Goal: Task Accomplishment & Management: Use online tool/utility

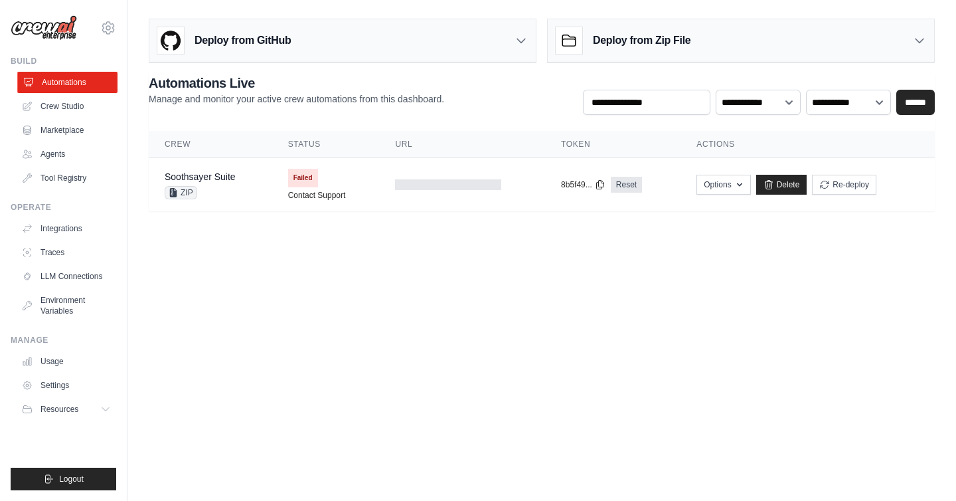
click at [69, 84] on link "Automations" at bounding box center [67, 82] width 100 height 21
click at [774, 181] on link "Delete" at bounding box center [781, 185] width 51 height 20
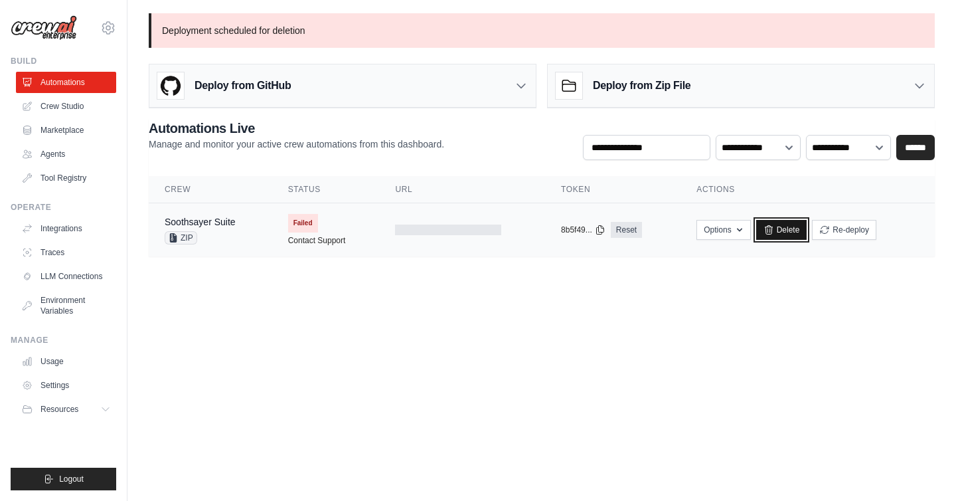
click at [783, 224] on link "Delete" at bounding box center [781, 230] width 51 height 20
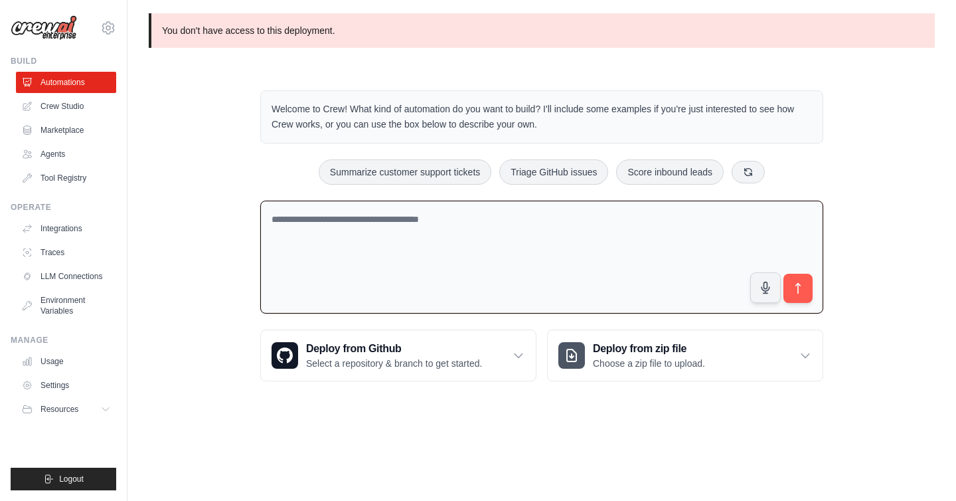
click at [347, 222] on textarea at bounding box center [541, 258] width 563 height 114
paste textarea "**********"
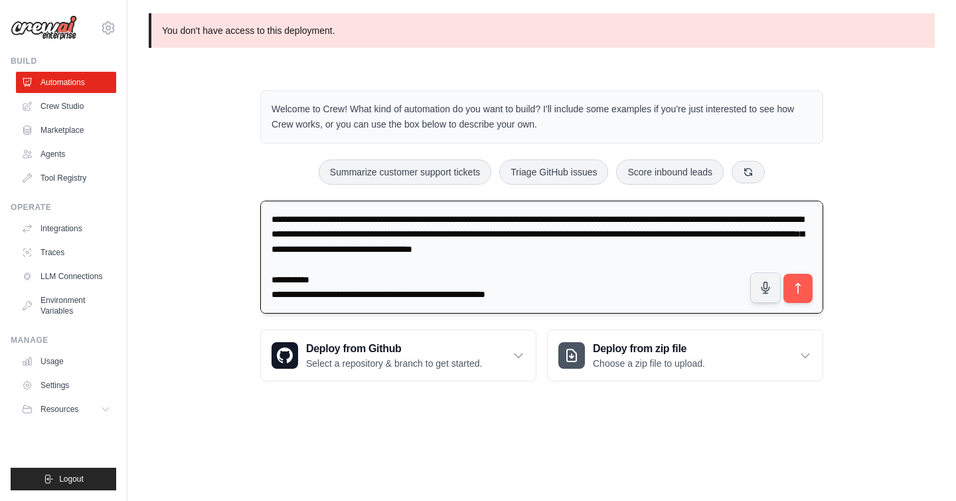
scroll to position [3113, 0]
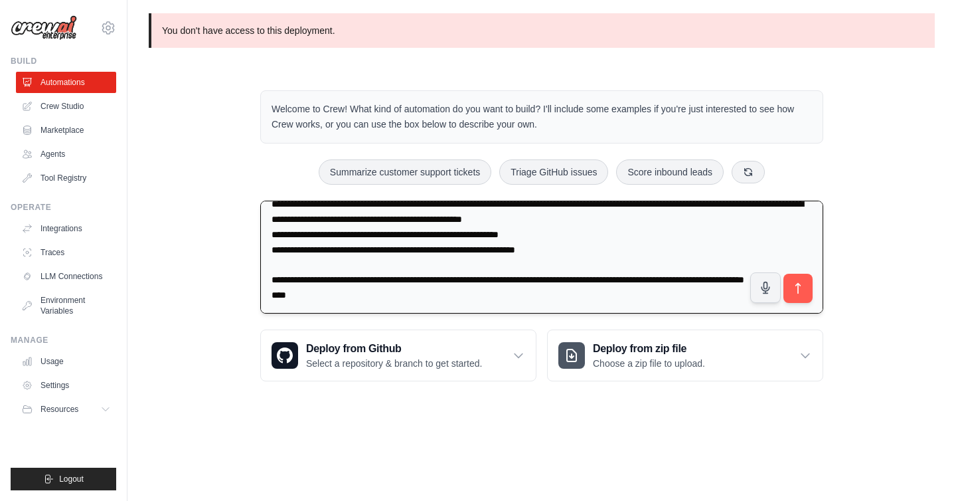
drag, startPoint x: 303, startPoint y: 289, endPoint x: 262, endPoint y: 268, distance: 46.0
click at [262, 268] on textarea at bounding box center [541, 258] width 563 height 114
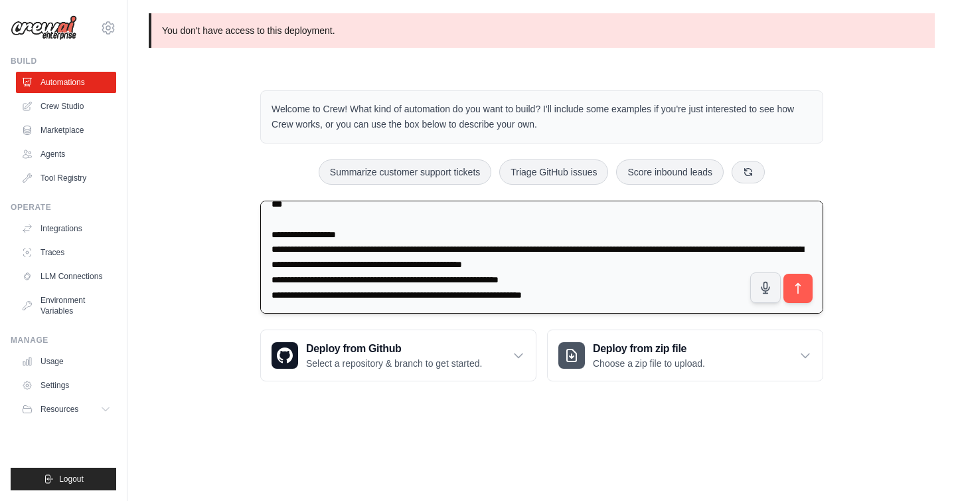
scroll to position [3081, 0]
type textarea "**********"
click at [803, 284] on icon "submit" at bounding box center [798, 289] width 14 height 14
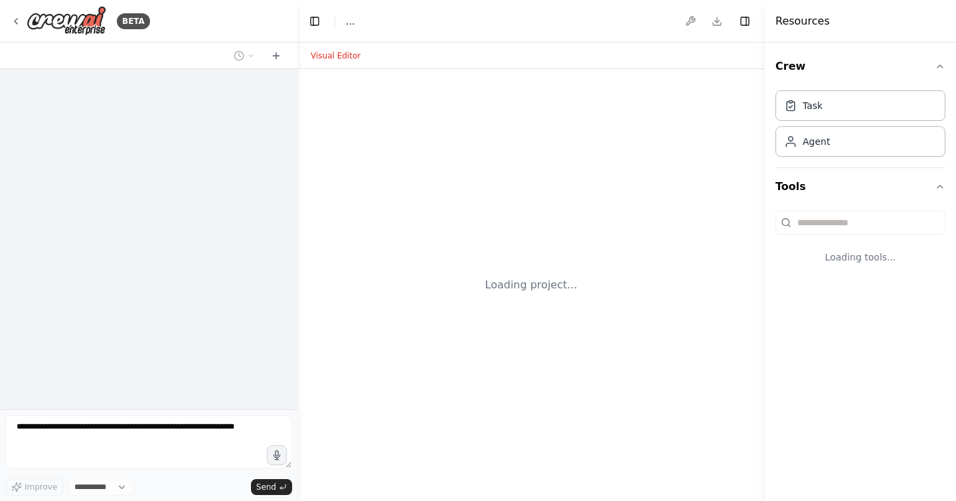
select select "****"
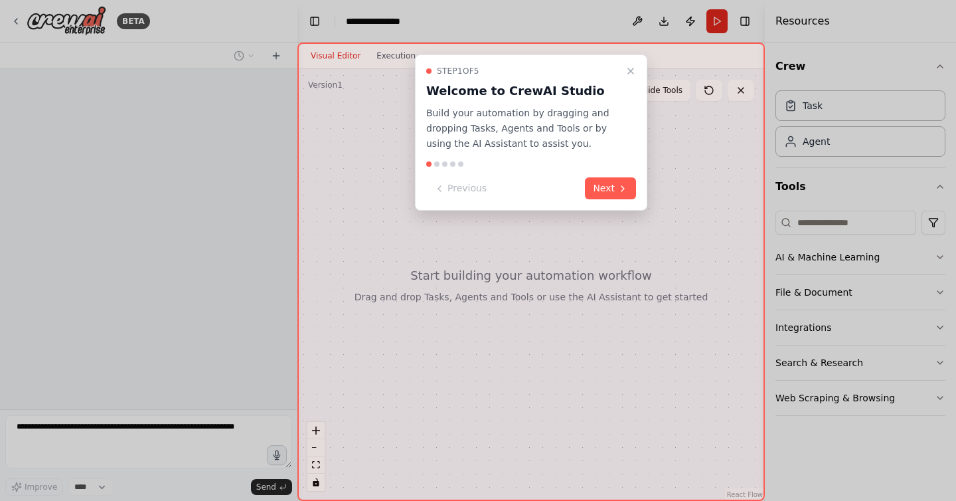
scroll to position [1434, 0]
click at [618, 183] on icon at bounding box center [622, 188] width 11 height 11
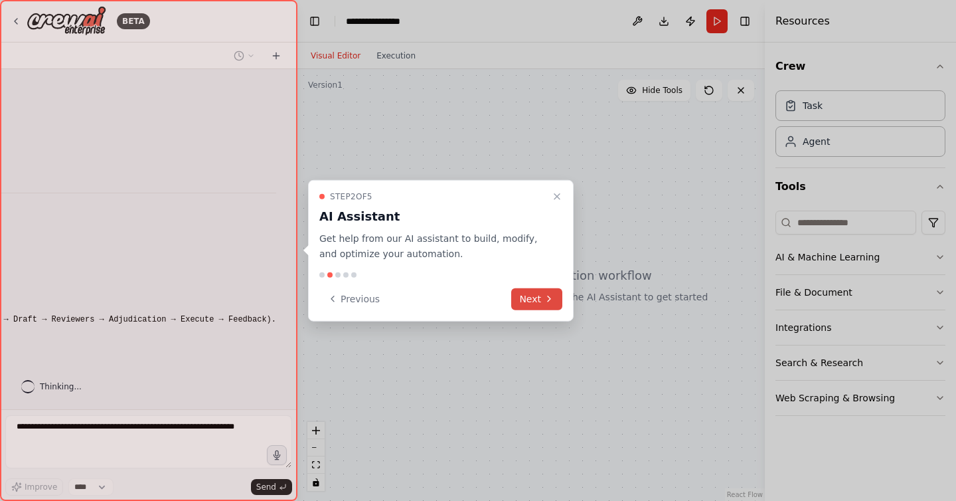
click at [551, 299] on icon at bounding box center [549, 298] width 11 height 11
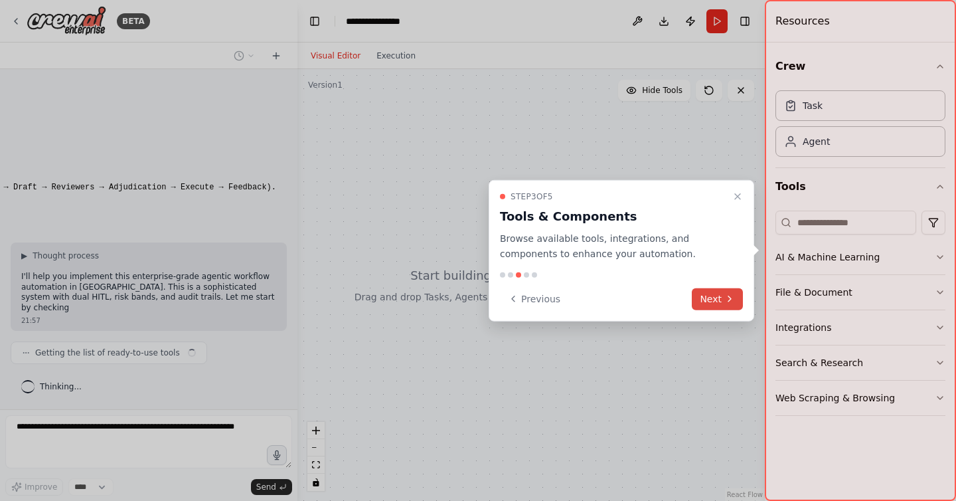
scroll to position [1566, 0]
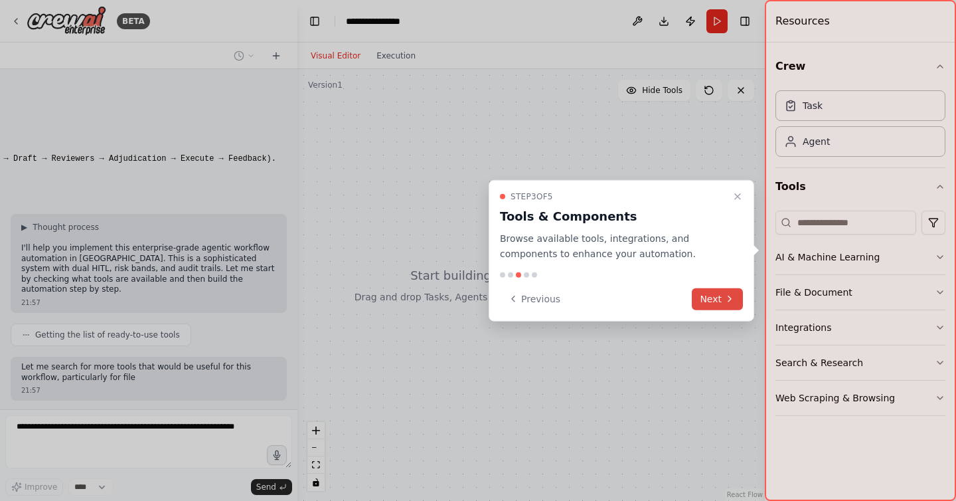
click at [732, 301] on icon at bounding box center [729, 298] width 11 height 11
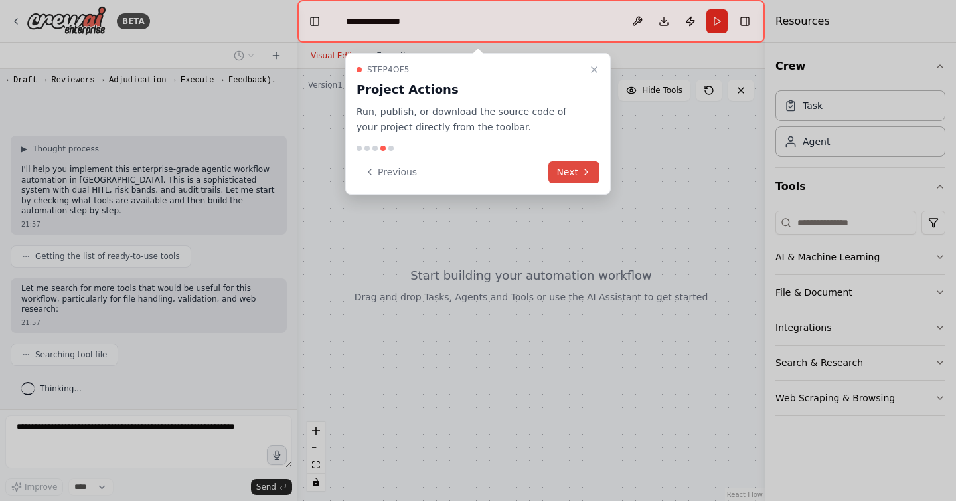
scroll to position [1688, 0]
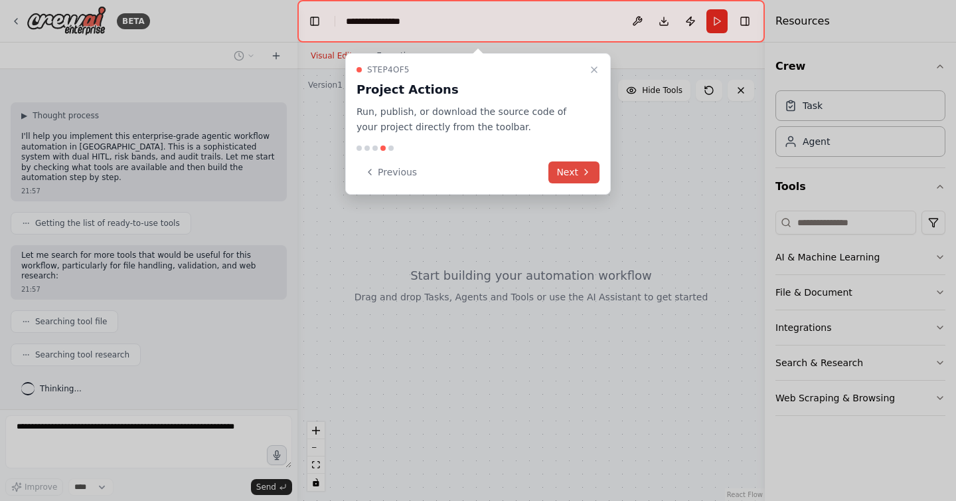
click at [576, 173] on button "Next" at bounding box center [573, 172] width 51 height 22
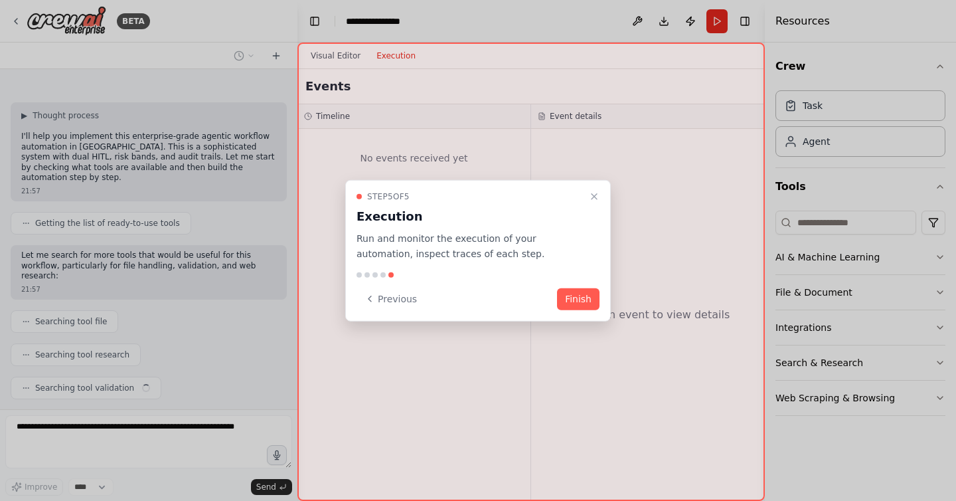
scroll to position [1721, 0]
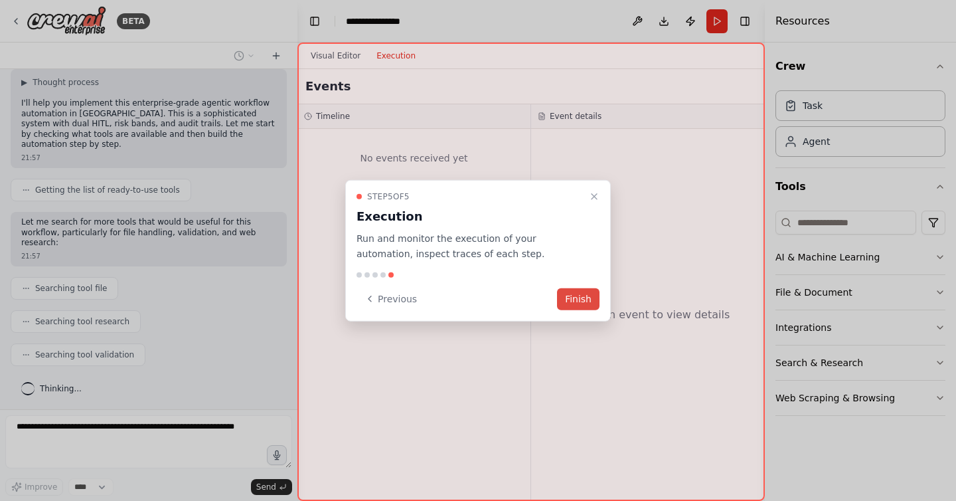
click at [588, 306] on button "Finish" at bounding box center [578, 298] width 42 height 22
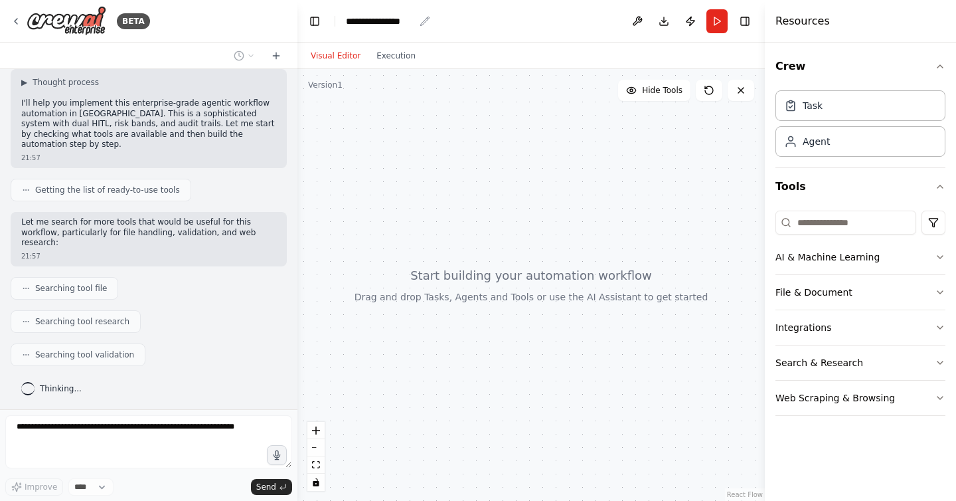
click at [401, 19] on div "**********" at bounding box center [380, 21] width 68 height 13
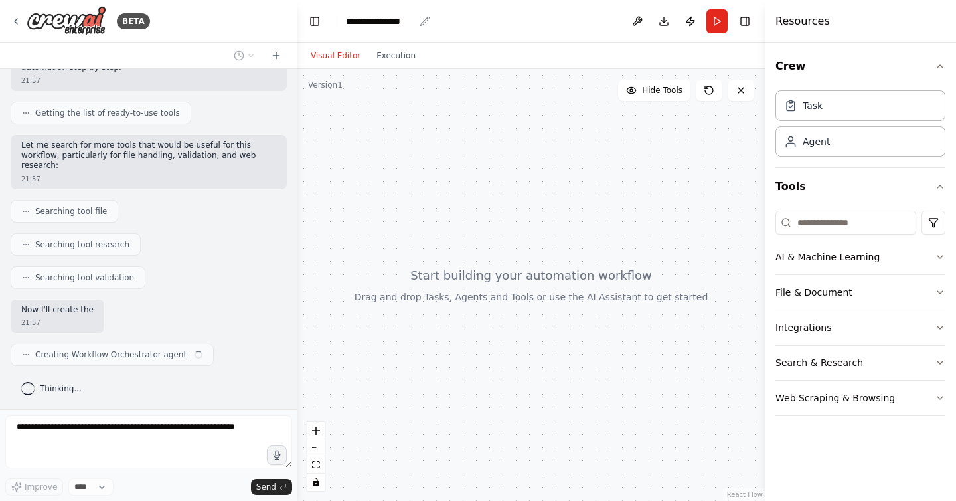
scroll to position [1809, 0]
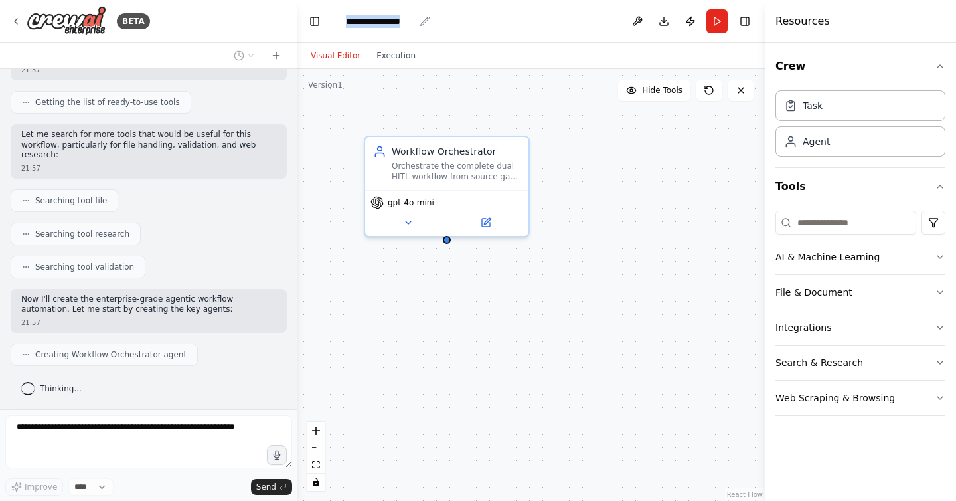
drag, startPoint x: 417, startPoint y: 21, endPoint x: 346, endPoint y: 21, distance: 71.0
click at [346, 21] on div "**********" at bounding box center [388, 21] width 84 height 13
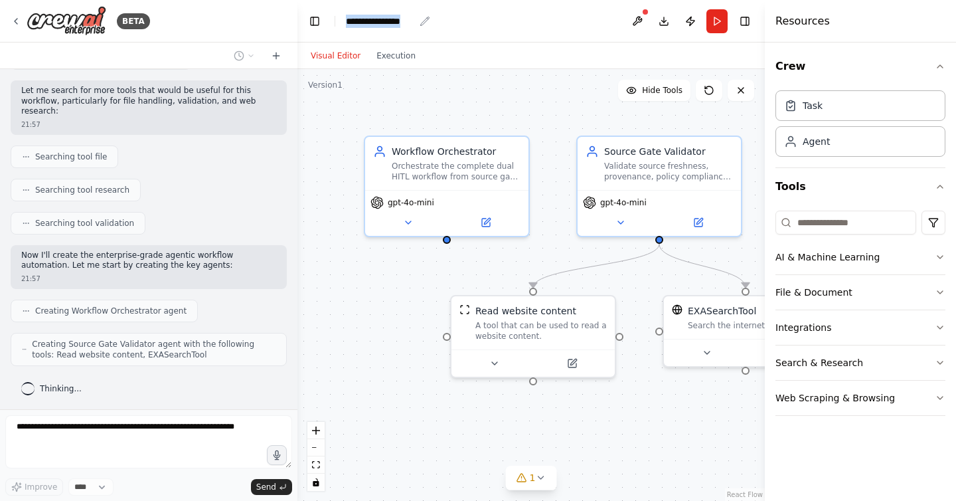
click at [383, 24] on div "**********" at bounding box center [380, 21] width 68 height 13
click at [383, 24] on div "**********" at bounding box center [396, 21] width 100 height 13
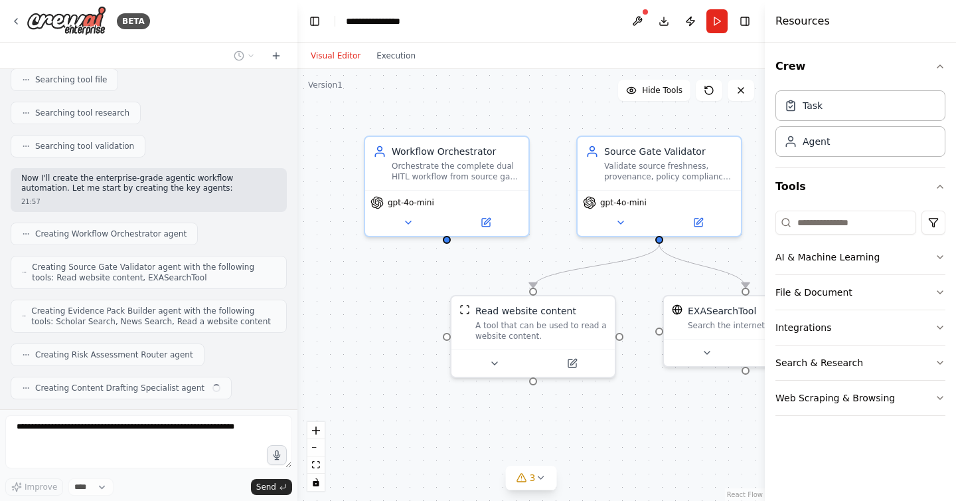
scroll to position [1963, 0]
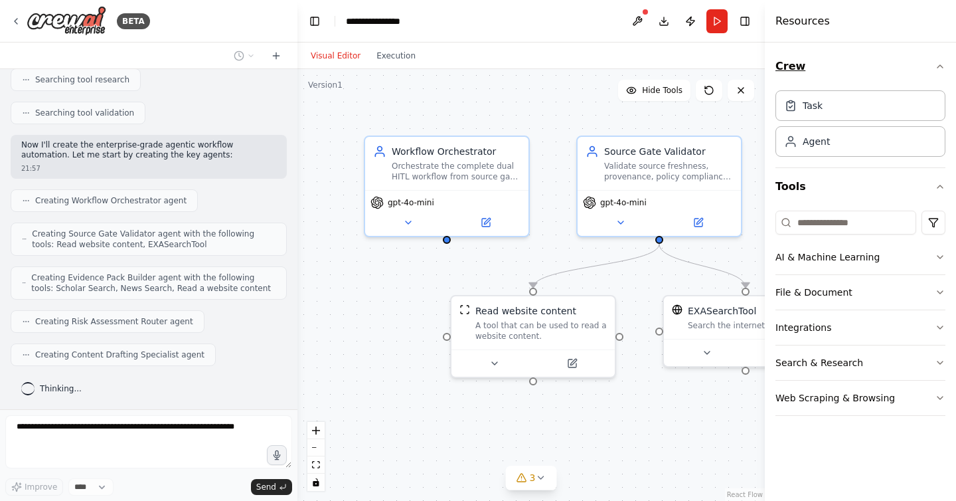
click at [942, 62] on icon "button" at bounding box center [940, 66] width 11 height 11
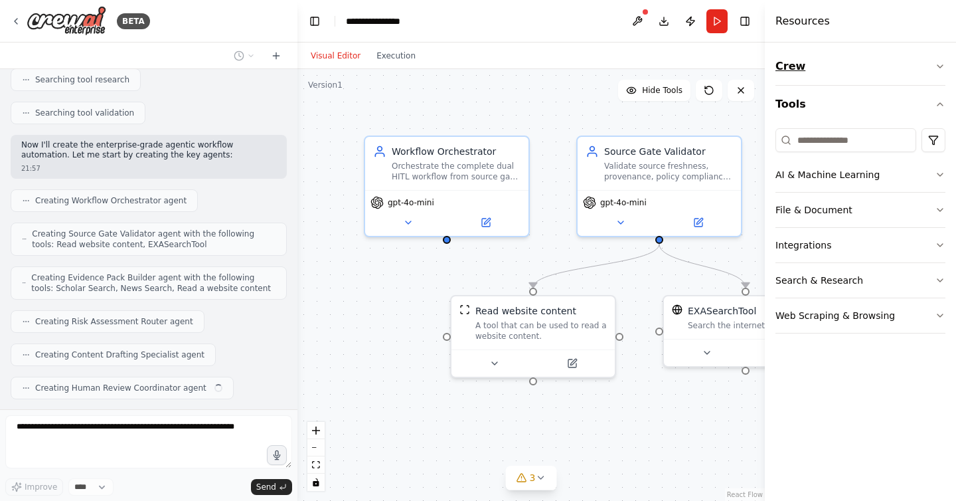
scroll to position [1996, 0]
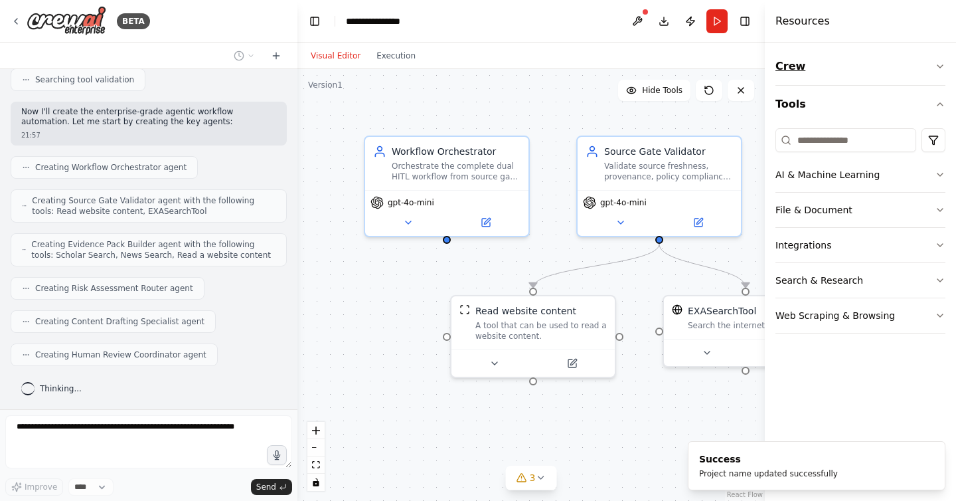
click at [942, 62] on icon "button" at bounding box center [940, 66] width 11 height 11
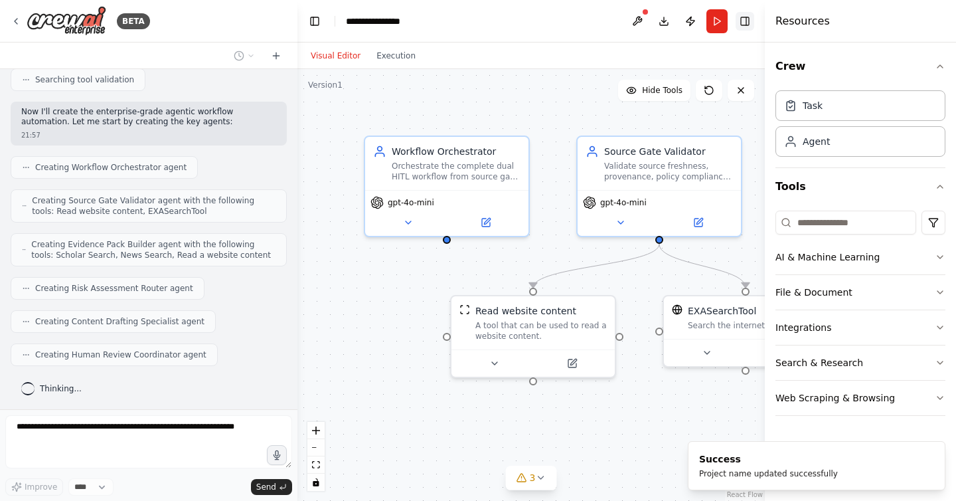
click at [747, 17] on button "Toggle Right Sidebar" at bounding box center [745, 21] width 19 height 19
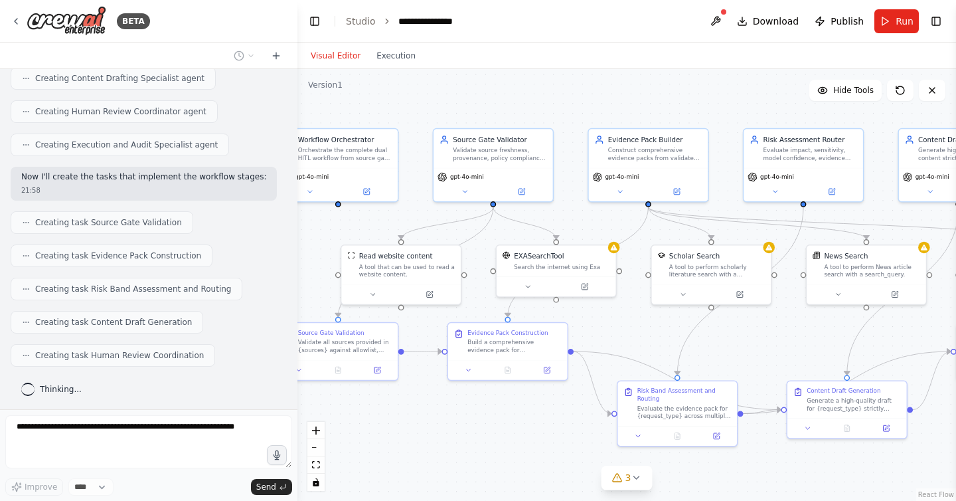
scroll to position [2272, 0]
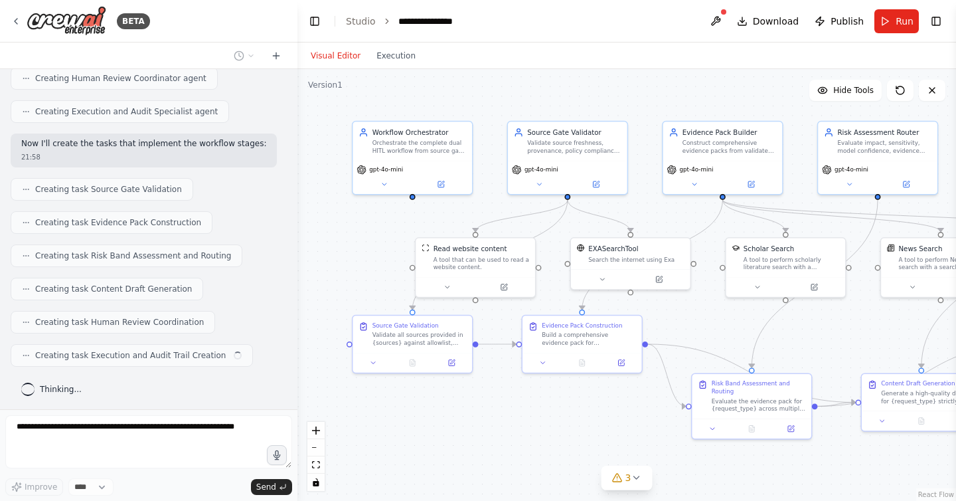
drag, startPoint x: 486, startPoint y: 230, endPoint x: 418, endPoint y: 220, distance: 69.1
click at [418, 220] on div ".deletable-edge-delete-btn { width: 20px; height: 20px; border: 0px solid #ffff…" at bounding box center [626, 285] width 659 height 432
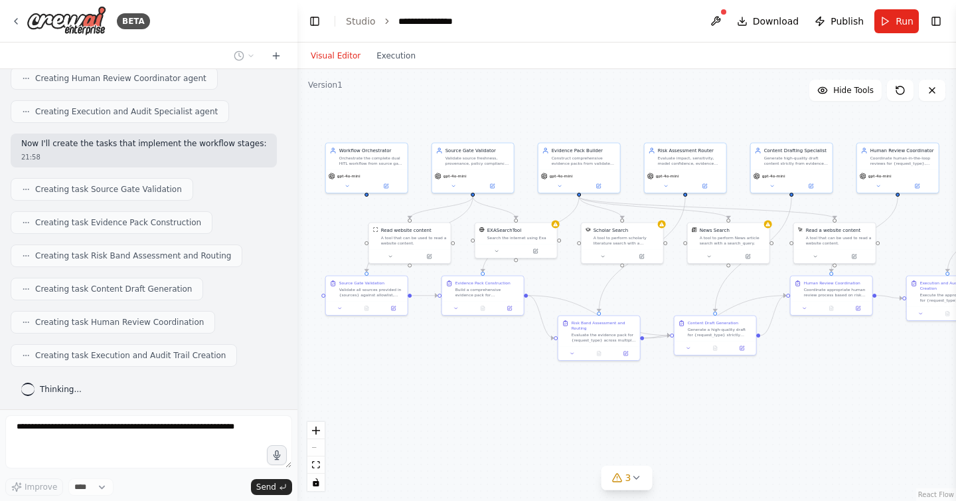
drag, startPoint x: 769, startPoint y: 143, endPoint x: 640, endPoint y: 111, distance: 132.9
click at [641, 110] on div ".deletable-edge-delete-btn { width: 20px; height: 20px; border: 0px solid #ffff…" at bounding box center [626, 285] width 659 height 432
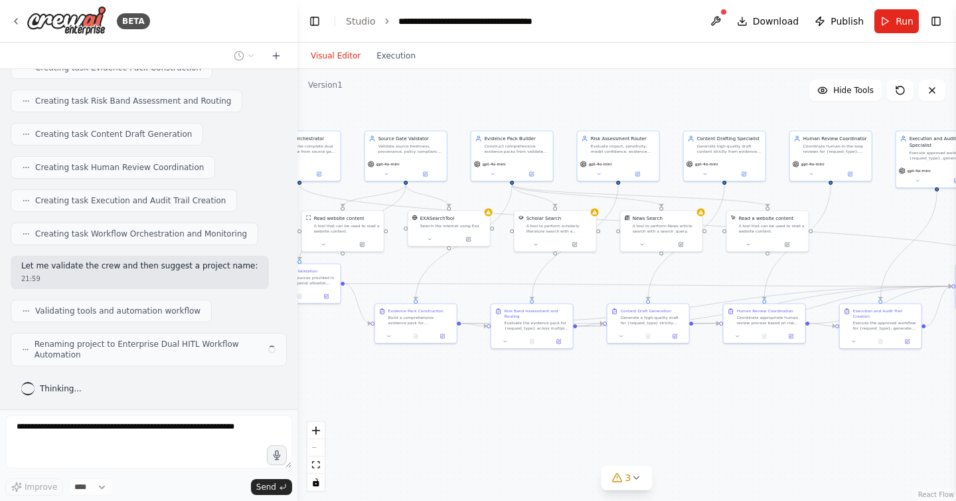
scroll to position [2416, 0]
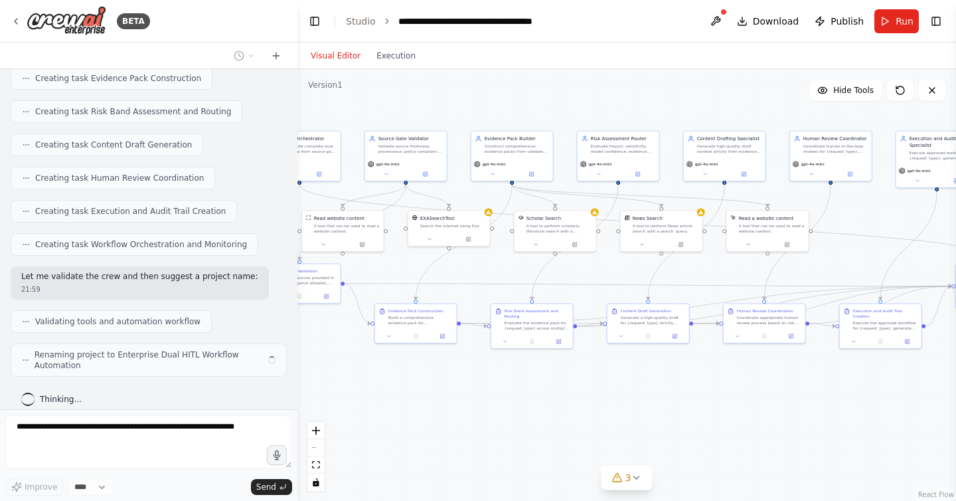
drag, startPoint x: 830, startPoint y: 394, endPoint x: 763, endPoint y: 382, distance: 68.1
click at [763, 382] on div ".deletable-edge-delete-btn { width: 20px; height: 20px; border: 0px solid #ffff…" at bounding box center [626, 285] width 659 height 432
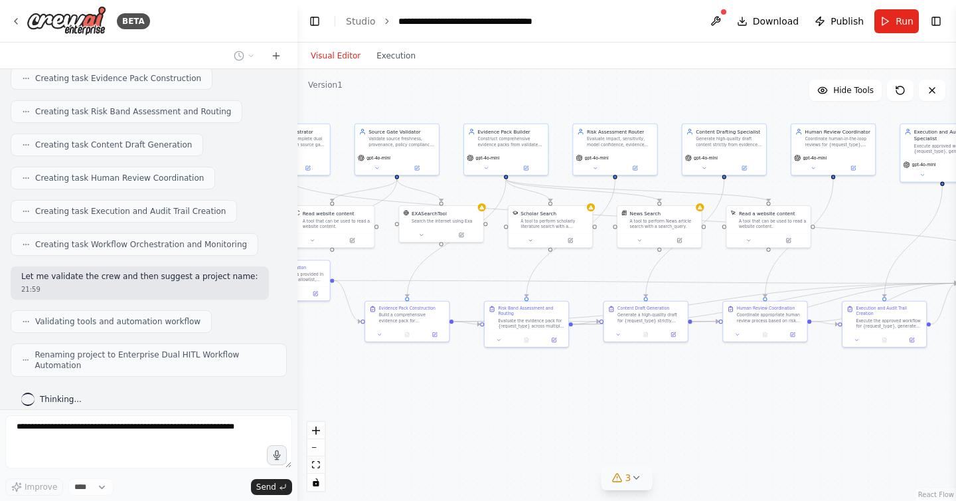
click at [636, 479] on icon at bounding box center [636, 477] width 11 height 11
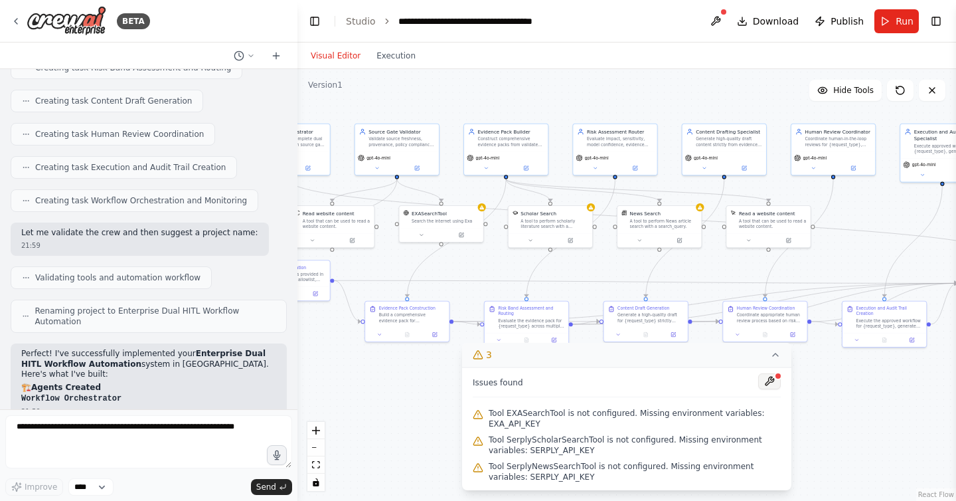
click at [770, 378] on button at bounding box center [769, 381] width 23 height 16
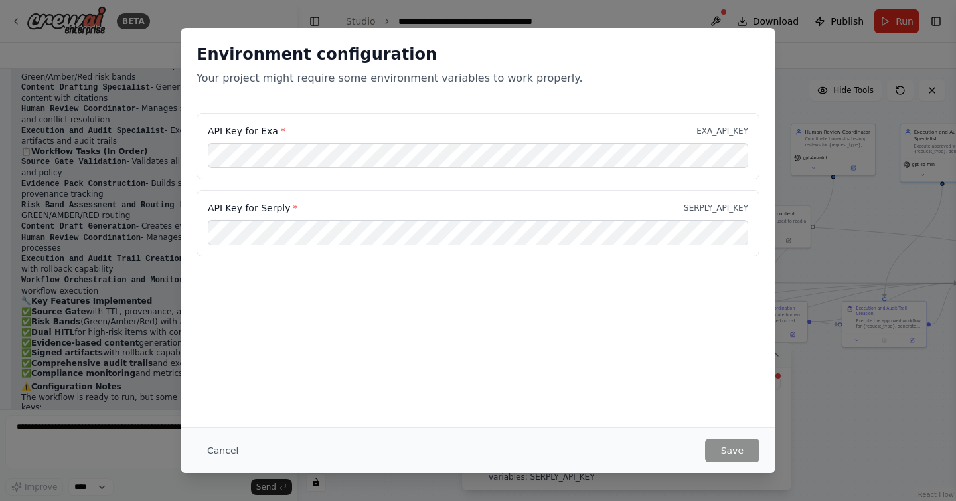
scroll to position [2866, 0]
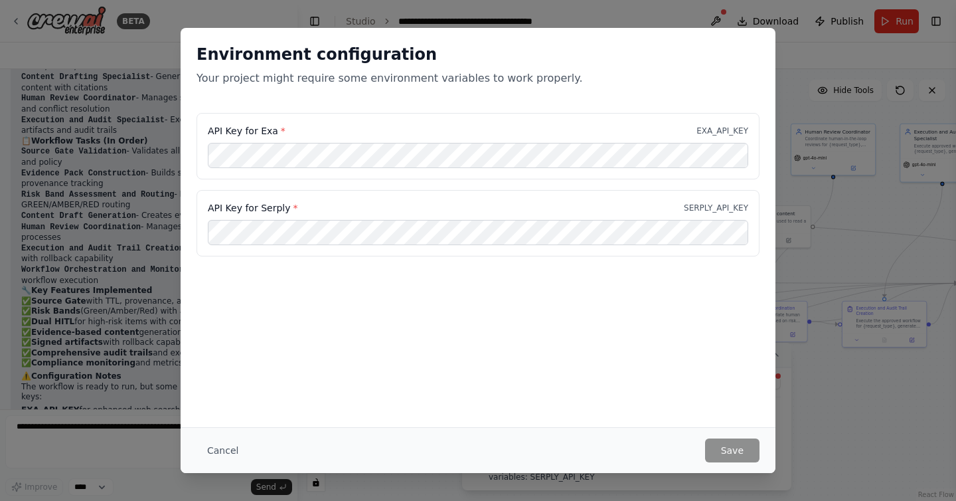
click at [800, 220] on div "Environment configuration Your project might require some environment variables…" at bounding box center [478, 250] width 956 height 501
click at [226, 454] on button "Cancel" at bounding box center [223, 450] width 52 height 24
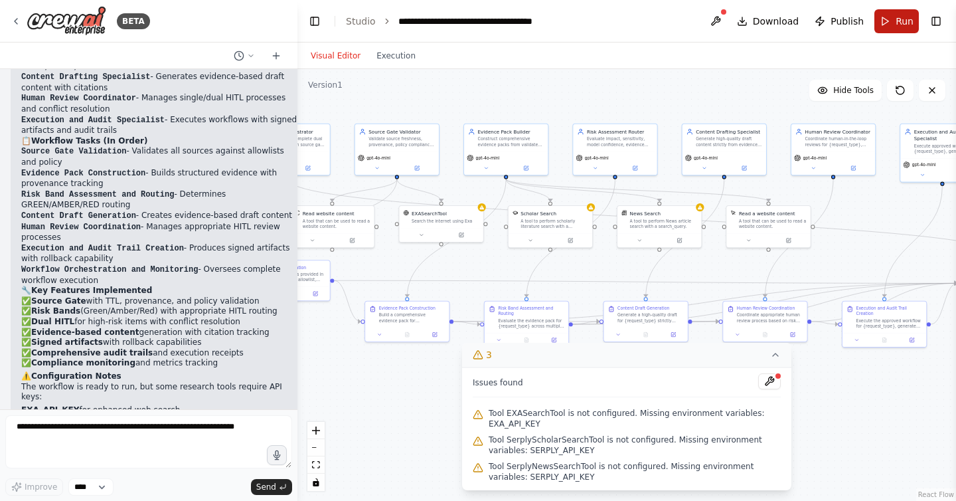
click at [884, 24] on button "Run" at bounding box center [896, 21] width 44 height 24
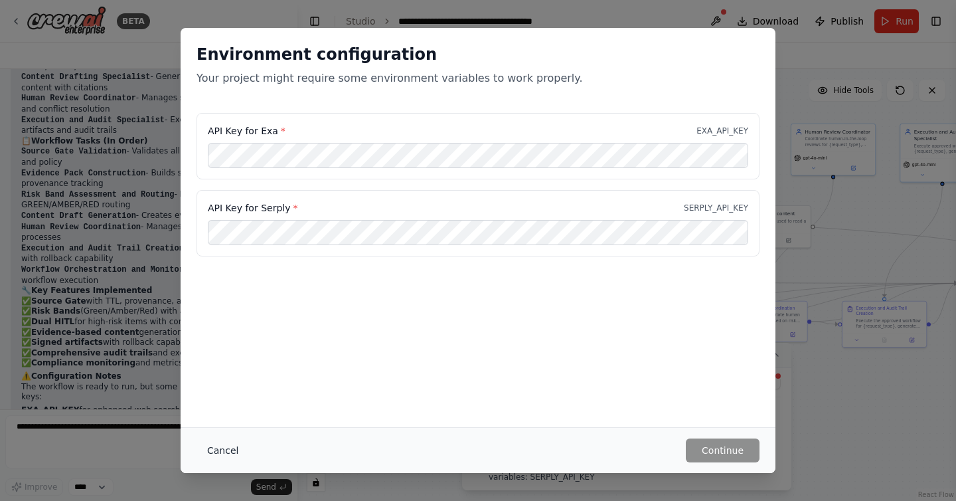
click at [208, 447] on button "Cancel" at bounding box center [223, 450] width 52 height 24
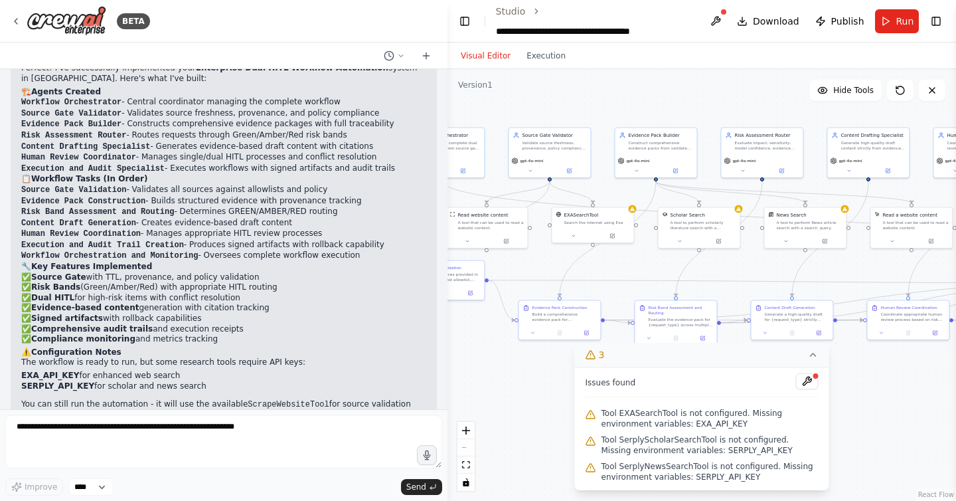
scroll to position [2683, 0]
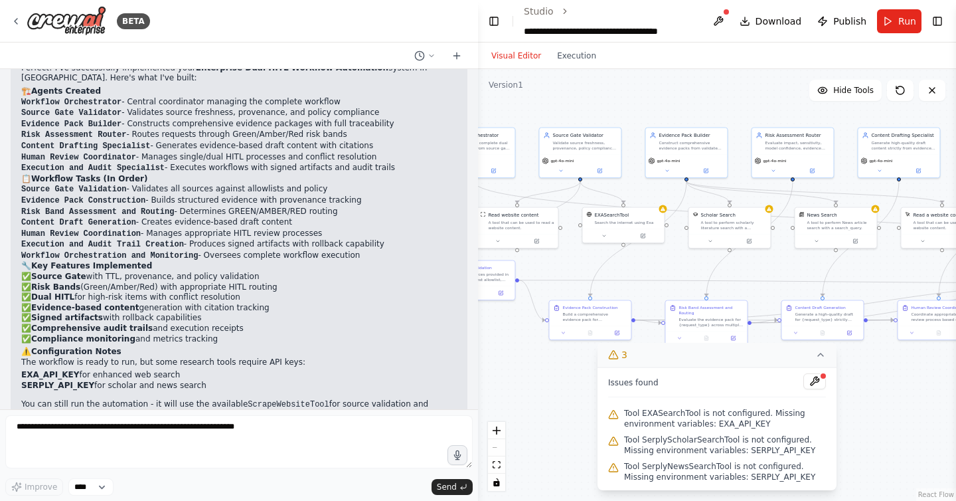
drag, startPoint x: 295, startPoint y: 78, endPoint x: 478, endPoint y: 80, distance: 182.6
click at [478, 80] on div "BETA Here’s a copy-paste, production-minded prompt pack to spin up an agentic w…" at bounding box center [478, 250] width 956 height 501
click at [851, 93] on span "Hide Tools" at bounding box center [853, 90] width 41 height 11
click at [851, 93] on span "Show Tools" at bounding box center [852, 90] width 44 height 11
click at [631, 222] on div "Search the internet using Exa" at bounding box center [627, 220] width 66 height 5
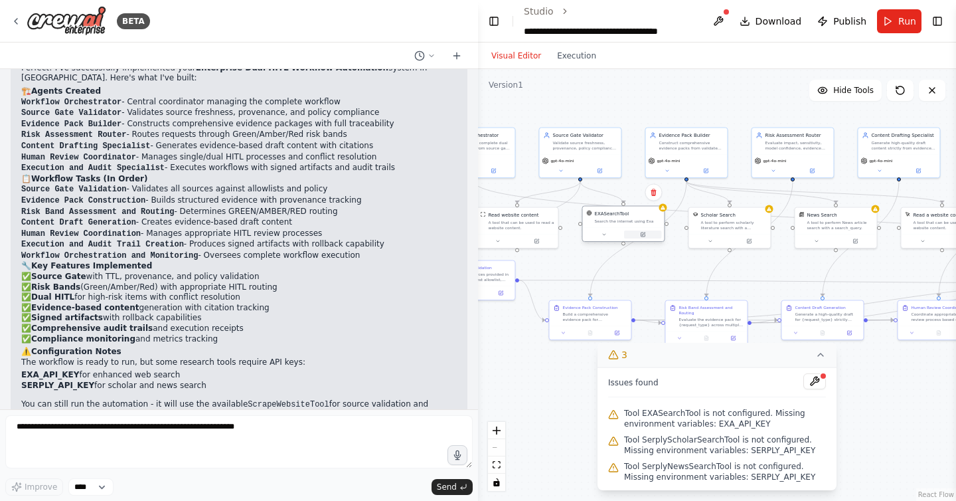
click at [644, 237] on button at bounding box center [643, 234] width 38 height 8
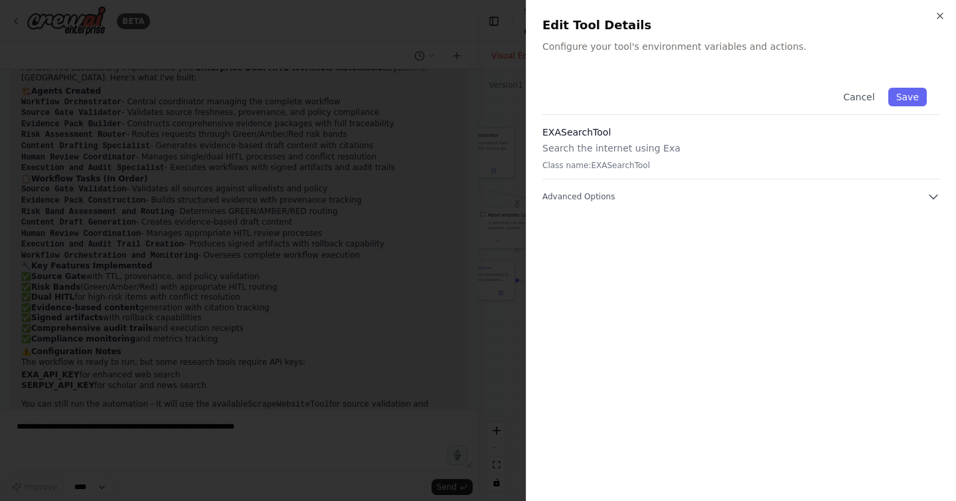
click at [748, 139] on div "EXASearchTool Search the internet using Exa Class name: EXASearchTool" at bounding box center [741, 152] width 398 height 54
click at [936, 192] on icon "button" at bounding box center [933, 196] width 13 height 13
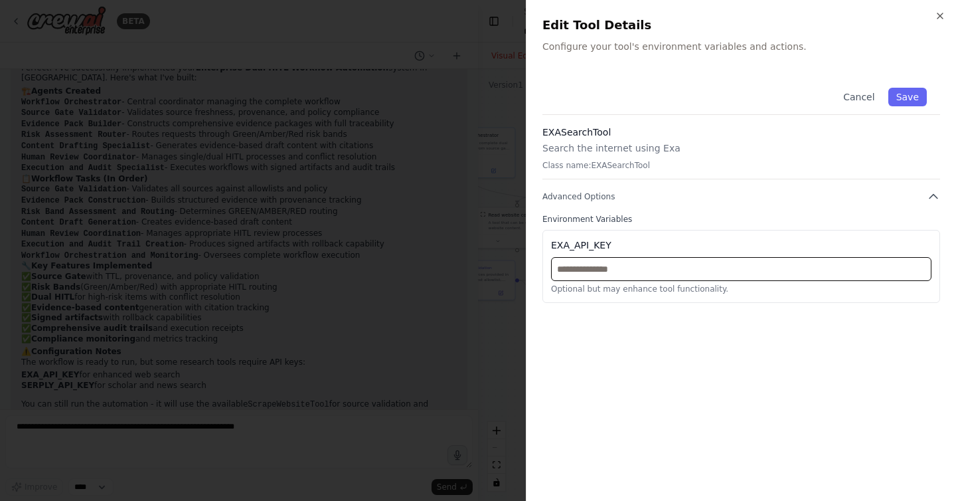
click at [698, 266] on input "text" at bounding box center [741, 269] width 380 height 24
paste input "**********"
type input "**********"
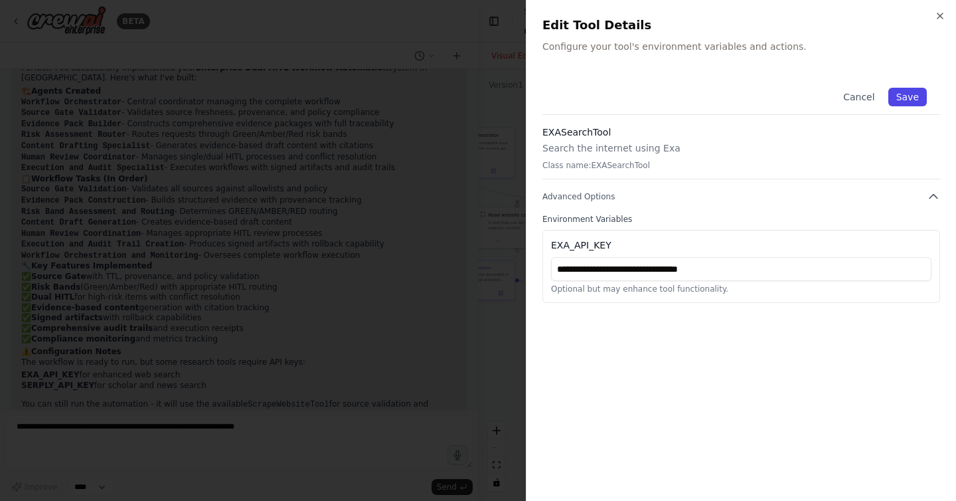
click at [914, 94] on button "Save" at bounding box center [907, 97] width 39 height 19
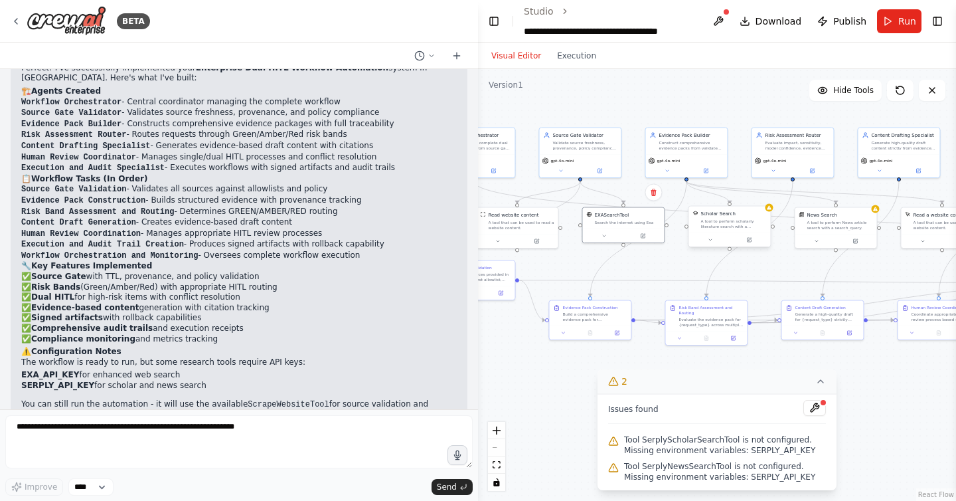
click at [738, 232] on div "Scholar Search A tool to perform scholarly literature search with a search_quer…" at bounding box center [730, 219] width 82 height 27
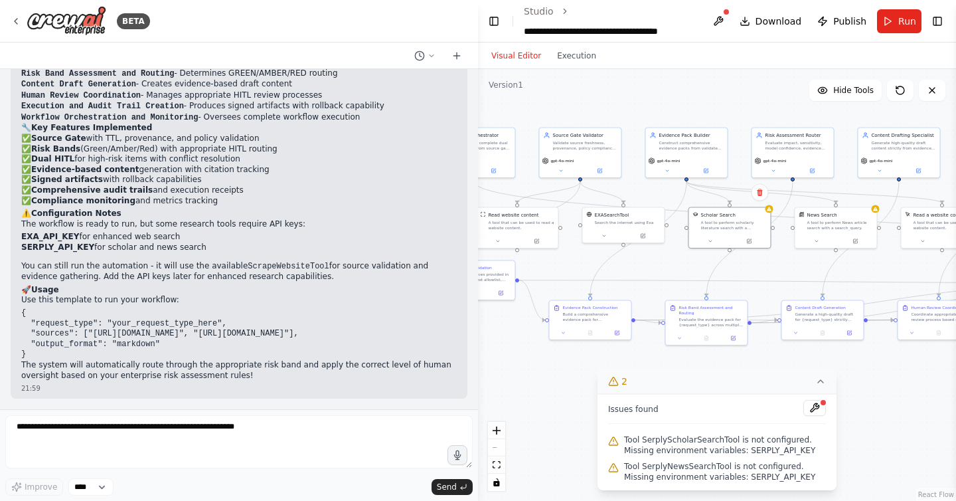
scroll to position [2835, 0]
drag, startPoint x: 35, startPoint y: 352, endPoint x: 3, endPoint y: 313, distance: 50.9
click at [3, 312] on div "BETA Here’s a copy-paste, production-minded prompt pack to spin up an agentic w…" at bounding box center [239, 250] width 478 height 501
click at [82, 322] on code "{ "request_type": "your_request_type_here", "sources": ["[URL][DOMAIN_NAME]", "…" at bounding box center [160, 333] width 278 height 50
drag, startPoint x: 22, startPoint y: 307, endPoint x: 45, endPoint y: 355, distance: 52.6
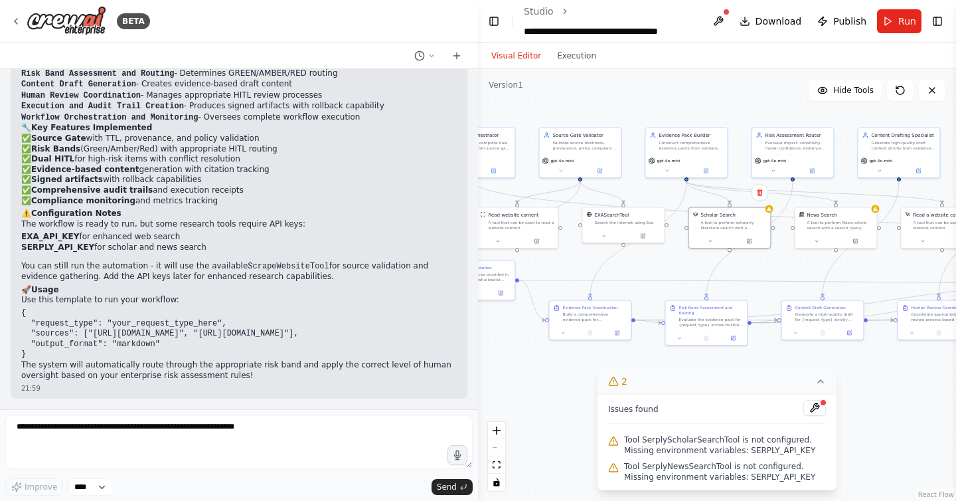
click at [45, 355] on div "Perfect! I've successfully implemented your Enterprise Dual HITL Workflow Autom…" at bounding box center [239, 152] width 436 height 455
copy code "{ "request_type": "your_request_type_here", "sources": ["[URL][DOMAIN_NAME]", "…"
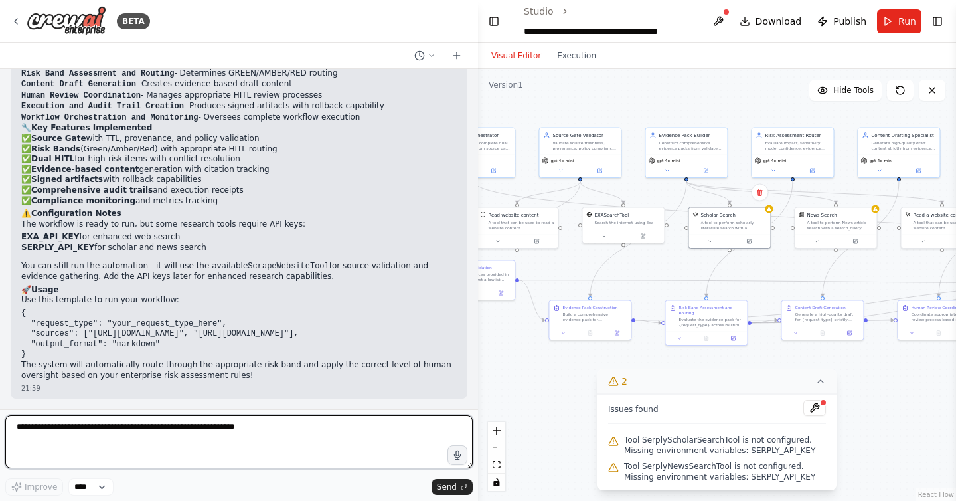
click at [213, 437] on textarea at bounding box center [238, 441] width 467 height 53
paste textarea "**********"
type textarea "**********"
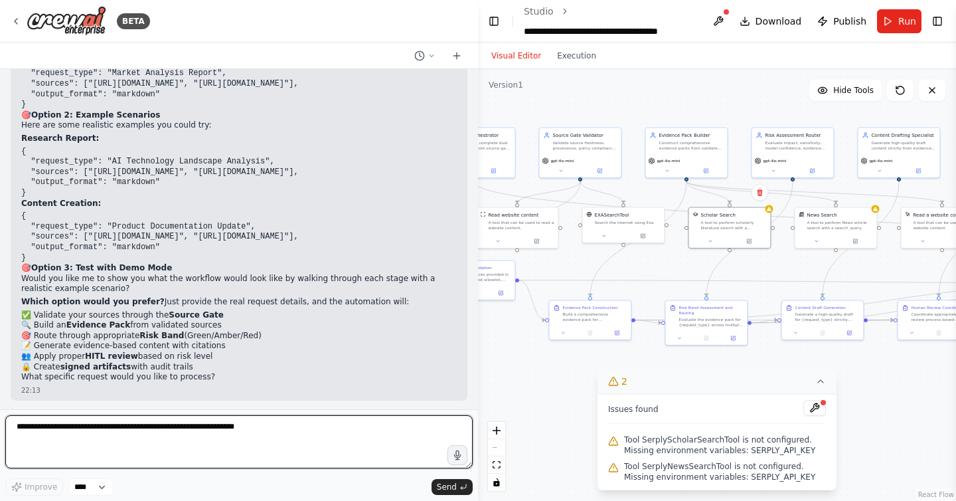
scroll to position [3331, 0]
click at [120, 441] on textarea at bounding box center [238, 441] width 467 height 53
type textarea "**********"
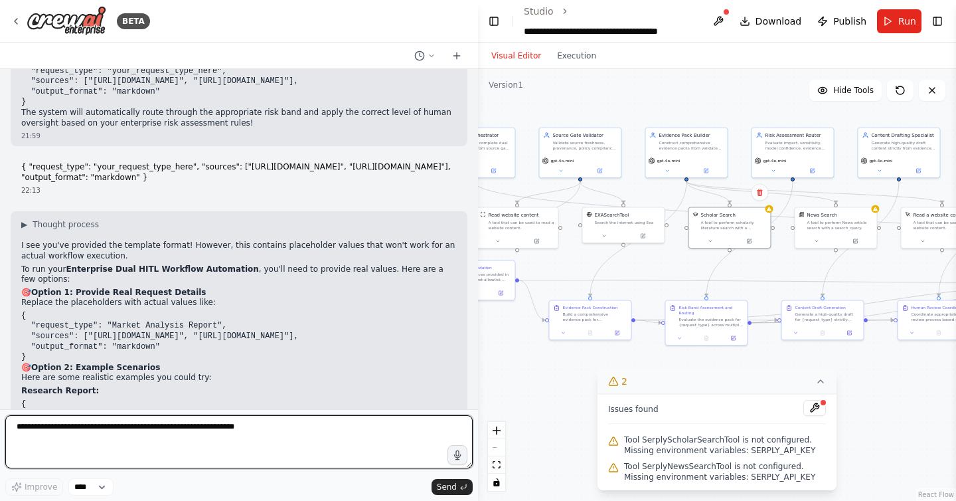
scroll to position [3084, 0]
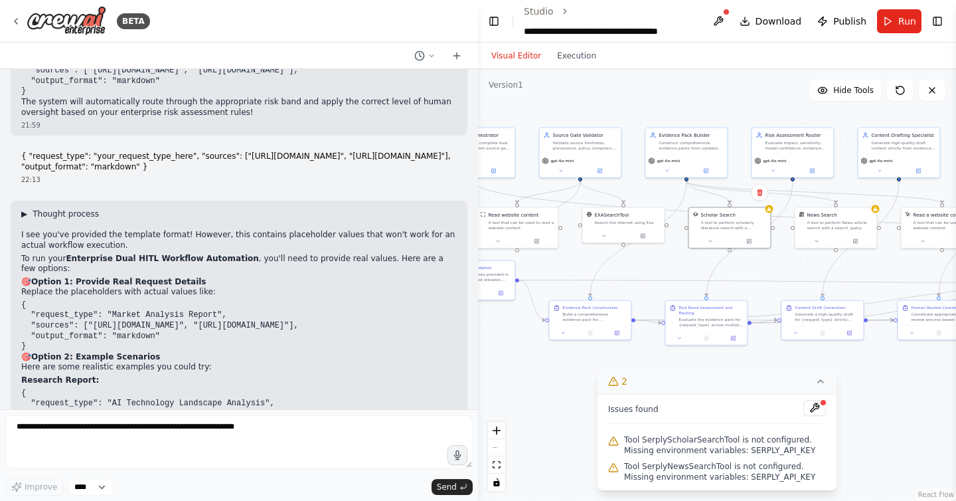
click at [25, 219] on span "▶" at bounding box center [24, 213] width 6 height 11
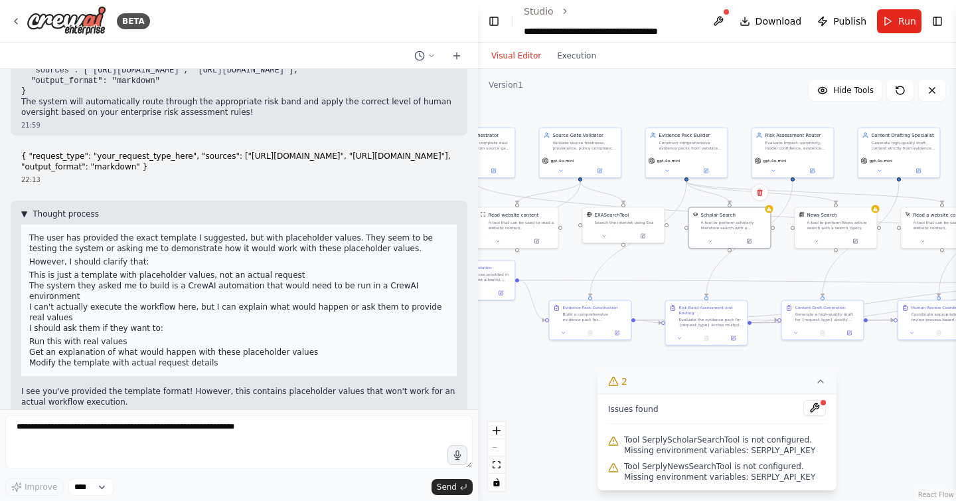
click at [25, 219] on span "▼" at bounding box center [24, 213] width 6 height 11
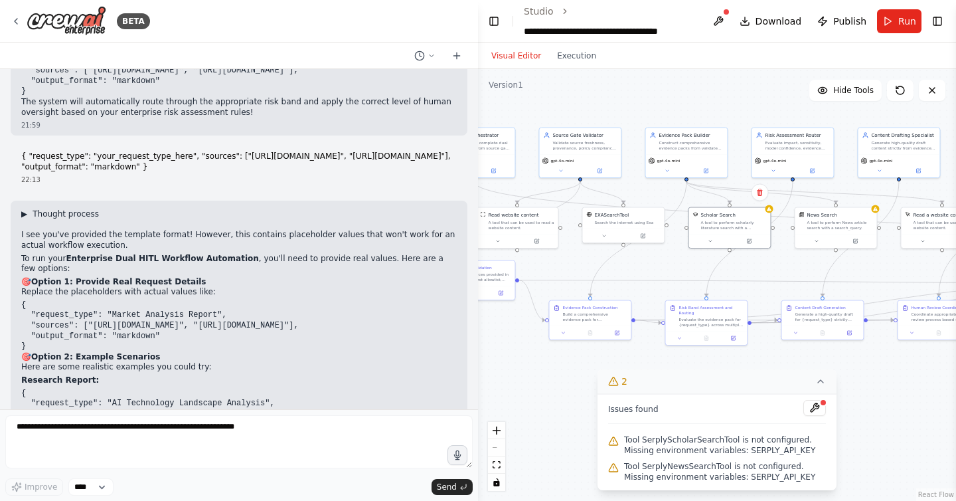
click at [25, 219] on span "▶" at bounding box center [24, 213] width 6 height 11
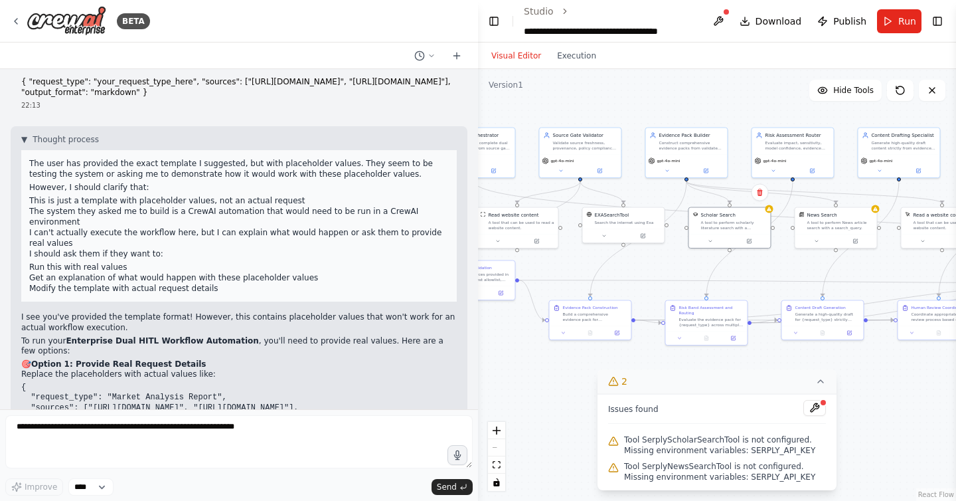
scroll to position [3162, 0]
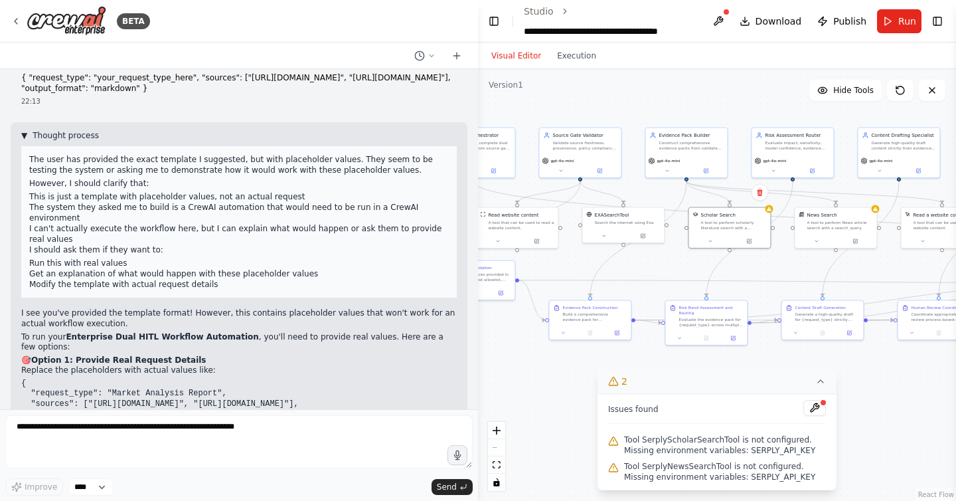
click at [28, 141] on button "▼ Thought process" at bounding box center [60, 135] width 78 height 11
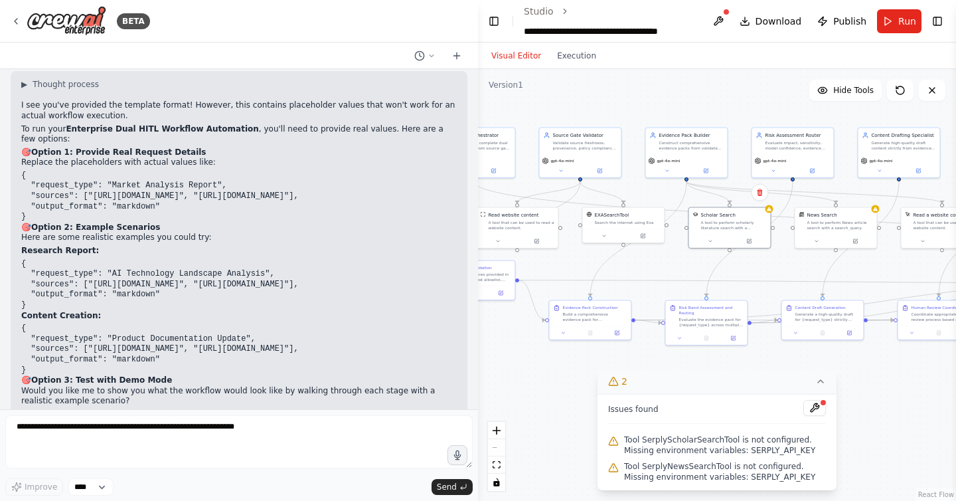
scroll to position [3217, 0]
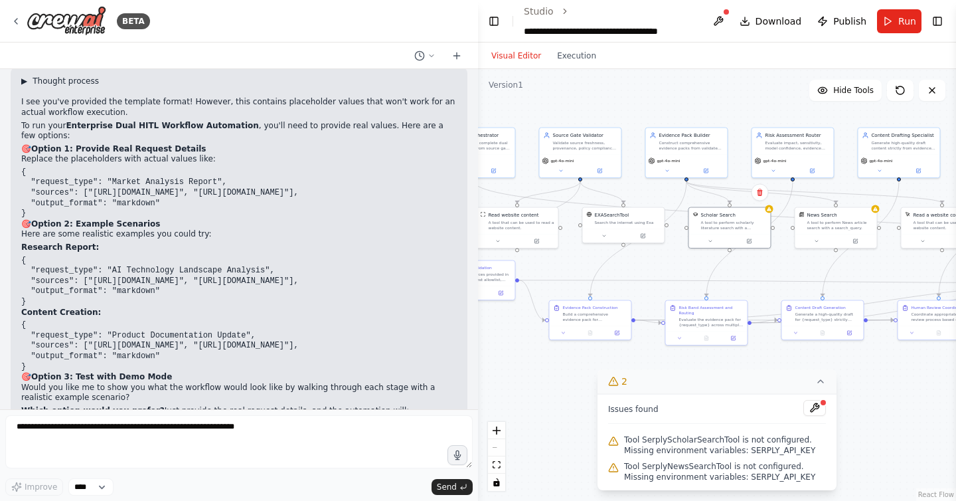
click at [24, 86] on span "▶" at bounding box center [24, 81] width 6 height 11
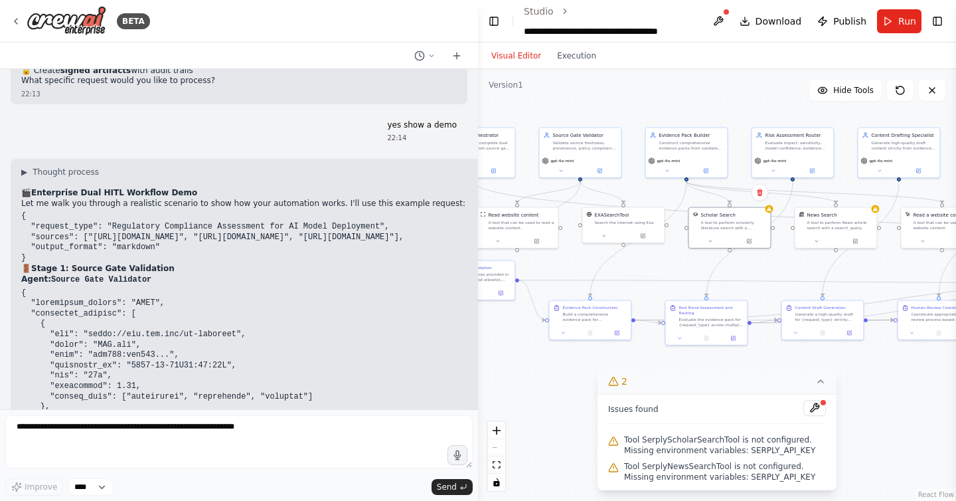
scroll to position [3781, 0]
click at [26, 165] on span "▶" at bounding box center [24, 170] width 6 height 11
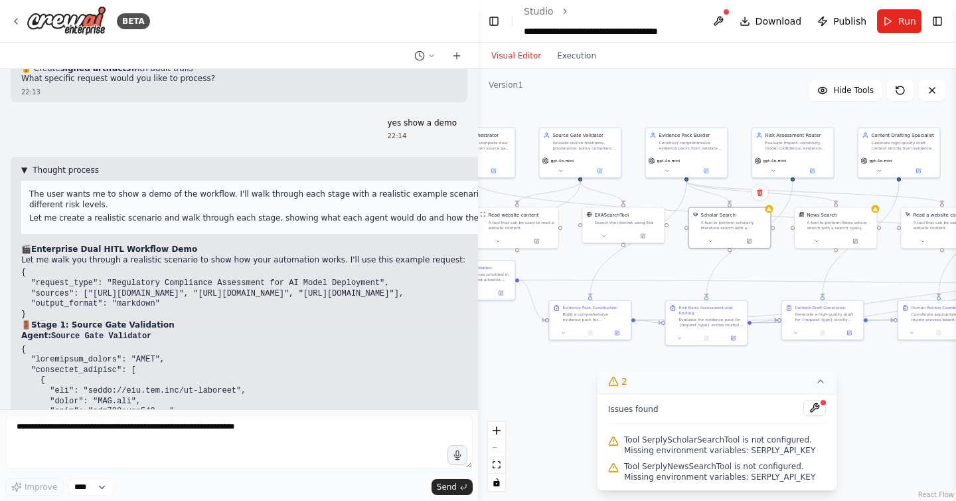
click at [27, 166] on span "▼" at bounding box center [24, 170] width 6 height 11
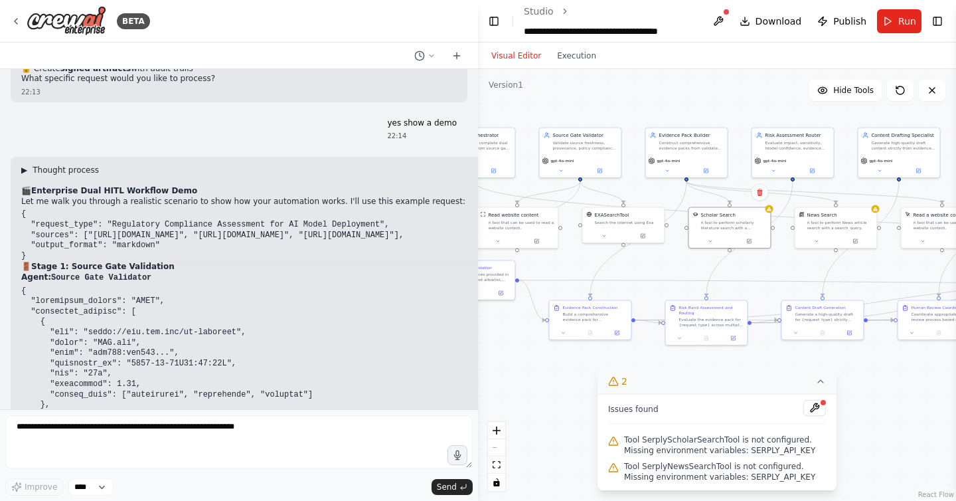
click at [27, 166] on span "▶" at bounding box center [24, 170] width 6 height 11
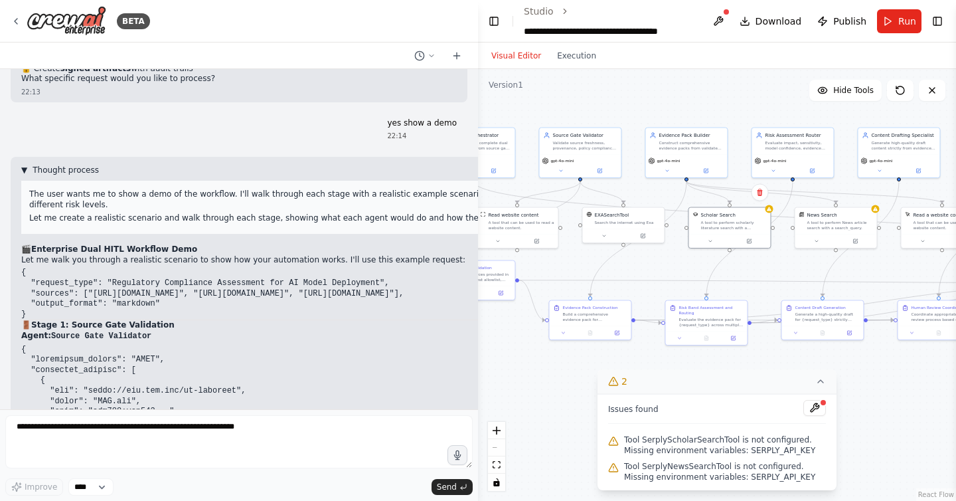
click at [25, 165] on span "▼" at bounding box center [24, 170] width 6 height 11
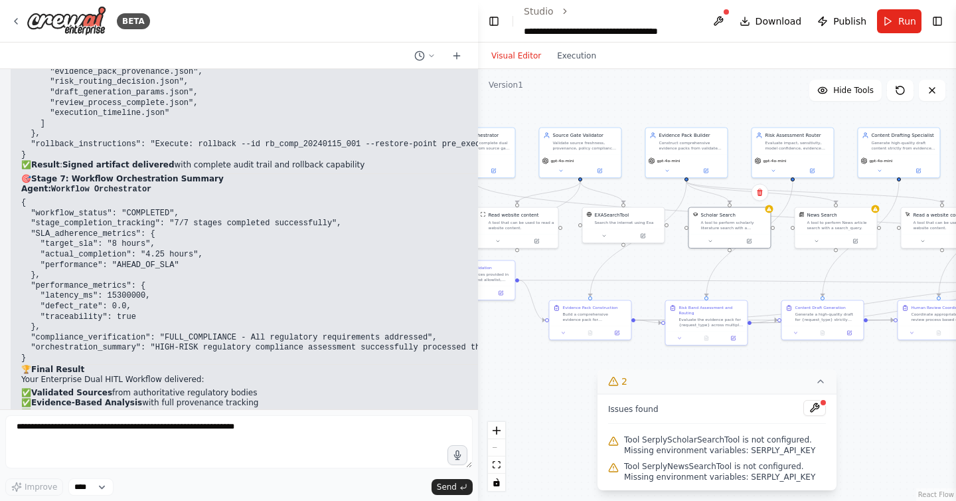
scroll to position [6044, 0]
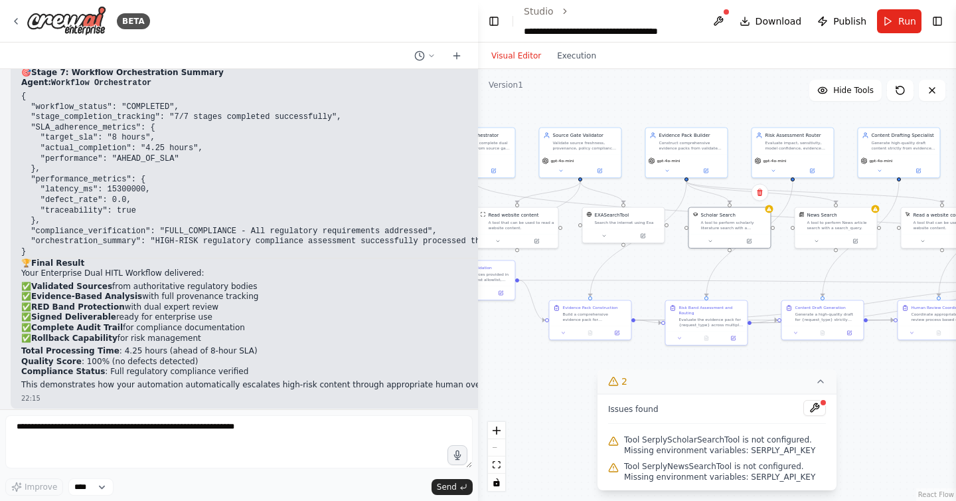
click at [141, 347] on p "Total Processing Time : 4.25 hours (ahead of 8-hour SLA) Quality Score : 100% (…" at bounding box center [559, 361] width 1076 height 31
click at [144, 346] on p "Total Processing Time : 4.25 hours (ahead of 8-hour SLA) Quality Score : 100% (…" at bounding box center [559, 361] width 1076 height 31
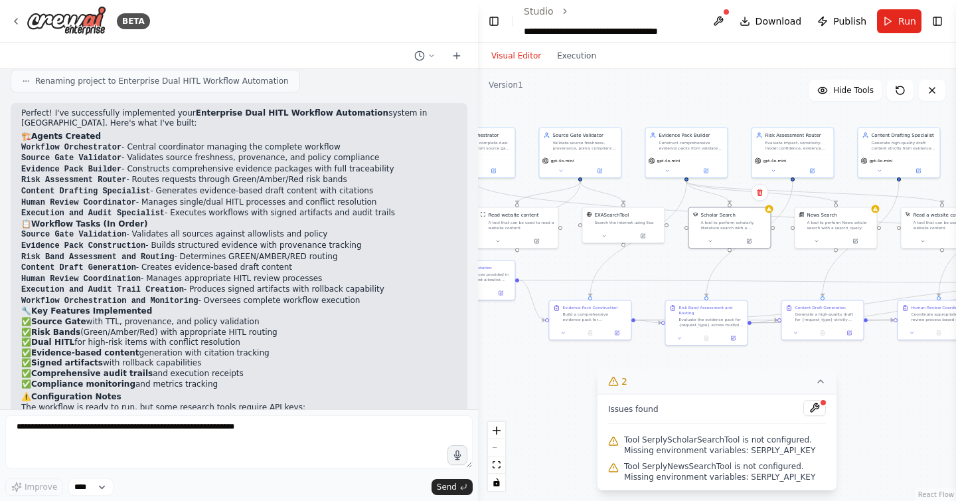
scroll to position [2634, 0]
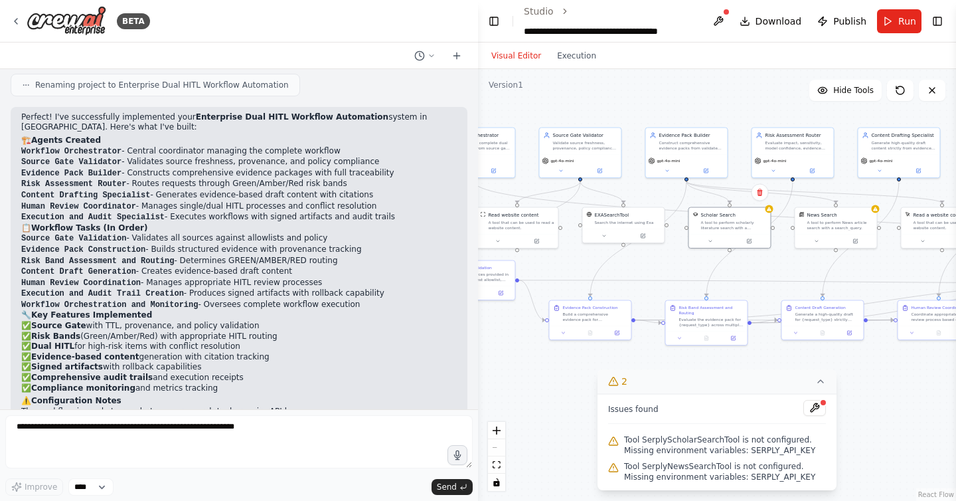
click at [122, 133] on p "Perfect! I've successfully implemented your Enterprise Dual HITL Workflow Autom…" at bounding box center [239, 122] width 436 height 21
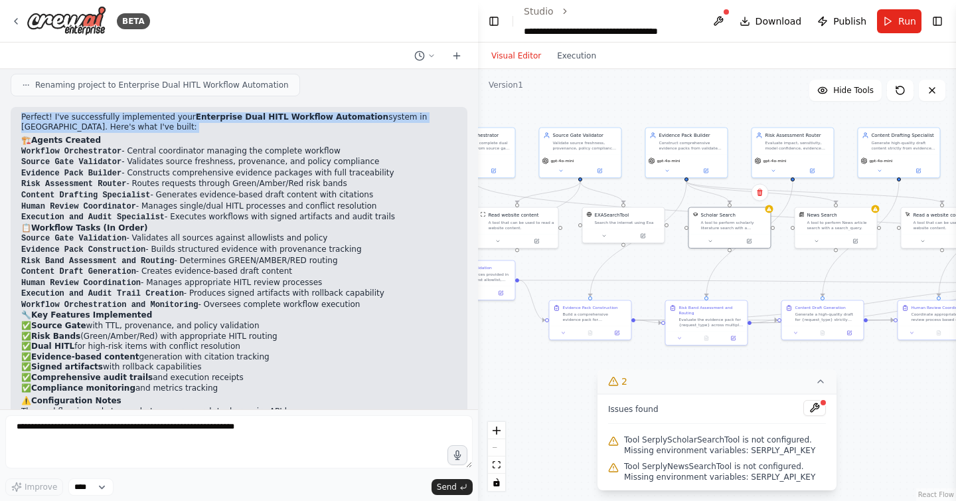
click at [122, 133] on p "Perfect! I've successfully implemented your Enterprise Dual HITL Workflow Autom…" at bounding box center [239, 122] width 436 height 21
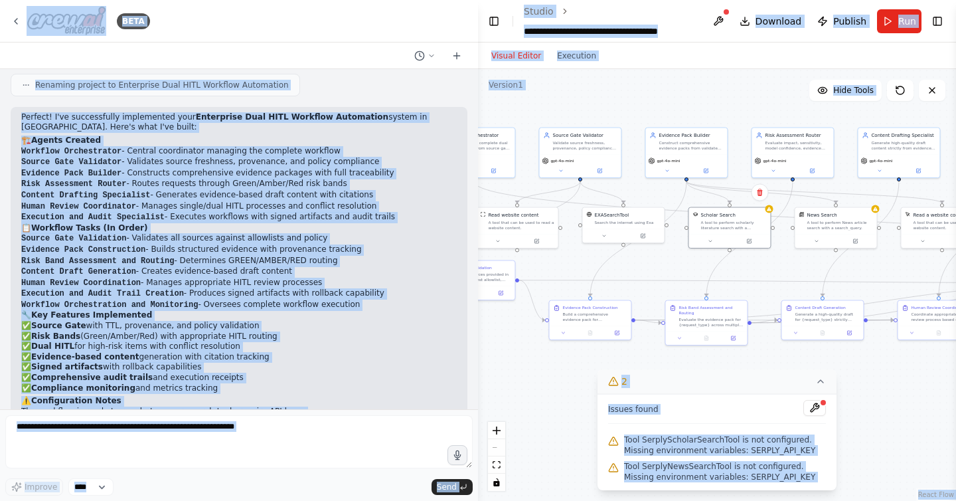
click at [122, 133] on p "Perfect! I've successfully implemented your Enterprise Dual HITL Workflow Autom…" at bounding box center [239, 122] width 436 height 21
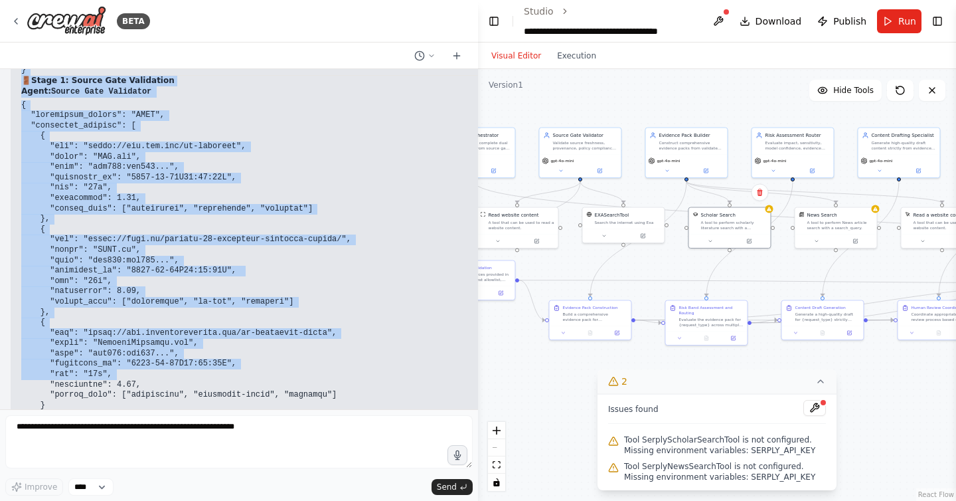
drag, startPoint x: 23, startPoint y: 135, endPoint x: 114, endPoint y: 367, distance: 249.2
click at [115, 367] on div "Here’s a copy-paste, production-minded prompt pack to spin up an agentic workfl…" at bounding box center [239, 239] width 478 height 340
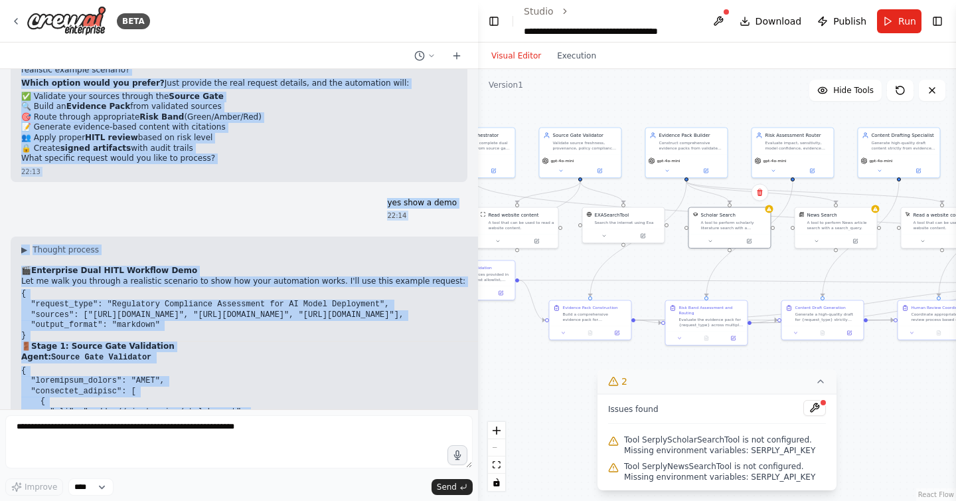
scroll to position [3698, 0]
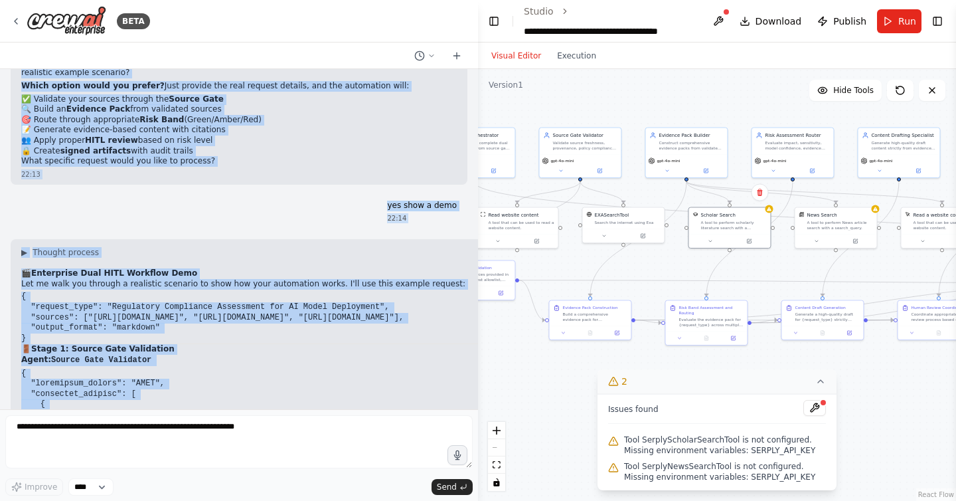
click at [112, 325] on code "{ "request_type": "Regulatory Compliance Assessment for AI Model Deployment", "…" at bounding box center [212, 316] width 382 height 50
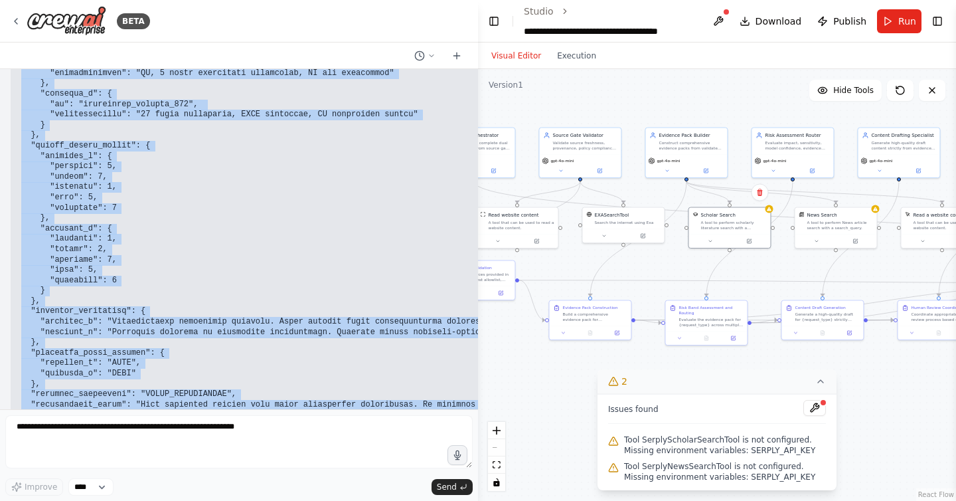
scroll to position [6044, 0]
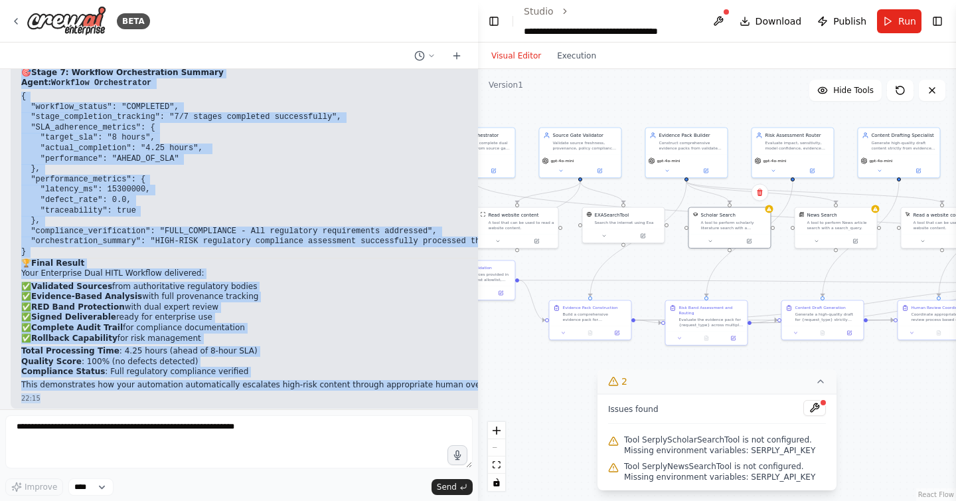
drag, startPoint x: 21, startPoint y: 262, endPoint x: 201, endPoint y: 412, distance: 234.7
click at [201, 412] on div "BETA Here’s a copy-paste, production-minded prompt pack to spin up an agentic w…" at bounding box center [239, 250] width 478 height 501
copy div "🎬 Enterprise Dual HITL Workflow Demo Let me walk you through a realistic scenar…"
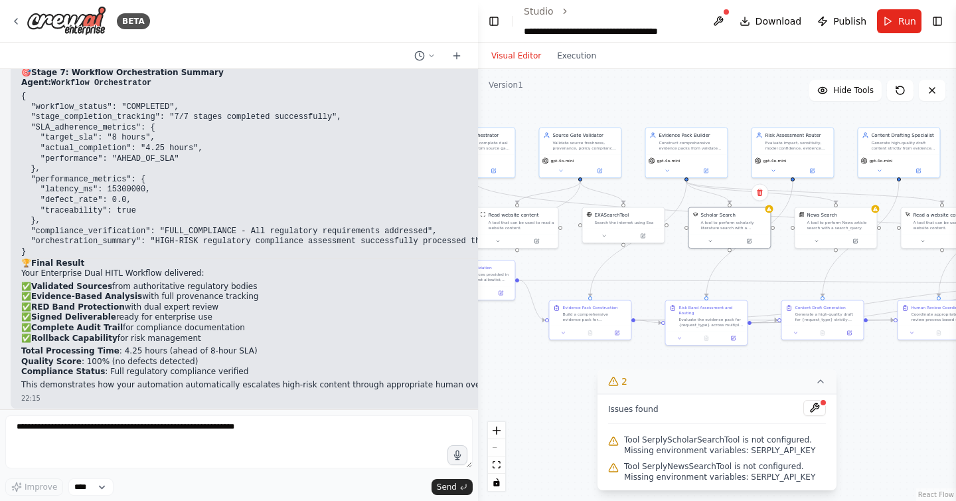
click at [718, 51] on div "Visual Editor Execution" at bounding box center [717, 55] width 478 height 27
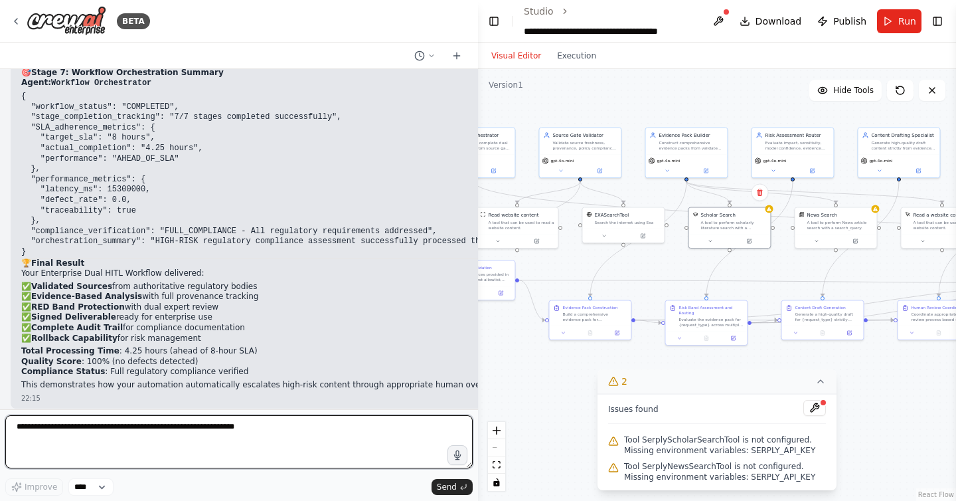
click at [295, 420] on textarea at bounding box center [238, 441] width 467 height 53
type textarea "**********"
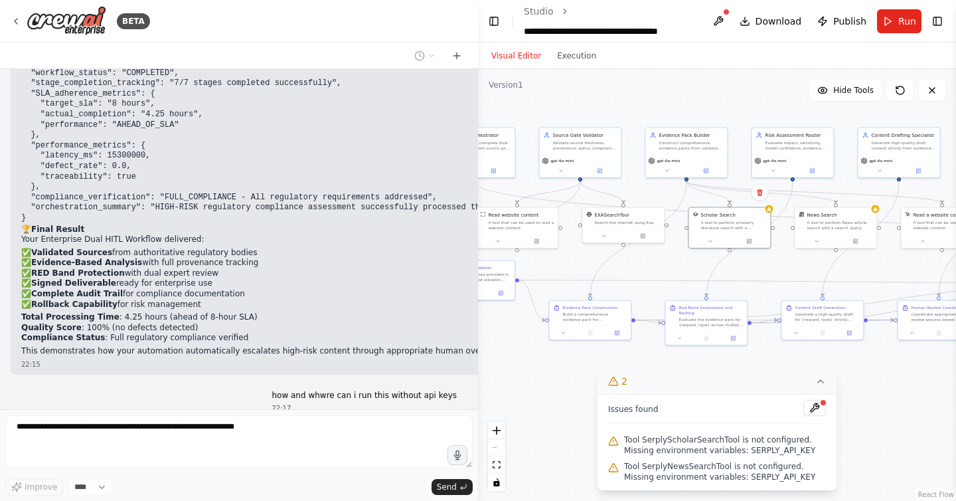
scroll to position [6123, 0]
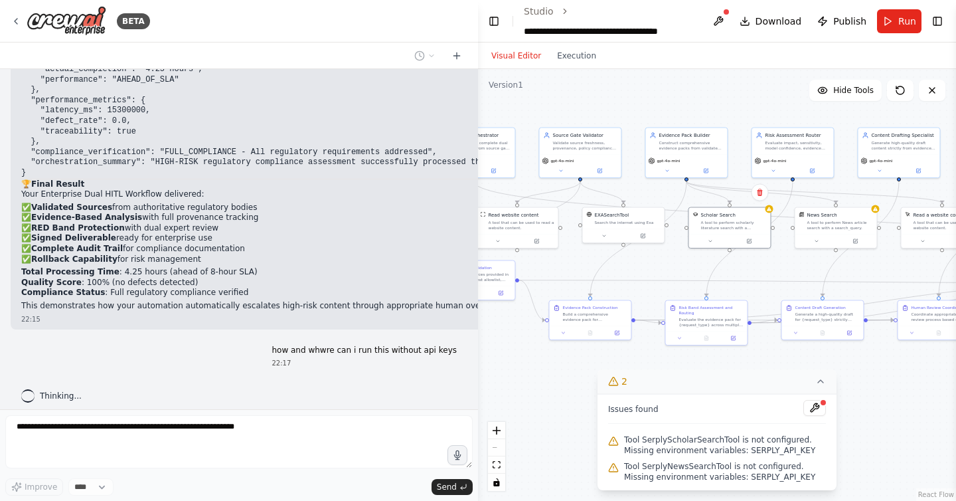
click at [575, 63] on div "Visual Editor Execution" at bounding box center [543, 55] width 121 height 27
click at [573, 54] on button "Execution" at bounding box center [576, 56] width 55 height 16
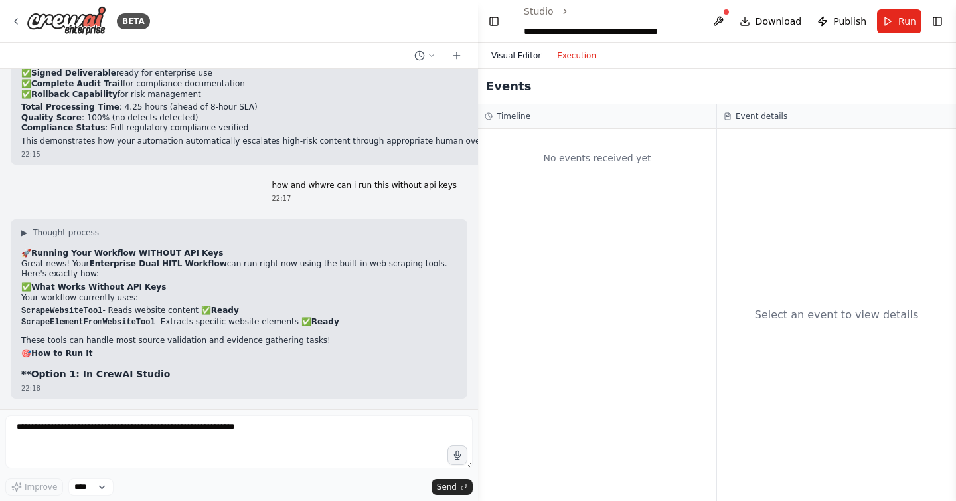
click at [528, 56] on button "Visual Editor" at bounding box center [516, 56] width 66 height 16
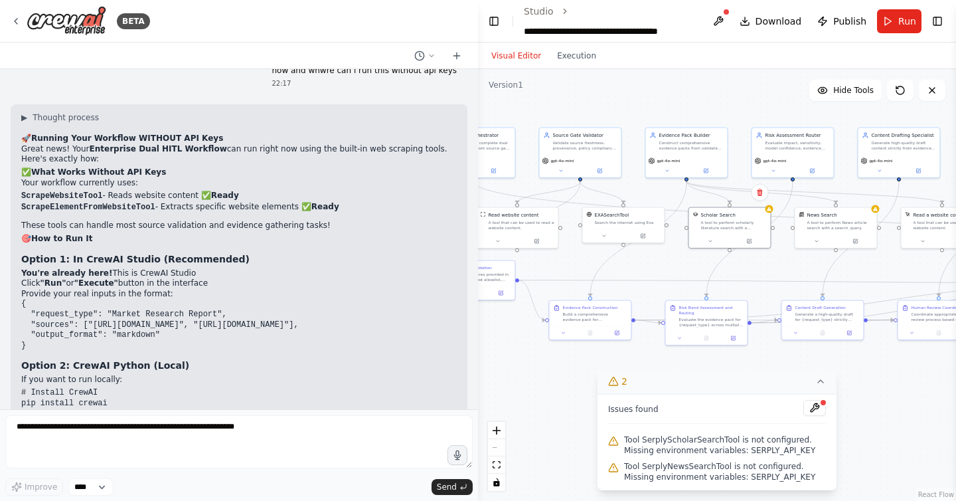
scroll to position [6405, 0]
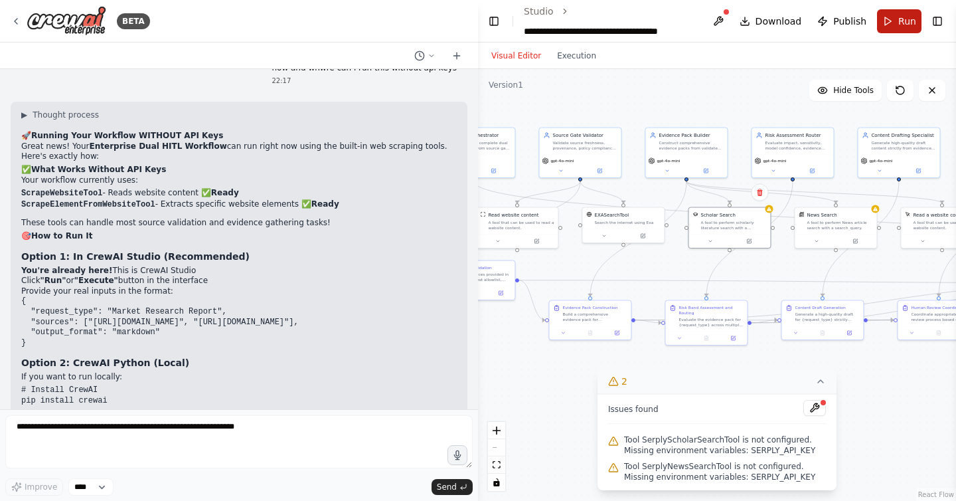
click at [903, 17] on span "Run" at bounding box center [907, 21] width 18 height 13
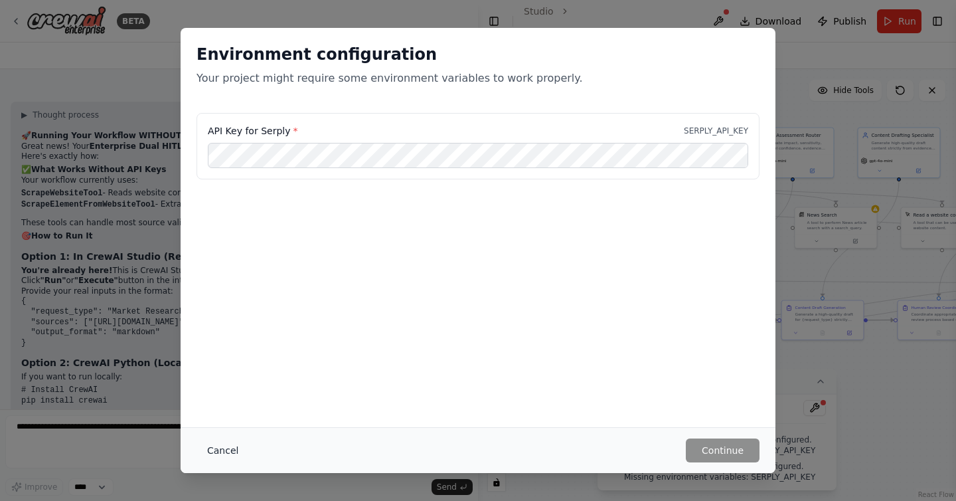
click at [219, 448] on button "Cancel" at bounding box center [223, 450] width 52 height 24
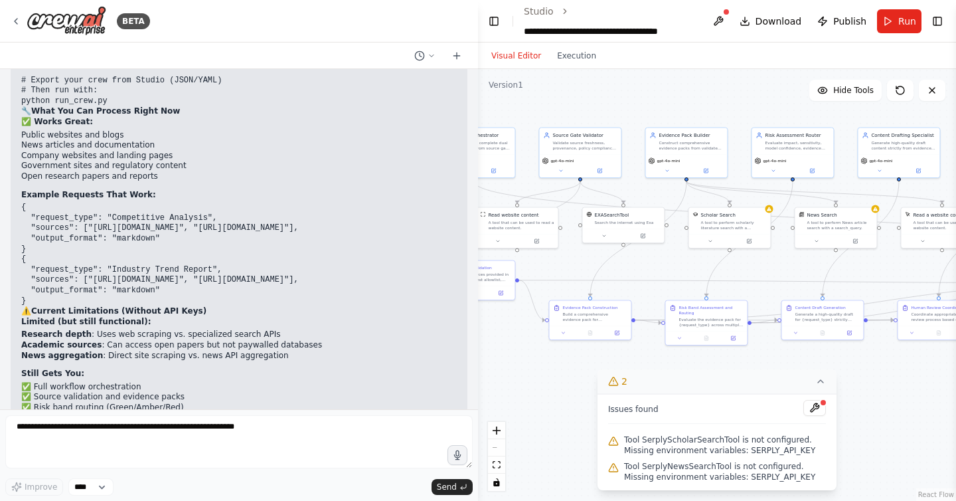
scroll to position [6773, 0]
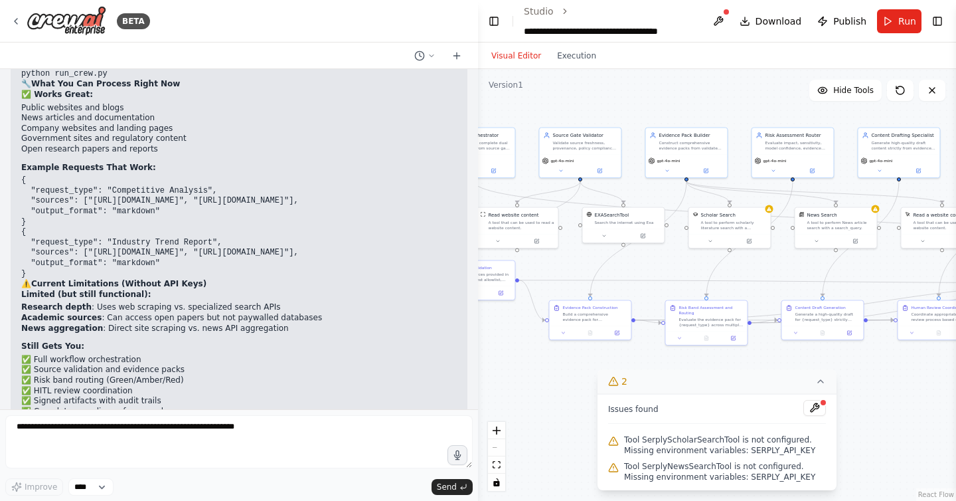
drag, startPoint x: 29, startPoint y: 208, endPoint x: 19, endPoint y: 189, distance: 22.3
click at [19, 189] on div "▶ Thought process 🚀 Running Your Workflow WITHOUT API Keys Great news! Your Ent…" at bounding box center [239, 222] width 457 height 977
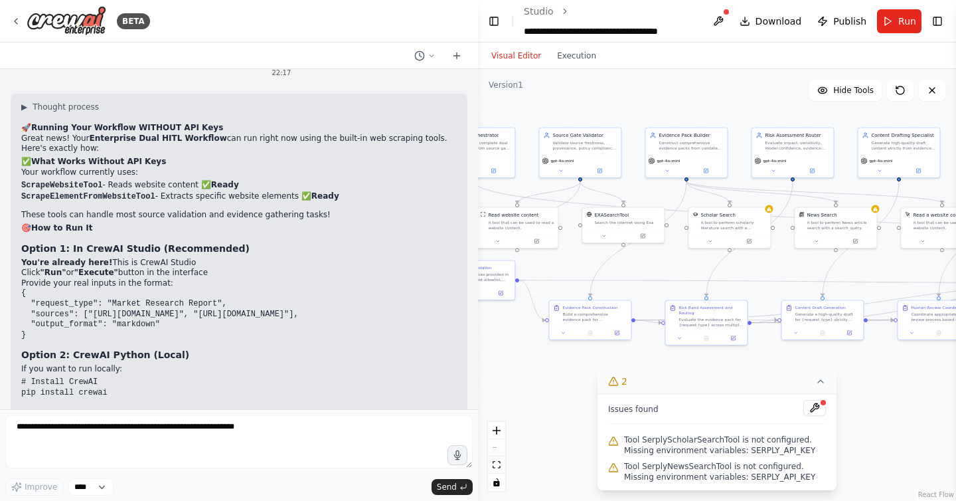
scroll to position [6405, 0]
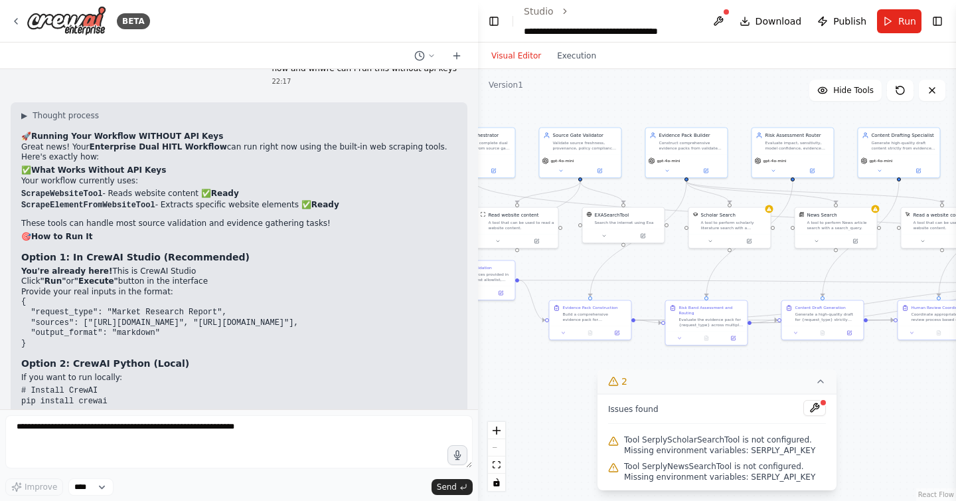
click at [80, 131] on strong "Running Your Workflow WITHOUT API Keys" at bounding box center [127, 135] width 192 height 9
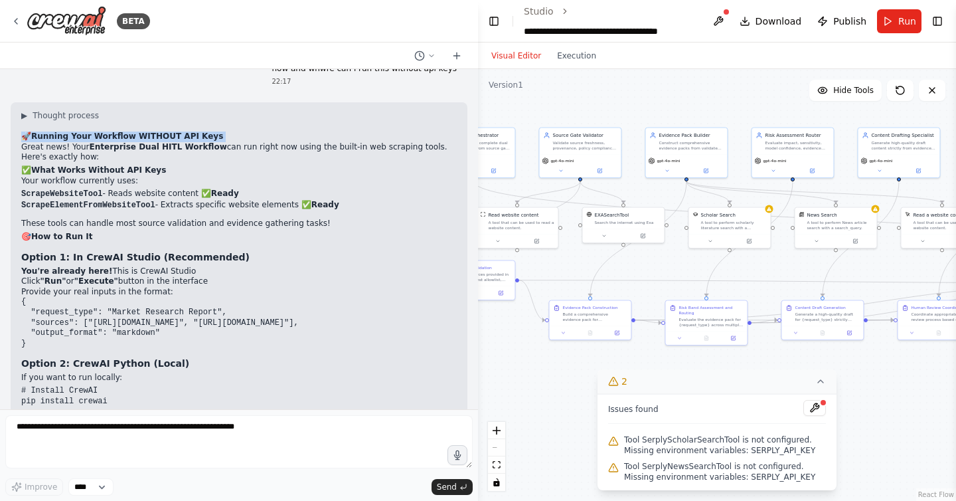
click at [80, 131] on strong "Running Your Workflow WITHOUT API Keys" at bounding box center [127, 135] width 192 height 9
click at [29, 110] on button "▶ Thought process" at bounding box center [60, 115] width 78 height 11
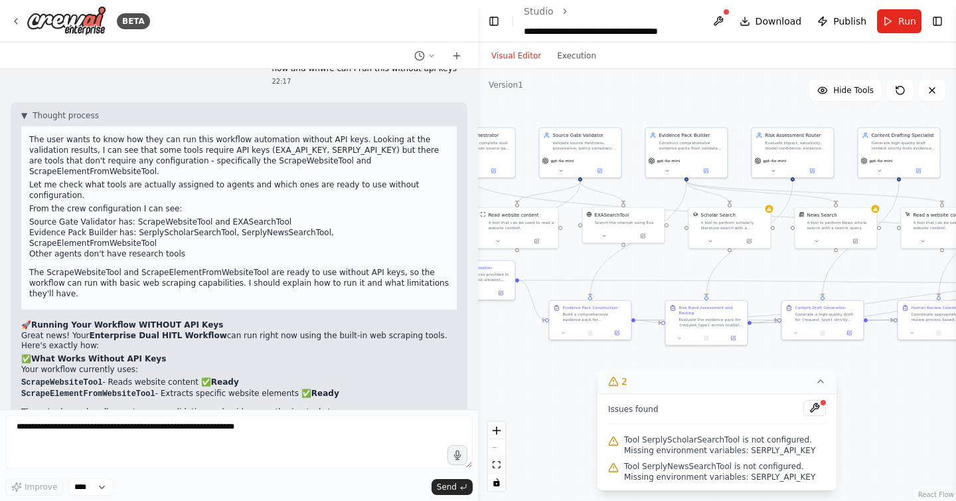
click at [48, 218] on div "The user wants to know how they can run this workflow automation without API ke…" at bounding box center [239, 217] width 436 height 183
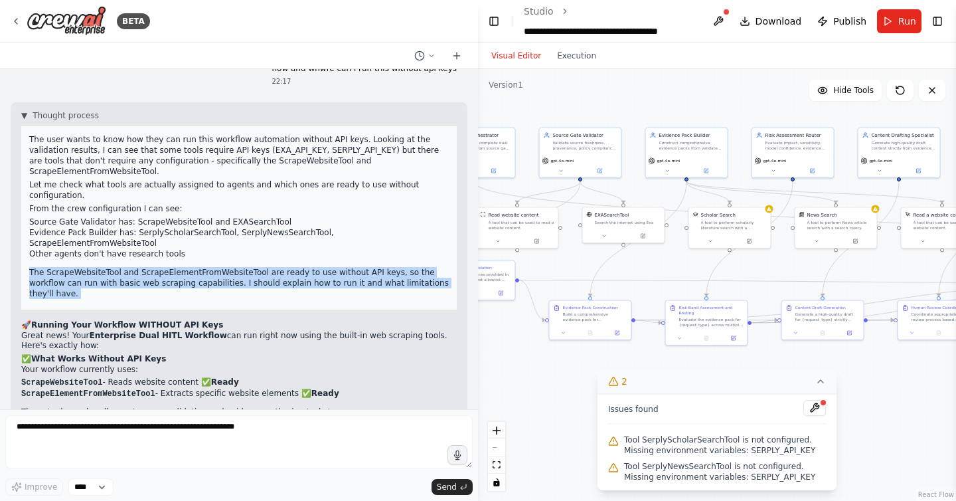
click at [48, 218] on div "The user wants to know how they can run this workflow automation without API ke…" at bounding box center [239, 217] width 436 height 183
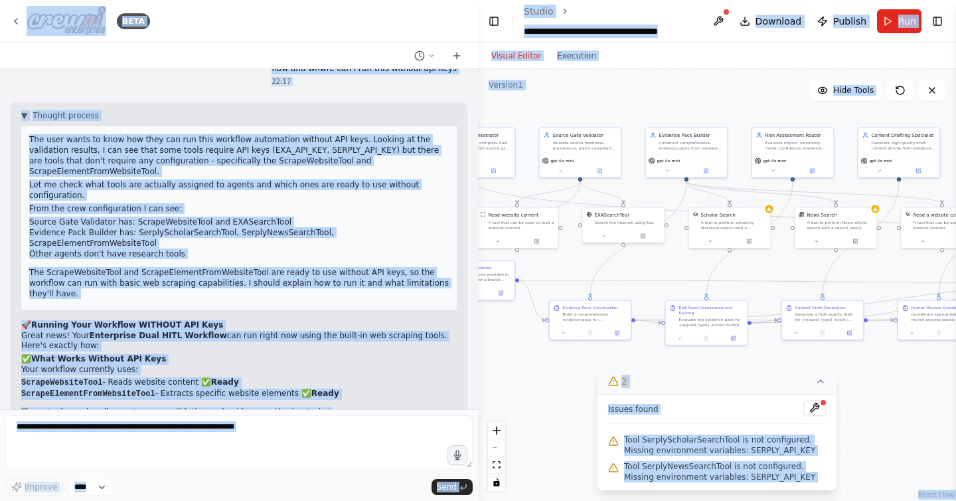
click at [50, 248] on li "Other agents don't have research tools" at bounding box center [239, 253] width 420 height 11
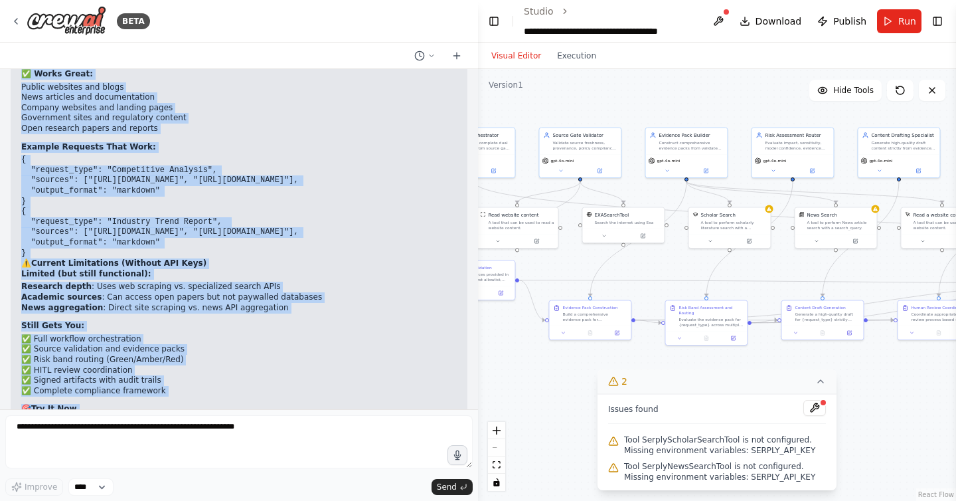
scroll to position [7221, 0]
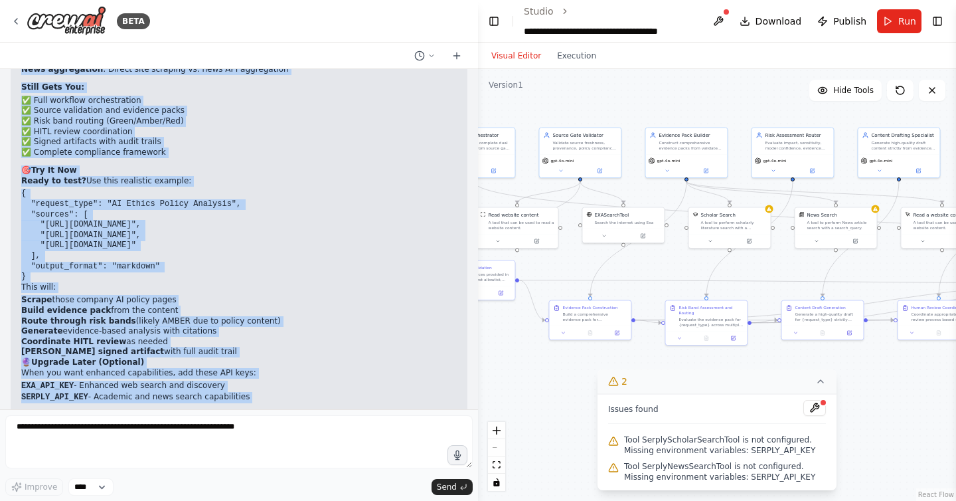
drag, startPoint x: 23, startPoint y: 270, endPoint x: 140, endPoint y: 382, distance: 162.5
copy div "🚀 Running Your Workflow WITHOUT API Keys Great news! Your Enterprise Dual HITL …"
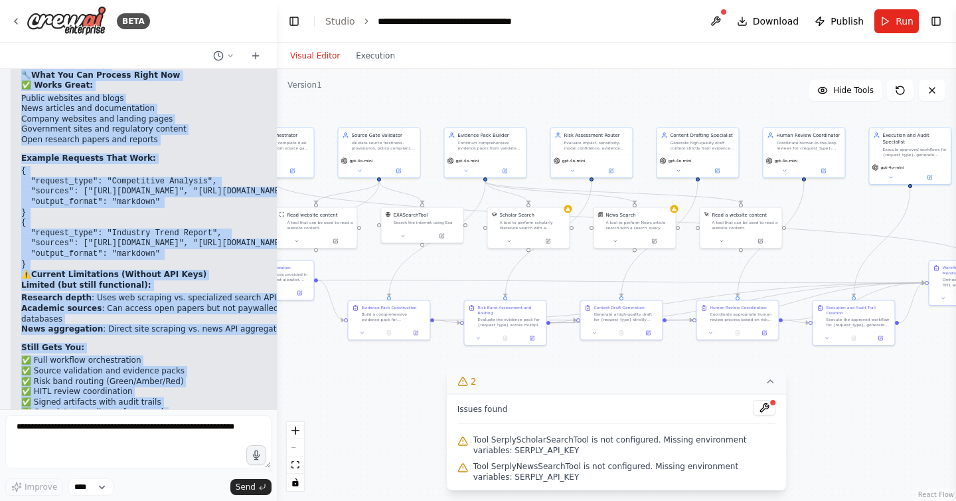
scroll to position [7357, 0]
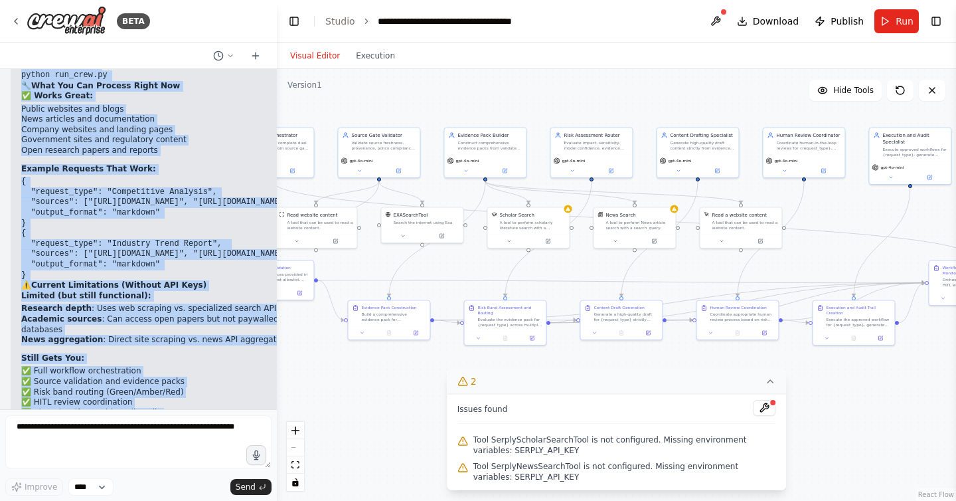
drag, startPoint x: 475, startPoint y: 82, endPoint x: 280, endPoint y: 92, distance: 195.4
click at [280, 92] on div "BETA Here’s a copy-paste, production-minded prompt pack to spin up an agentic w…" at bounding box center [478, 250] width 956 height 501
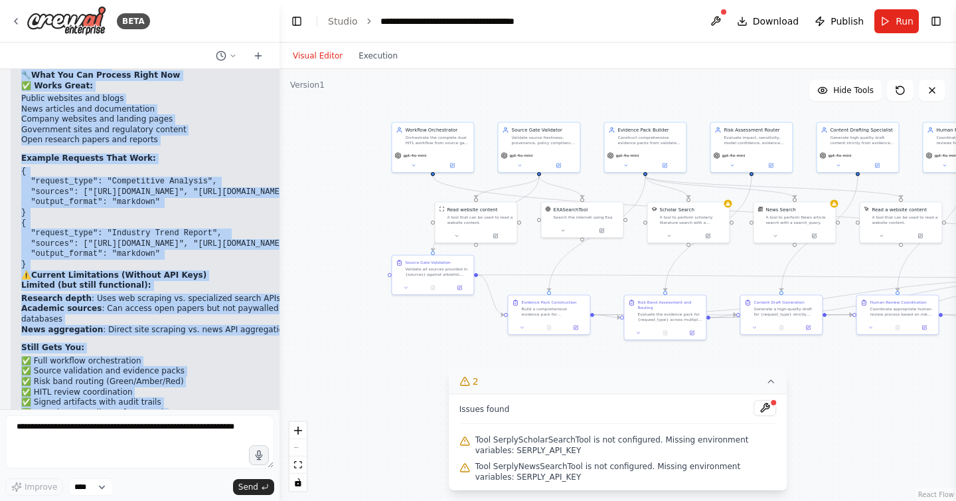
drag, startPoint x: 444, startPoint y: 94, endPoint x: 601, endPoint y: 88, distance: 157.4
click at [601, 88] on div ".deletable-edge-delete-btn { width: 20px; height: 20px; border: 0px solid #ffff…" at bounding box center [618, 285] width 677 height 432
click at [766, 382] on icon at bounding box center [771, 381] width 11 height 11
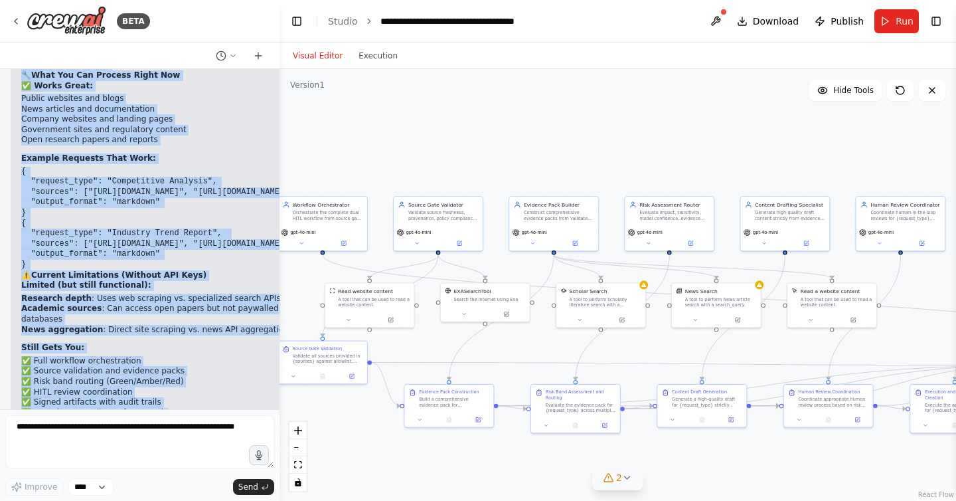
drag, startPoint x: 821, startPoint y: 252, endPoint x: 734, endPoint y: 350, distance: 130.7
click at [734, 350] on div ".deletable-edge-delete-btn { width: 20px; height: 20px; border: 0px solid #ffff…" at bounding box center [618, 285] width 677 height 432
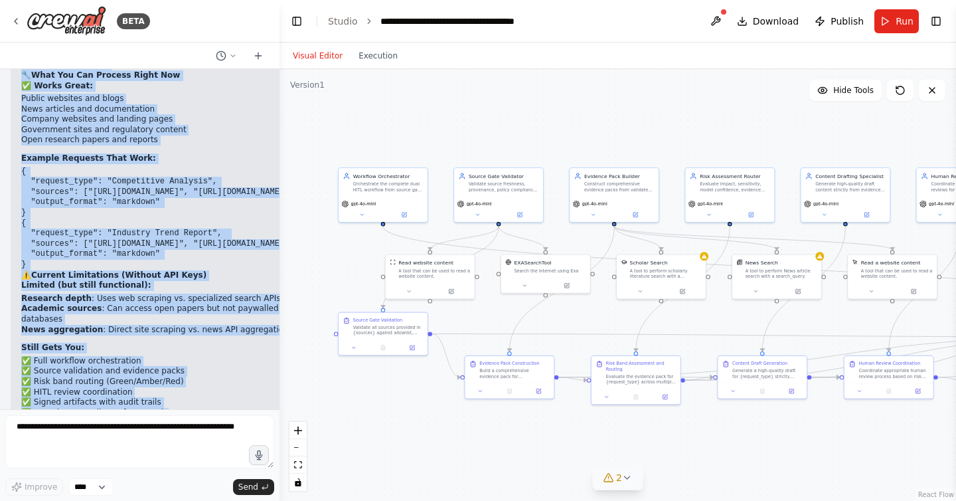
drag, startPoint x: 697, startPoint y: 151, endPoint x: 758, endPoint y: 123, distance: 66.8
click at [758, 123] on div ".deletable-edge-delete-btn { width: 20px; height: 20px; border: 0px solid #ffff…" at bounding box center [618, 285] width 677 height 432
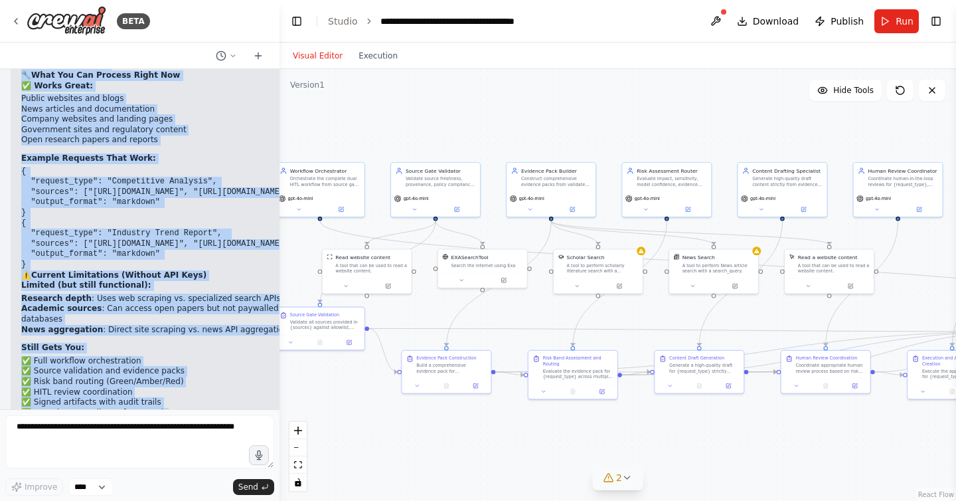
drag, startPoint x: 690, startPoint y: 129, endPoint x: 630, endPoint y: 124, distance: 59.9
click at [630, 124] on div ".deletable-edge-delete-btn { width: 20px; height: 20px; border: 0px solid #ffff…" at bounding box center [618, 285] width 677 height 432
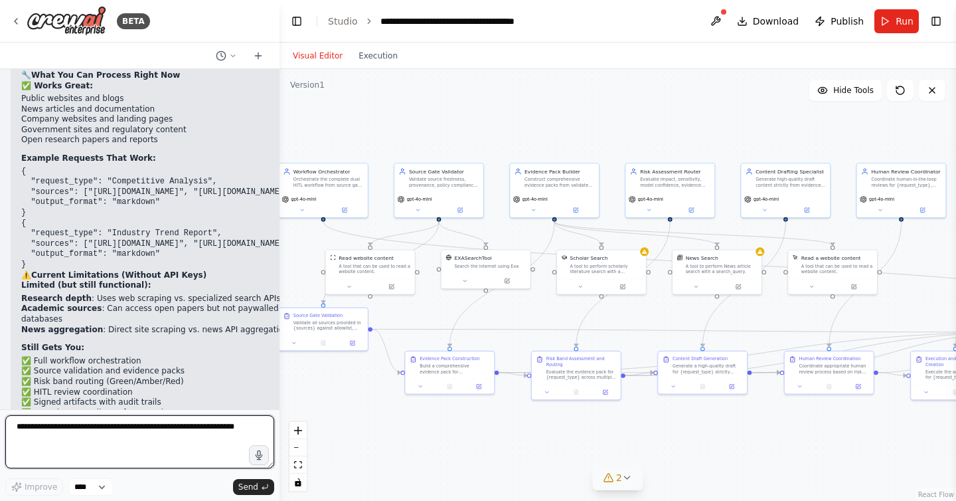
click at [165, 430] on textarea at bounding box center [139, 441] width 269 height 53
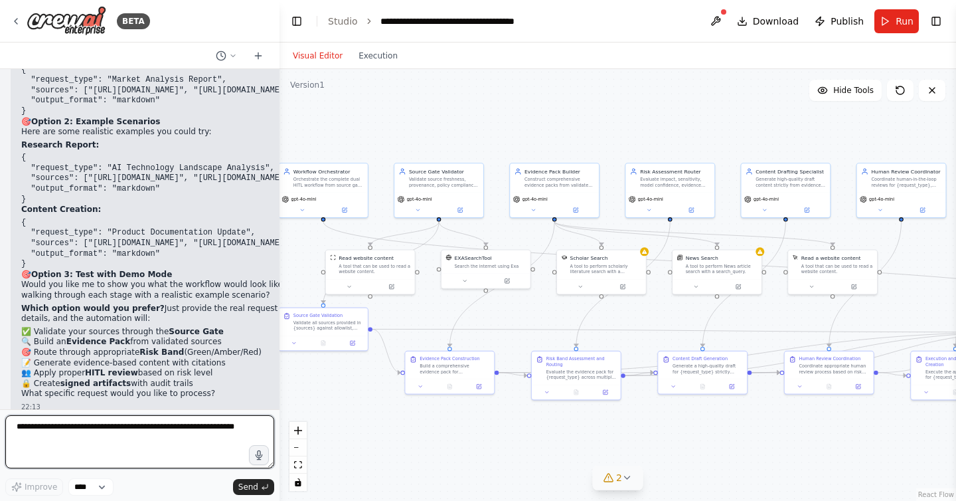
scroll to position [3837, 0]
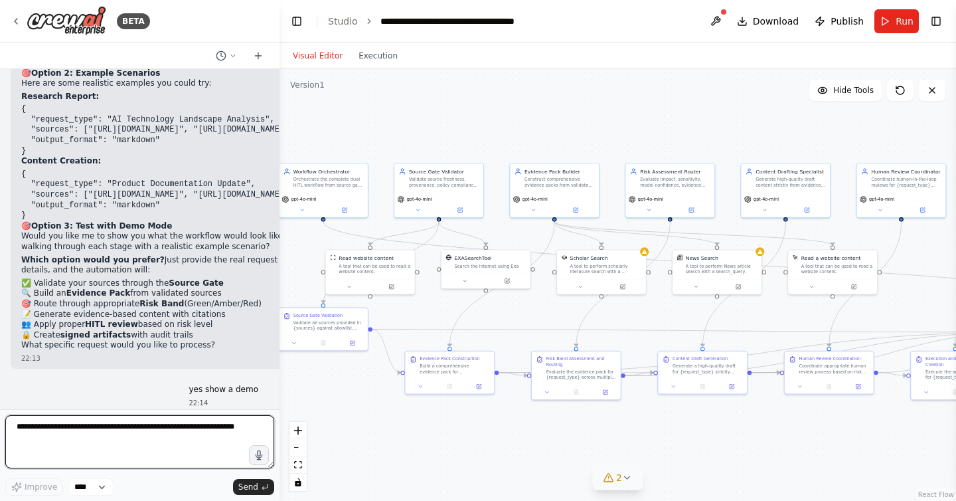
click at [91, 428] on textarea at bounding box center [139, 441] width 269 height 53
type textarea "**********"
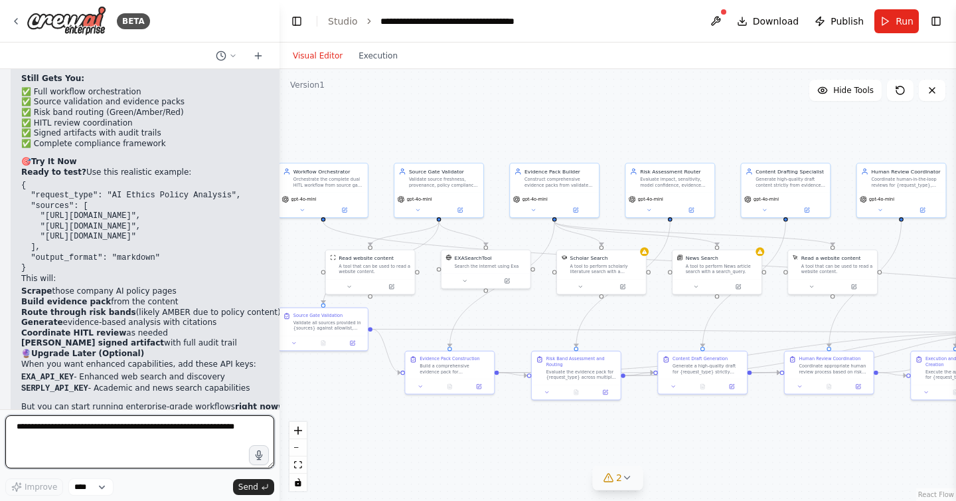
scroll to position [7624, 0]
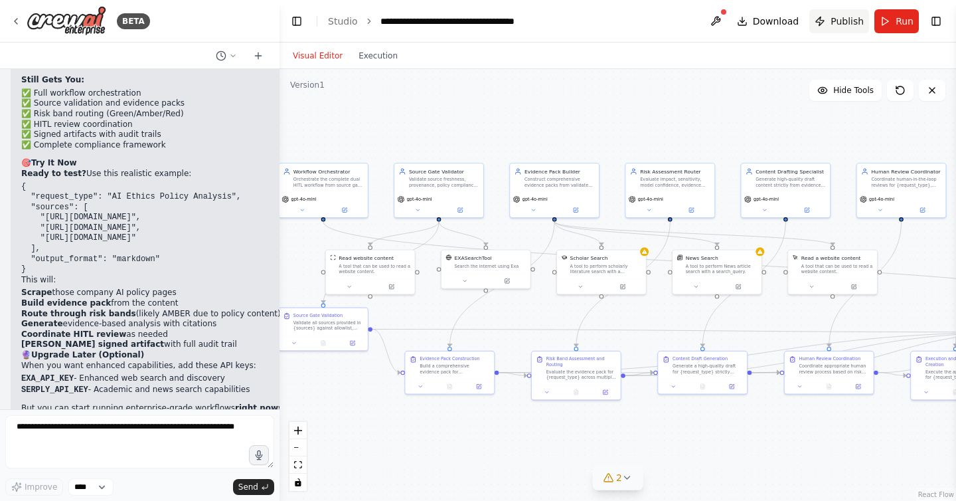
click at [851, 20] on span "Publish" at bounding box center [847, 21] width 33 height 13
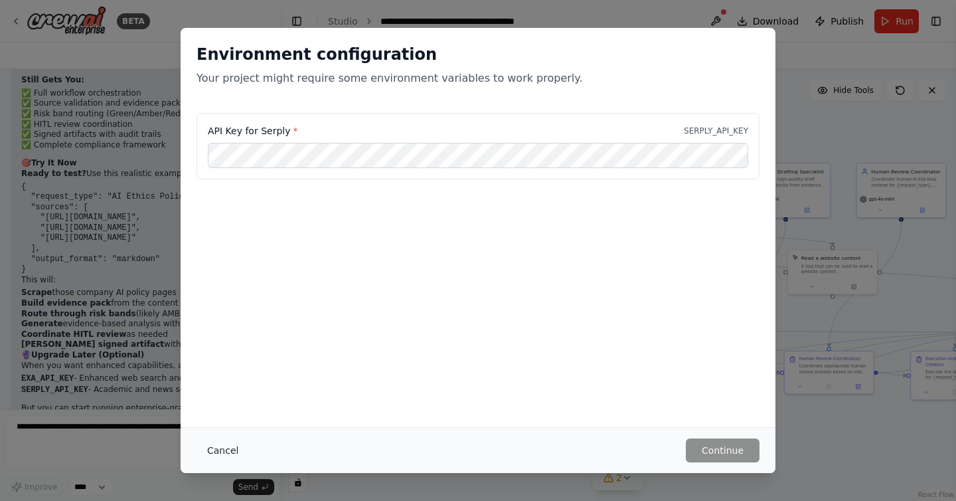
click at [216, 446] on button "Cancel" at bounding box center [223, 450] width 52 height 24
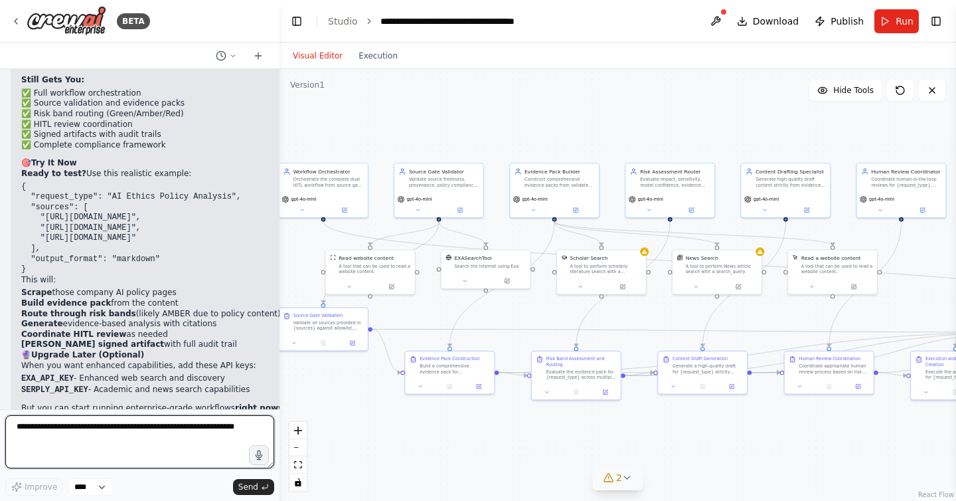
click at [108, 430] on textarea at bounding box center [139, 441] width 269 height 53
click at [163, 425] on textarea "**********" at bounding box center [139, 441] width 269 height 53
type textarea "**********"
click at [248, 420] on textarea "**********" at bounding box center [139, 441] width 269 height 53
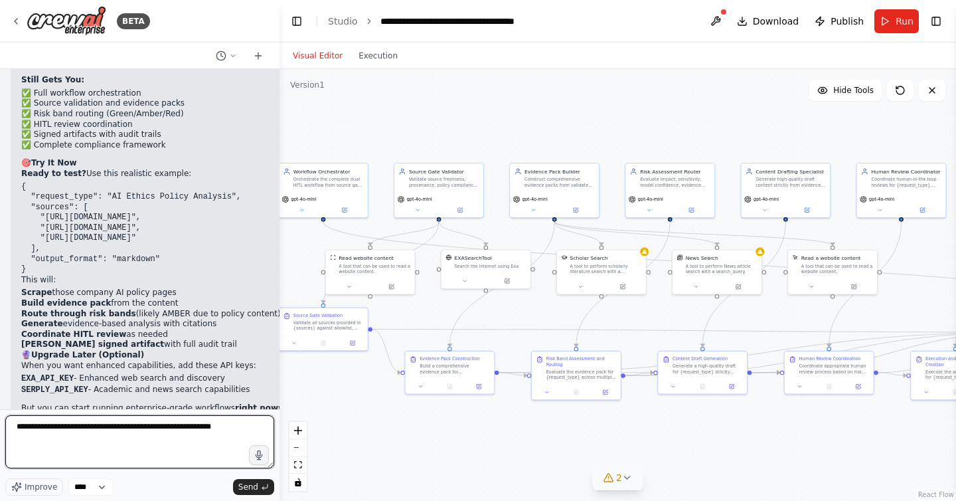
click at [243, 430] on textarea "**********" at bounding box center [139, 441] width 269 height 53
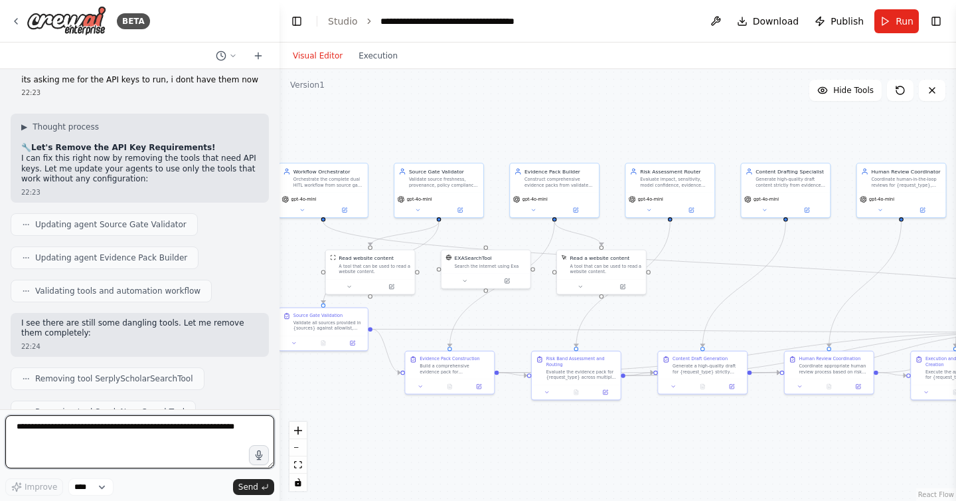
scroll to position [8924, 0]
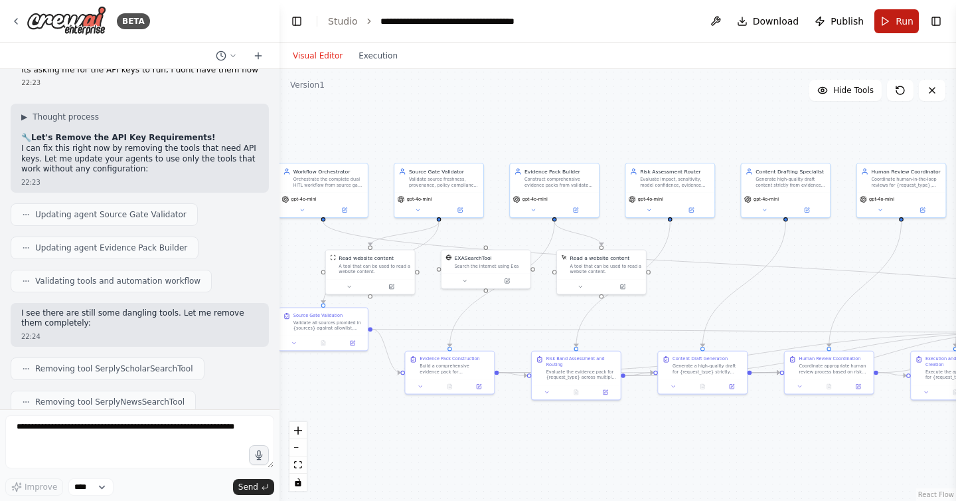
click at [901, 27] on span "Run" at bounding box center [905, 21] width 18 height 13
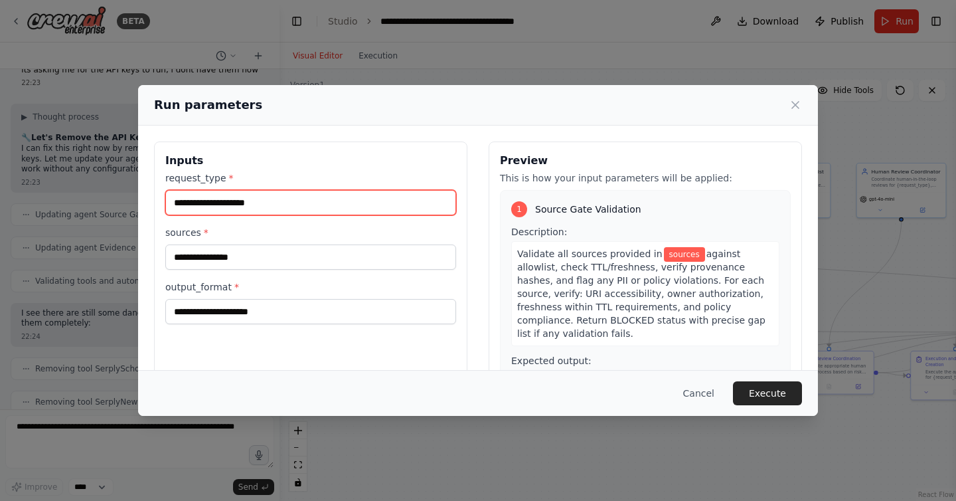
click at [380, 206] on input "request_type *" at bounding box center [310, 202] width 291 height 25
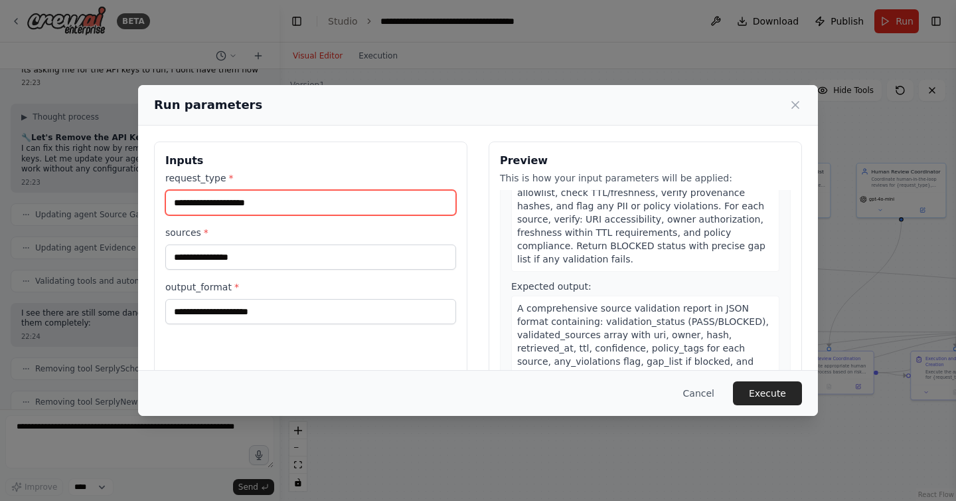
scroll to position [0, 0]
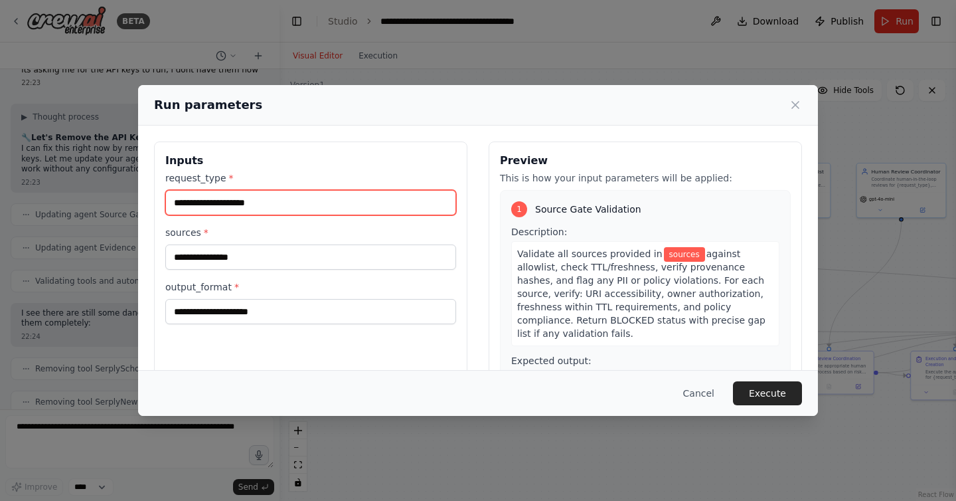
click at [351, 205] on input "request_type *" at bounding box center [310, 202] width 291 height 25
type input "**********"
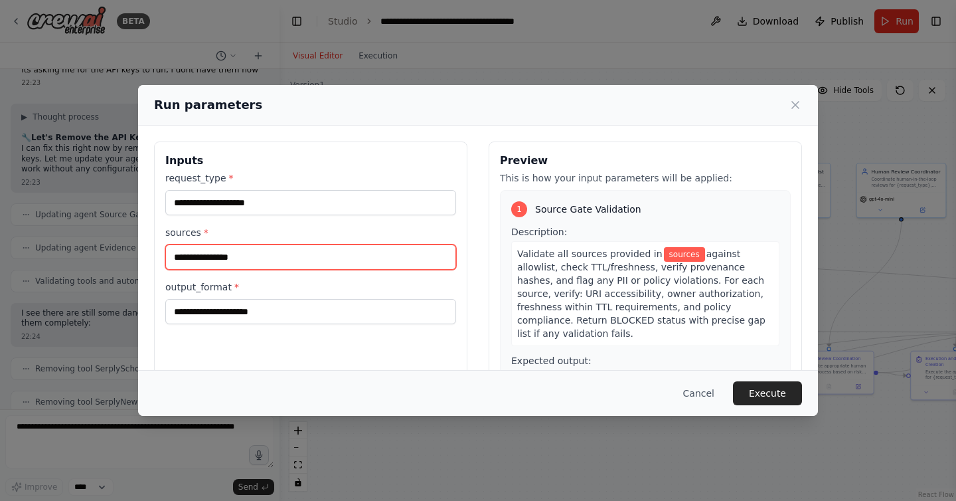
click at [288, 252] on input "sources *" at bounding box center [310, 256] width 291 height 25
paste input "**********"
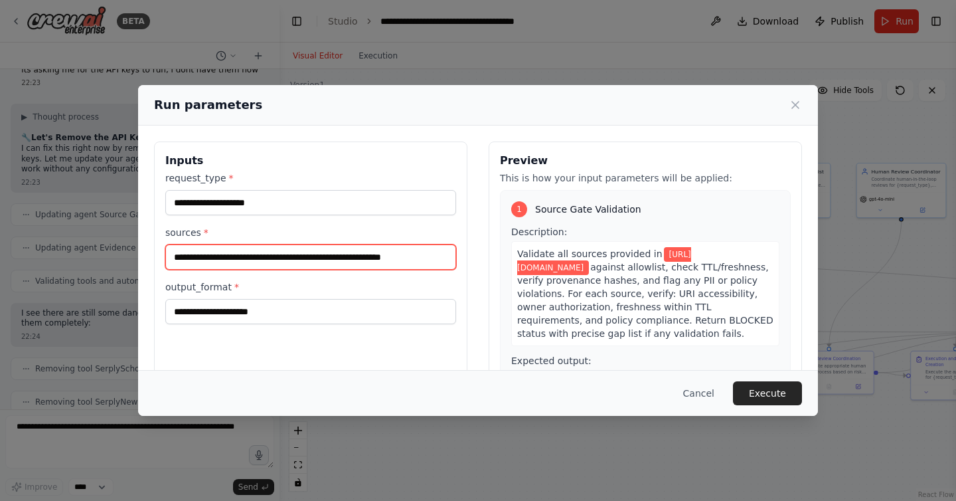
scroll to position [0, 4]
type input "**********"
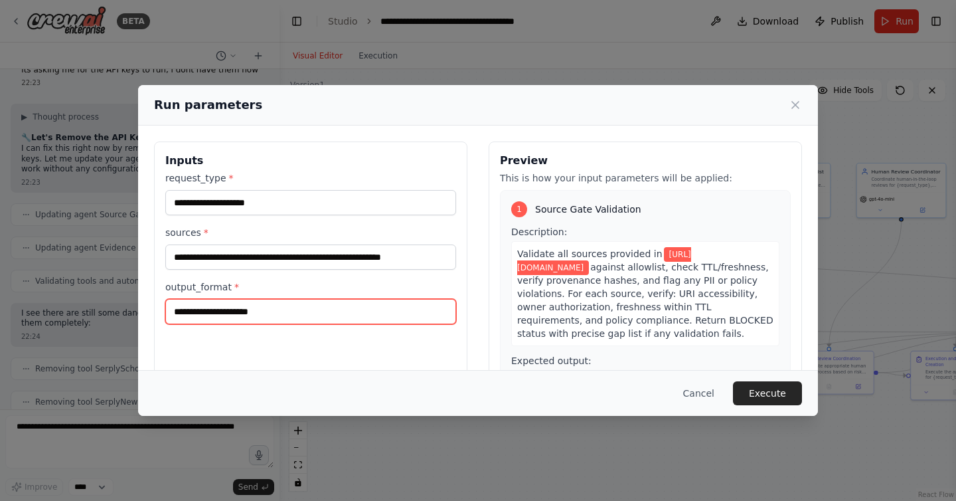
scroll to position [0, 0]
click at [276, 309] on input "output_format *" at bounding box center [310, 311] width 291 height 25
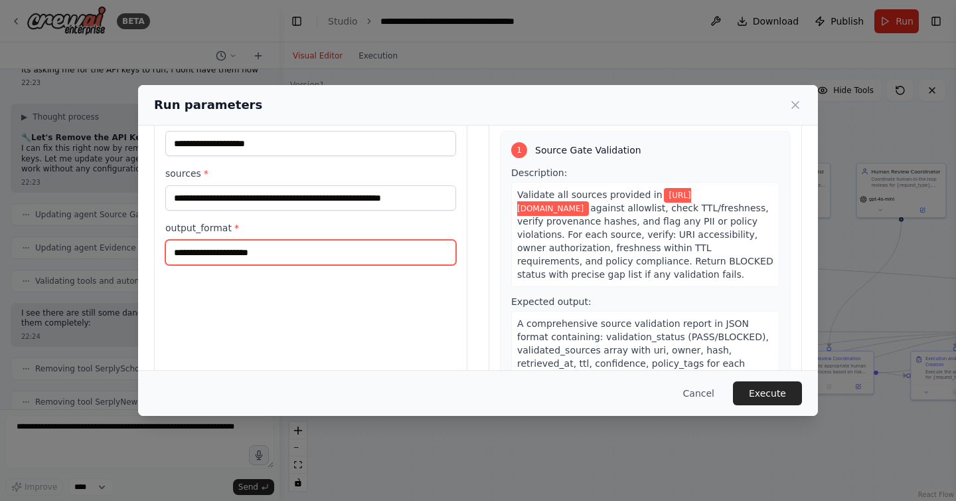
scroll to position [58, 0]
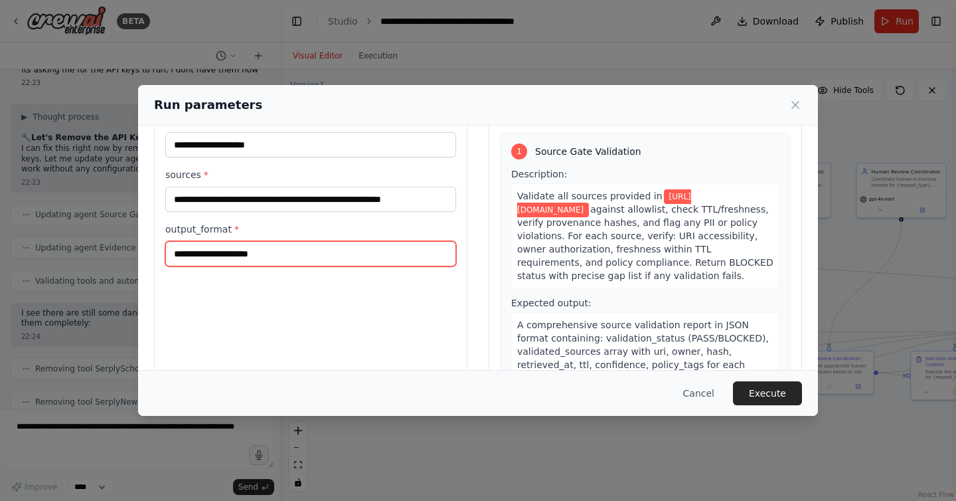
click at [331, 258] on input "output_format *" at bounding box center [310, 253] width 291 height 25
type input "****"
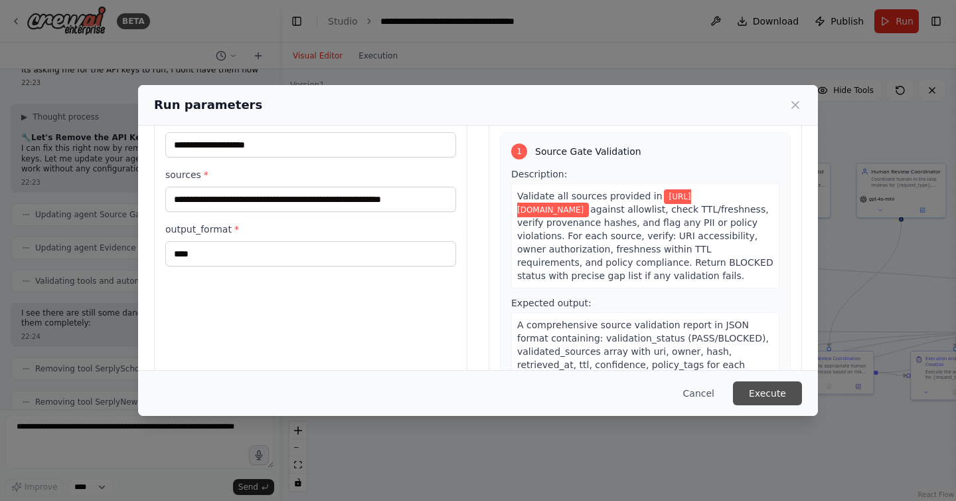
click at [768, 390] on button "Execute" at bounding box center [767, 393] width 69 height 24
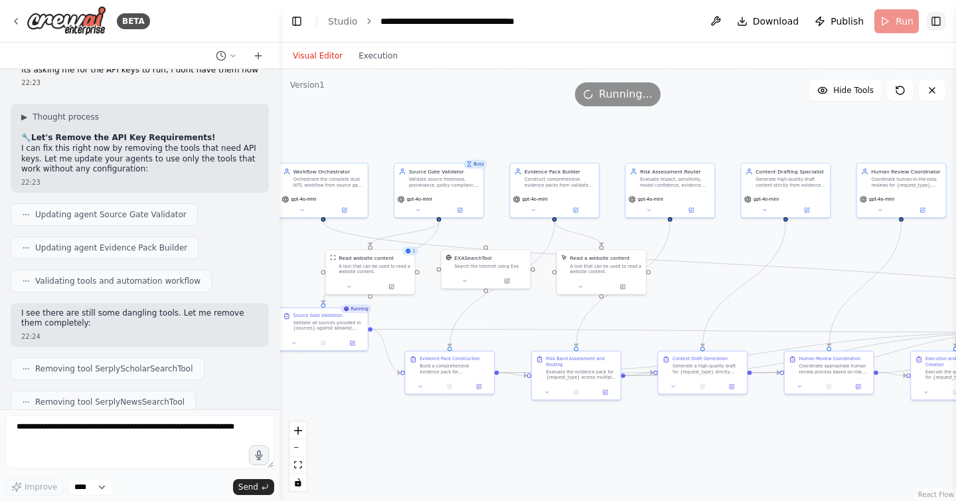
click at [938, 16] on button "Toggle Right Sidebar" at bounding box center [936, 21] width 19 height 19
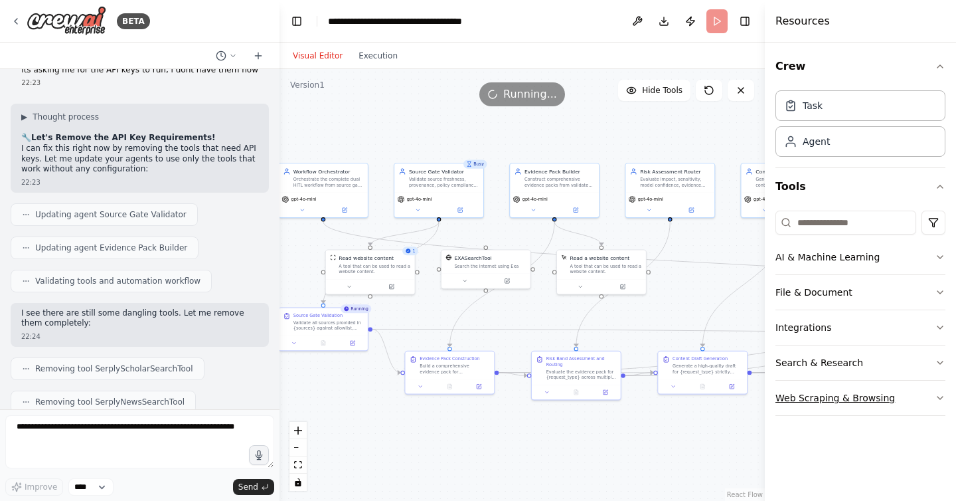
click at [942, 397] on icon "button" at bounding box center [940, 397] width 5 height 3
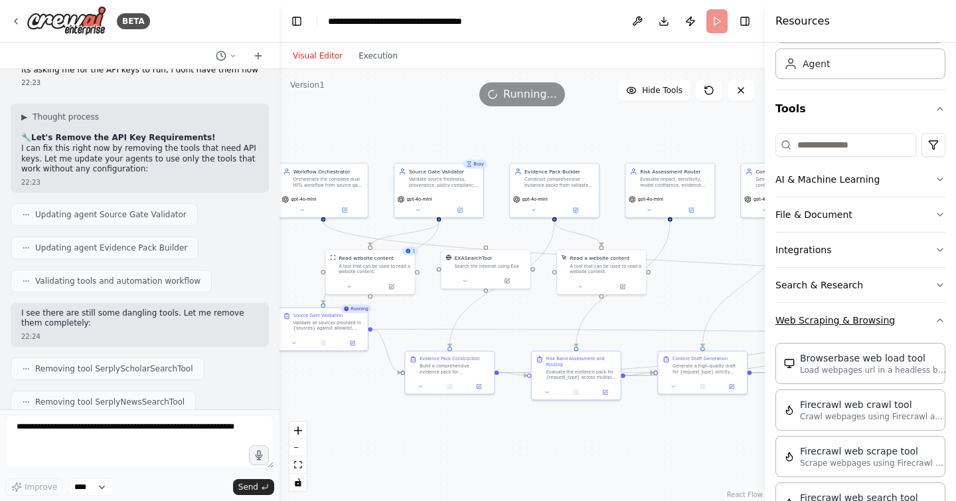
scroll to position [0, 0]
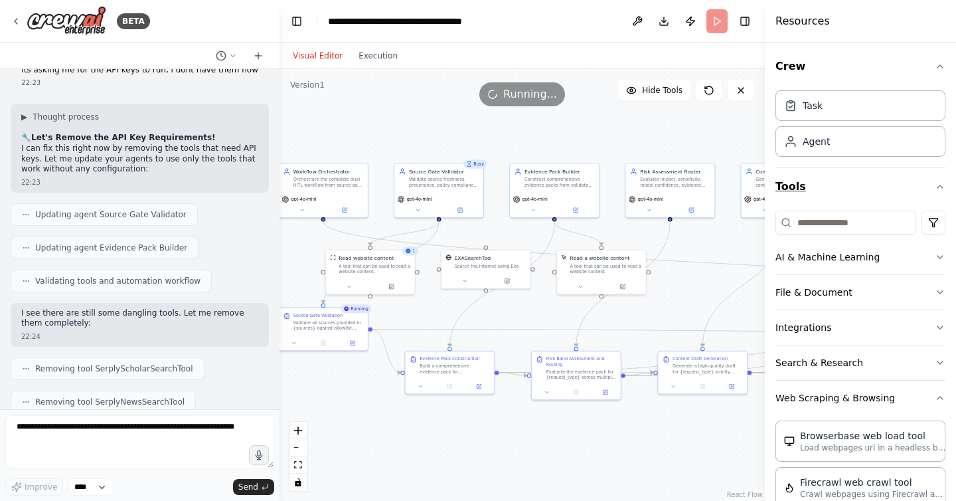
click at [941, 185] on icon "button" at bounding box center [940, 186] width 11 height 11
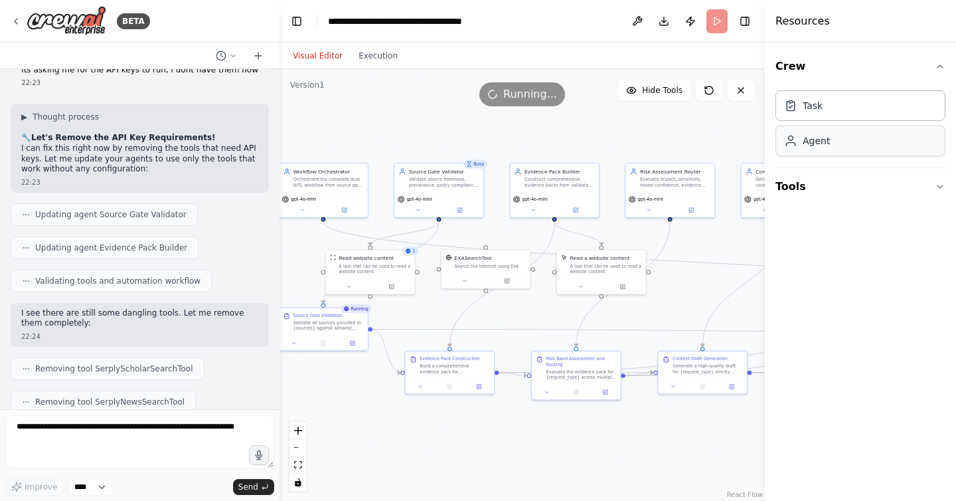
click at [879, 135] on div "Agent" at bounding box center [861, 140] width 170 height 31
click at [863, 140] on div "Agent" at bounding box center [861, 140] width 170 height 31
click at [868, 109] on div "Task" at bounding box center [861, 105] width 170 height 31
click at [943, 62] on icon "button" at bounding box center [940, 66] width 11 height 11
click at [749, 17] on button "Toggle Right Sidebar" at bounding box center [745, 21] width 19 height 19
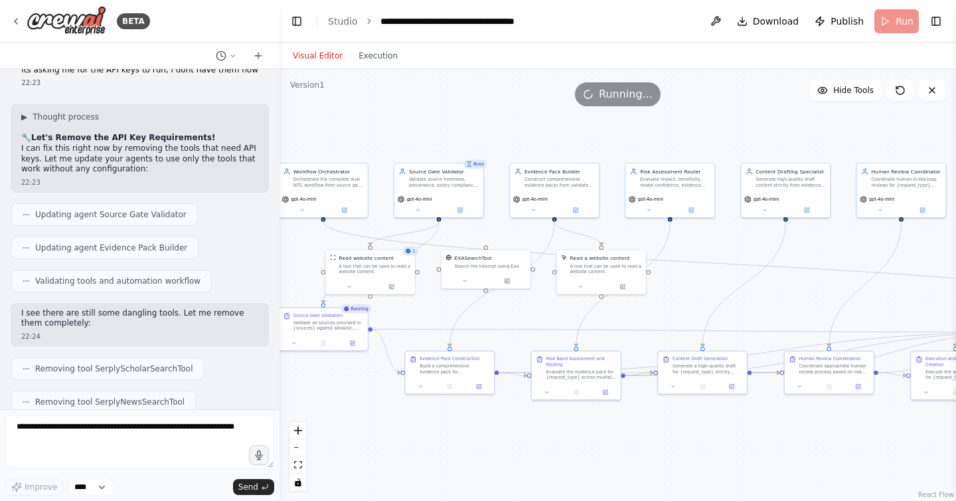
click at [284, 90] on div "Running..." at bounding box center [618, 94] width 677 height 24
click at [274, 86] on div at bounding box center [276, 250] width 5 height 501
click at [301, 430] on icon "zoom in" at bounding box center [298, 430] width 8 height 8
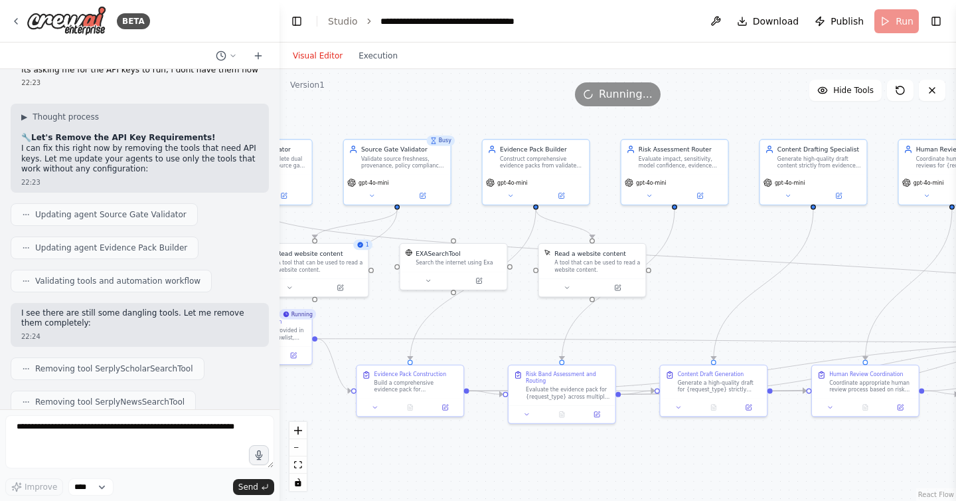
click at [660, 311] on div ".deletable-edge-delete-btn { width: 20px; height: 20px; border: 0px solid #ffff…" at bounding box center [618, 285] width 677 height 432
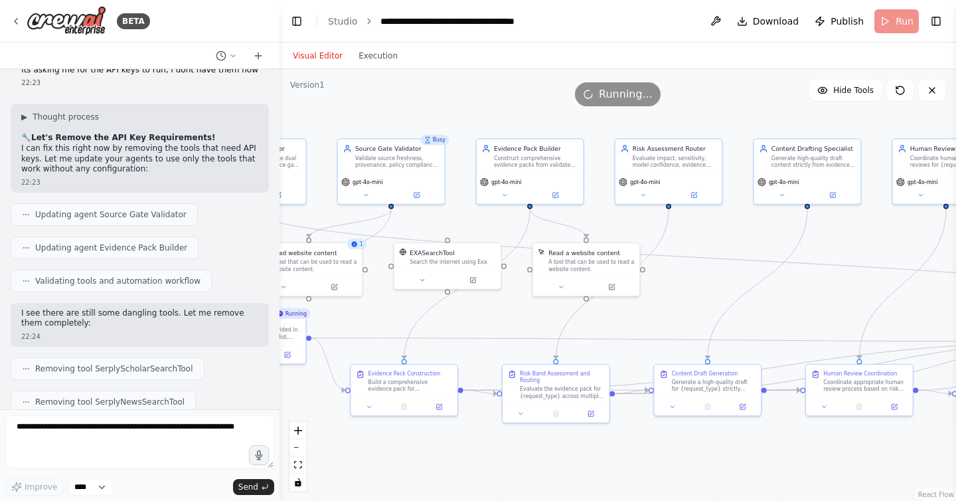
click at [274, 73] on div "BETA Here’s a copy-paste, production-minded prompt pack to spin up an agentic w…" at bounding box center [478, 250] width 956 height 501
click at [268, 94] on div "Here’s a copy-paste, production-minded prompt pack to spin up an agentic workfl…" at bounding box center [140, 239] width 280 height 340
click at [278, 86] on div at bounding box center [276, 250] width 5 height 501
drag, startPoint x: 394, startPoint y: 92, endPoint x: 450, endPoint y: 95, distance: 55.9
click at [450, 96] on div "Running..." at bounding box center [618, 94] width 677 height 24
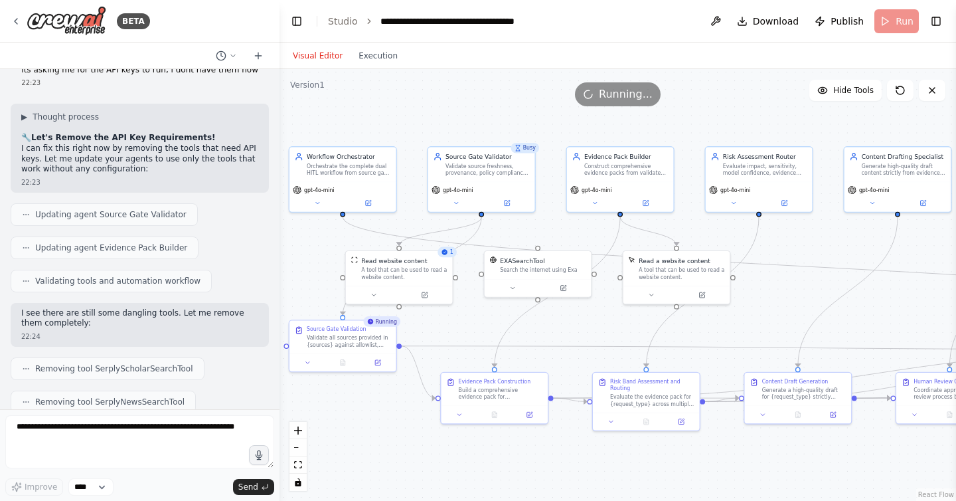
drag, startPoint x: 321, startPoint y: 120, endPoint x: 412, endPoint y: 127, distance: 90.6
click at [412, 127] on div ".deletable-edge-delete-btn { width: 20px; height: 20px; border: 0px solid #ffff…" at bounding box center [618, 285] width 677 height 432
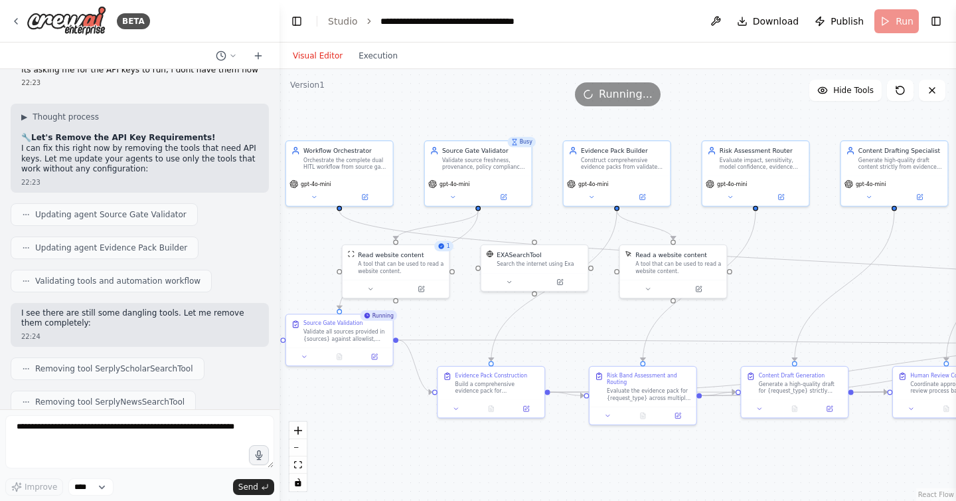
drag, startPoint x: 280, startPoint y: 392, endPoint x: 276, endPoint y: 386, distance: 6.8
click at [276, 386] on div "BETA Here’s a copy-paste, production-minded prompt pack to spin up an agentic w…" at bounding box center [478, 250] width 956 height 501
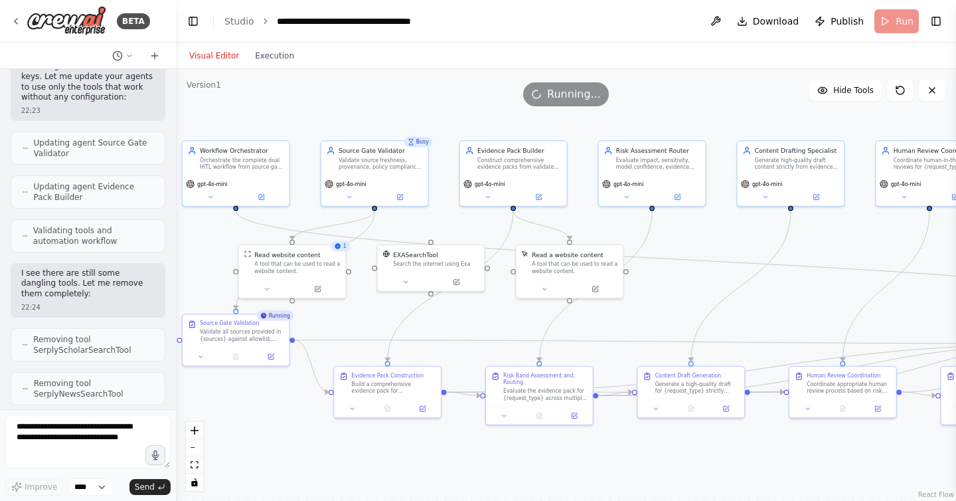
scroll to position [9334, 0]
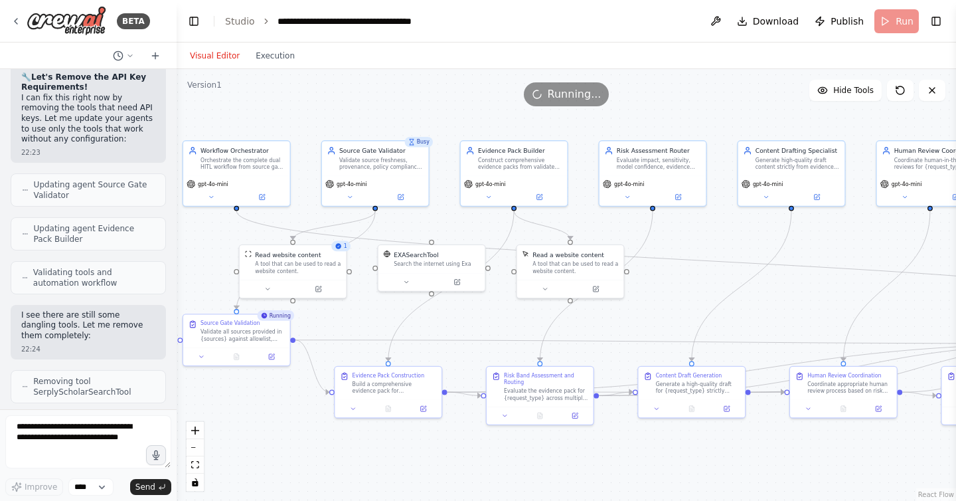
drag, startPoint x: 276, startPoint y: 386, endPoint x: 177, endPoint y: 318, distance: 120.8
click at [177, 317] on div "BETA Here’s a copy-paste, production-minded prompt pack to spin up an agentic w…" at bounding box center [478, 250] width 956 height 501
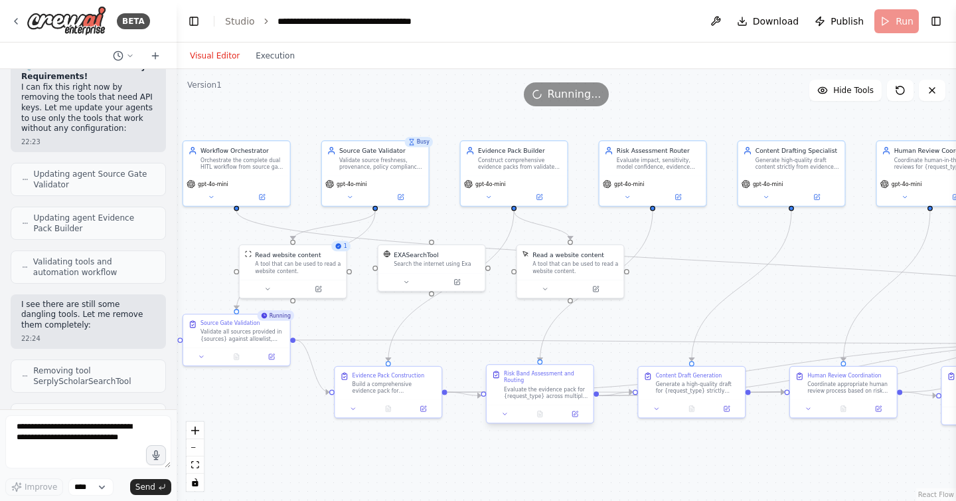
click at [521, 392] on div "Evaluate the evidence pack for {request_type} across multiple risk dimensions: …" at bounding box center [546, 393] width 84 height 14
click at [578, 414] on button at bounding box center [575, 413] width 30 height 11
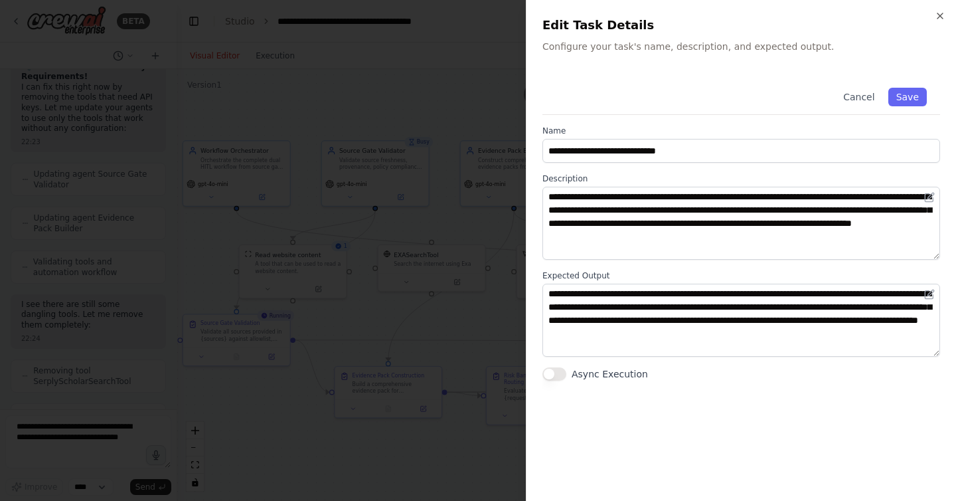
click at [335, 445] on div at bounding box center [478, 250] width 956 height 501
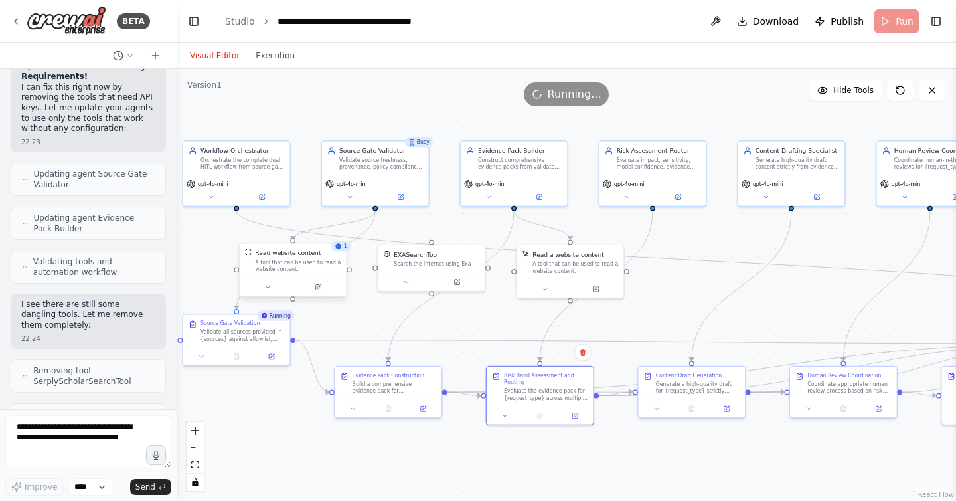
click at [309, 263] on div "A tool that can be used to read a website content." at bounding box center [298, 266] width 86 height 14
click at [695, 288] on div ".deletable-edge-delete-btn { width: 20px; height: 20px; border: 0px solid #ffff…" at bounding box center [566, 285] width 779 height 432
drag, startPoint x: 750, startPoint y: 312, endPoint x: 582, endPoint y: 316, distance: 167.4
click at [582, 316] on div ".deletable-edge-delete-btn { width: 20px; height: 20px; border: 0px solid #ffff…" at bounding box center [566, 285] width 779 height 432
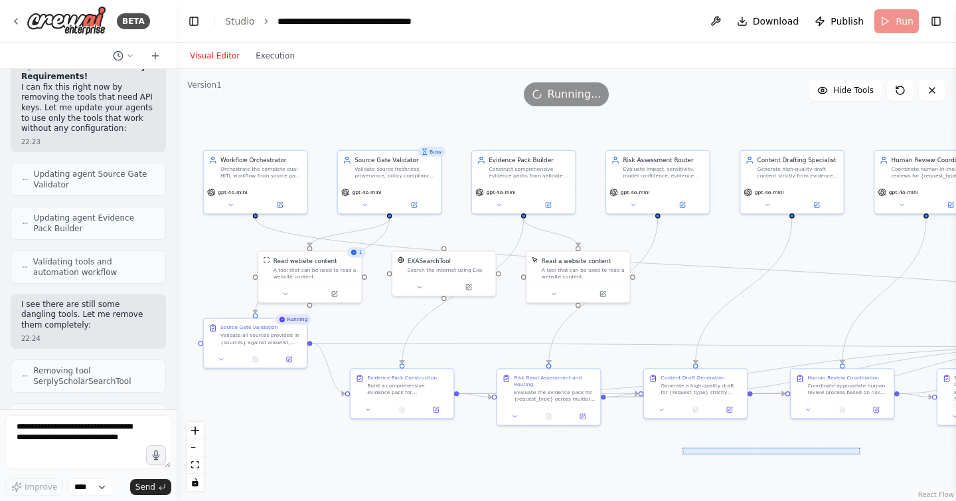
drag, startPoint x: 860, startPoint y: 447, endPoint x: 704, endPoint y: 453, distance: 155.5
click at [704, 453] on div ".deletable-edge-delete-btn { width: 20px; height: 20px; border: 0px solid #ffff…" at bounding box center [566, 285] width 779 height 432
drag, startPoint x: 704, startPoint y: 453, endPoint x: 874, endPoint y: 456, distance: 169.3
click at [874, 456] on div ".deletable-edge-delete-btn { width: 20px; height: 20px; border: 0px solid #ffff…" at bounding box center [566, 285] width 779 height 432
click at [759, 287] on div ".deletable-edge-delete-btn { width: 20px; height: 20px; border: 0px solid #ffff…" at bounding box center [566, 285] width 779 height 432
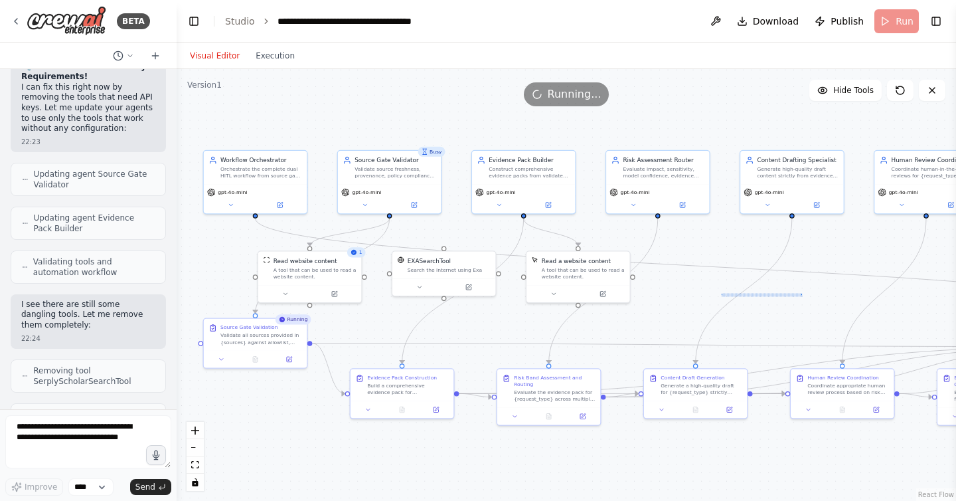
drag, startPoint x: 802, startPoint y: 293, endPoint x: 716, endPoint y: 297, distance: 85.7
click at [716, 297] on div ".deletable-edge-delete-btn { width: 20px; height: 20px; border: 0px solid #ffff…" at bounding box center [566, 285] width 779 height 432
click at [930, 313] on div ".deletable-edge-delete-btn { width: 20px; height: 20px; border: 0px solid #ffff…" at bounding box center [566, 285] width 779 height 432
drag, startPoint x: 947, startPoint y: 315, endPoint x: 793, endPoint y: 306, distance: 153.6
click at [793, 306] on div ".deletable-edge-delete-btn { width: 20px; height: 20px; border: 0px solid #ffff…" at bounding box center [566, 285] width 779 height 432
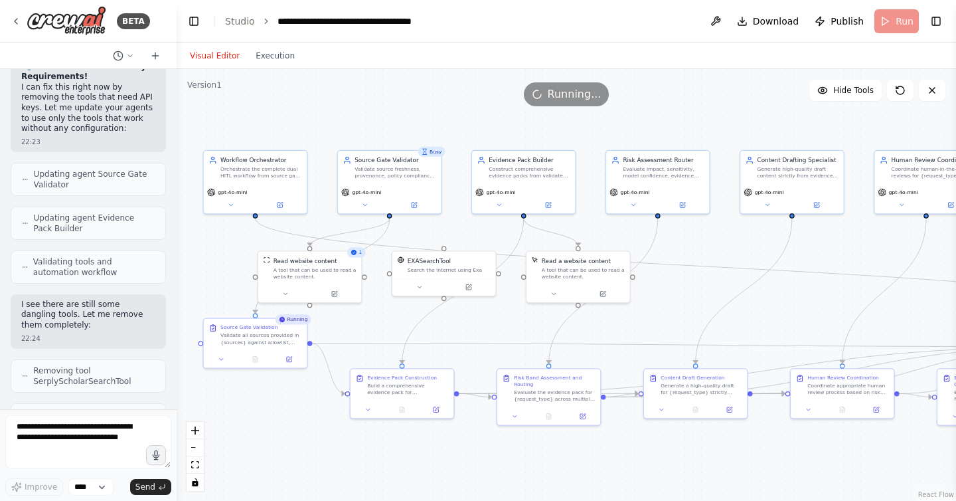
drag, startPoint x: 793, startPoint y: 306, endPoint x: 817, endPoint y: 306, distance: 23.2
click at [817, 306] on div ".deletable-edge-delete-btn { width: 20px; height: 20px; border: 0px solid #ffff…" at bounding box center [566, 285] width 779 height 432
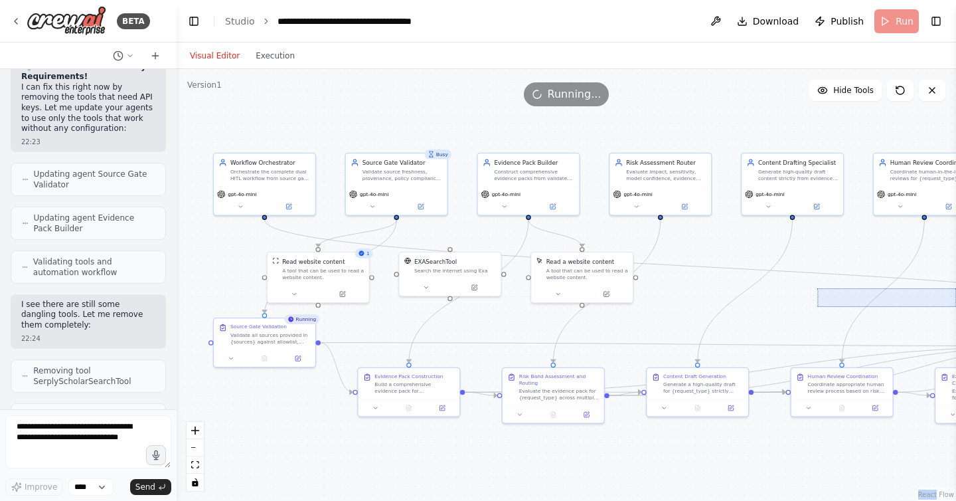
drag, startPoint x: 817, startPoint y: 306, endPoint x: 955, endPoint y: 288, distance: 139.3
click at [955, 288] on div ".deletable-edge-delete-btn { width: 20px; height: 20px; border: 0px solid #ffff…" at bounding box center [566, 285] width 779 height 432
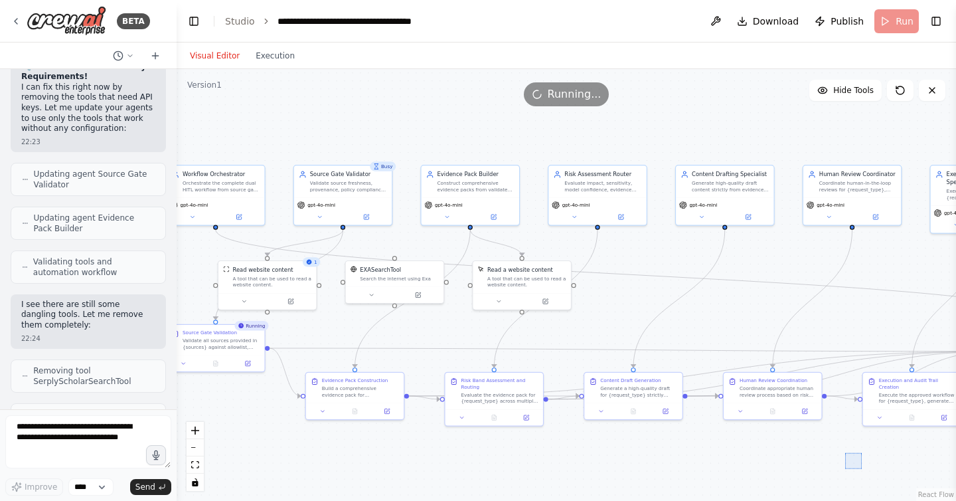
drag, startPoint x: 861, startPoint y: 452, endPoint x: 845, endPoint y: 468, distance: 22.5
click at [845, 468] on div ".deletable-edge-delete-btn { width: 20px; height: 20px; border: 0px solid #ffff…" at bounding box center [566, 285] width 779 height 432
click at [196, 19] on button "Toggle Left Sidebar" at bounding box center [194, 21] width 19 height 19
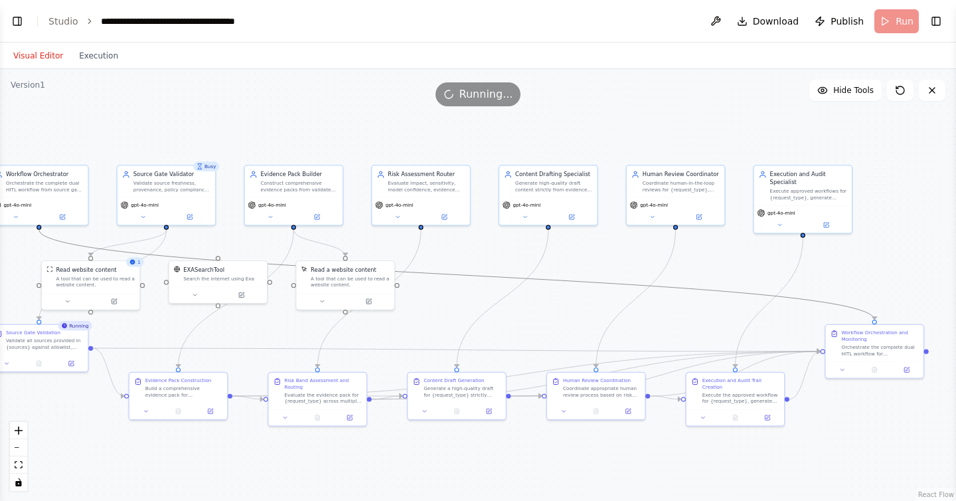
click at [708, 287] on icon "Edge from d943d37d-4e62-4cd3-93ec-9072936bd3f8 to 6ca4c1a8-75c3-4fe5-a842-fdcfa…" at bounding box center [456, 275] width 835 height 90
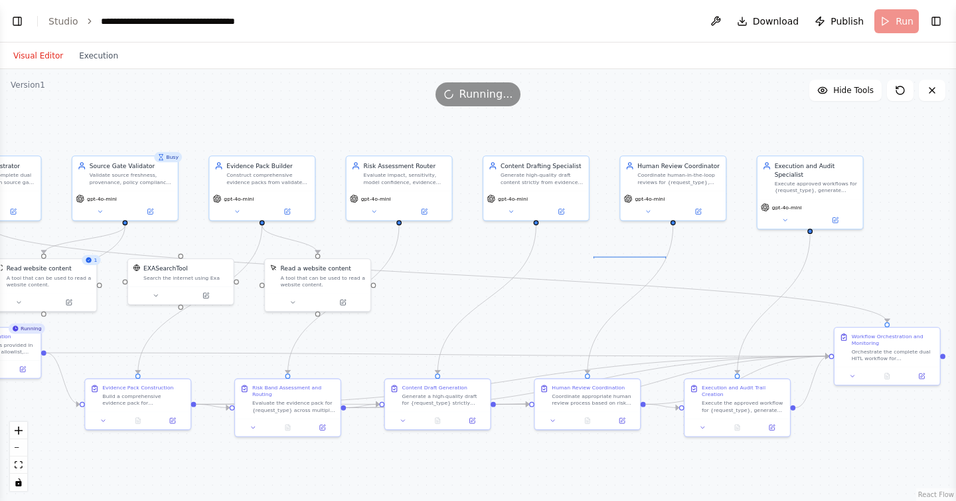
drag, startPoint x: 594, startPoint y: 256, endPoint x: 665, endPoint y: 256, distance: 71.7
click at [665, 256] on div ".deletable-edge-delete-btn { width: 20px; height: 20px; border: 0px solid #ffff…" at bounding box center [478, 285] width 956 height 432
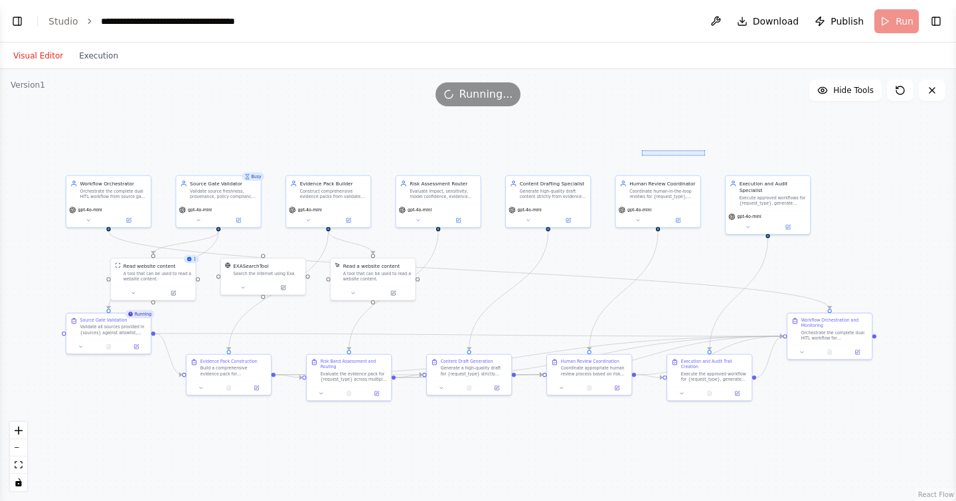
drag, startPoint x: 641, startPoint y: 150, endPoint x: 704, endPoint y: 155, distance: 62.6
click at [704, 155] on div ".deletable-edge-delete-btn { width: 20px; height: 20px; border: 0px solid #ffff…" at bounding box center [478, 285] width 956 height 432
click at [14, 430] on button "zoom in" at bounding box center [18, 430] width 17 height 17
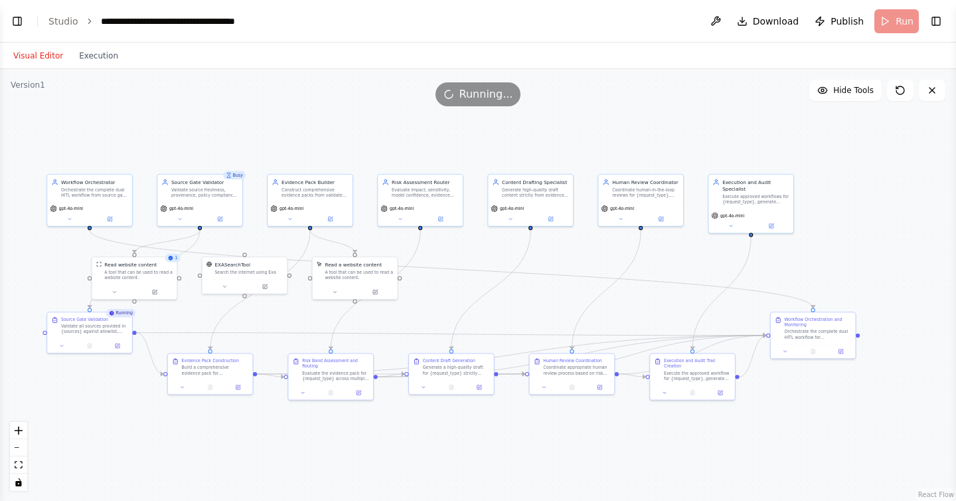
click at [616, 29] on header "**********" at bounding box center [478, 21] width 956 height 42
click at [571, 232] on div ".deletable-edge-delete-btn { width: 20px; height: 20px; border: 0px solid #ffff…" at bounding box center [478, 285] width 956 height 432
click at [119, 342] on icon at bounding box center [118, 343] width 3 height 3
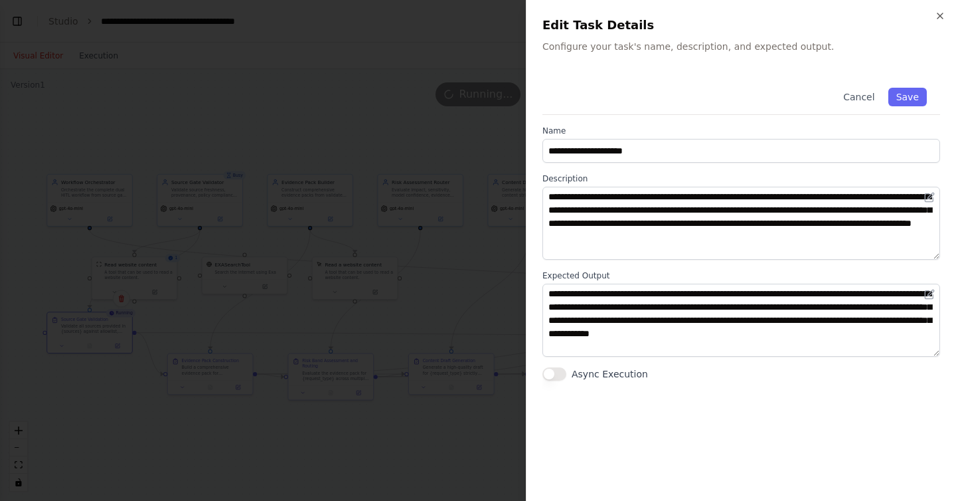
click at [384, 276] on div at bounding box center [478, 250] width 956 height 501
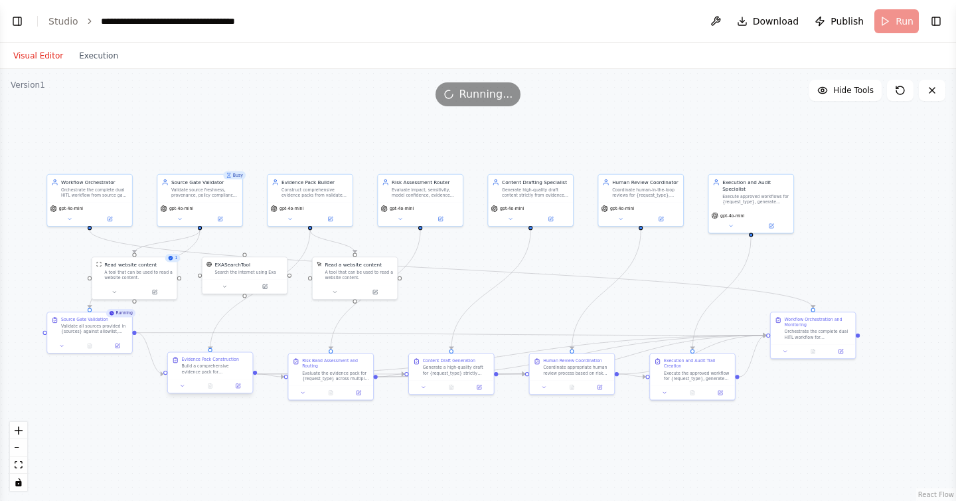
click at [213, 364] on div "Build a comprehensive evidence pack for {request_type} using only validated sou…" at bounding box center [215, 368] width 67 height 11
click at [216, 357] on div "Evidence Pack Construction" at bounding box center [210, 359] width 57 height 5
click at [236, 384] on icon at bounding box center [238, 386] width 4 height 4
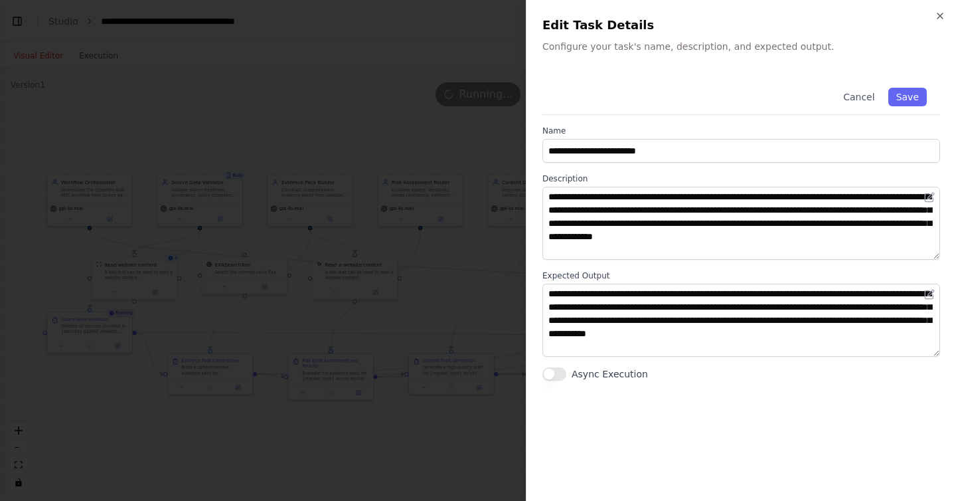
click at [356, 365] on div at bounding box center [478, 250] width 956 height 501
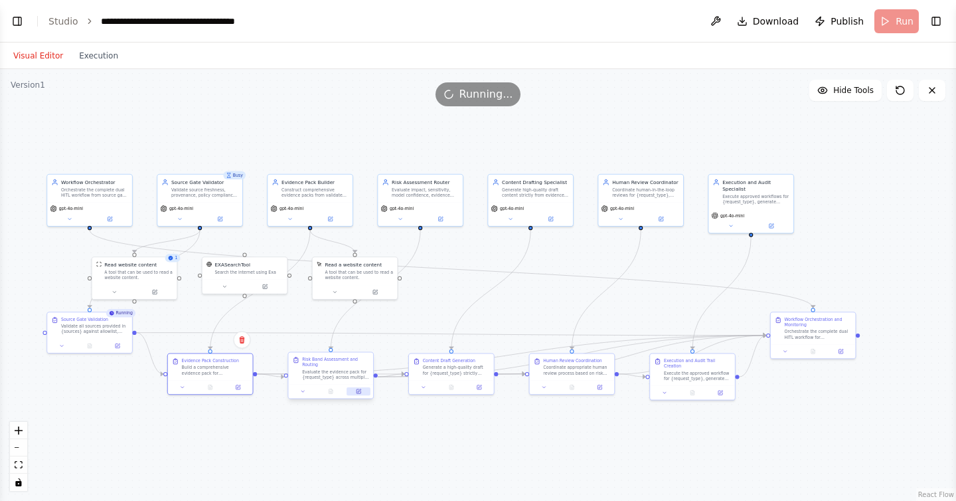
click at [359, 392] on icon at bounding box center [359, 391] width 4 height 4
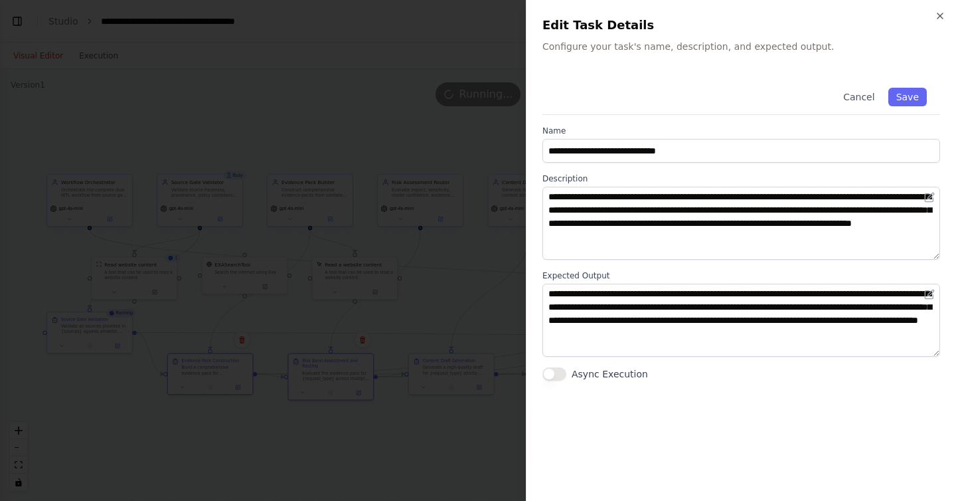
click at [376, 386] on div at bounding box center [478, 250] width 956 height 501
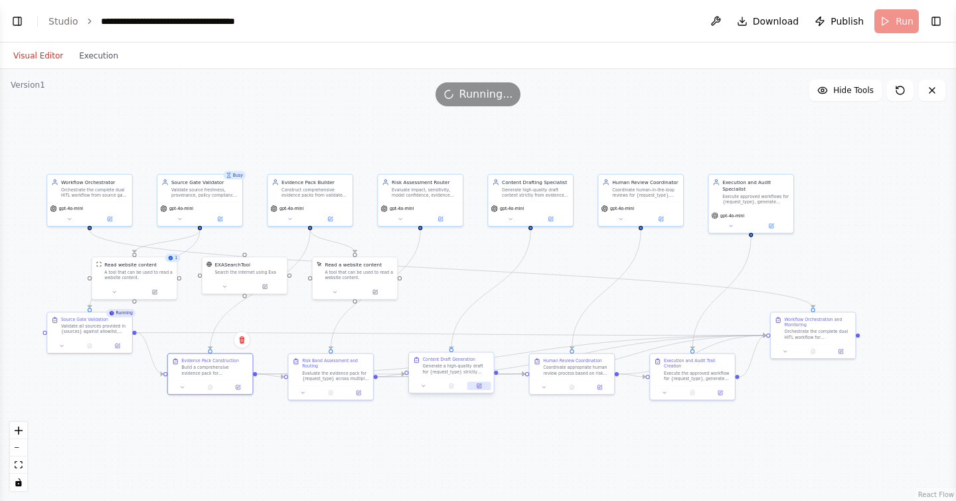
click at [481, 388] on button at bounding box center [479, 386] width 24 height 8
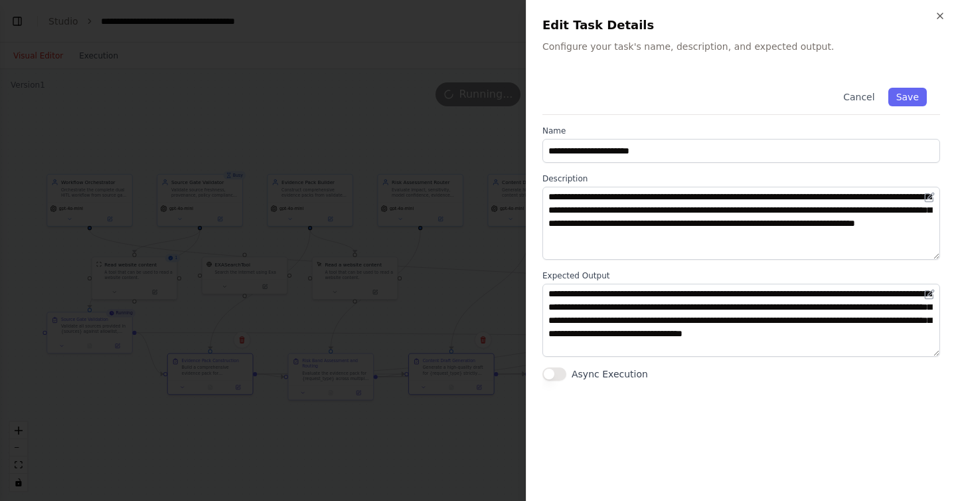
click at [481, 388] on div at bounding box center [478, 250] width 956 height 501
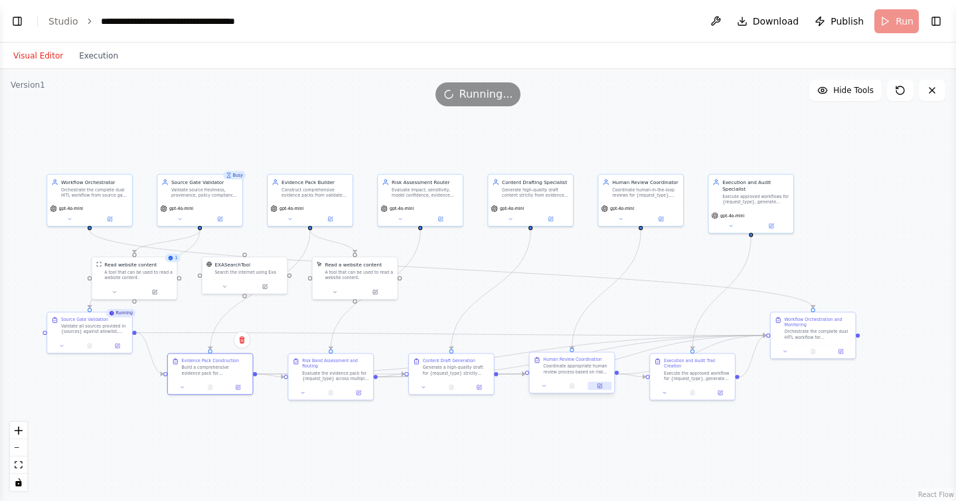
click at [599, 384] on icon at bounding box center [600, 386] width 4 height 4
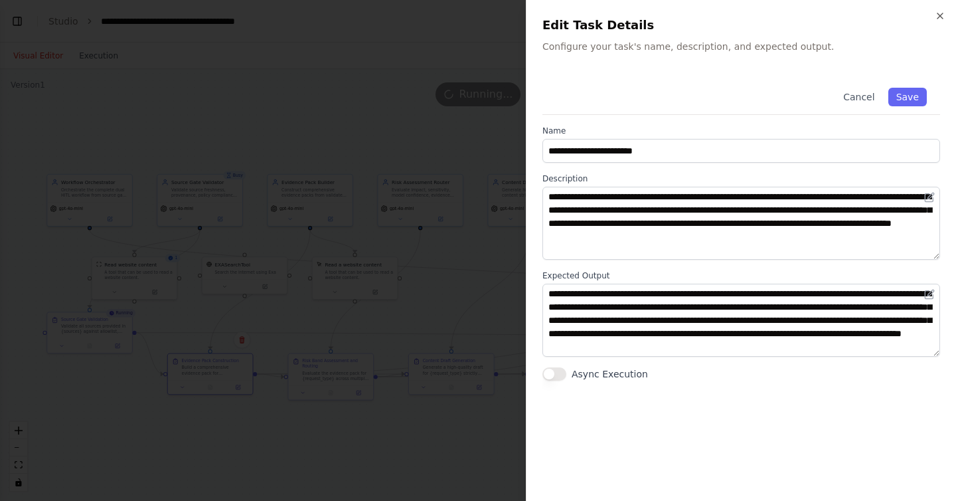
click at [479, 372] on div at bounding box center [478, 250] width 956 height 501
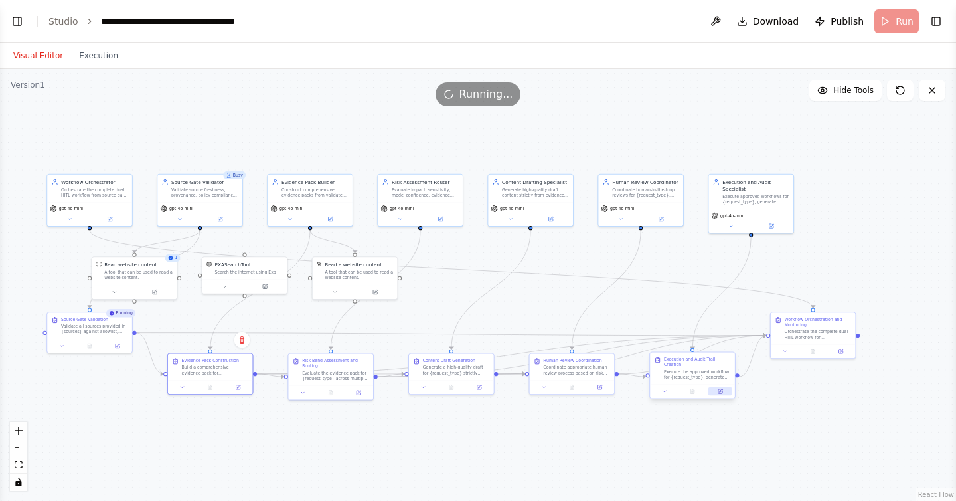
click at [721, 391] on icon at bounding box center [720, 391] width 4 height 4
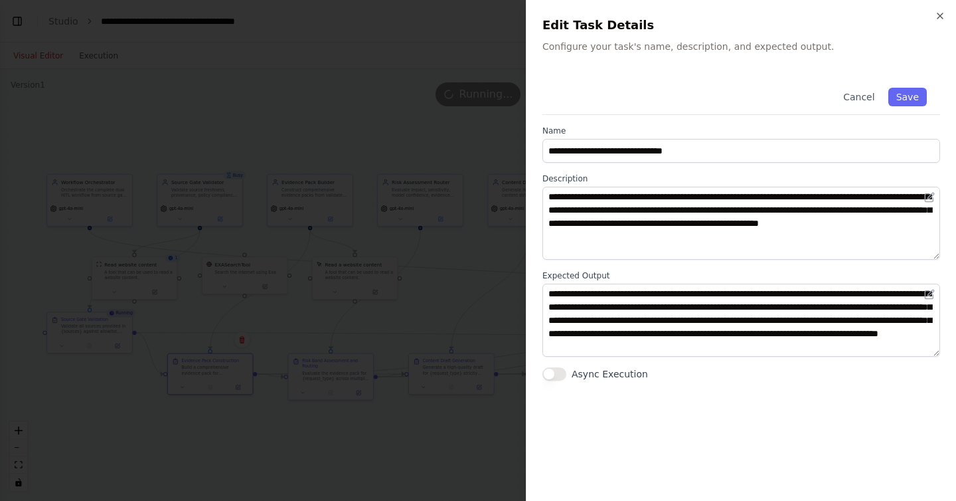
click at [448, 329] on div at bounding box center [478, 250] width 956 height 501
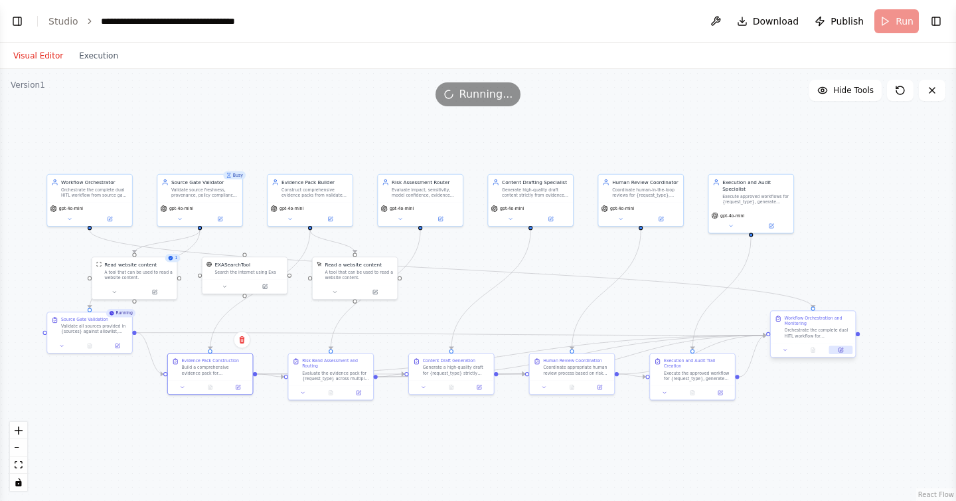
click at [842, 350] on icon at bounding box center [841, 350] width 4 height 4
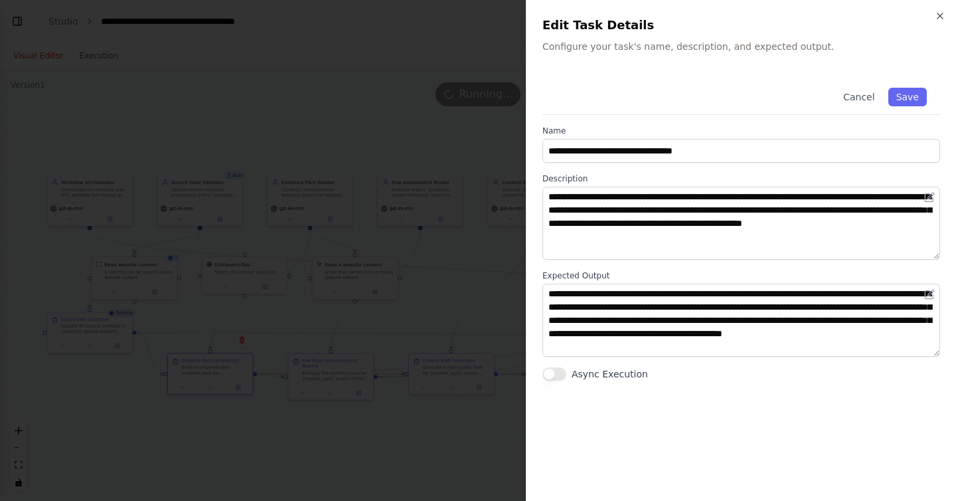
click at [376, 321] on div at bounding box center [478, 250] width 956 height 501
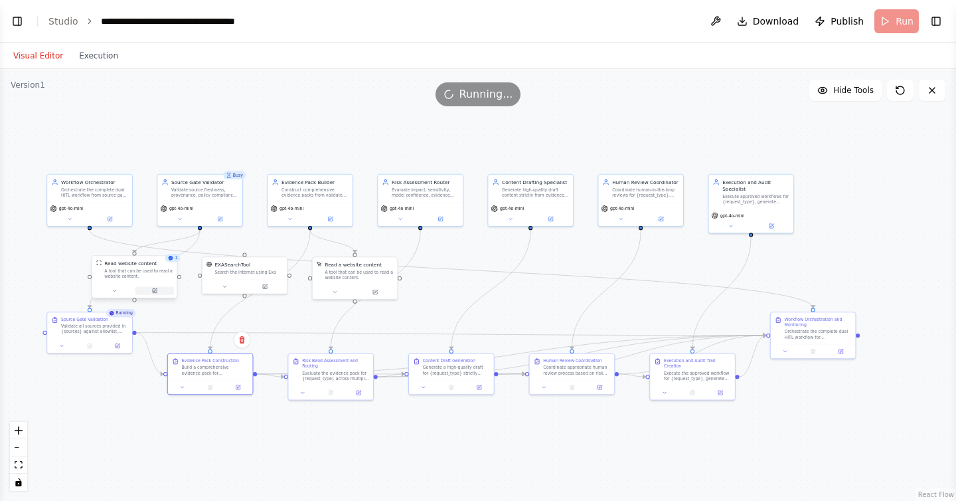
click at [153, 289] on icon at bounding box center [155, 290] width 4 height 4
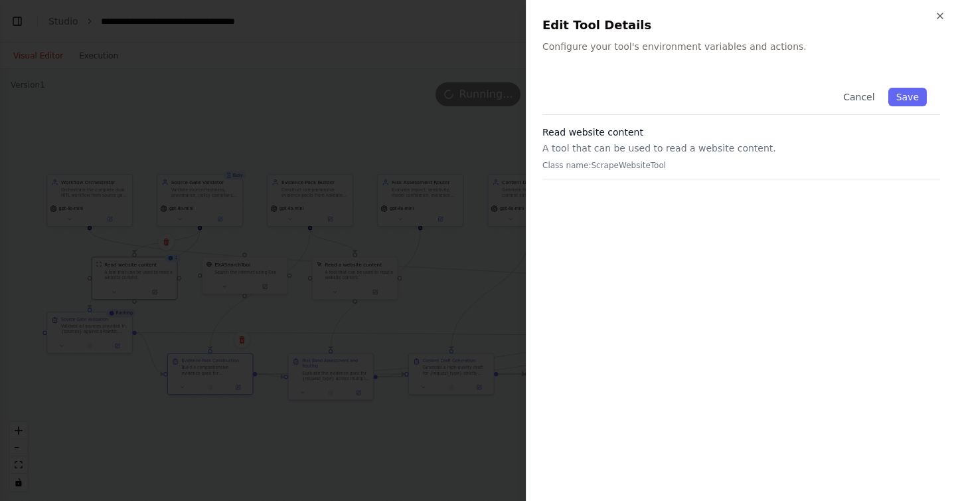
click at [187, 299] on div at bounding box center [478, 250] width 956 height 501
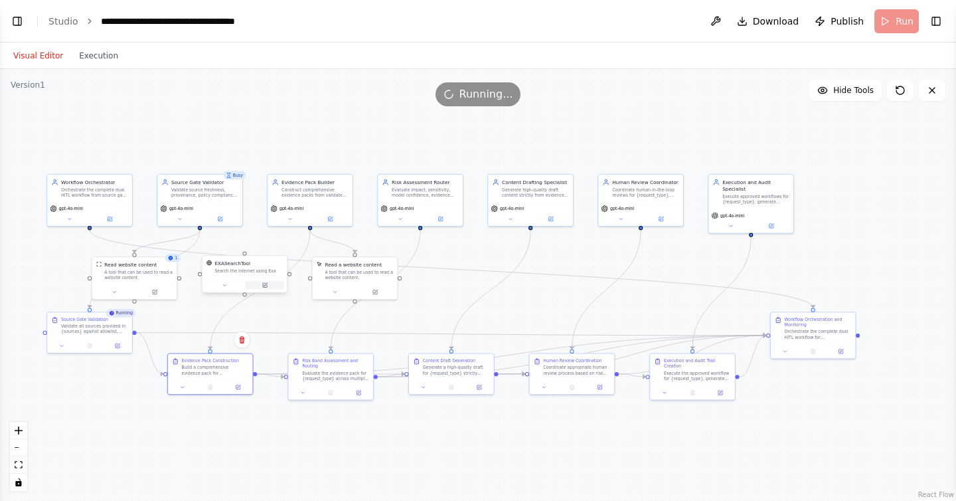
click at [265, 285] on icon at bounding box center [265, 284] width 3 height 3
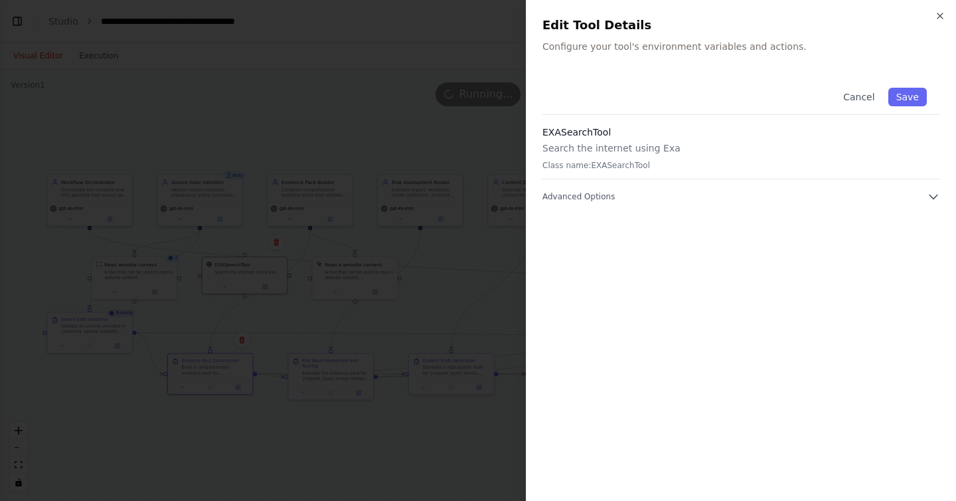
click at [270, 315] on div at bounding box center [478, 250] width 956 height 501
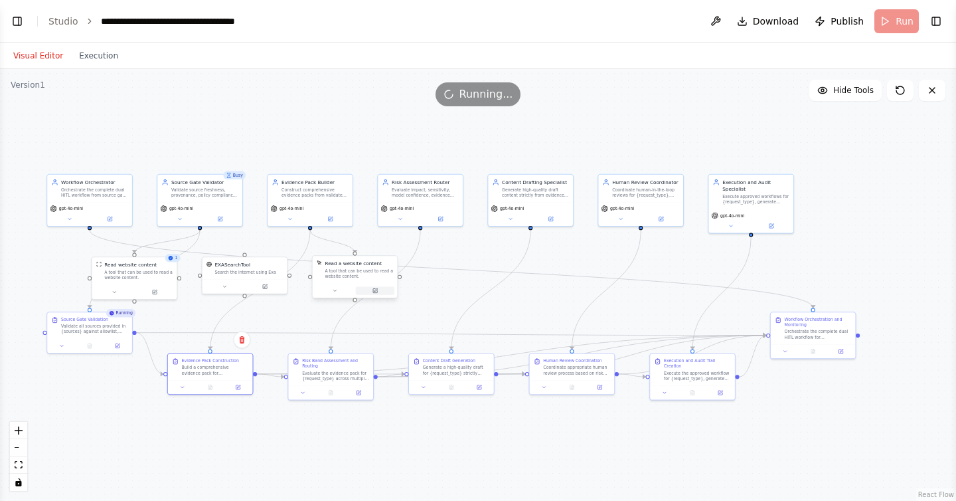
click at [376, 289] on icon at bounding box center [375, 289] width 3 height 3
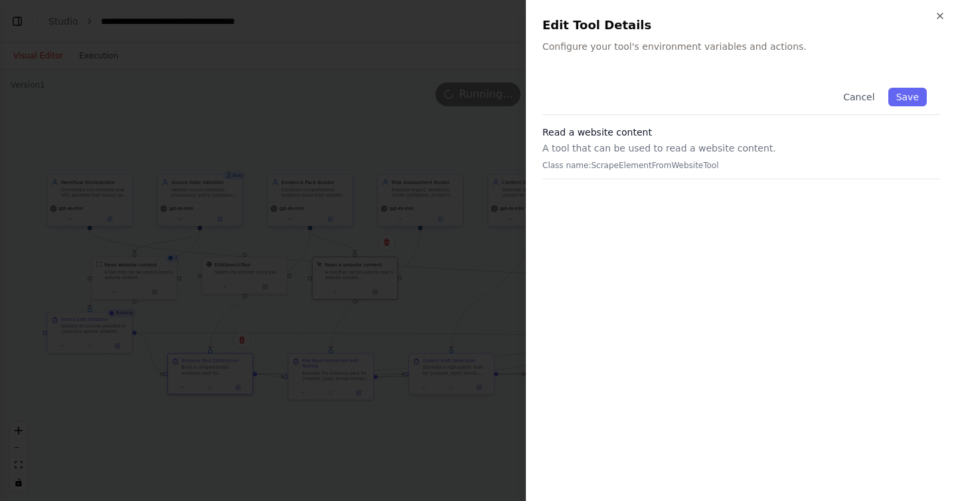
click at [353, 328] on div at bounding box center [478, 250] width 956 height 501
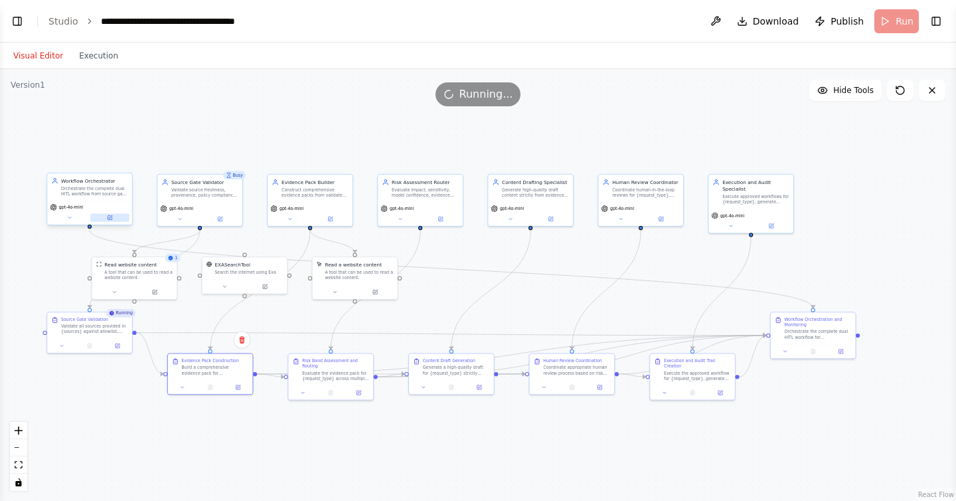
click at [113, 218] on button at bounding box center [109, 217] width 39 height 8
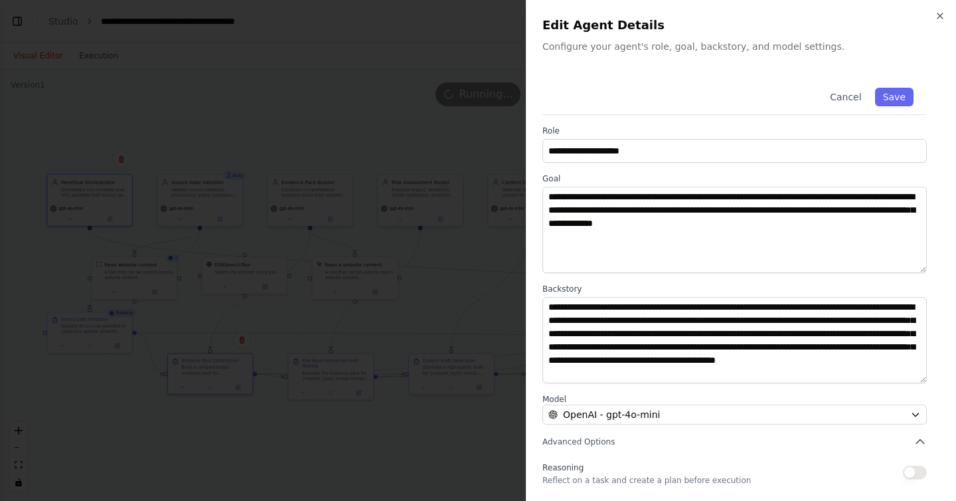
click at [181, 298] on div at bounding box center [478, 250] width 956 height 501
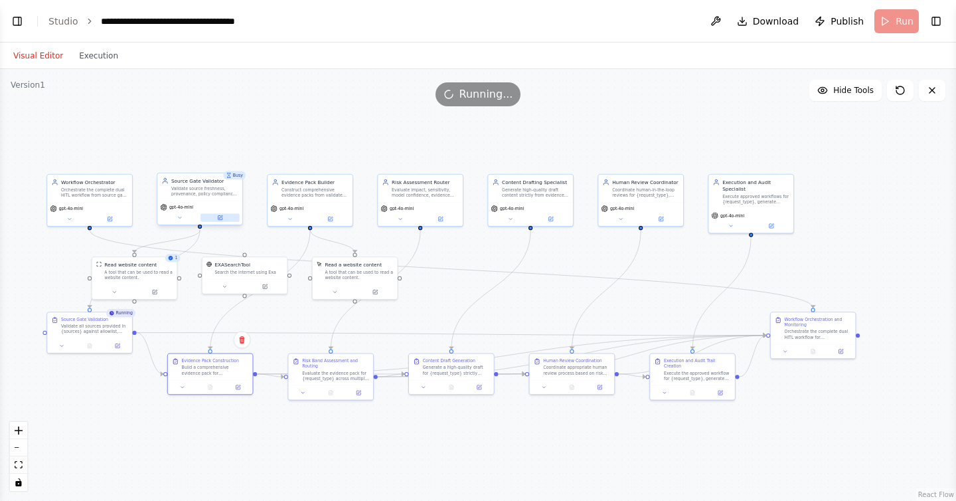
click at [219, 218] on icon at bounding box center [220, 216] width 3 height 3
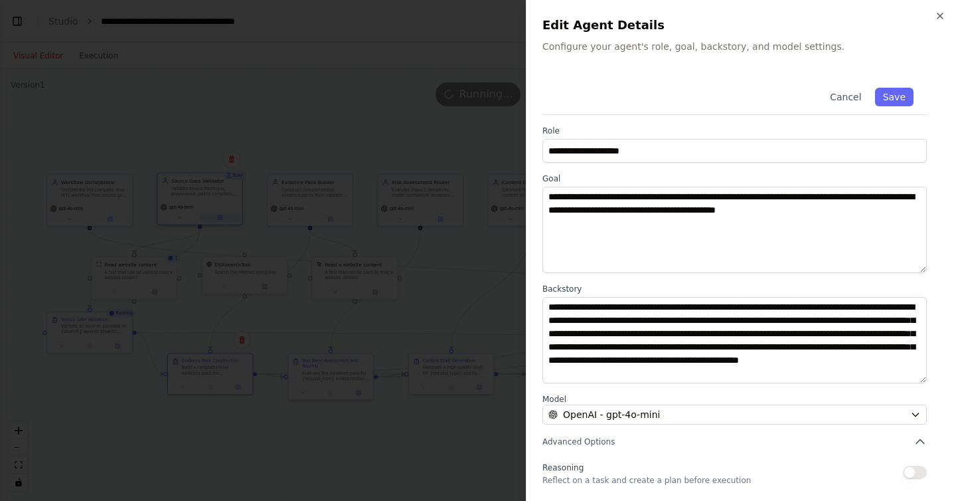
click at [218, 218] on div at bounding box center [478, 250] width 956 height 501
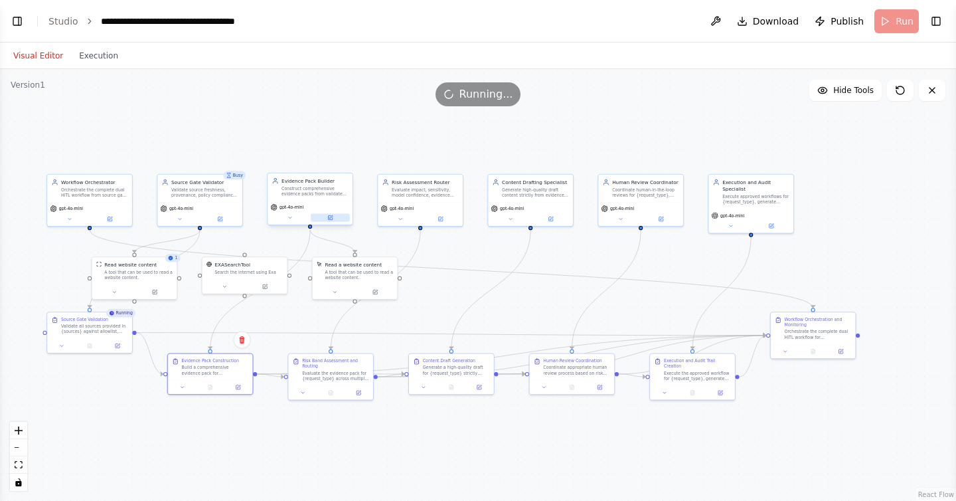
click at [330, 218] on icon at bounding box center [330, 216] width 3 height 3
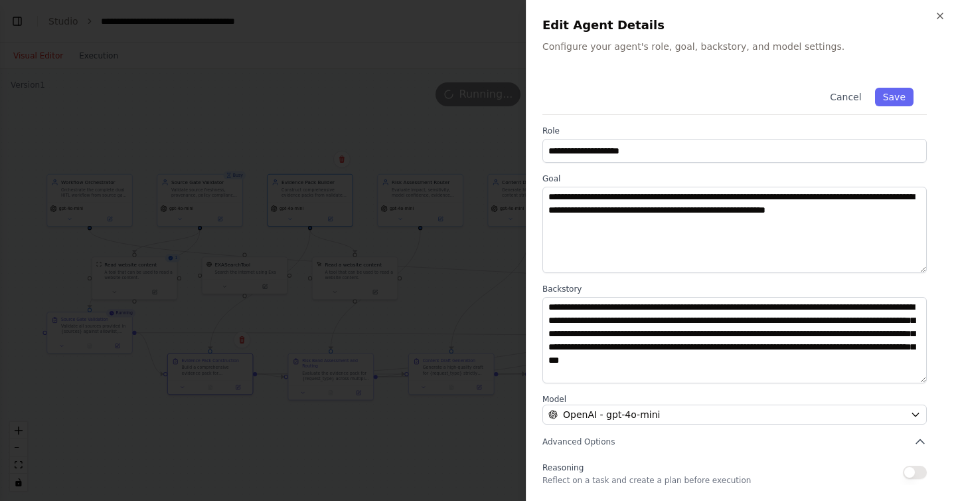
click at [390, 272] on div at bounding box center [478, 250] width 956 height 501
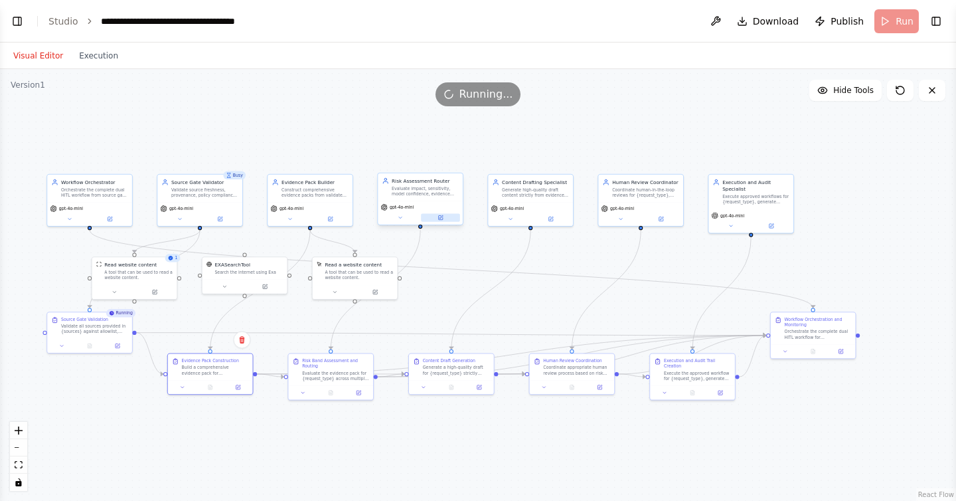
click at [445, 218] on button at bounding box center [440, 217] width 39 height 8
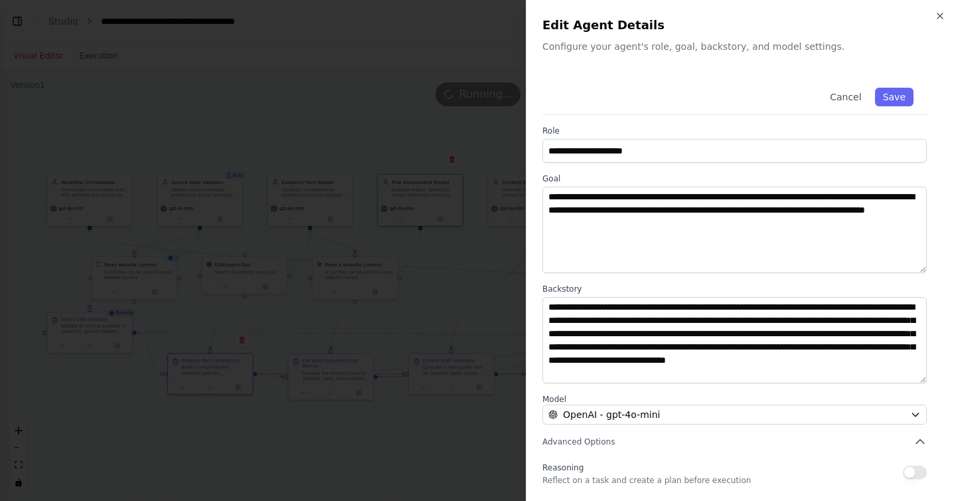
click at [424, 273] on div at bounding box center [478, 250] width 956 height 501
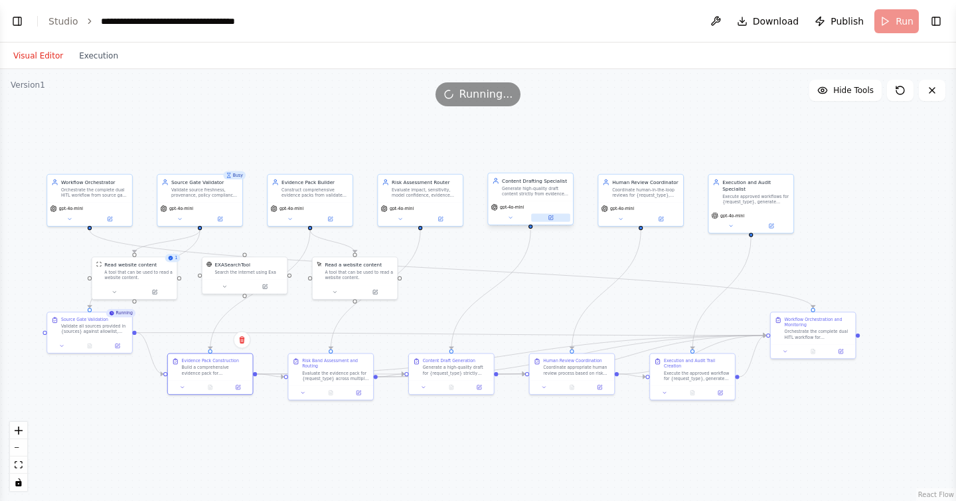
click at [550, 219] on icon at bounding box center [550, 217] width 4 height 4
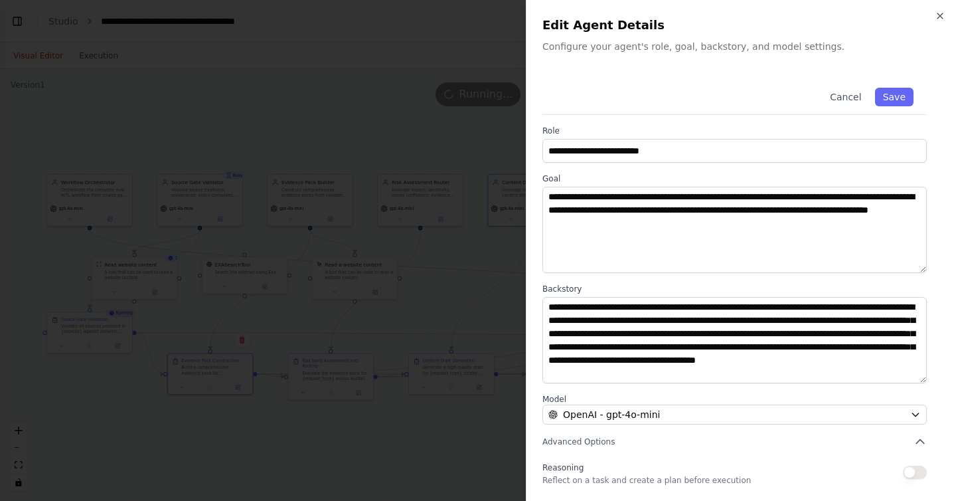
click at [466, 280] on div at bounding box center [478, 250] width 956 height 501
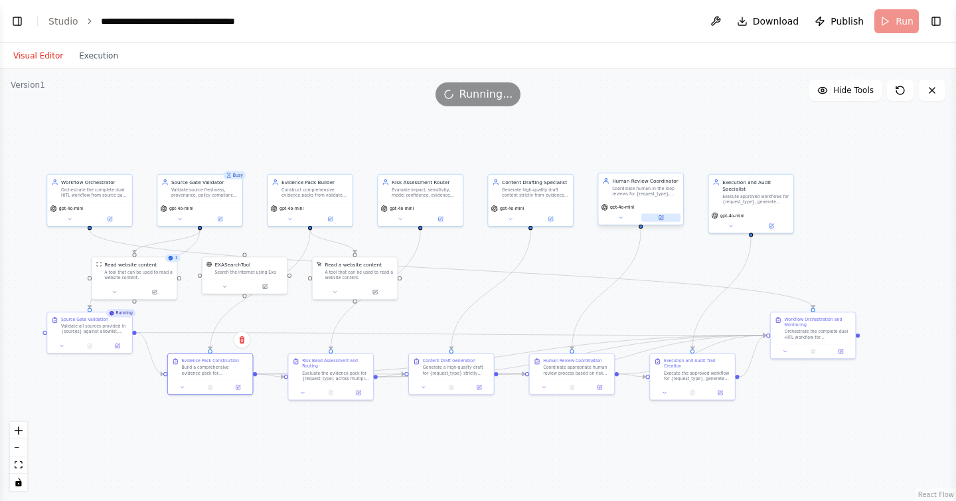
click at [662, 215] on icon at bounding box center [661, 216] width 3 height 3
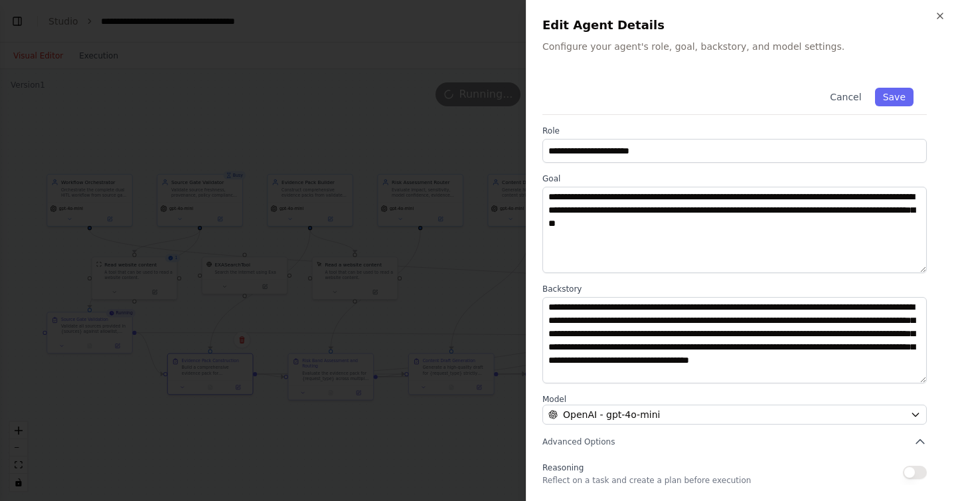
click at [434, 311] on div at bounding box center [478, 250] width 956 height 501
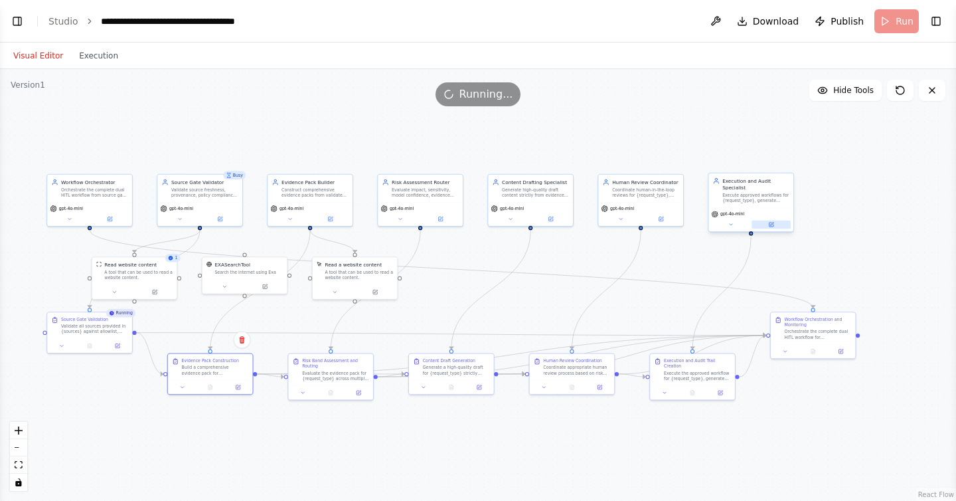
click at [773, 226] on icon at bounding box center [770, 224] width 5 height 5
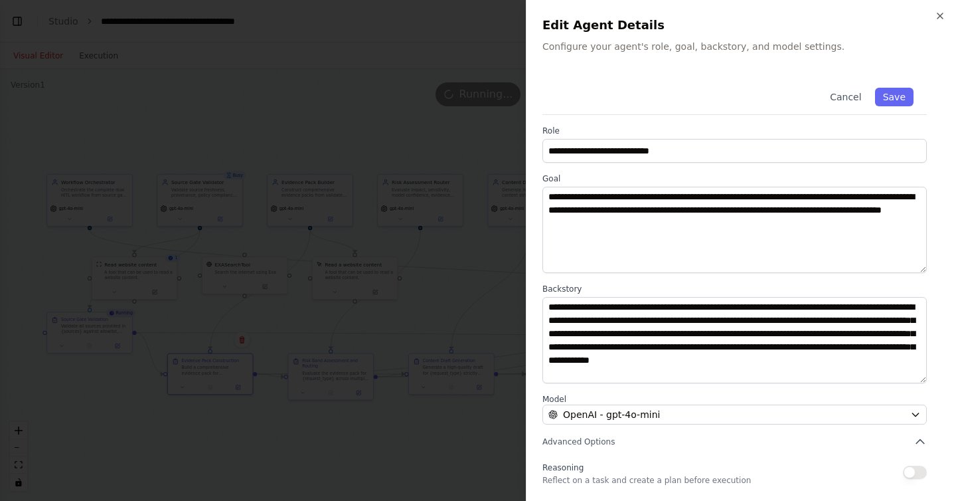
click at [483, 282] on div at bounding box center [478, 250] width 956 height 501
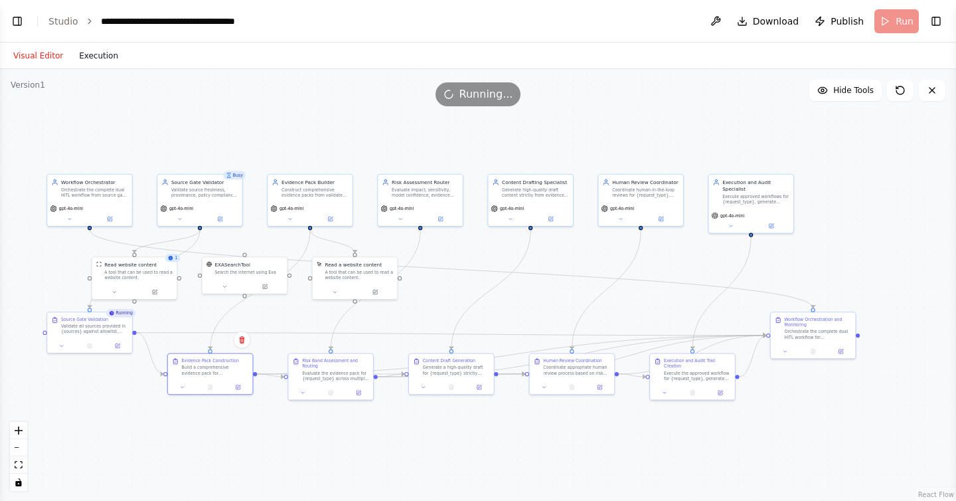
click at [96, 54] on button "Execution" at bounding box center [98, 56] width 55 height 16
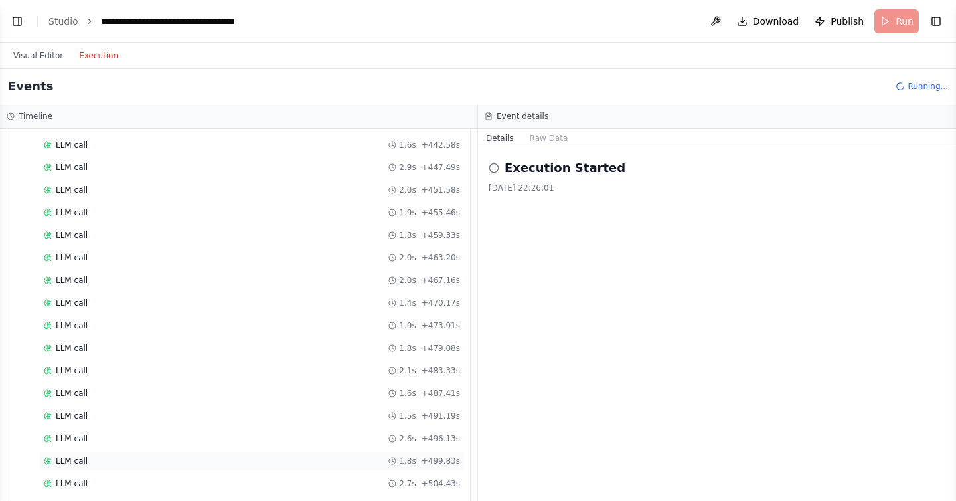
scroll to position [3726, 0]
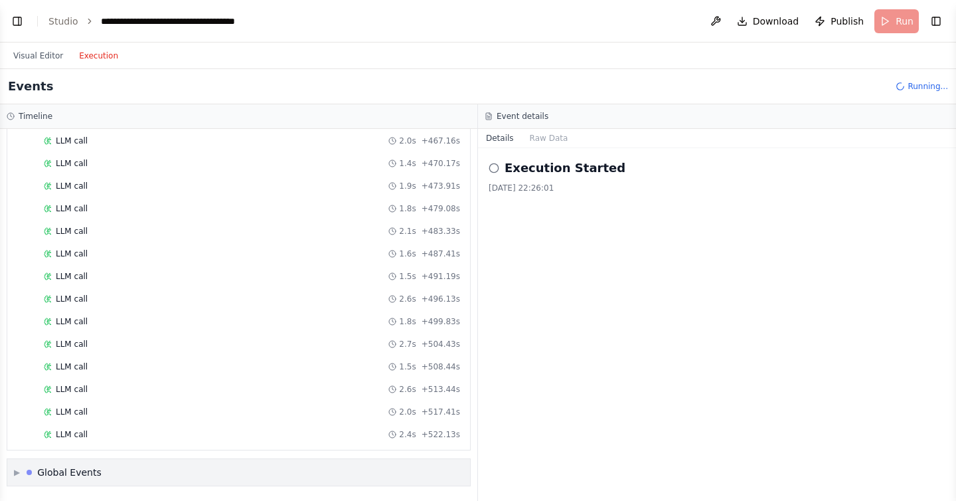
click at [17, 472] on span "▶" at bounding box center [17, 472] width 6 height 11
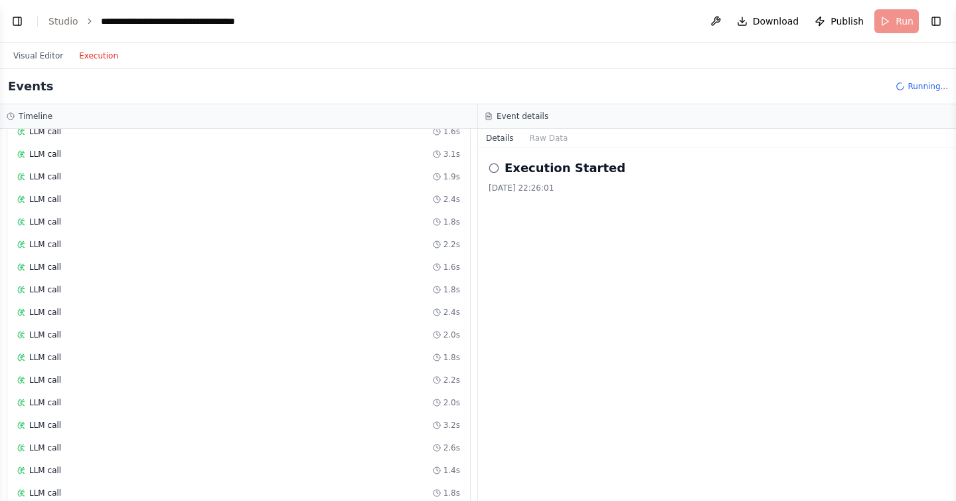
scroll to position [7346, 0]
drag, startPoint x: 419, startPoint y: 372, endPoint x: 408, endPoint y: 420, distance: 49.1
drag, startPoint x: 410, startPoint y: 432, endPoint x: 466, endPoint y: 364, distance: 88.2
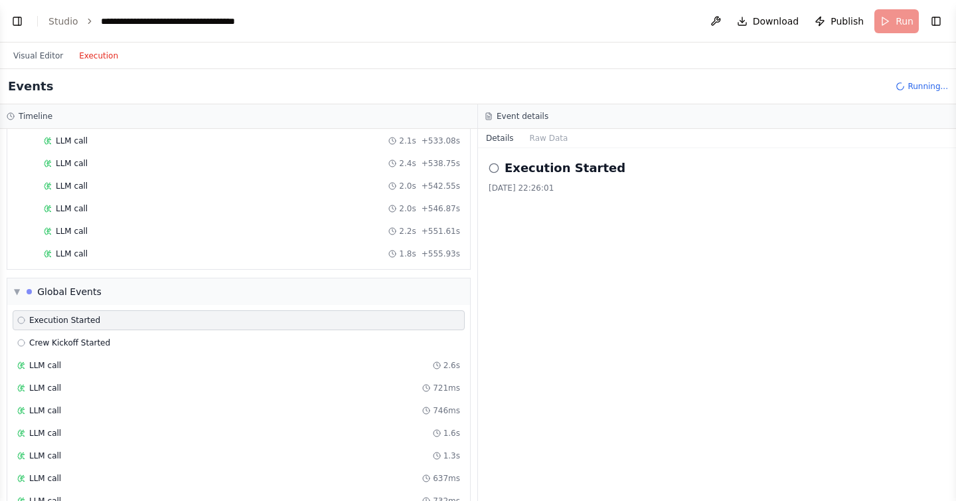
scroll to position [4103, 0]
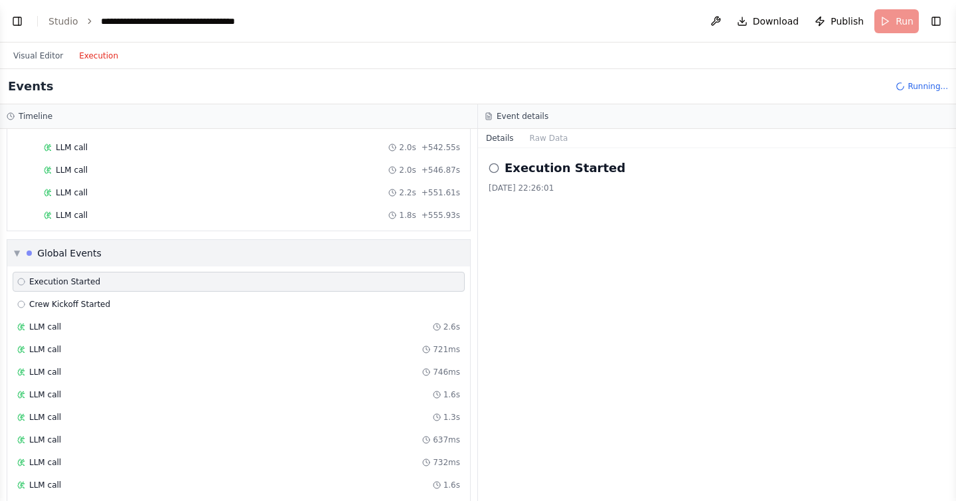
click at [17, 254] on span "▼" at bounding box center [17, 253] width 6 height 11
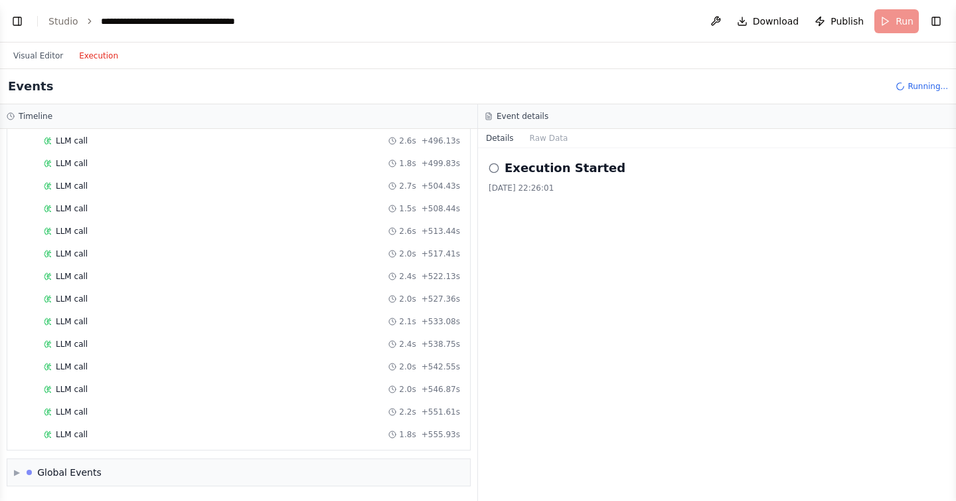
scroll to position [3907, 0]
click at [17, 473] on span "▶" at bounding box center [17, 472] width 6 height 11
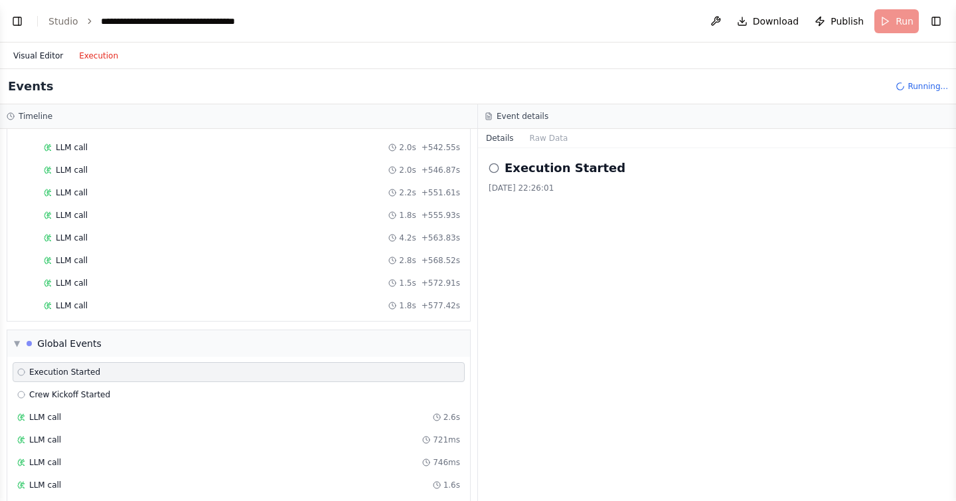
click at [39, 57] on button "Visual Editor" at bounding box center [38, 56] width 66 height 16
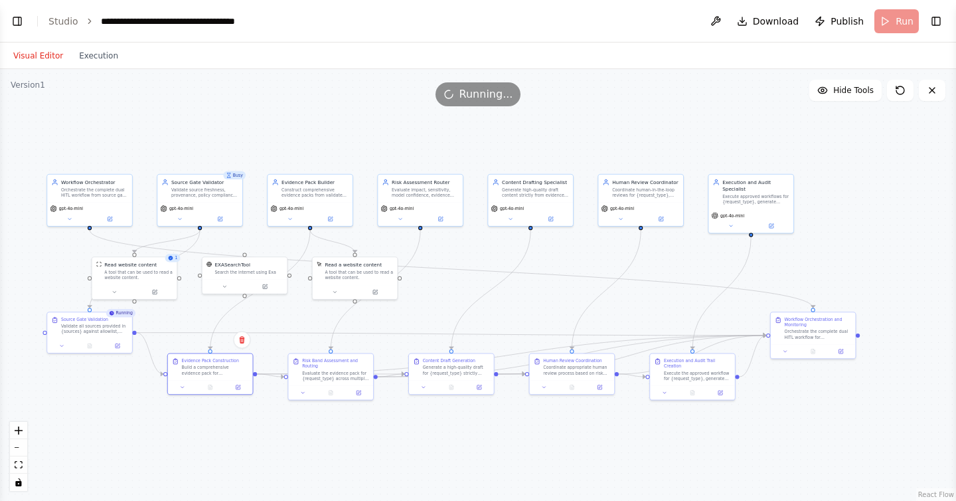
click at [27, 86] on div "Version 1" at bounding box center [28, 85] width 35 height 11
click at [95, 52] on button "Execution" at bounding box center [98, 56] width 55 height 16
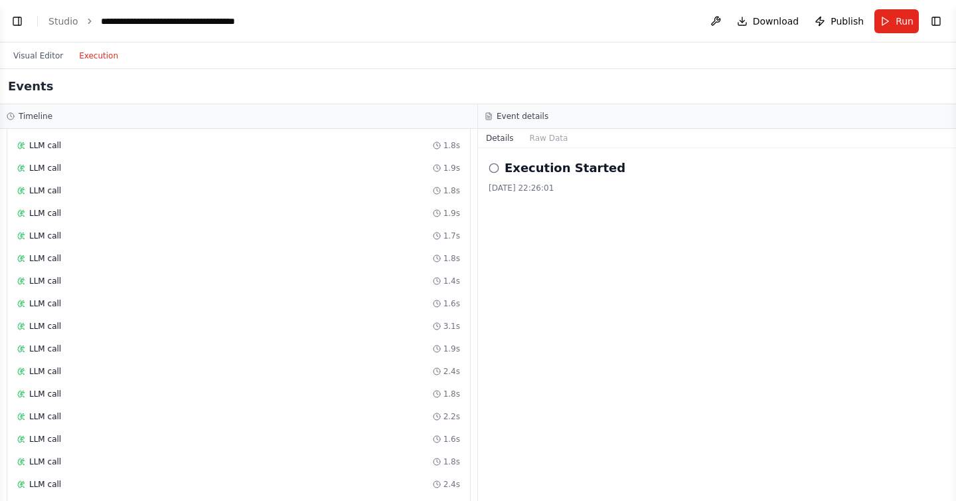
scroll to position [7820, 0]
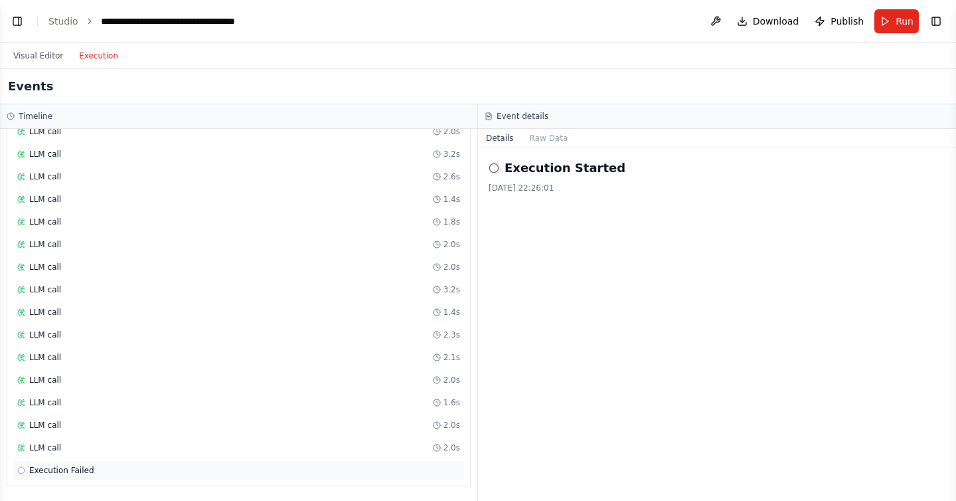
click at [83, 469] on span "Execution Failed" at bounding box center [61, 470] width 65 height 11
click at [505, 137] on button "Details" at bounding box center [500, 138] width 44 height 19
click at [547, 141] on button "Raw Data" at bounding box center [549, 138] width 54 height 19
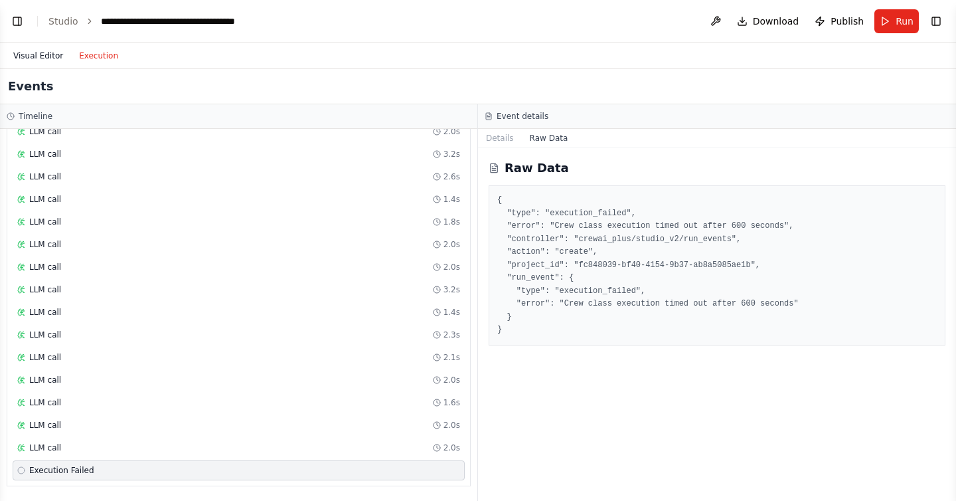
click at [41, 52] on button "Visual Editor" at bounding box center [38, 56] width 66 height 16
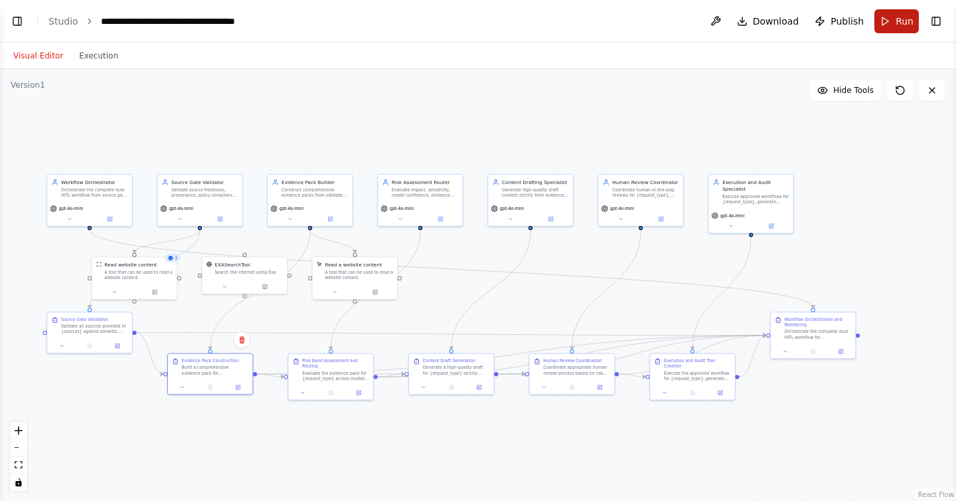
click at [878, 19] on button "Run" at bounding box center [896, 21] width 44 height 24
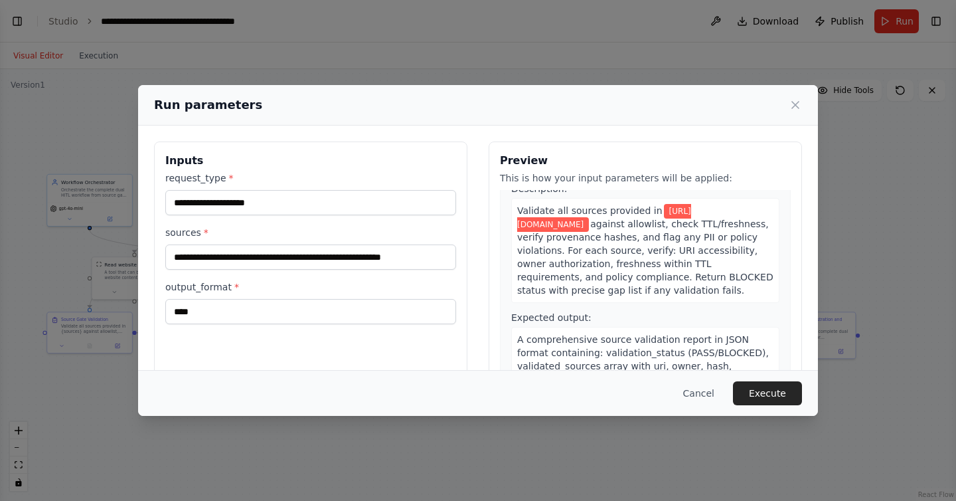
scroll to position [52, 0]
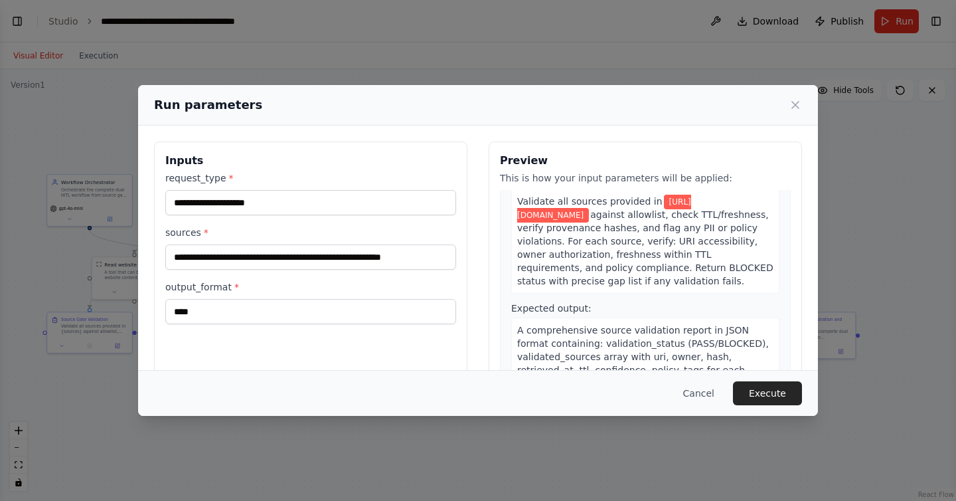
click at [592, 258] on span "against allowlist, check TTL/freshness, verify provenance hashes, and flag any …" at bounding box center [645, 247] width 256 height 77
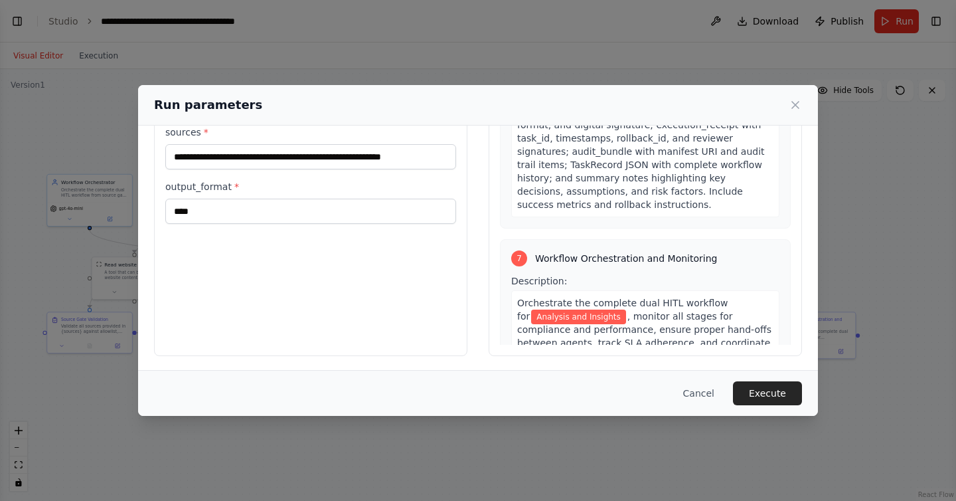
scroll to position [1807, 0]
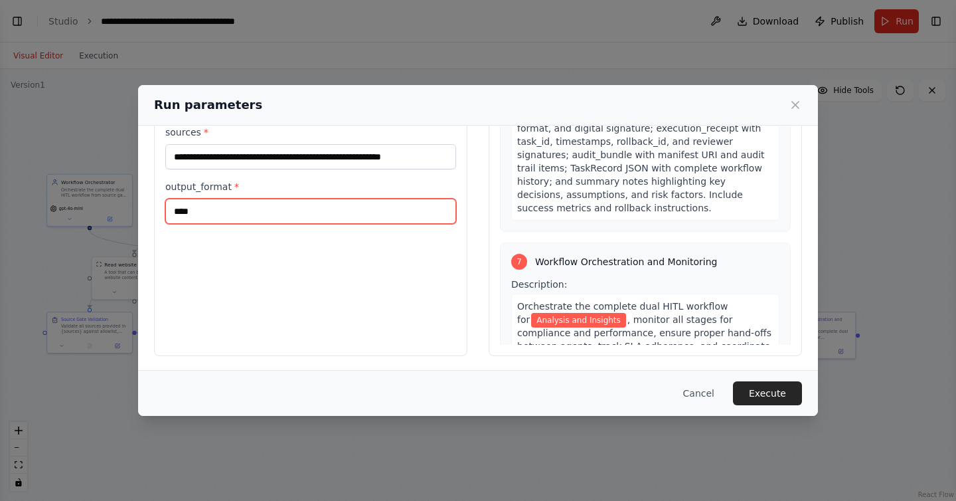
click at [315, 212] on input "****" at bounding box center [310, 211] width 291 height 25
type input "***"
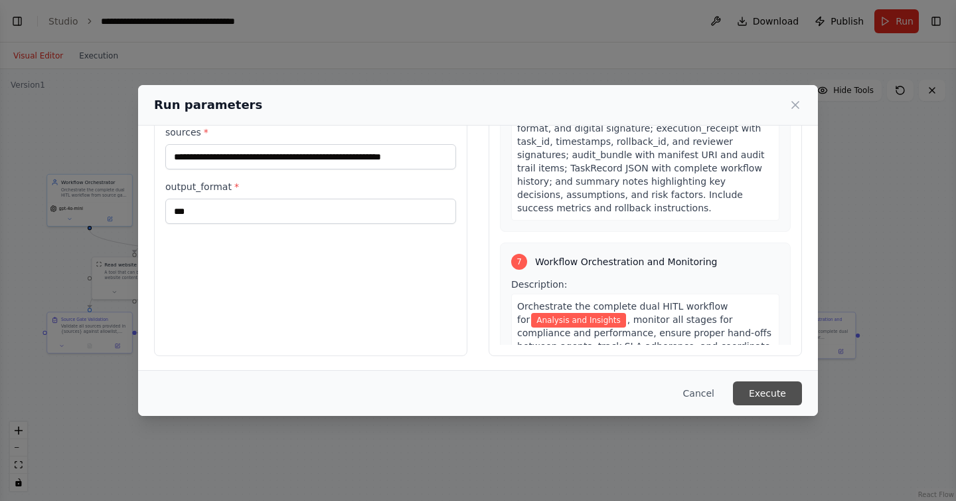
click at [761, 396] on button "Execute" at bounding box center [767, 393] width 69 height 24
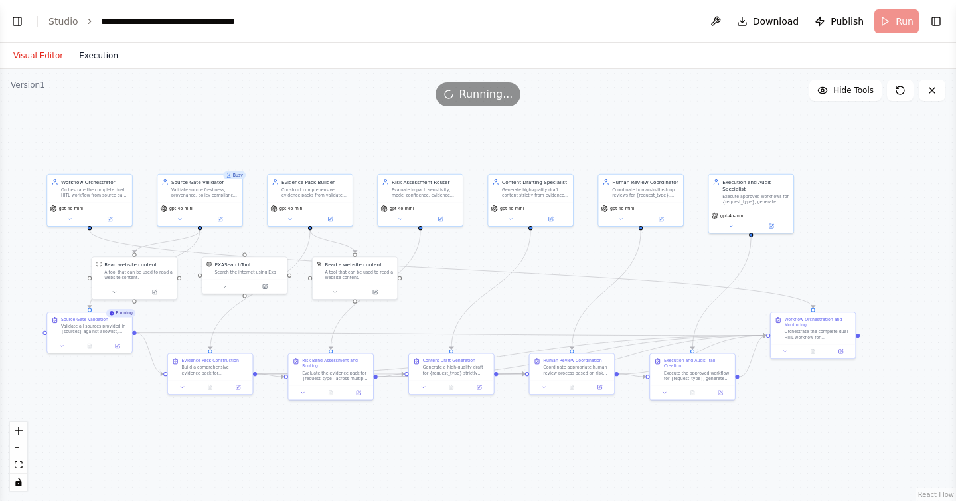
click at [109, 56] on button "Execution" at bounding box center [98, 56] width 55 height 16
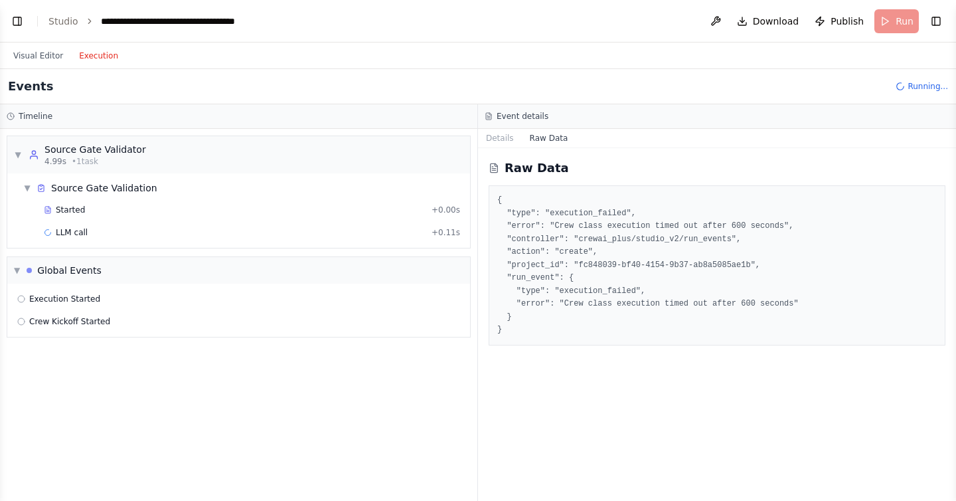
scroll to position [0, 0]
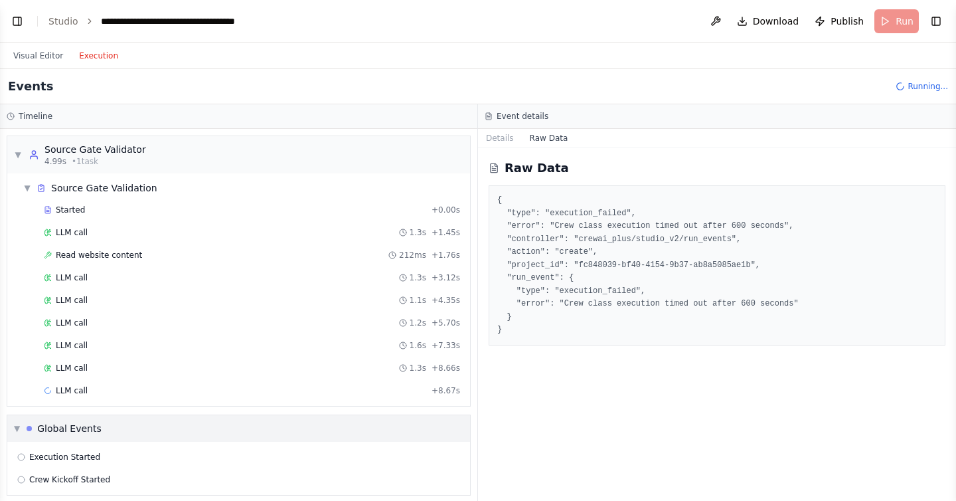
click at [18, 428] on span "▼" at bounding box center [17, 428] width 6 height 11
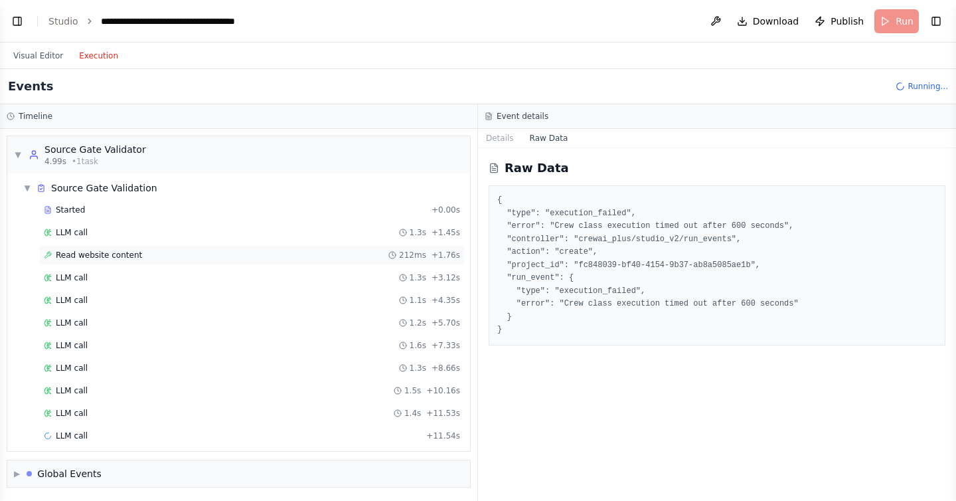
click at [58, 256] on span "Read website content" at bounding box center [99, 255] width 86 height 11
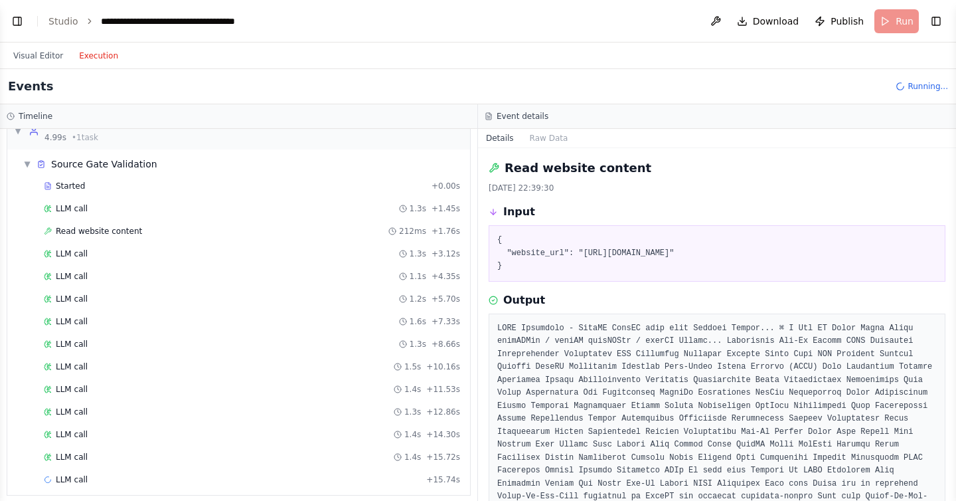
scroll to position [69, 0]
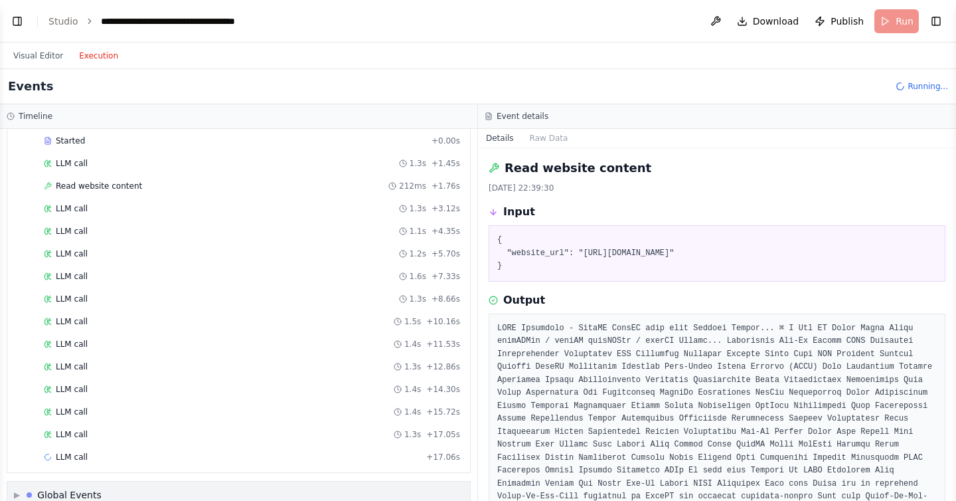
click at [15, 495] on span "▶" at bounding box center [17, 494] width 6 height 11
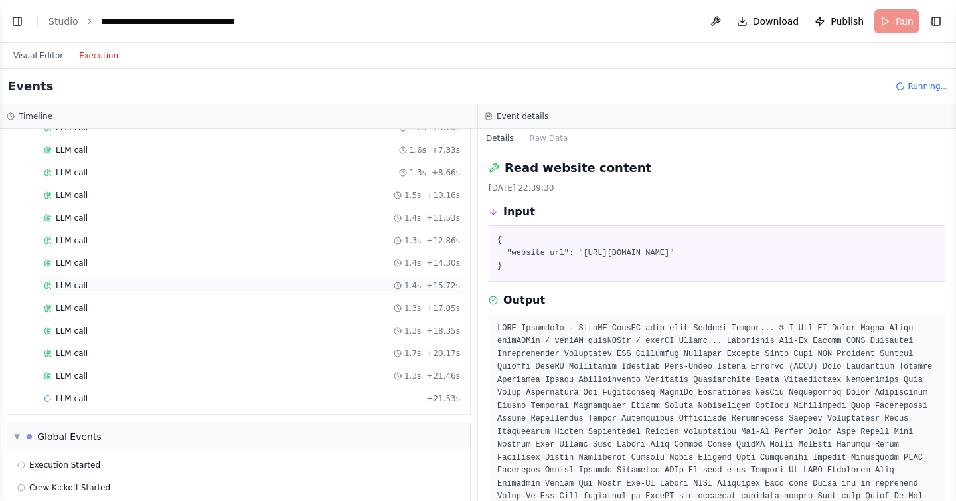
scroll to position [212, 0]
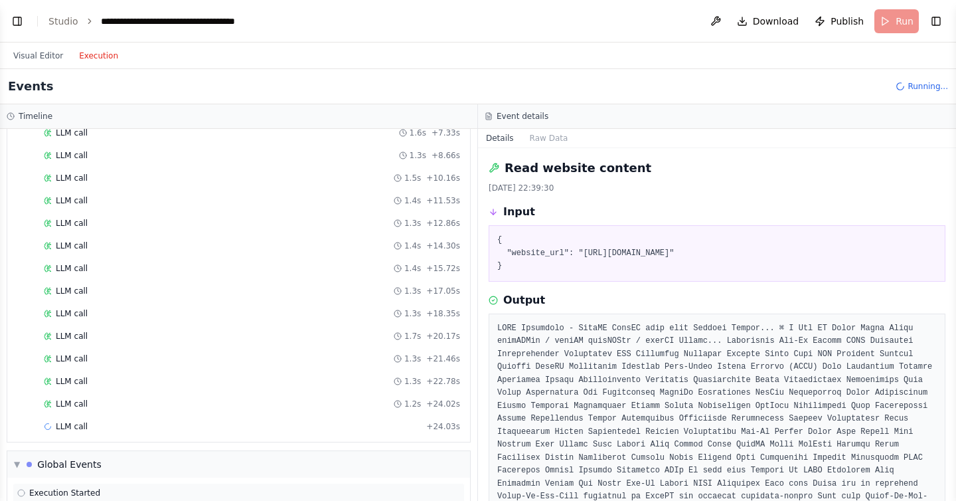
click at [62, 491] on span "Execution Started" at bounding box center [64, 492] width 71 height 11
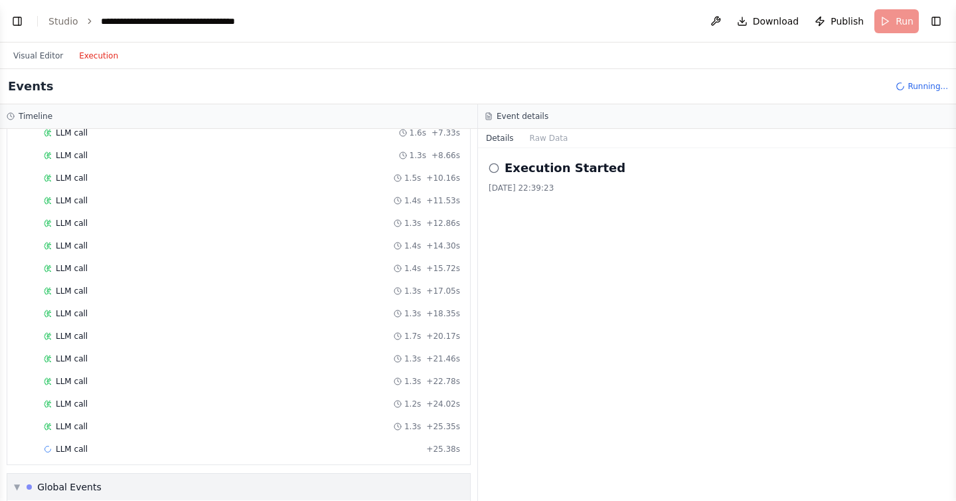
scroll to position [280, 0]
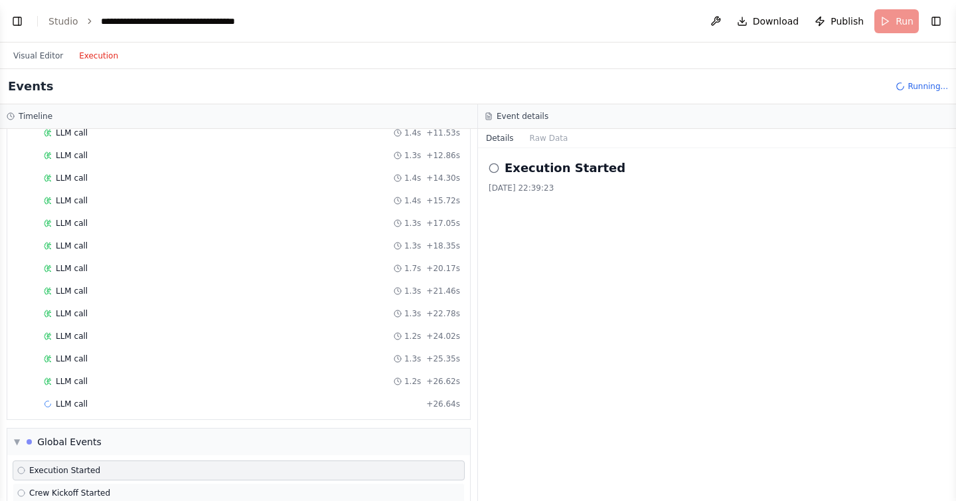
click at [58, 492] on span "Crew Kickoff Started" at bounding box center [69, 492] width 81 height 11
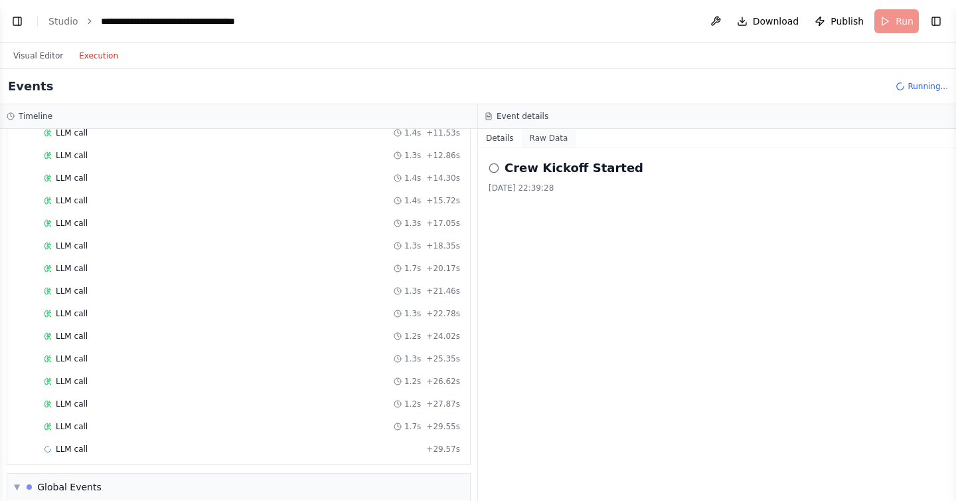
click at [535, 133] on button "Raw Data" at bounding box center [549, 138] width 54 height 19
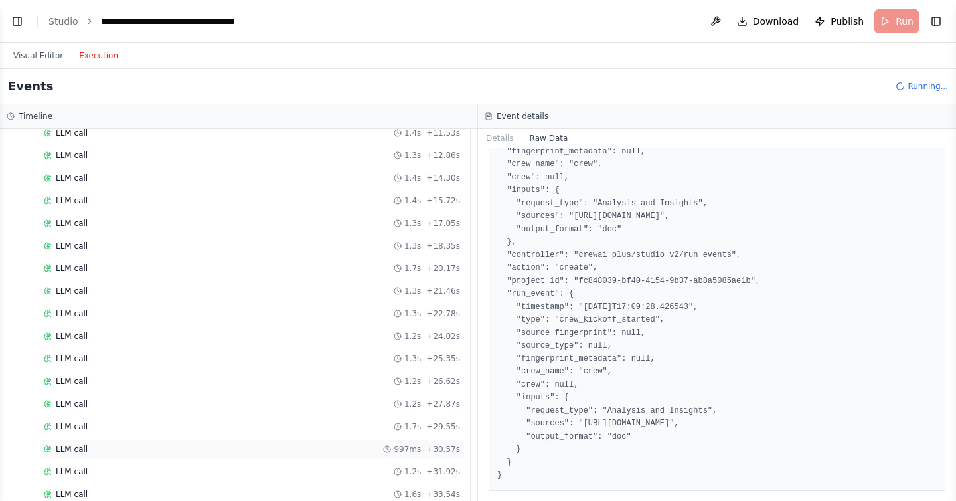
scroll to position [416, 0]
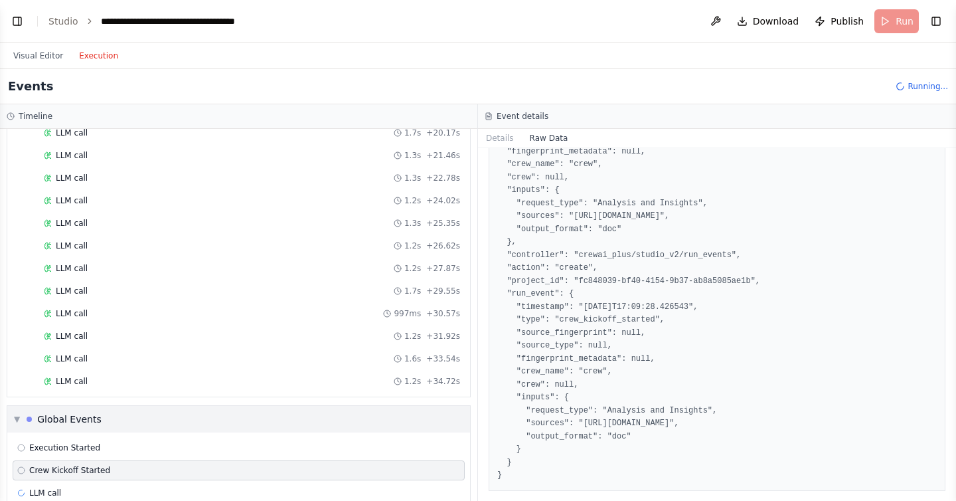
click at [17, 419] on span "▼" at bounding box center [17, 419] width 6 height 11
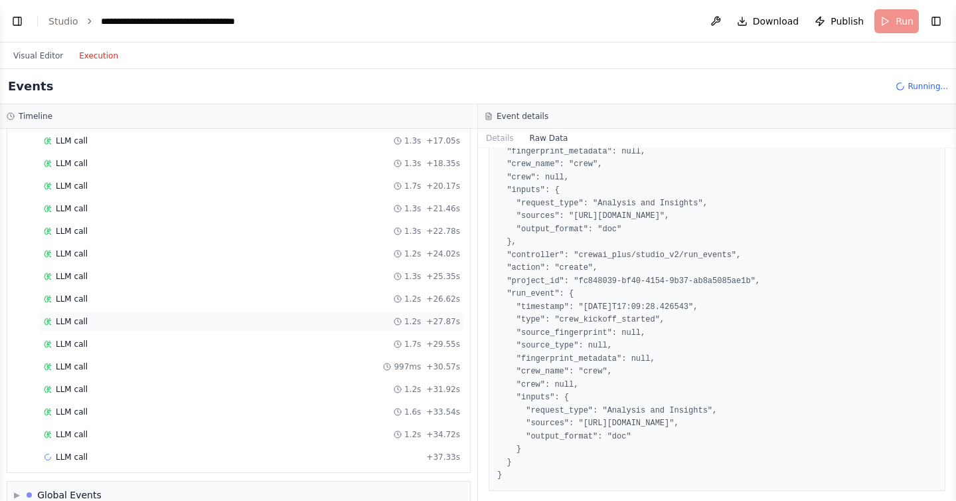
scroll to position [385, 0]
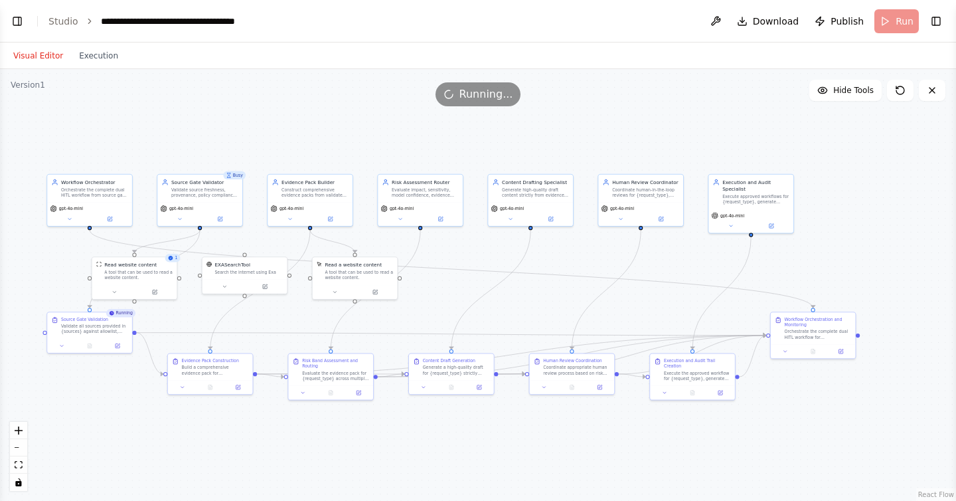
click at [19, 54] on button "Visual Editor" at bounding box center [38, 56] width 66 height 16
click at [222, 188] on div "Validate source freshness, provenance, policy compliance, and PII flags for {so…" at bounding box center [204, 190] width 67 height 11
click at [221, 215] on icon at bounding box center [220, 216] width 3 height 3
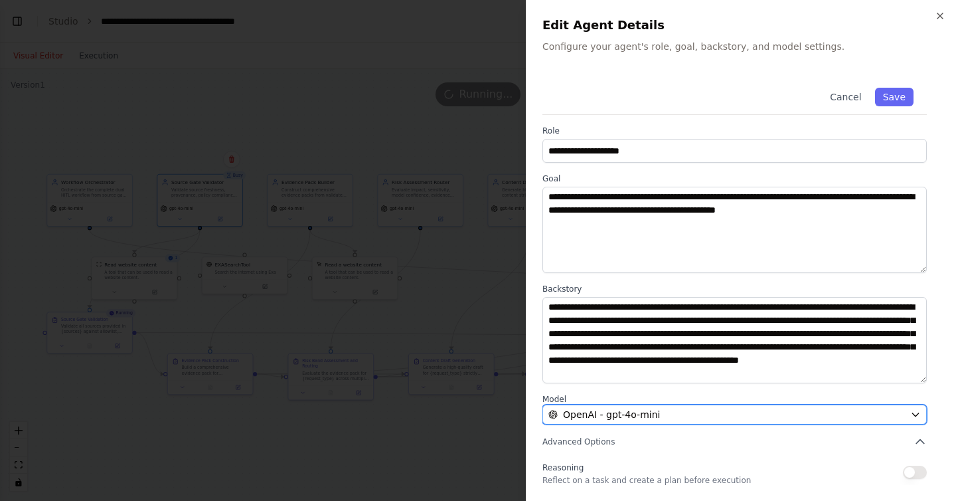
click at [907, 414] on button "OpenAI - gpt-4o-mini" at bounding box center [734, 414] width 384 height 20
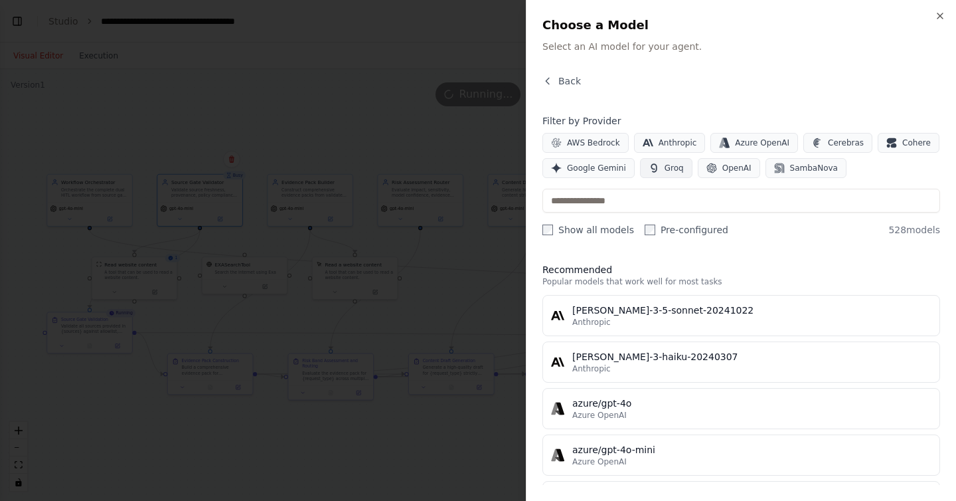
click at [669, 163] on span "Groq" at bounding box center [674, 168] width 19 height 11
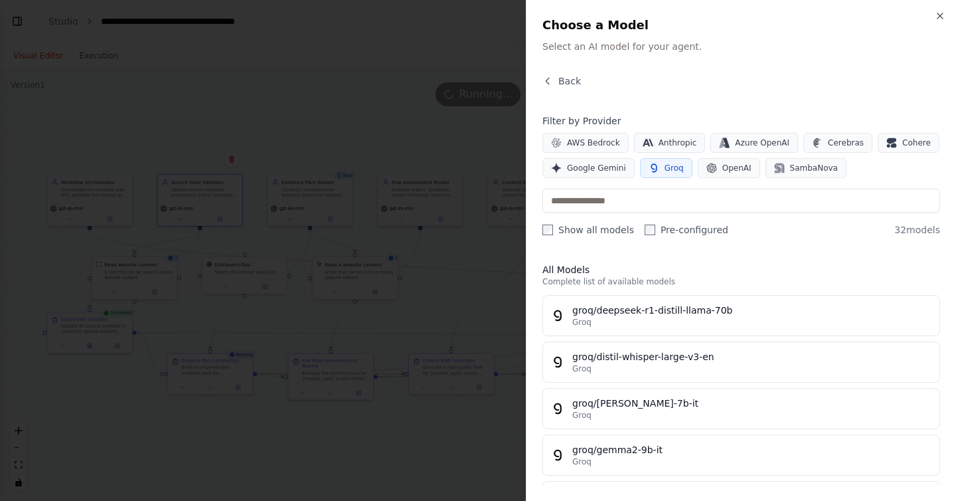
click at [462, 298] on div at bounding box center [478, 250] width 956 height 501
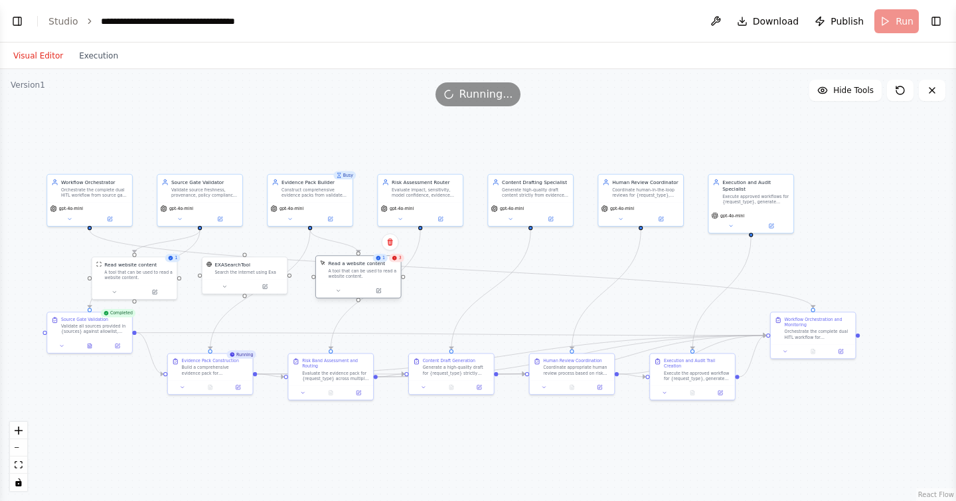
click at [386, 268] on div "A tool that can be used to read a website content." at bounding box center [363, 273] width 68 height 11
click at [396, 261] on div "3" at bounding box center [396, 258] width 15 height 8
click at [592, 117] on div ".deletable-edge-delete-btn { width: 20px; height: 20px; border: 0px solid #ffff…" at bounding box center [478, 285] width 956 height 432
click at [898, 92] on icon at bounding box center [900, 90] width 11 height 11
click at [103, 61] on button "Execution" at bounding box center [98, 56] width 55 height 16
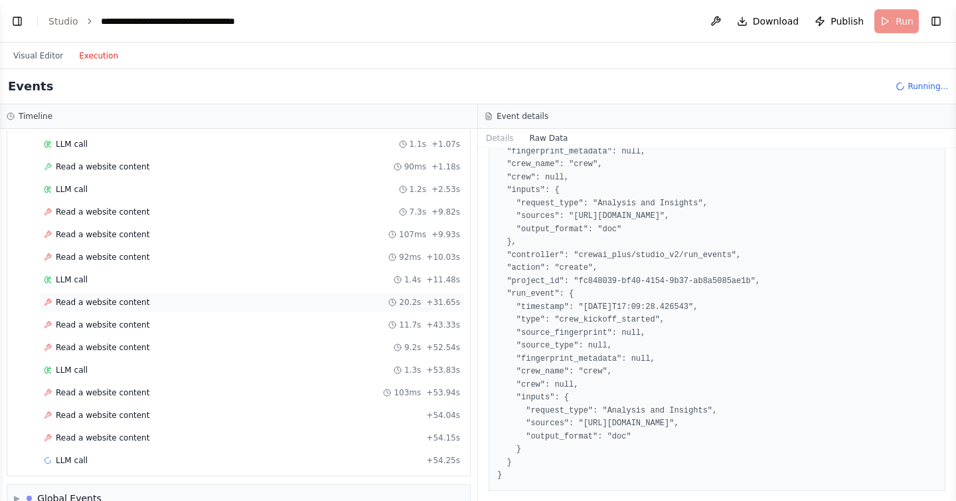
scroll to position [935, 0]
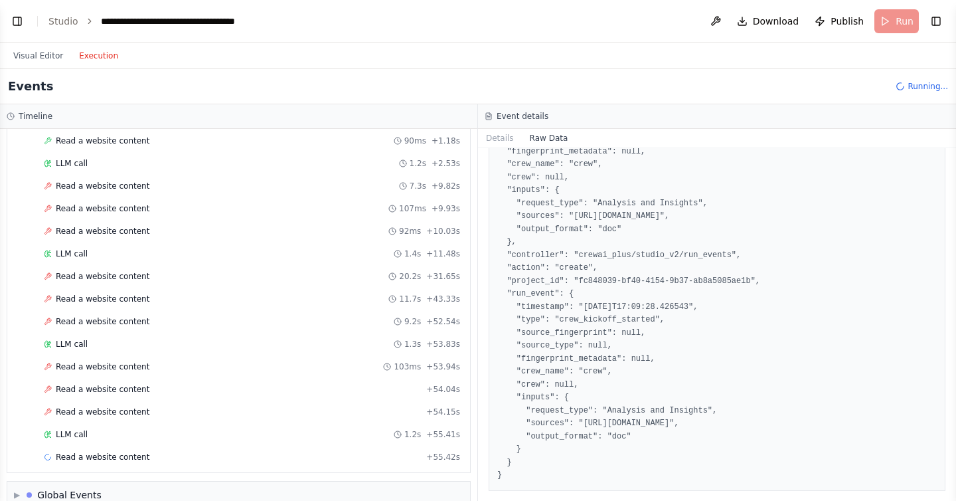
click at [15, 472] on div "▼ Evidence Pack Builder 61.16s • 1 task ▼ Evidence Pack Construction Started + …" at bounding box center [239, 246] width 464 height 451
click at [19, 495] on span "▶" at bounding box center [17, 494] width 6 height 11
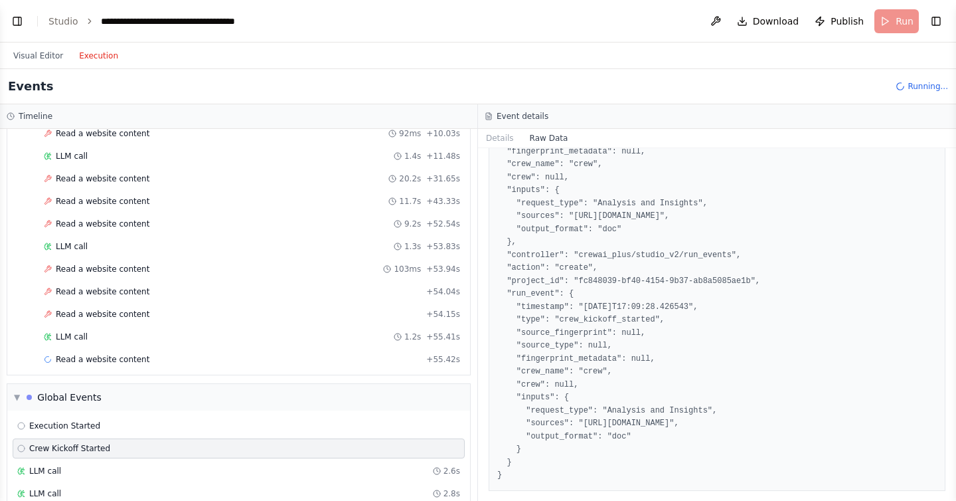
scroll to position [1123, 0]
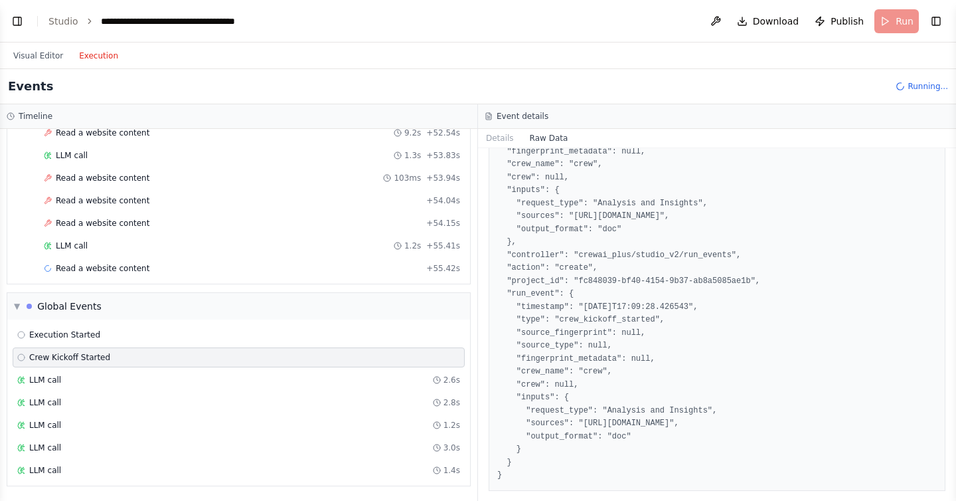
click at [54, 361] on span "Crew Kickoff Started" at bounding box center [69, 357] width 81 height 11
click at [40, 356] on span "Crew Kickoff Started" at bounding box center [69, 357] width 81 height 11
click at [50, 336] on span "Execution Started" at bounding box center [64, 334] width 71 height 11
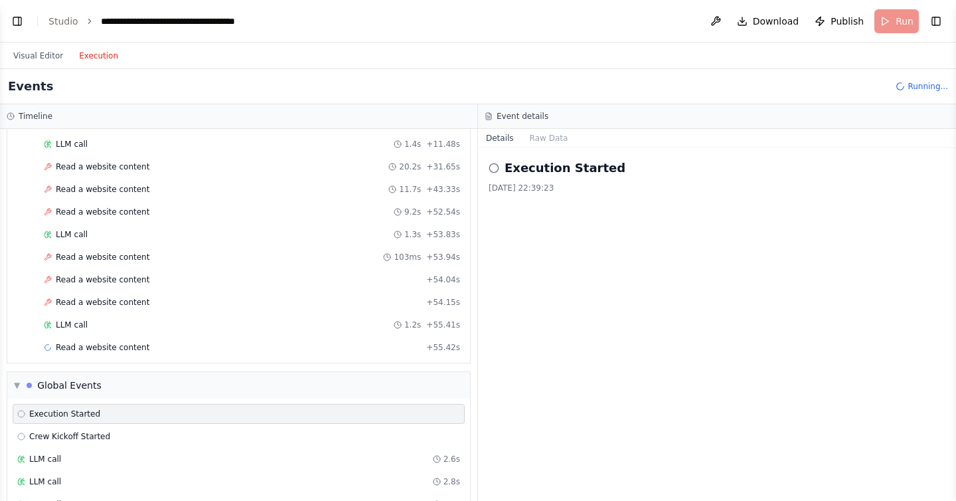
scroll to position [1041, 0]
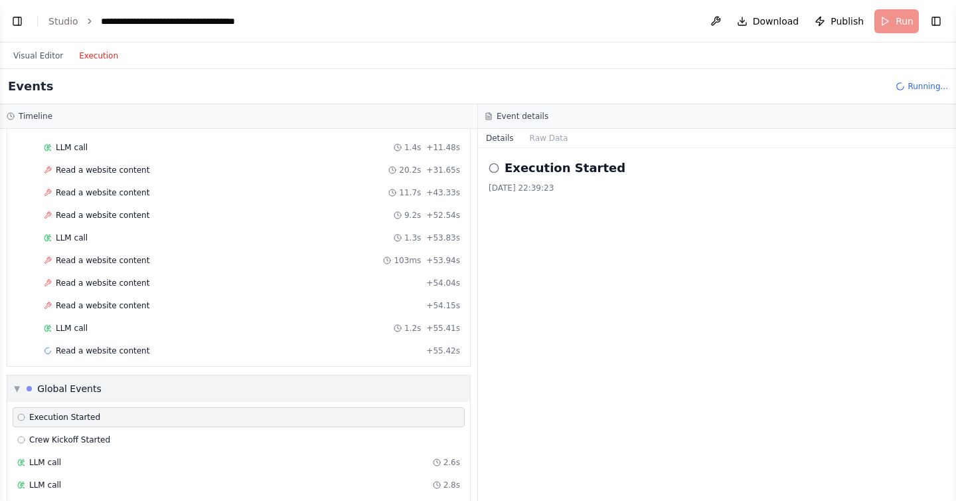
click at [15, 388] on span "▼" at bounding box center [17, 388] width 6 height 11
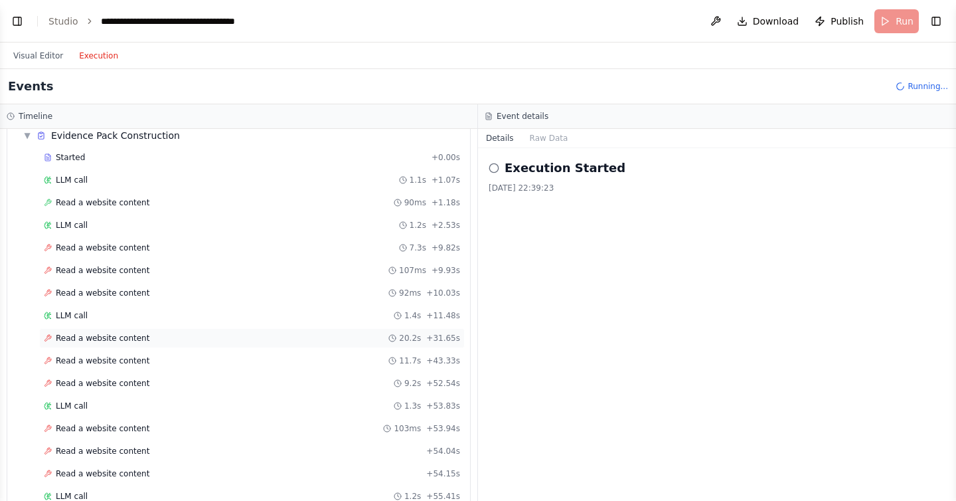
scroll to position [957, 0]
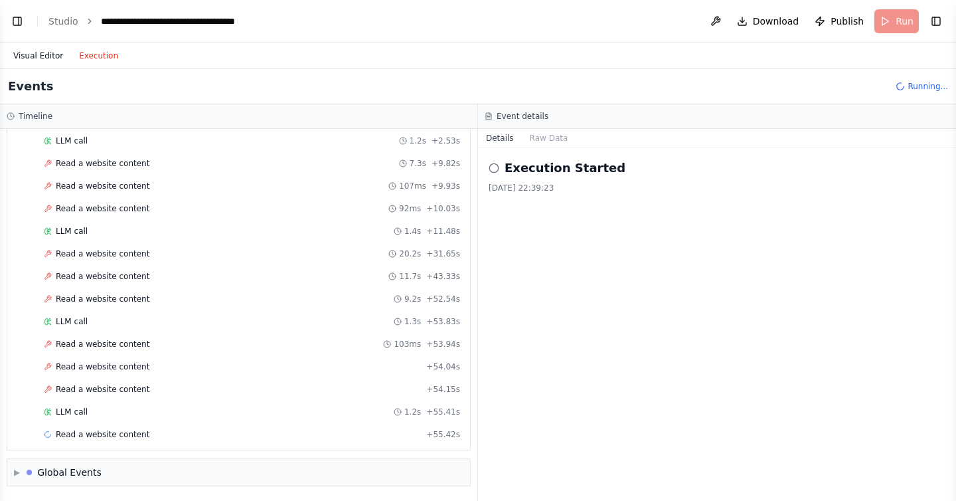
click at [32, 56] on button "Visual Editor" at bounding box center [38, 56] width 66 height 16
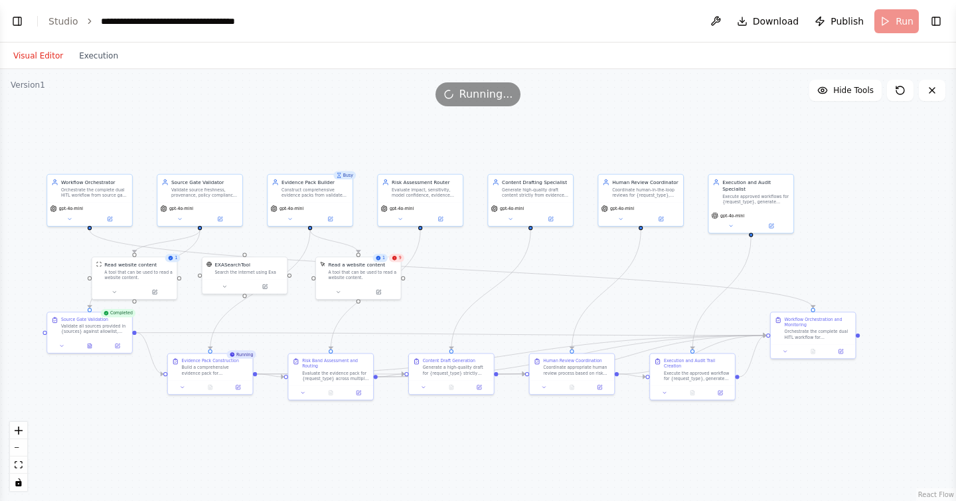
click at [396, 258] on icon at bounding box center [394, 258] width 5 height 5
click at [380, 289] on icon at bounding box center [379, 289] width 3 height 3
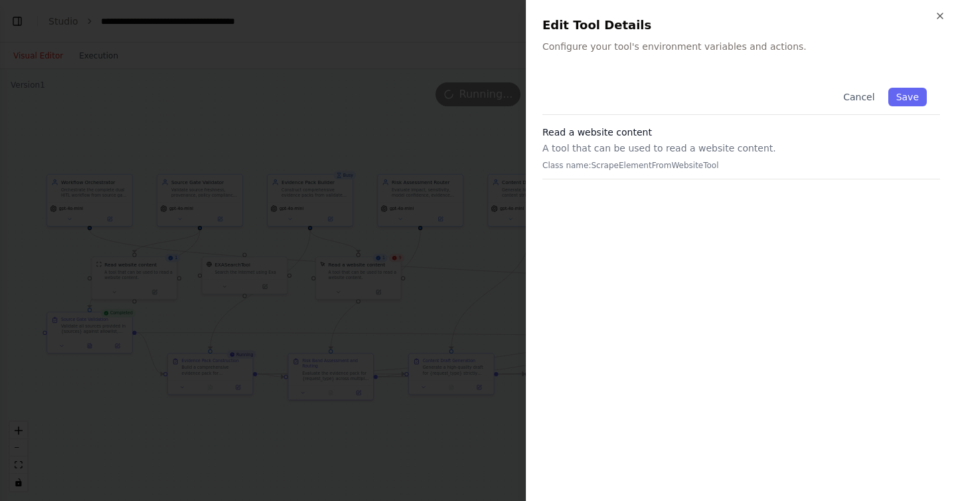
click at [675, 159] on div "Read a website content A tool that can be used to read a website content. Class…" at bounding box center [741, 152] width 398 height 54
click at [401, 262] on div at bounding box center [478, 250] width 956 height 501
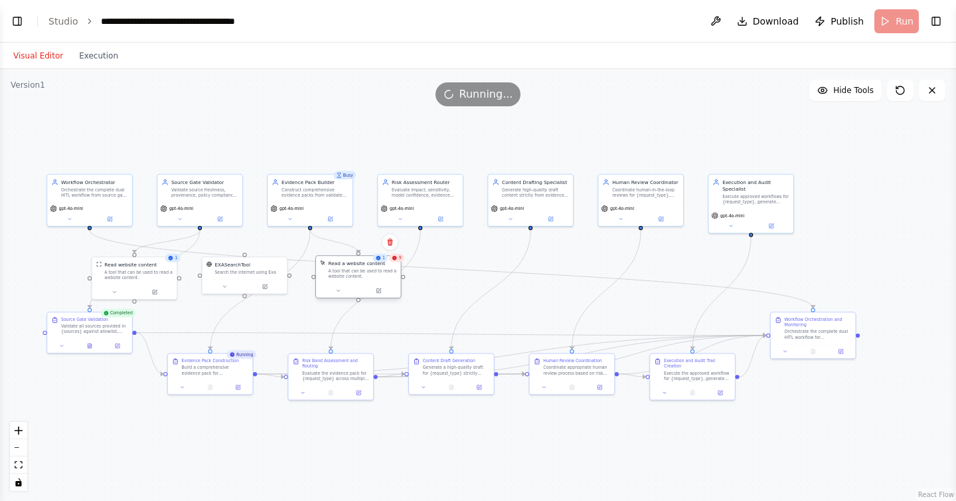
click at [366, 272] on div "A tool that can be used to read a website content." at bounding box center [363, 273] width 68 height 11
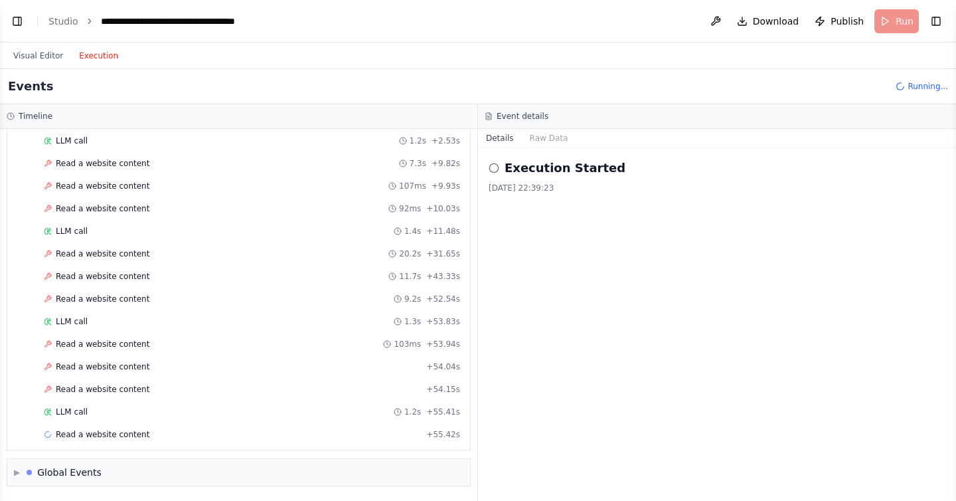
click at [100, 57] on button "Execution" at bounding box center [98, 56] width 55 height 16
click at [129, 431] on span "Read a website content" at bounding box center [103, 434] width 94 height 11
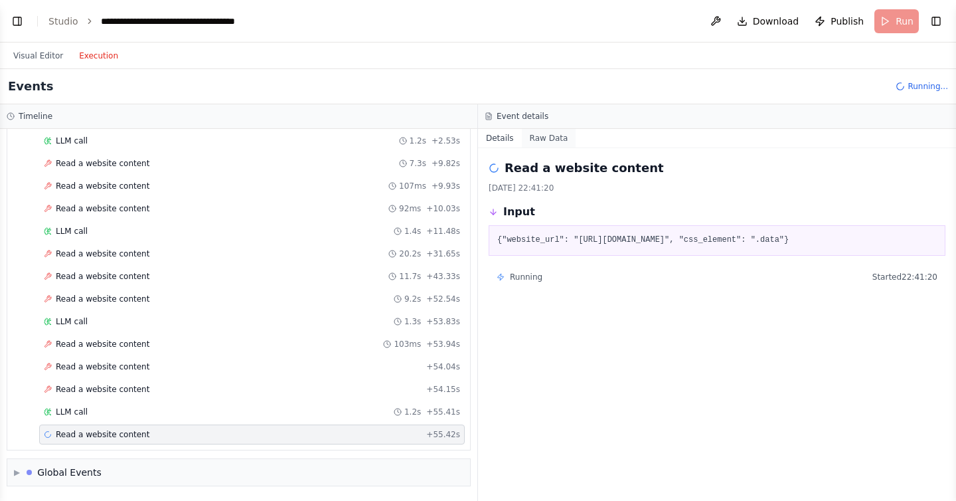
click at [534, 141] on button "Raw Data" at bounding box center [549, 138] width 54 height 19
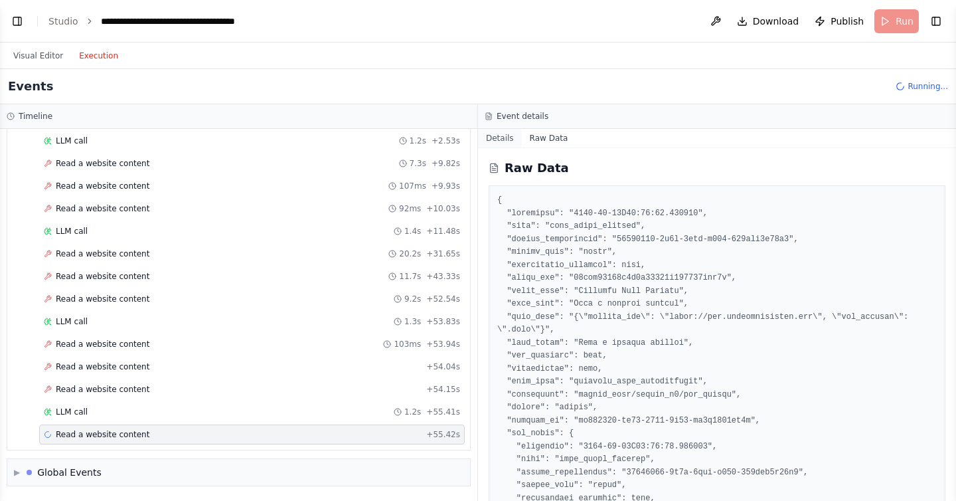
click at [500, 144] on button "Details" at bounding box center [500, 138] width 44 height 19
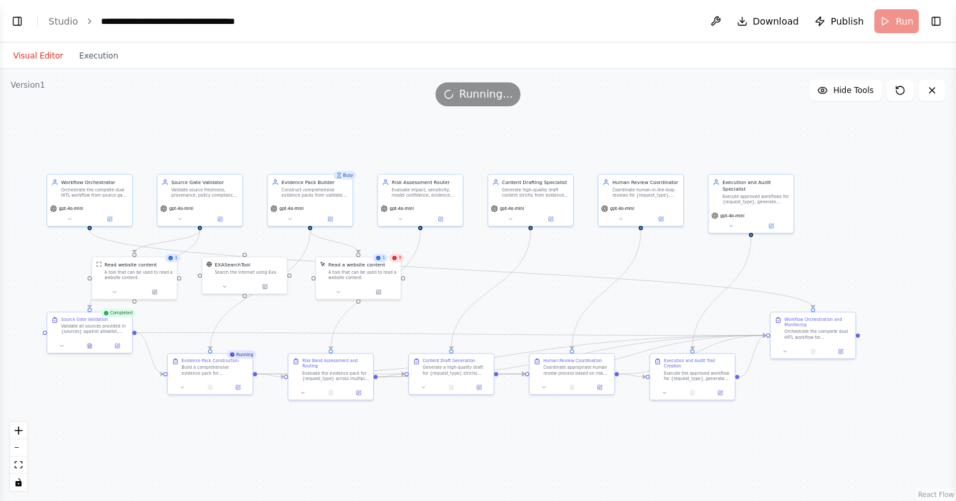
click at [58, 59] on button "Visual Editor" at bounding box center [38, 56] width 66 height 16
click at [19, 19] on button "Toggle Left Sidebar" at bounding box center [17, 21] width 19 height 19
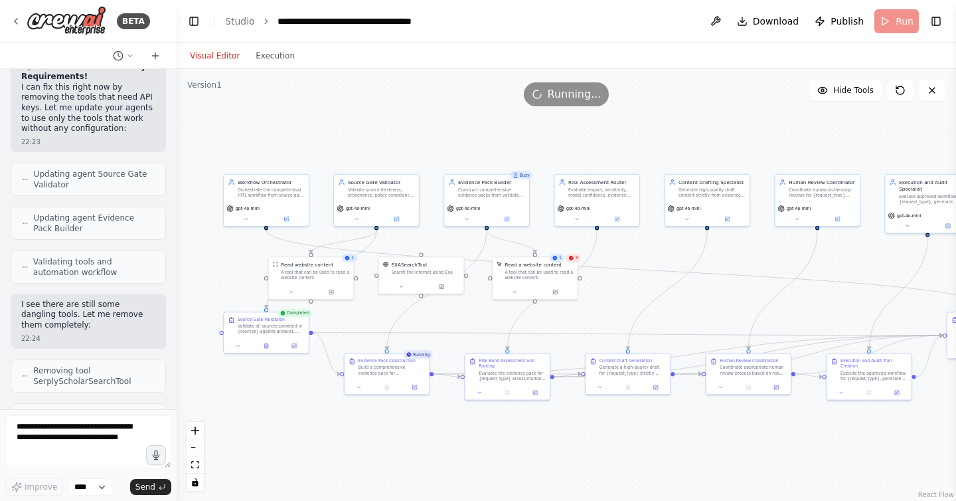
click at [576, 260] on span "9" at bounding box center [577, 257] width 3 height 5
click at [527, 282] on div "Read a website content A tool that can be used to read a website content." at bounding box center [535, 270] width 85 height 28
click at [531, 285] on div "Read a website content A tool that can be used to read a website content." at bounding box center [542, 276] width 86 height 43
click at [563, 291] on icon at bounding box center [562, 290] width 4 height 4
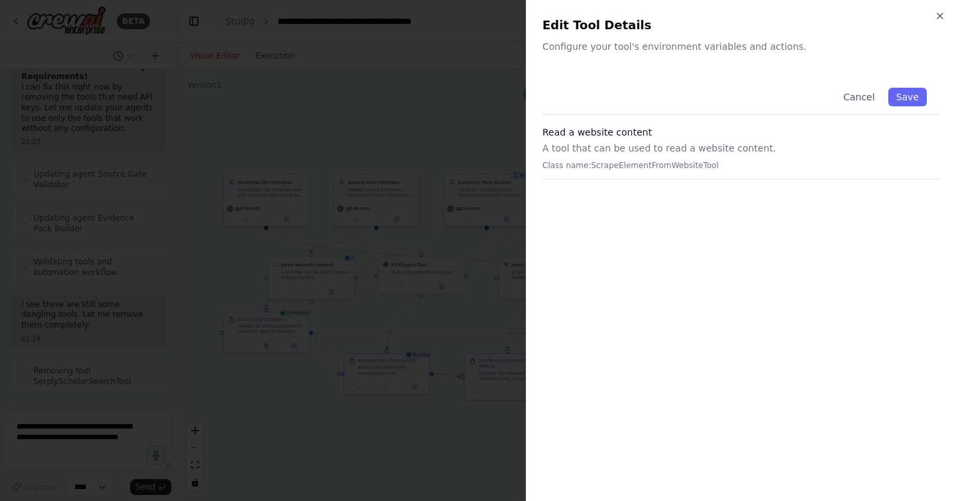
click at [625, 54] on div "Close Edit Tool Details Configure your tool's environment variables and actions…" at bounding box center [741, 250] width 430 height 501
click at [631, 154] on p "A tool that can be used to read a website content." at bounding box center [741, 147] width 398 height 13
click at [489, 271] on div at bounding box center [478, 250] width 956 height 501
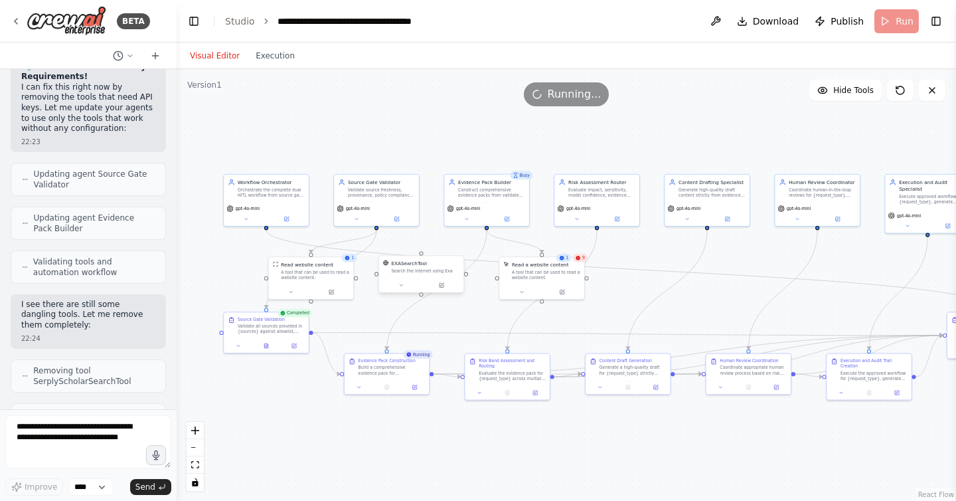
click at [446, 290] on div at bounding box center [421, 285] width 85 height 14
click at [444, 284] on icon at bounding box center [441, 284] width 5 height 5
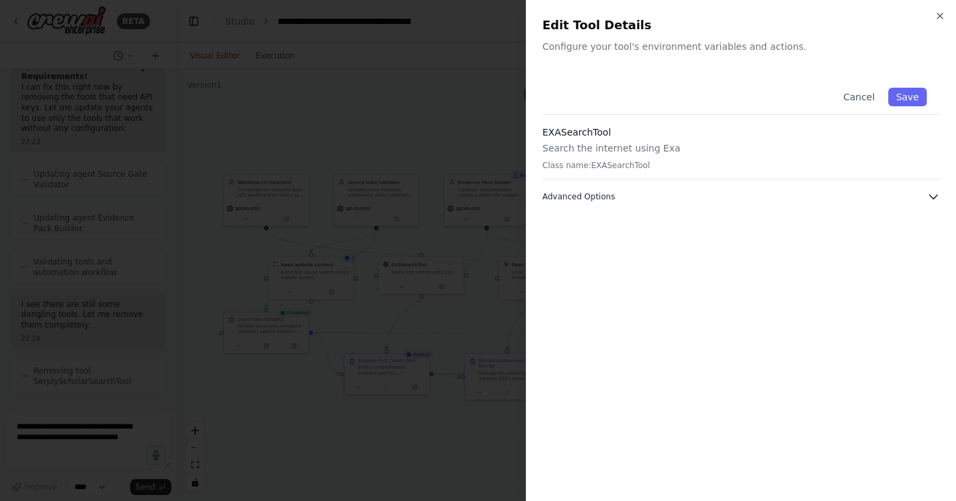
click at [629, 200] on button "Advanced Options" at bounding box center [741, 196] width 398 height 13
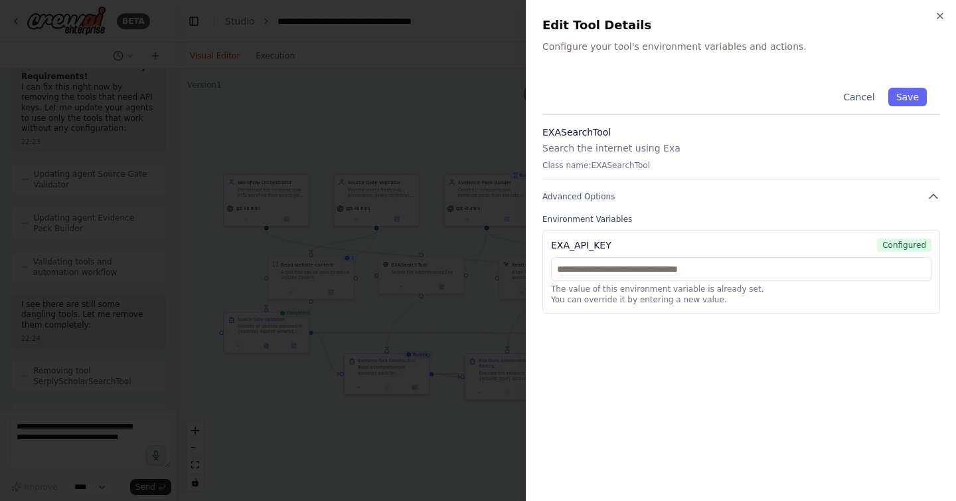
click at [473, 248] on div at bounding box center [478, 250] width 956 height 501
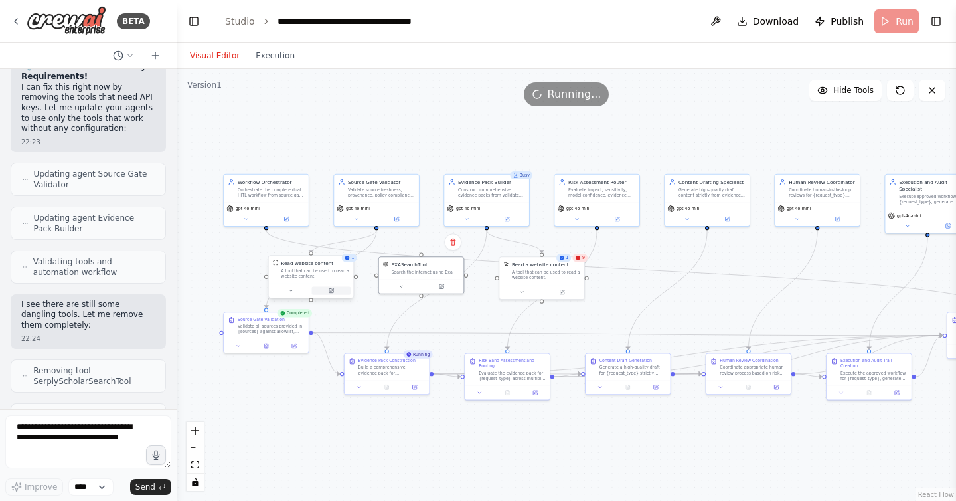
click at [333, 290] on icon at bounding box center [331, 289] width 5 height 5
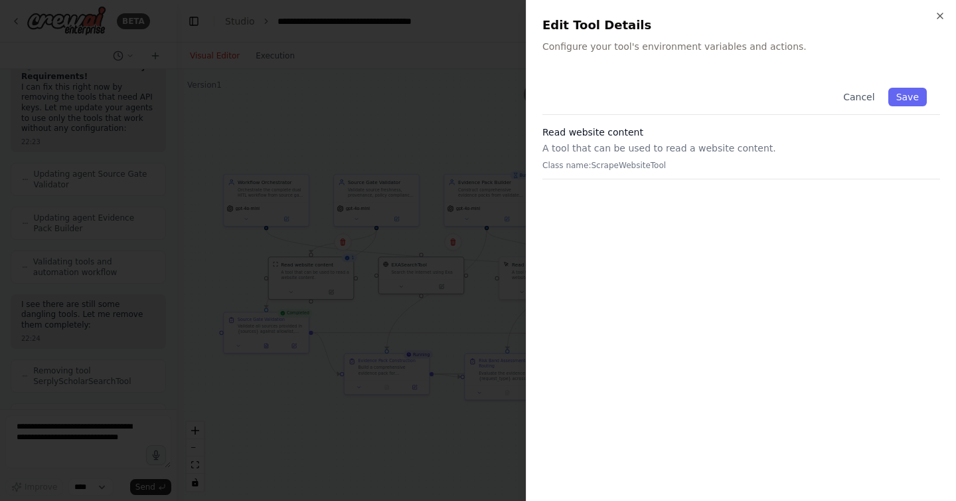
click at [595, 161] on p "Class name: ScrapeWebsiteTool" at bounding box center [741, 165] width 398 height 11
click at [459, 255] on div at bounding box center [478, 250] width 956 height 501
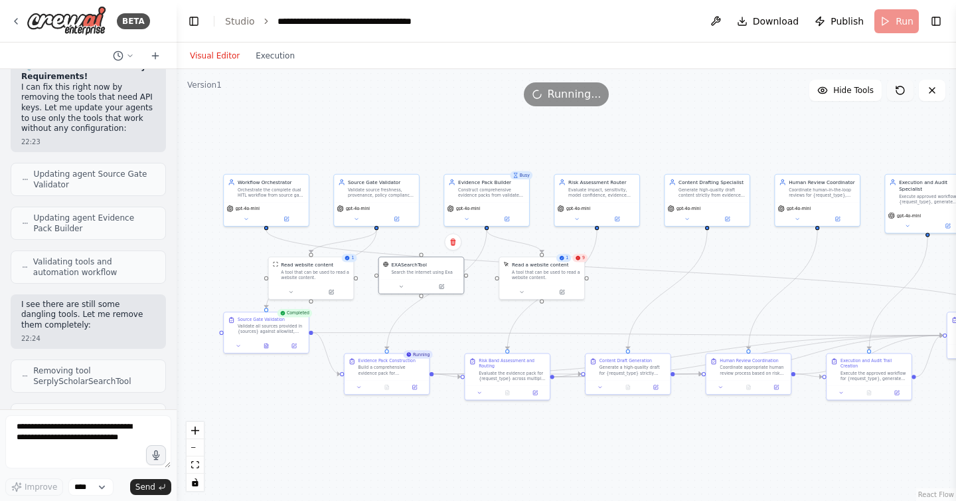
click at [901, 94] on icon at bounding box center [900, 90] width 8 height 8
click at [901, 88] on icon at bounding box center [900, 90] width 11 height 11
click at [903, 98] on button at bounding box center [900, 90] width 27 height 21
click at [903, 91] on icon at bounding box center [900, 90] width 11 height 11
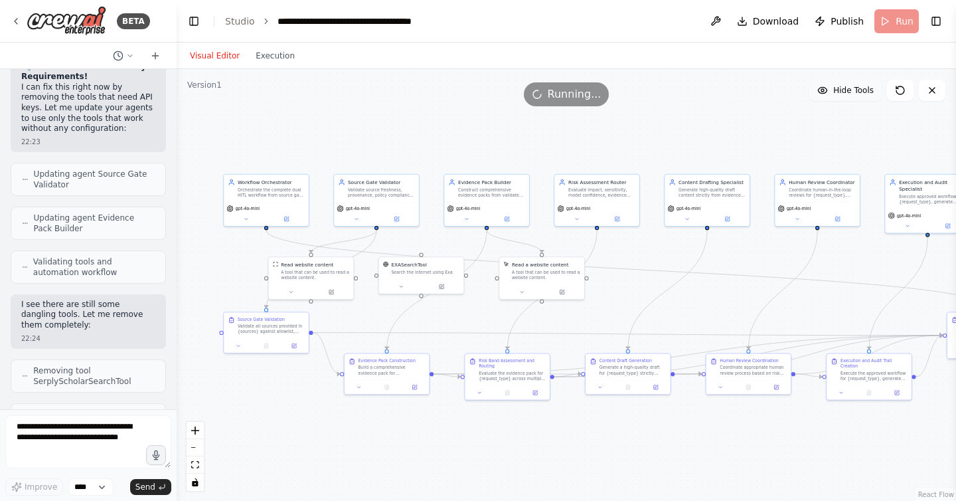
click at [860, 85] on span "Hide Tools" at bounding box center [853, 90] width 41 height 11
click at [860, 85] on span "Show Tools" at bounding box center [852, 90] width 44 height 11
click at [904, 88] on icon at bounding box center [900, 90] width 11 height 11
click at [931, 88] on icon at bounding box center [932, 90] width 11 height 11
click at [279, 48] on button "Execution" at bounding box center [275, 56] width 55 height 16
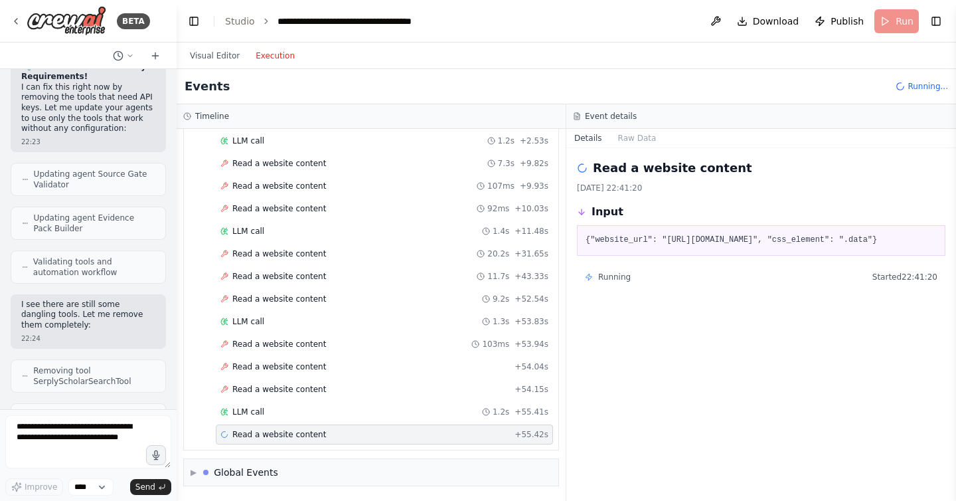
click at [433, 435] on div "Read a website content + 55.42s" at bounding box center [384, 434] width 328 height 11
click at [622, 241] on pre "{"website_url": "https://www.trustedsources.com", "css_element": ".data"}" at bounding box center [761, 240] width 351 height 13
click at [617, 276] on span "Running" at bounding box center [614, 277] width 33 height 11
click at [627, 147] on button "Raw Data" at bounding box center [637, 138] width 54 height 19
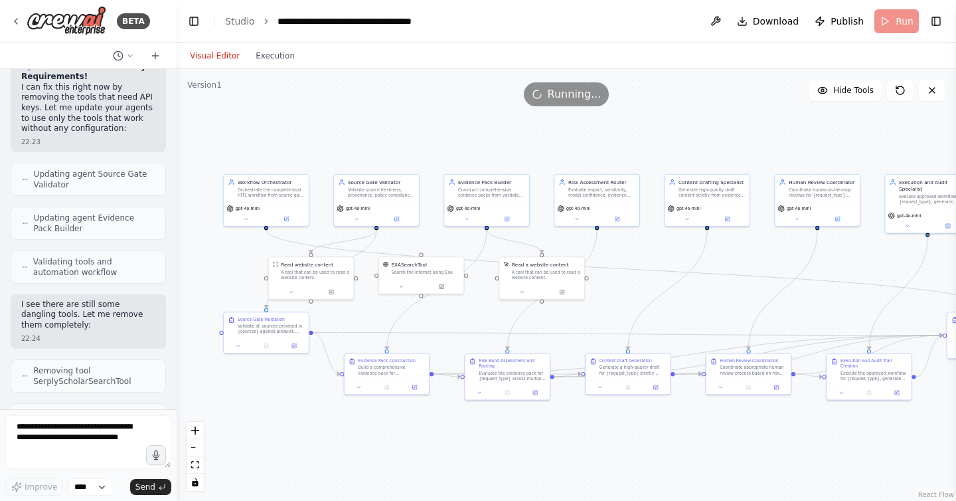
click at [205, 48] on button "Visual Editor" at bounding box center [215, 56] width 66 height 16
click at [382, 189] on div "Validate source freshness, provenance, policy compliance, and PII flags for {so…" at bounding box center [381, 190] width 67 height 11
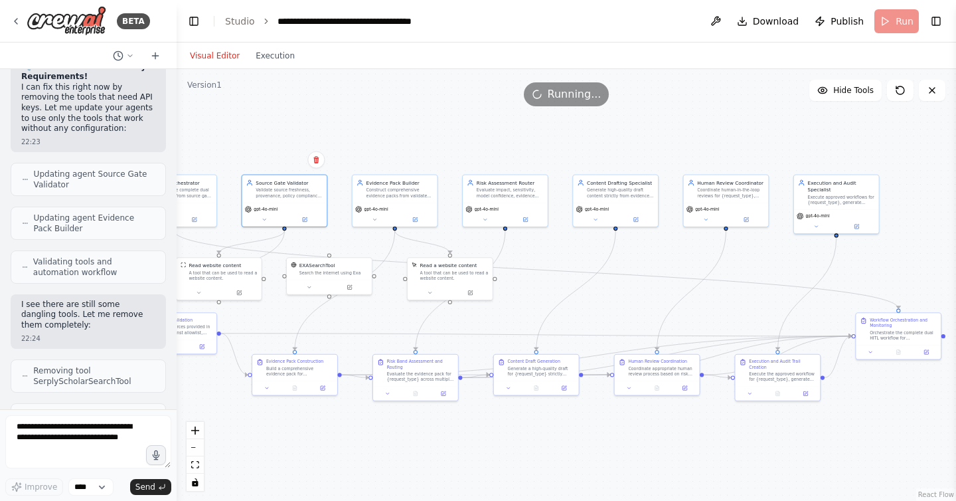
drag, startPoint x: 704, startPoint y: 299, endPoint x: 613, endPoint y: 303, distance: 91.7
click at [613, 302] on div ".deletable-edge-delete-btn { width: 20px; height: 20px; border: 0px solid #ffff…" at bounding box center [566, 285] width 779 height 432
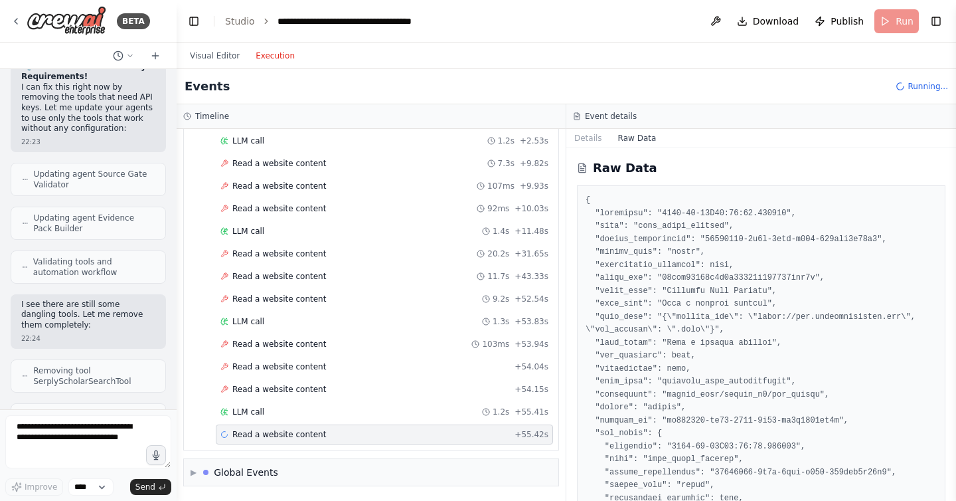
click at [258, 59] on button "Execution" at bounding box center [275, 56] width 55 height 16
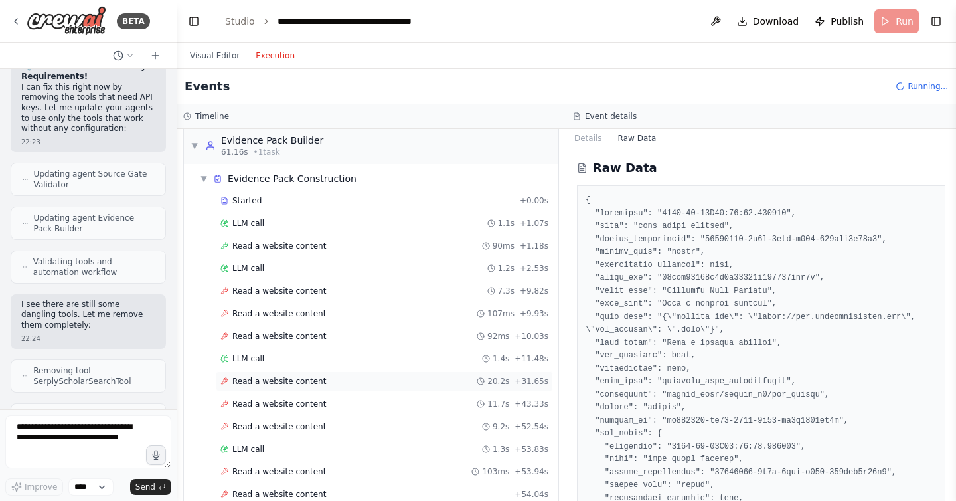
scroll to position [831, 0]
click at [203, 174] on span "▼" at bounding box center [204, 177] width 8 height 11
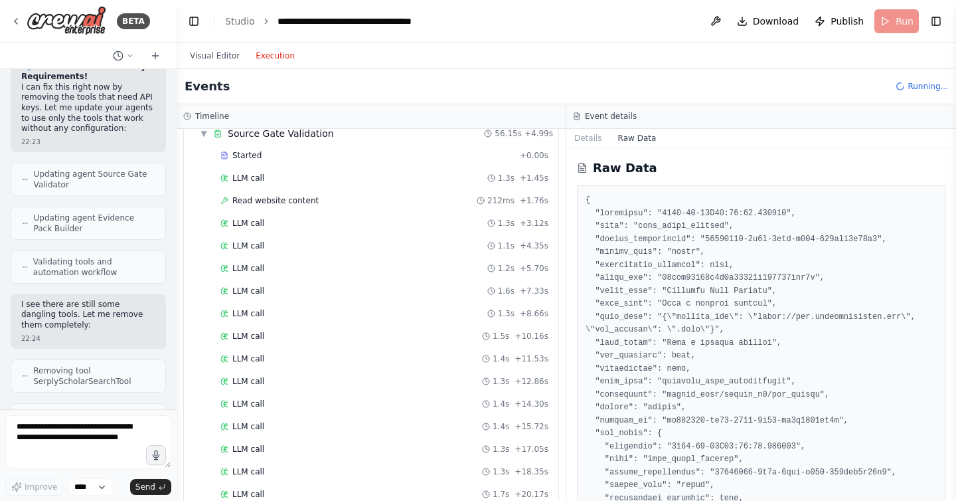
scroll to position [0, 0]
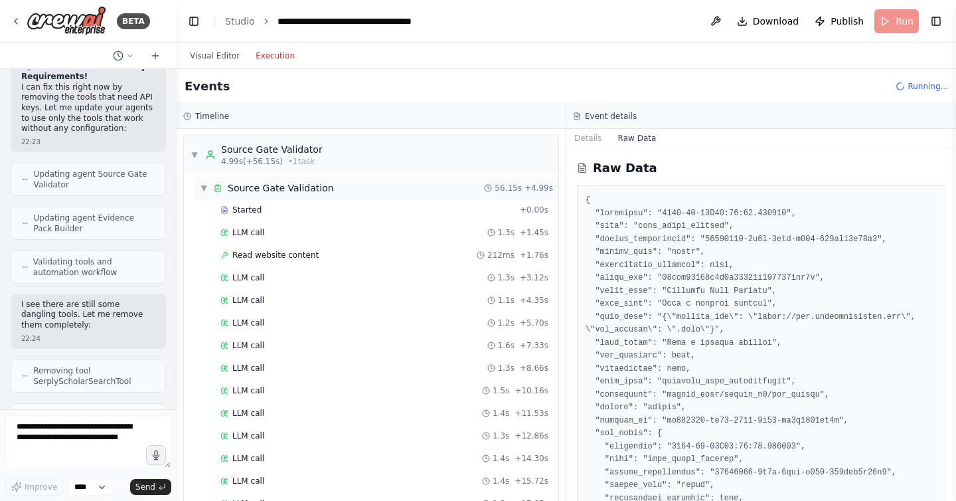
click at [206, 187] on span "▼" at bounding box center [204, 188] width 8 height 11
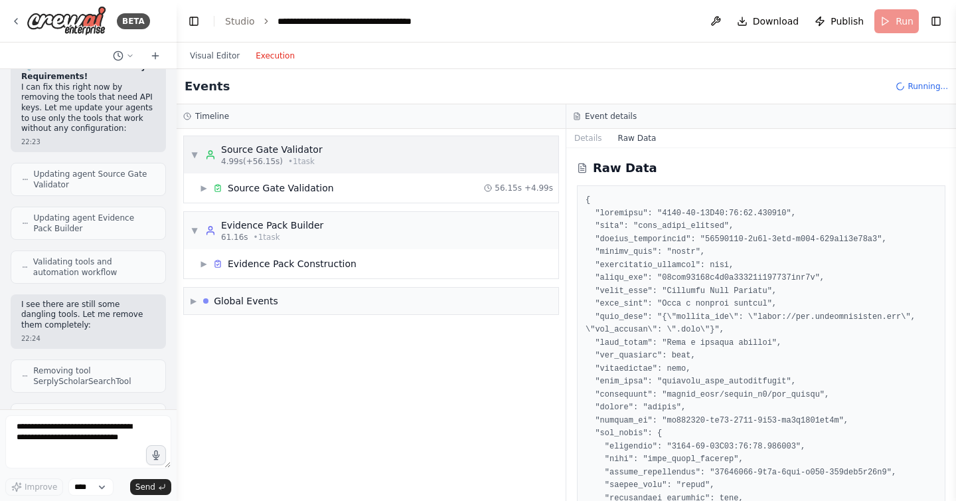
click at [193, 151] on span "▼" at bounding box center [195, 154] width 8 height 11
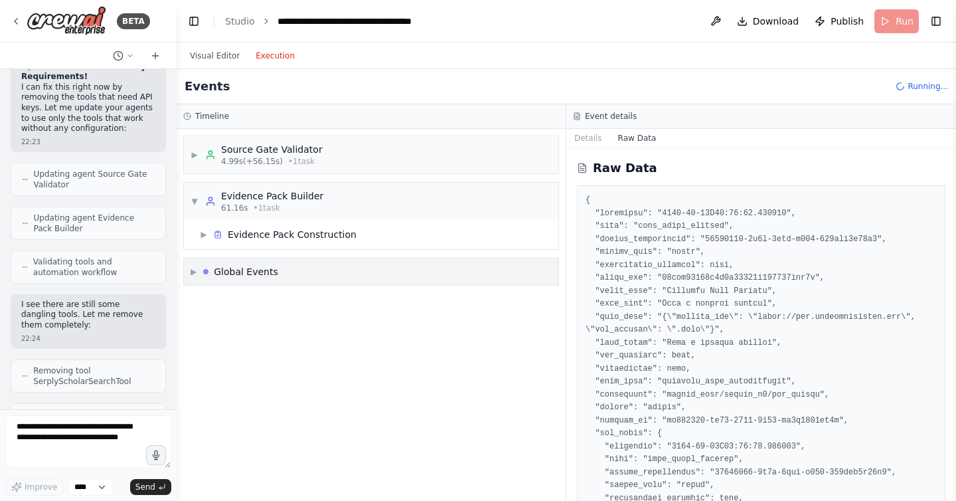
click at [193, 273] on span "▶" at bounding box center [194, 271] width 6 height 11
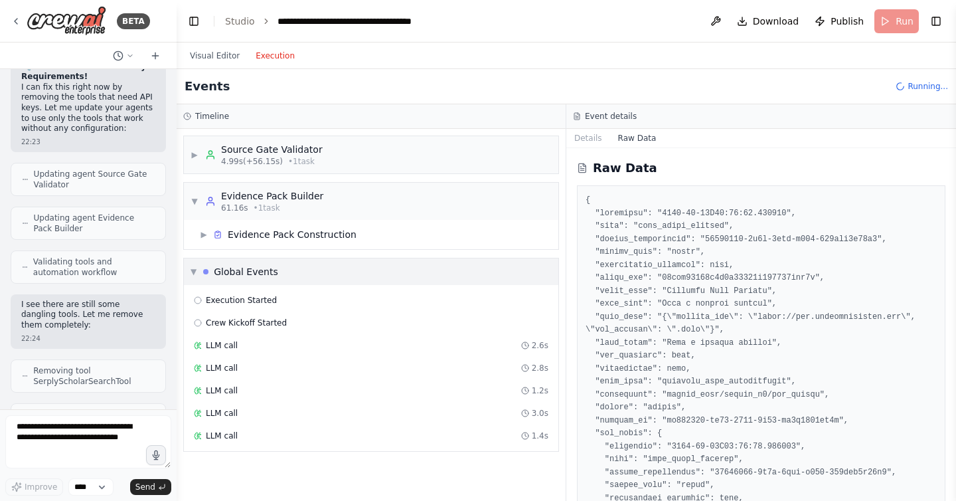
click at [195, 271] on span "▼" at bounding box center [194, 271] width 6 height 11
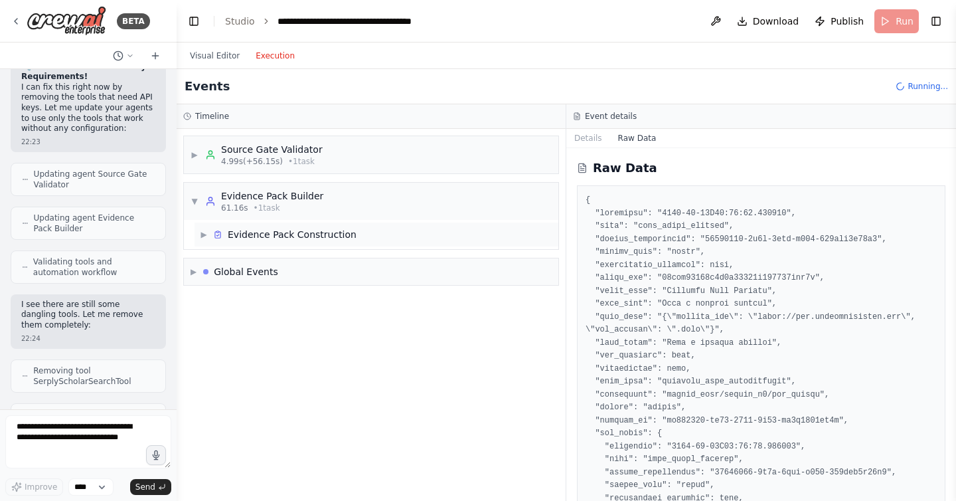
click at [204, 237] on span "▶" at bounding box center [204, 234] width 8 height 11
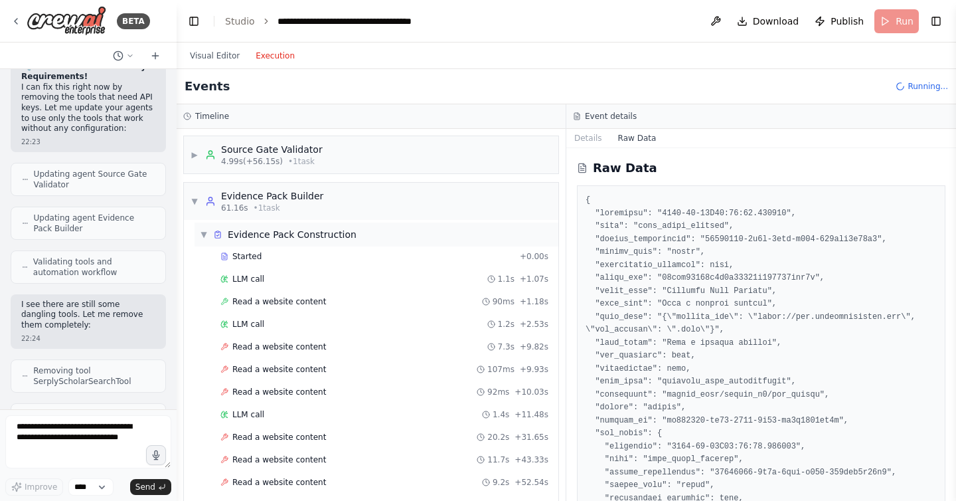
scroll to position [183, 0]
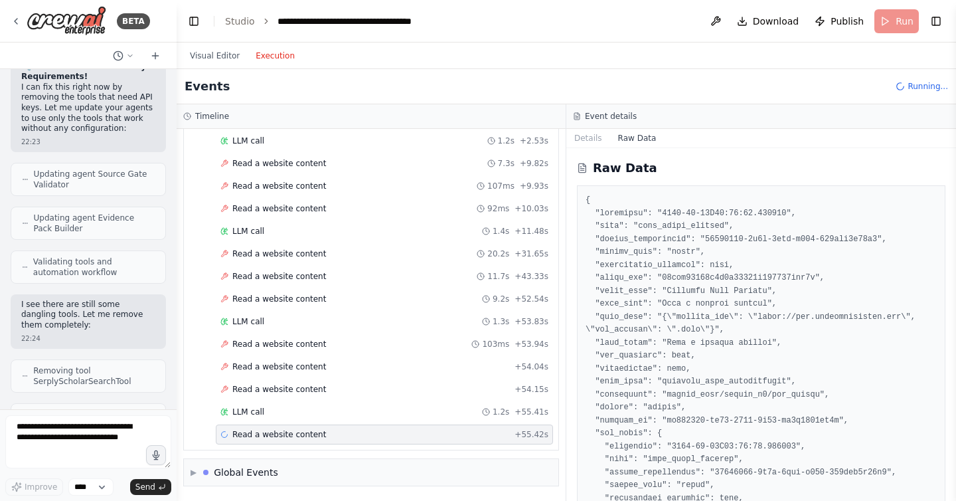
click at [305, 434] on span "Read a website content" at bounding box center [279, 434] width 94 height 11
click at [591, 134] on button "Details" at bounding box center [588, 138] width 44 height 19
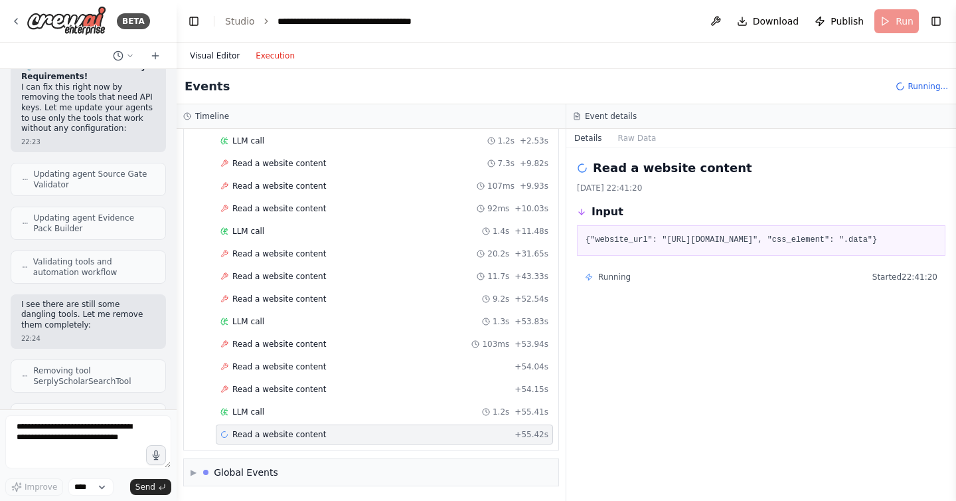
click at [219, 59] on button "Visual Editor" at bounding box center [215, 56] width 66 height 16
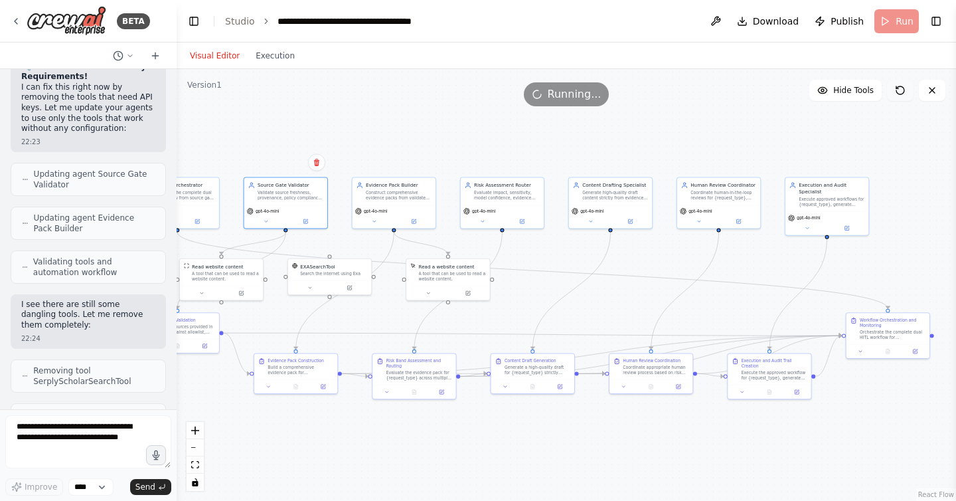
click at [899, 89] on icon at bounding box center [900, 90] width 11 height 11
click at [189, 19] on button "Toggle Left Sidebar" at bounding box center [194, 21] width 19 height 19
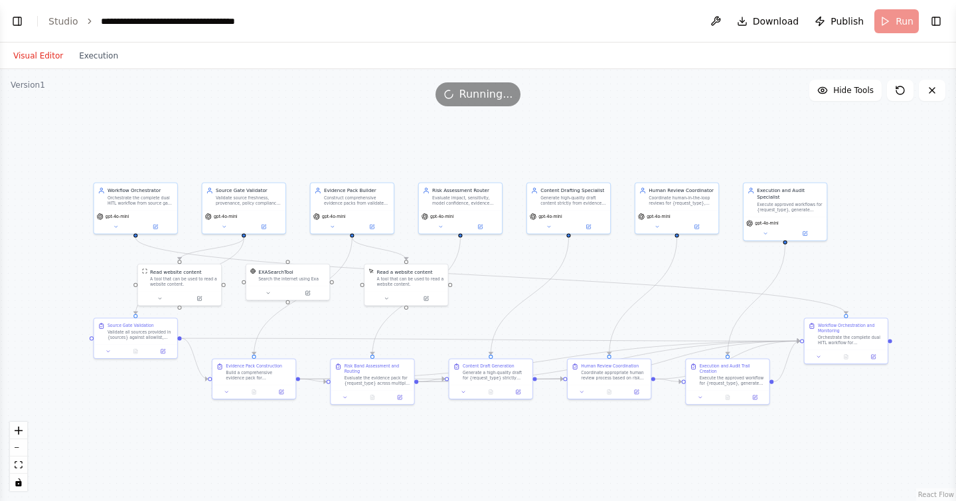
drag, startPoint x: 337, startPoint y: 117, endPoint x: 473, endPoint y: 122, distance: 135.5
click at [473, 122] on div ".deletable-edge-delete-btn { width: 20px; height: 20px; border: 0px solid #ffff…" at bounding box center [478, 285] width 956 height 432
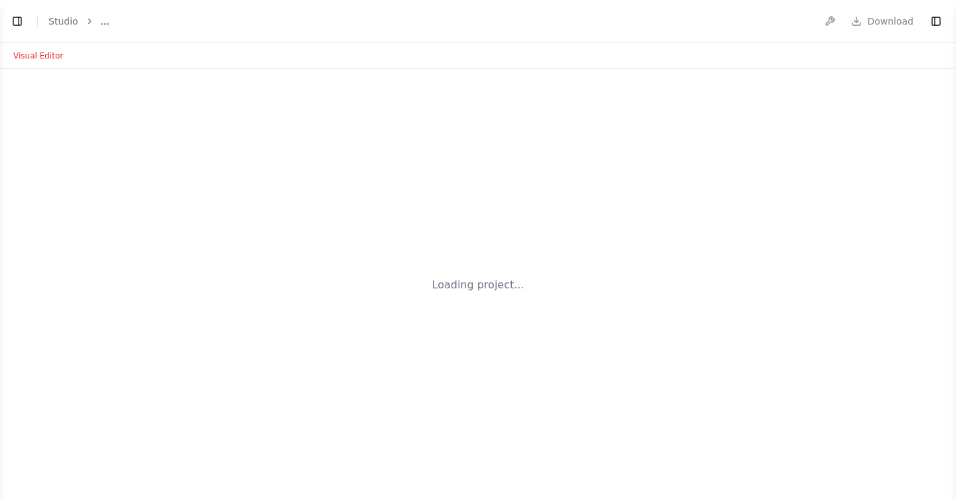
select select "****"
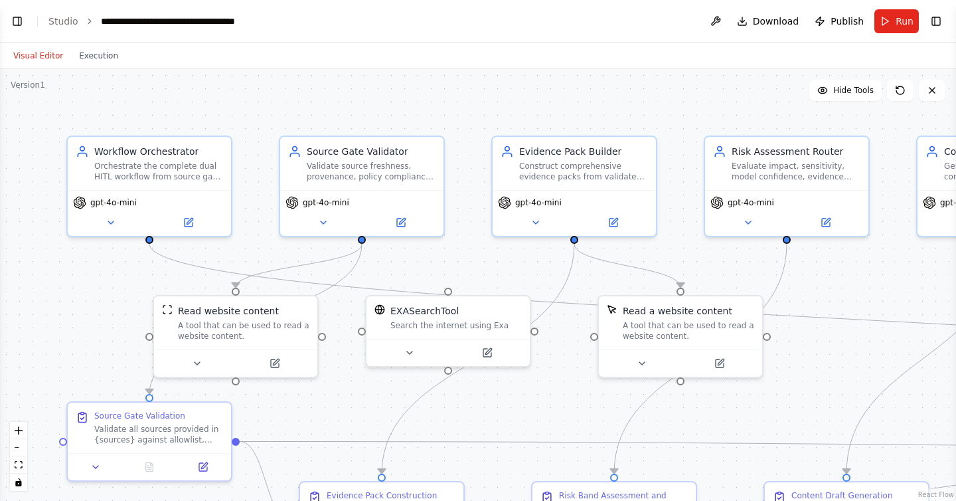
scroll to position [9010, 0]
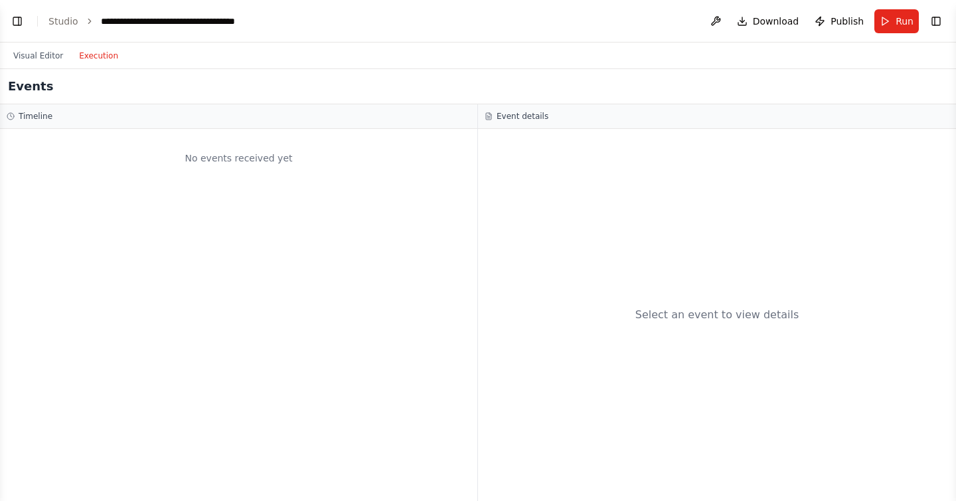
click at [100, 52] on button "Execution" at bounding box center [98, 56] width 55 height 16
click at [527, 118] on h3 "Event details" at bounding box center [523, 116] width 52 height 11
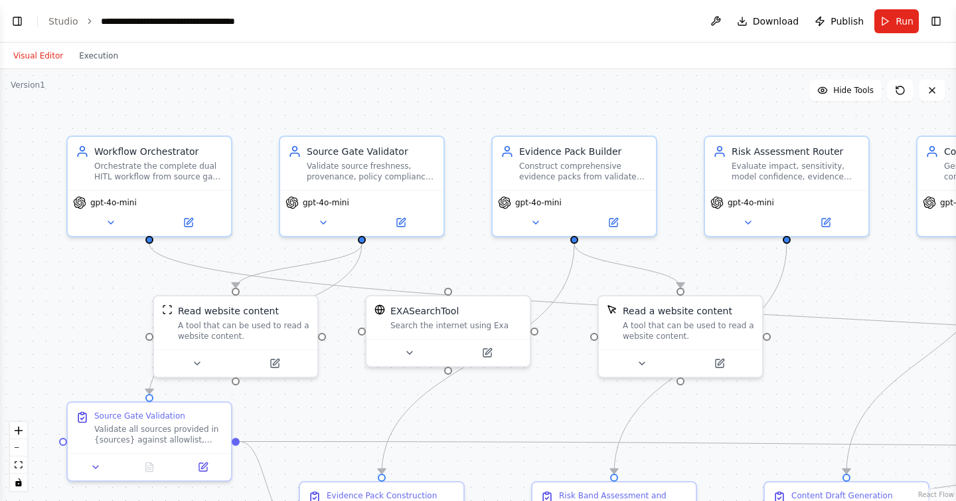
click at [56, 54] on button "Visual Editor" at bounding box center [38, 56] width 66 height 16
click at [18, 21] on button "Toggle Left Sidebar" at bounding box center [17, 21] width 19 height 19
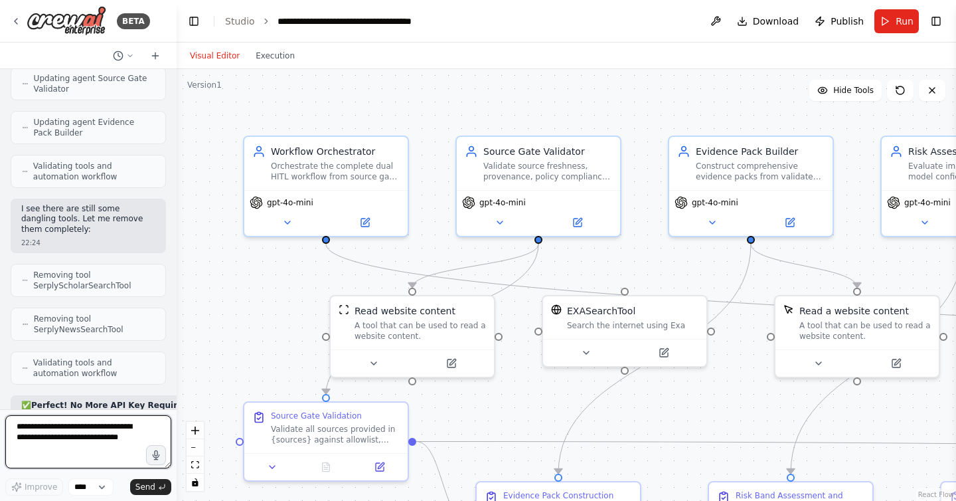
click at [112, 442] on textarea at bounding box center [88, 441] width 166 height 53
type textarea "**********"
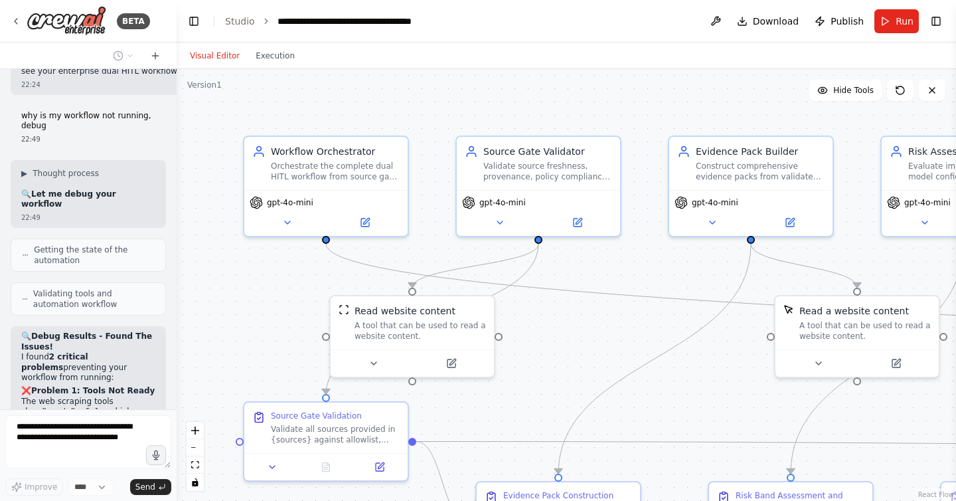
scroll to position [9736, 0]
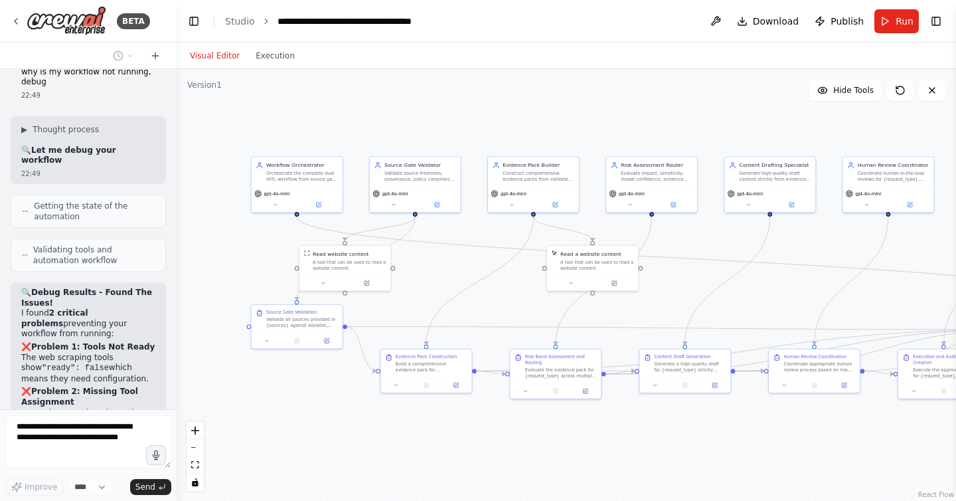
drag, startPoint x: 679, startPoint y: 177, endPoint x: 520, endPoint y: 107, distance: 173.3
click at [520, 107] on div ".deletable-edge-delete-btn { width: 20px; height: 20px; border: 0px solid #ffff…" at bounding box center [566, 285] width 779 height 432
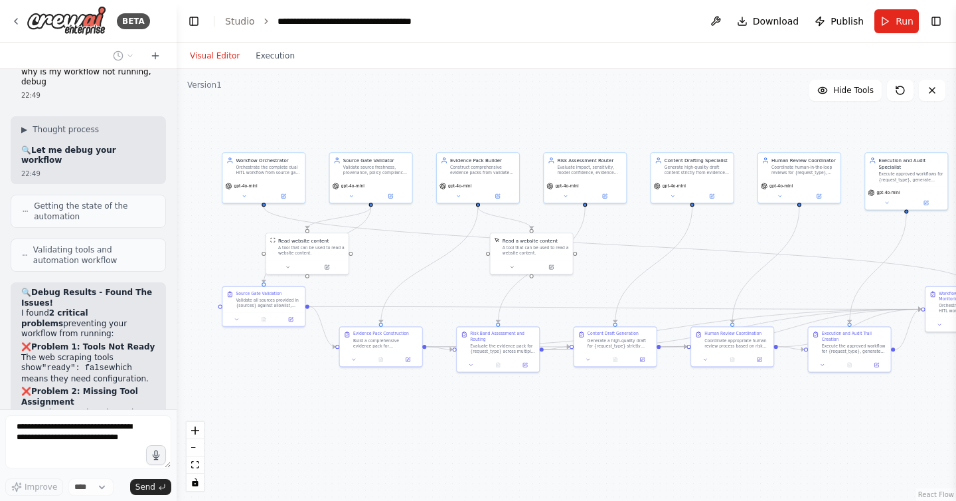
drag, startPoint x: 670, startPoint y: 102, endPoint x: 613, endPoint y: 106, distance: 57.2
click at [613, 106] on div ".deletable-edge-delete-btn { width: 20px; height: 20px; border: 0px solid #ffff…" at bounding box center [566, 285] width 779 height 432
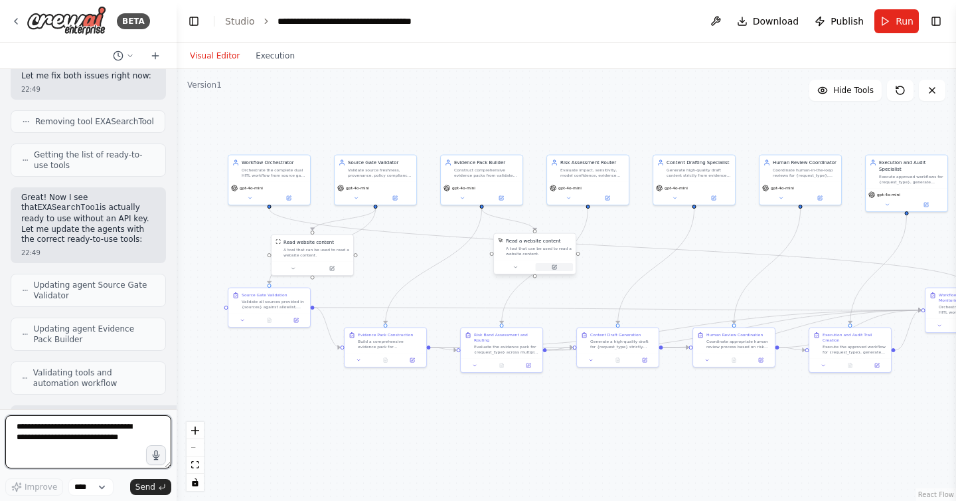
scroll to position [10117, 0]
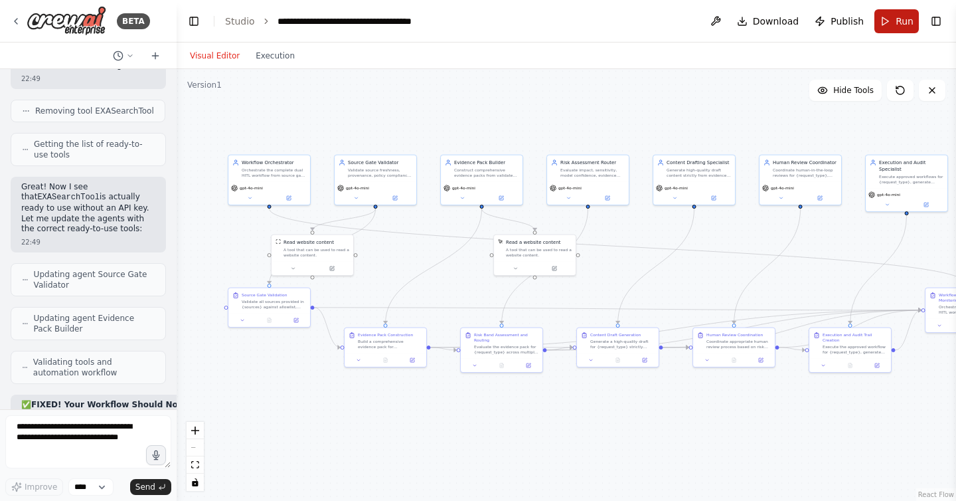
click at [898, 27] on button "Run" at bounding box center [896, 21] width 44 height 24
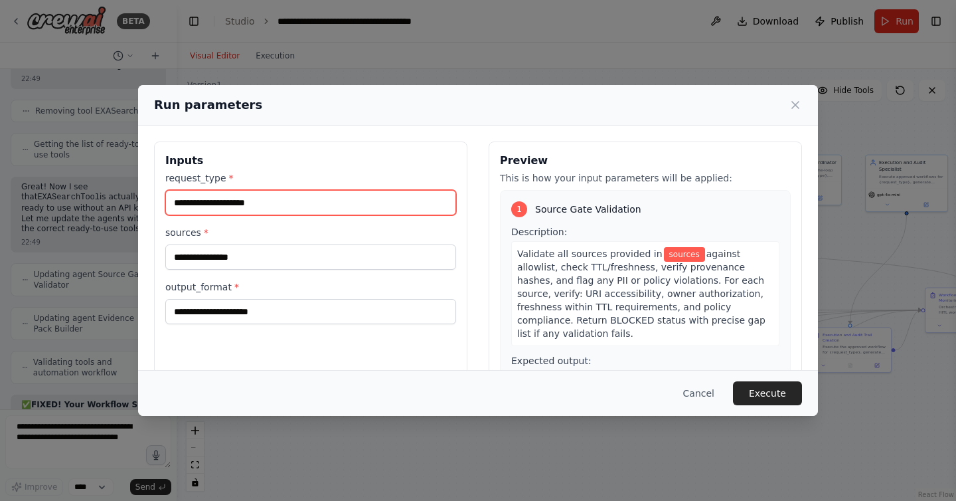
click at [347, 208] on input "request_type *" at bounding box center [310, 202] width 291 height 25
type input "**********"
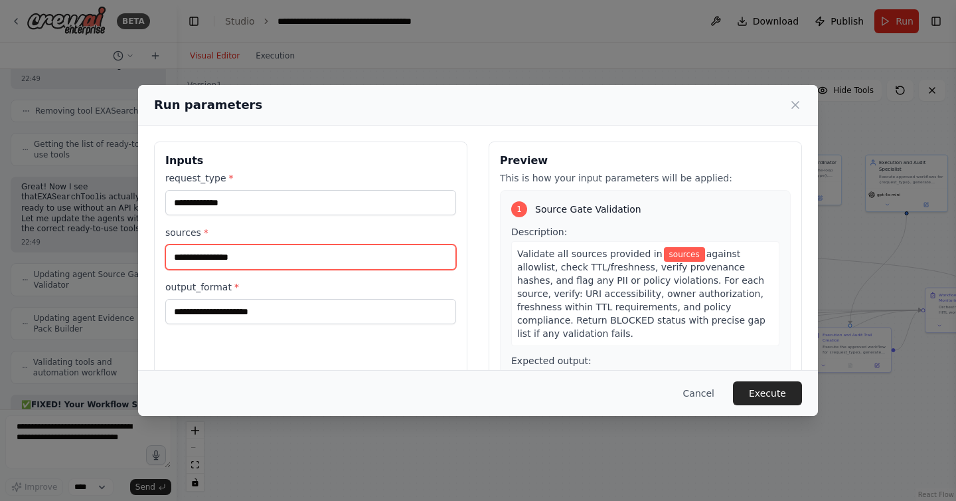
click at [343, 265] on input "sources *" at bounding box center [310, 256] width 291 height 25
paste input "**********"
type input "**********"
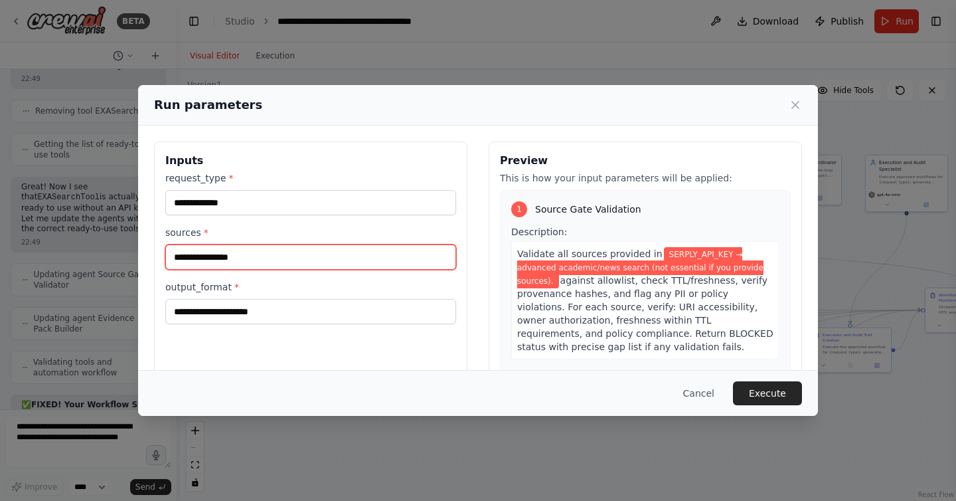
scroll to position [0, 0]
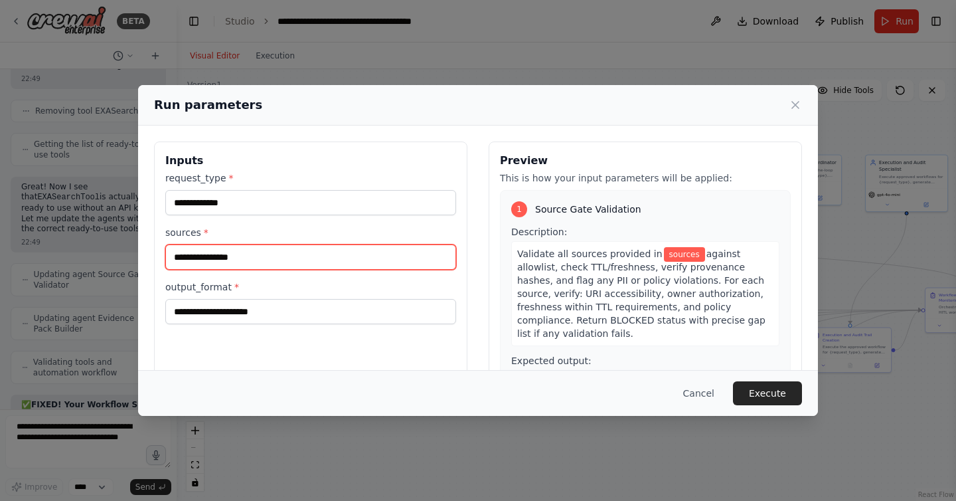
paste input "**********"
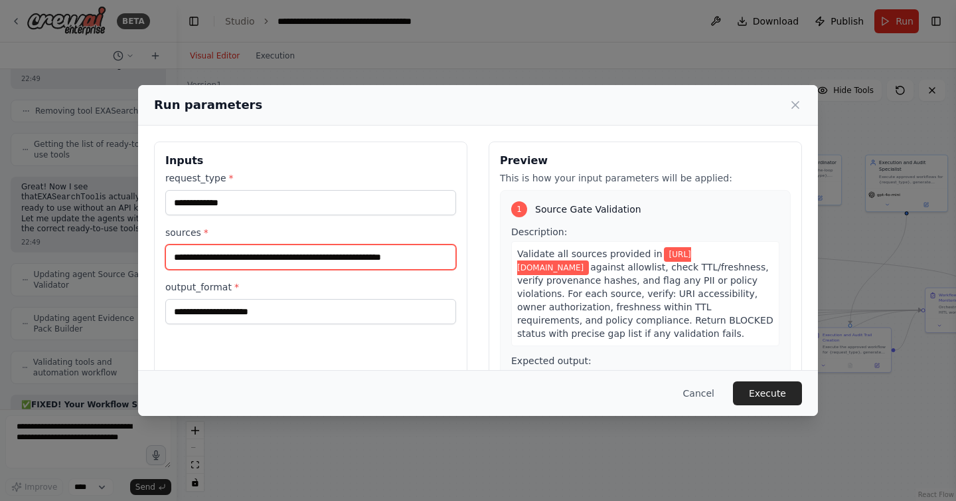
type input "**********"
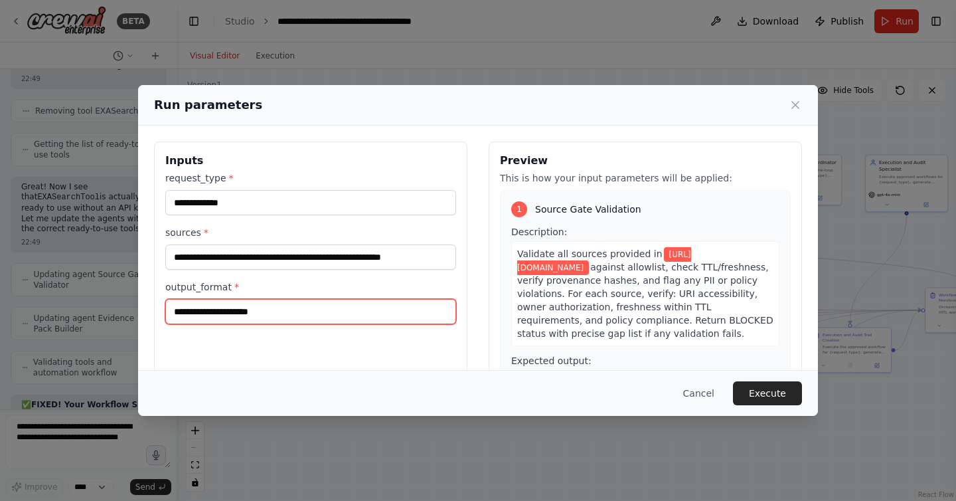
scroll to position [0, 0]
click at [345, 313] on input "output_format *" at bounding box center [310, 311] width 291 height 25
click at [294, 310] on input "***" at bounding box center [310, 311] width 291 height 25
type input "********"
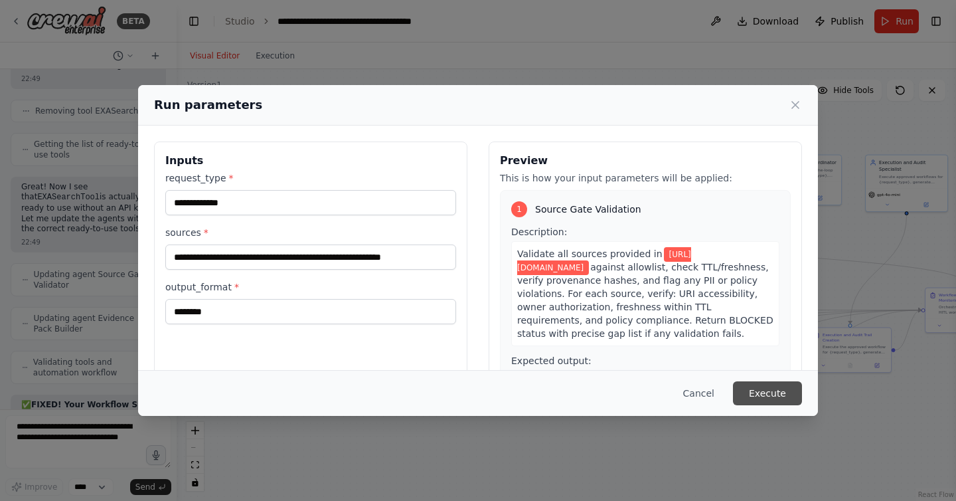
click at [764, 396] on button "Execute" at bounding box center [767, 393] width 69 height 24
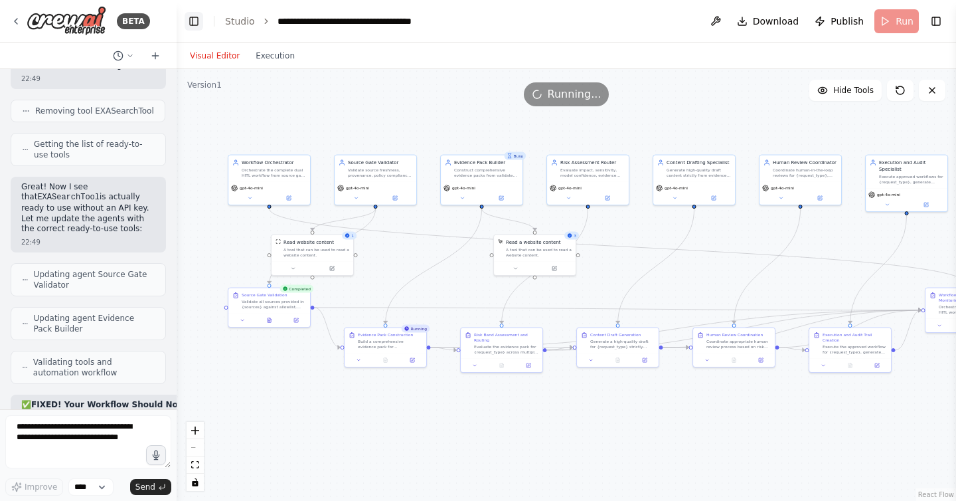
click at [199, 25] on button "Toggle Left Sidebar" at bounding box center [194, 21] width 19 height 19
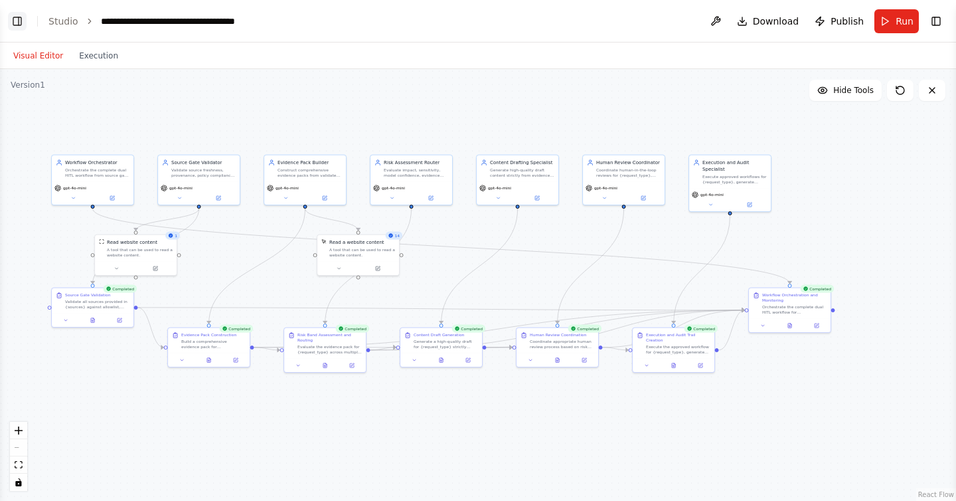
click at [15, 16] on button "Toggle Left Sidebar" at bounding box center [17, 21] width 19 height 19
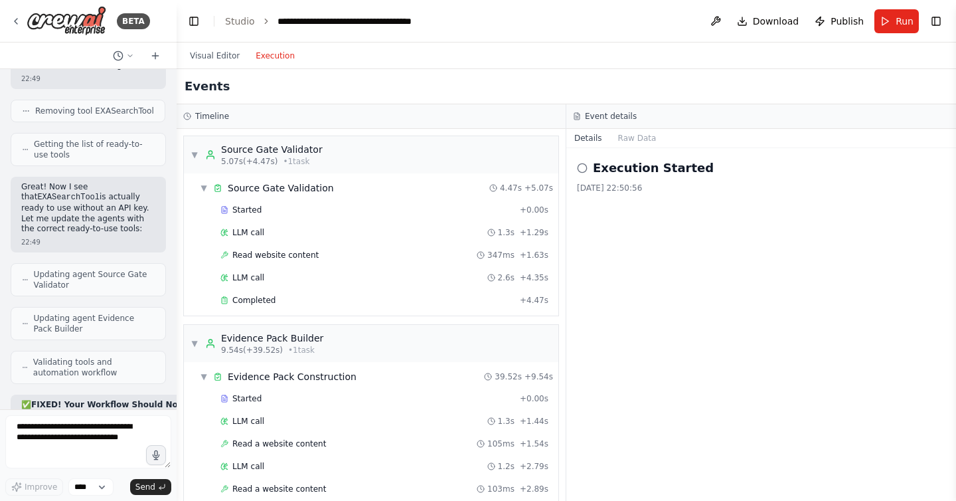
click at [278, 48] on button "Execution" at bounding box center [275, 56] width 55 height 16
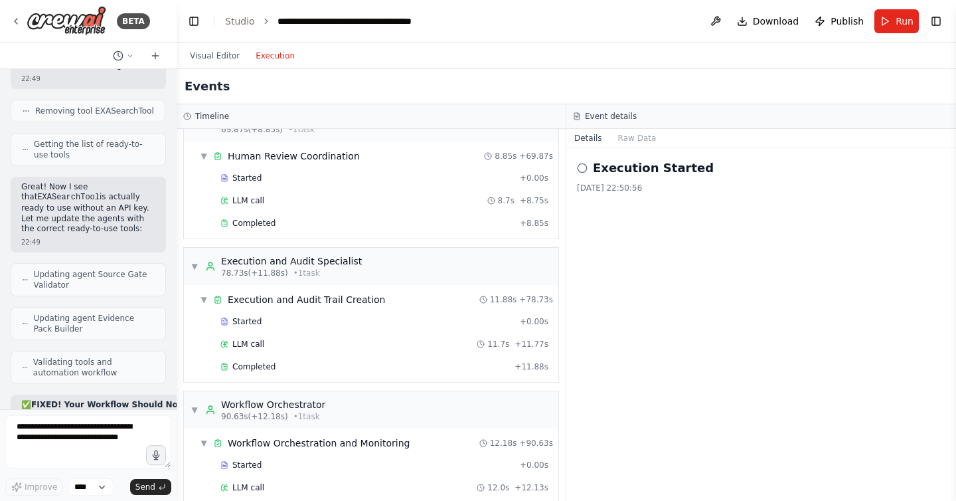
scroll to position [1607, 0]
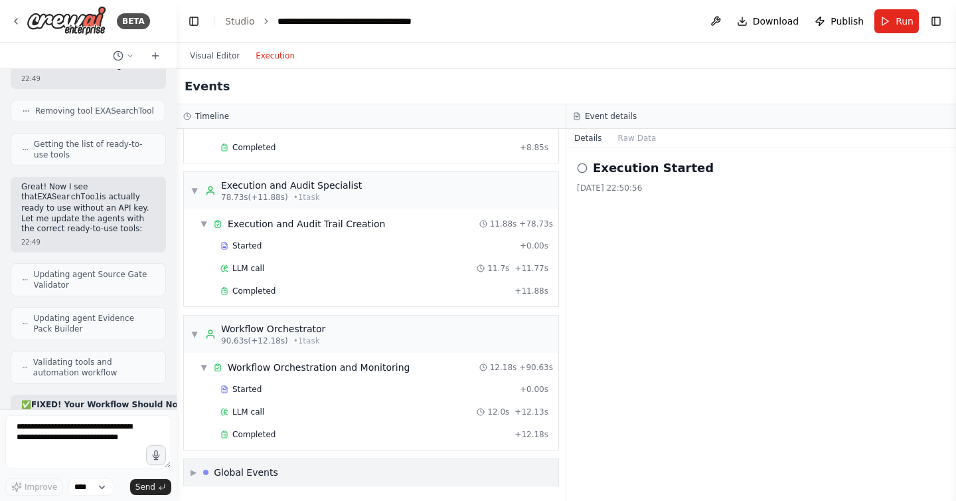
click at [191, 467] on span "▶" at bounding box center [194, 472] width 6 height 11
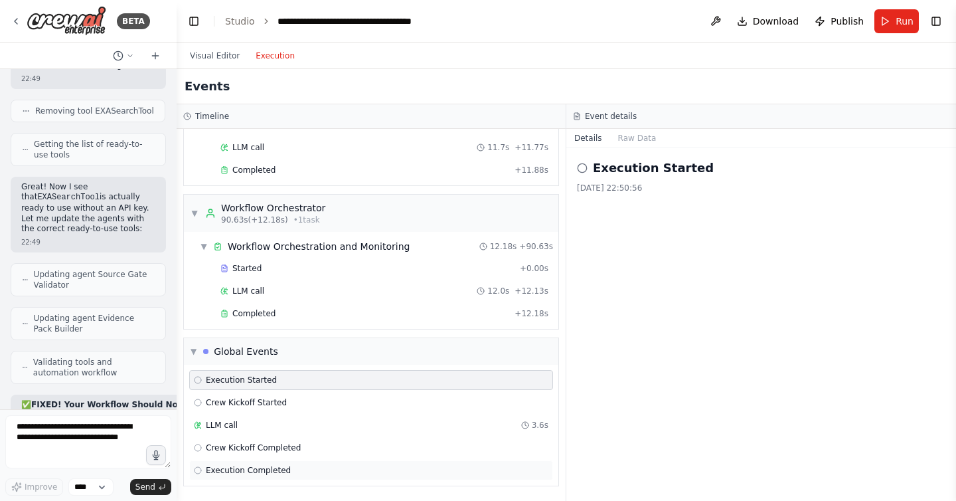
click at [252, 466] on span "Execution Completed" at bounding box center [248, 470] width 85 height 11
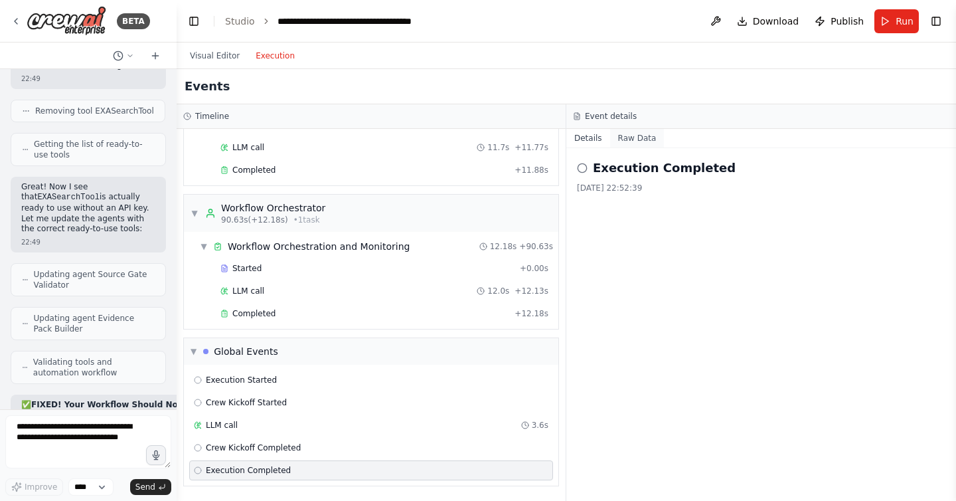
click at [632, 136] on button "Raw Data" at bounding box center [637, 138] width 54 height 19
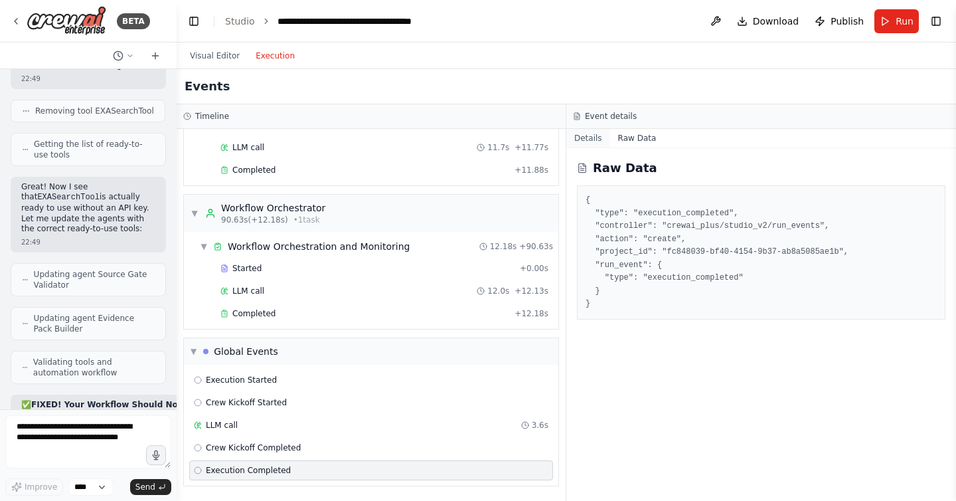
click at [584, 135] on button "Details" at bounding box center [588, 138] width 44 height 19
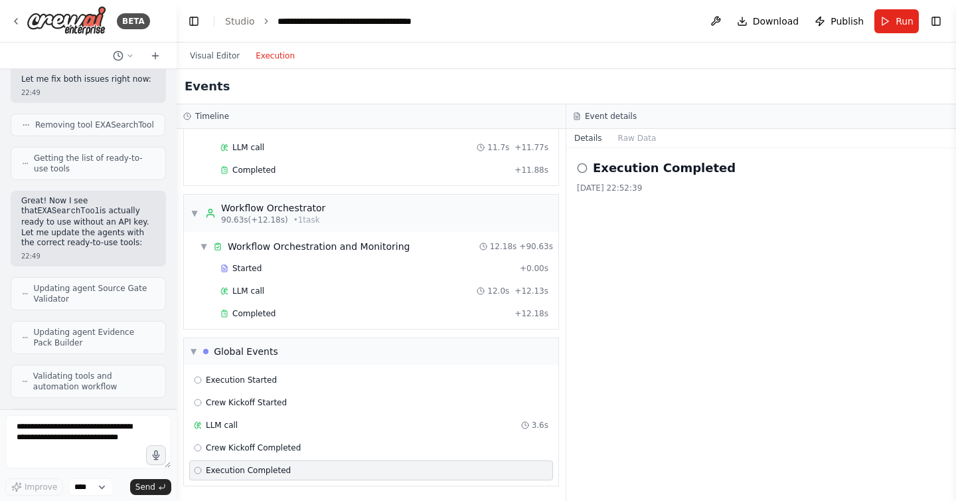
scroll to position [10117, 0]
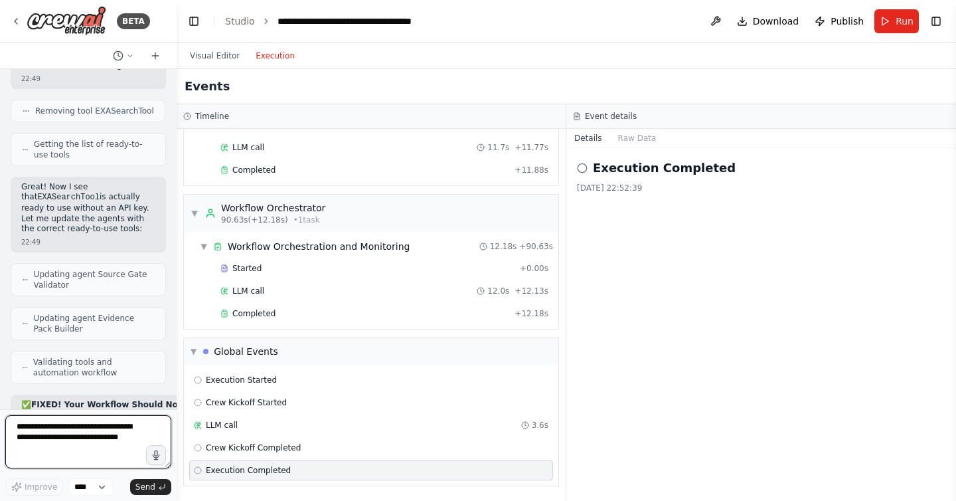
click at [106, 434] on textarea at bounding box center [88, 441] width 166 height 53
click at [173, 48] on div at bounding box center [173, 250] width 5 height 501
click at [191, 15] on button "Toggle Left Sidebar" at bounding box center [194, 21] width 19 height 19
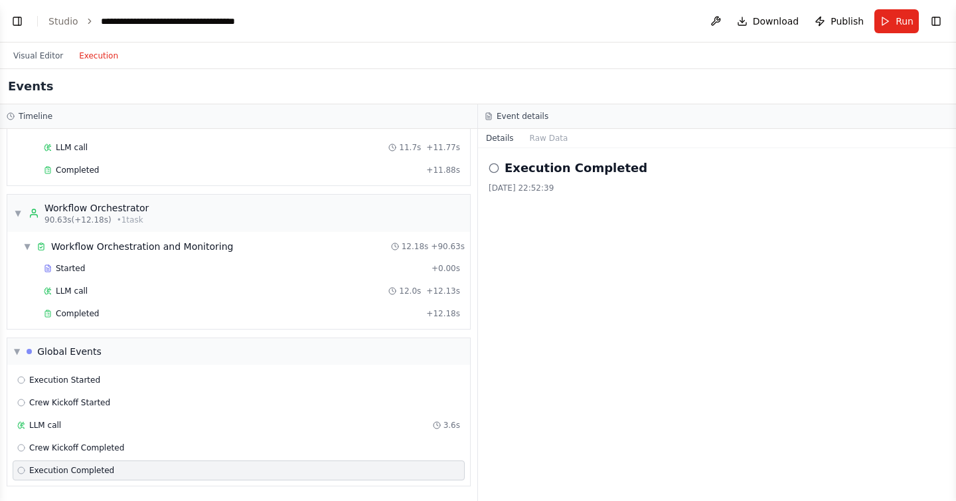
click at [25, 44] on div "Visual Editor Execution" at bounding box center [65, 55] width 121 height 27
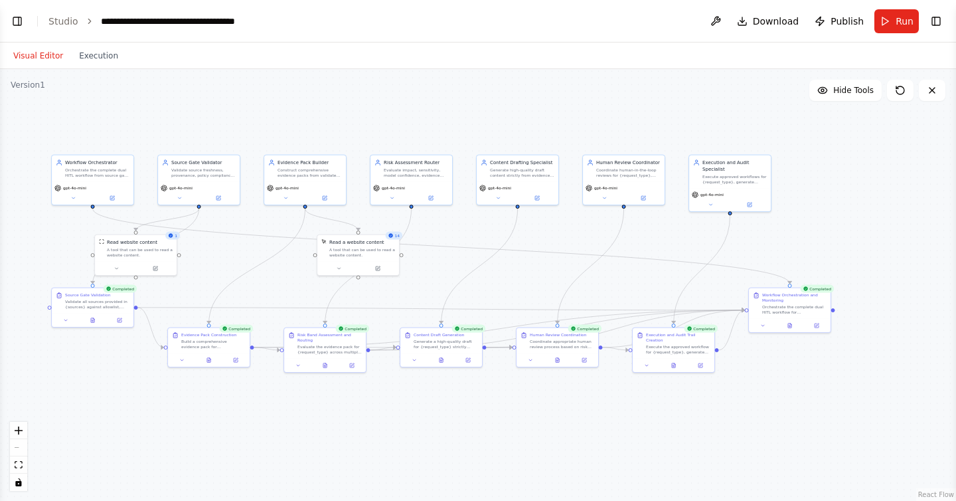
click at [25, 55] on button "Visual Editor" at bounding box center [38, 56] width 66 height 16
click at [791, 293] on div "Workflow Orchestration and Monitoring" at bounding box center [794, 296] width 64 height 11
click at [791, 292] on div "Workflow Orchestration and Monitoring" at bounding box center [794, 296] width 64 height 11
click at [896, 21] on button "Run" at bounding box center [896, 21] width 44 height 24
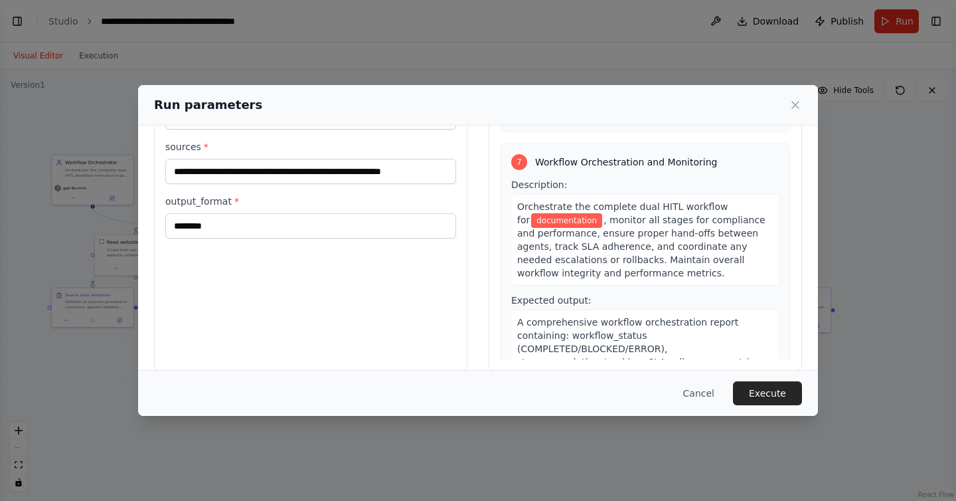
scroll to position [102, 0]
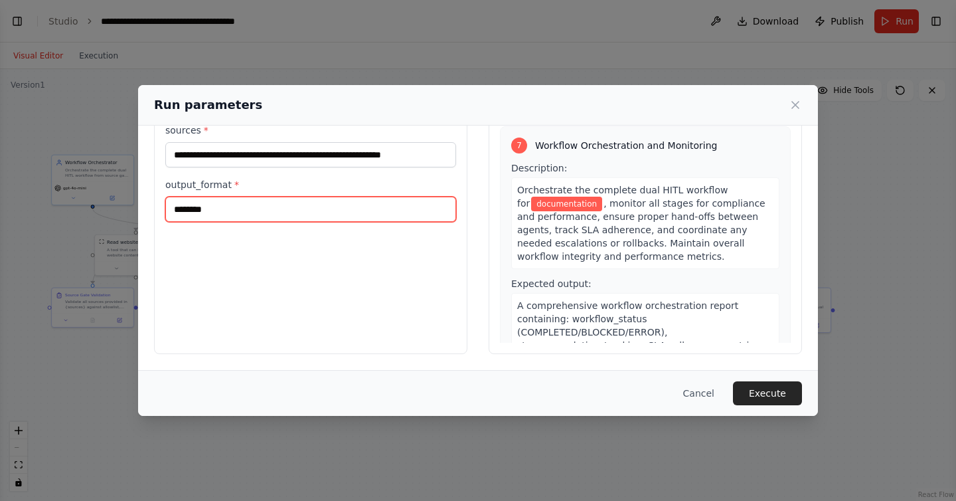
click at [229, 207] on input "********" at bounding box center [310, 209] width 291 height 25
type input "***"
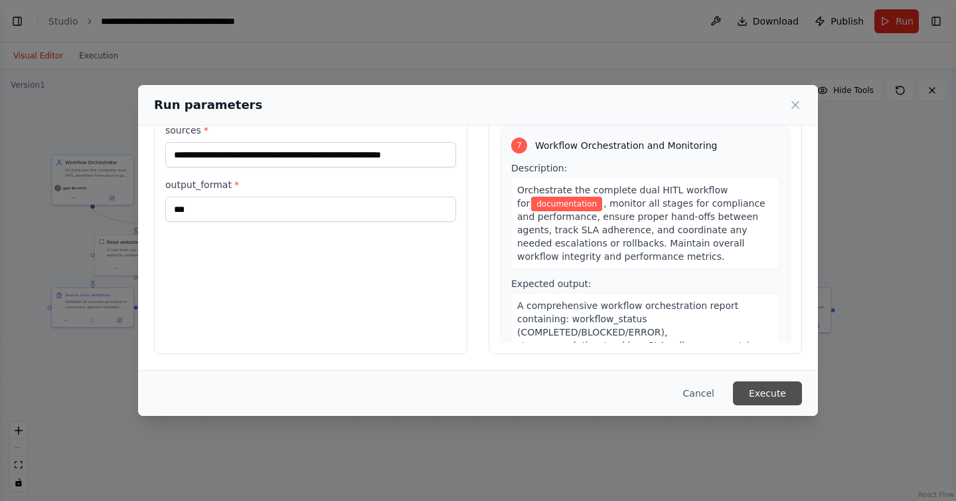
click at [787, 393] on button "Execute" at bounding box center [767, 393] width 69 height 24
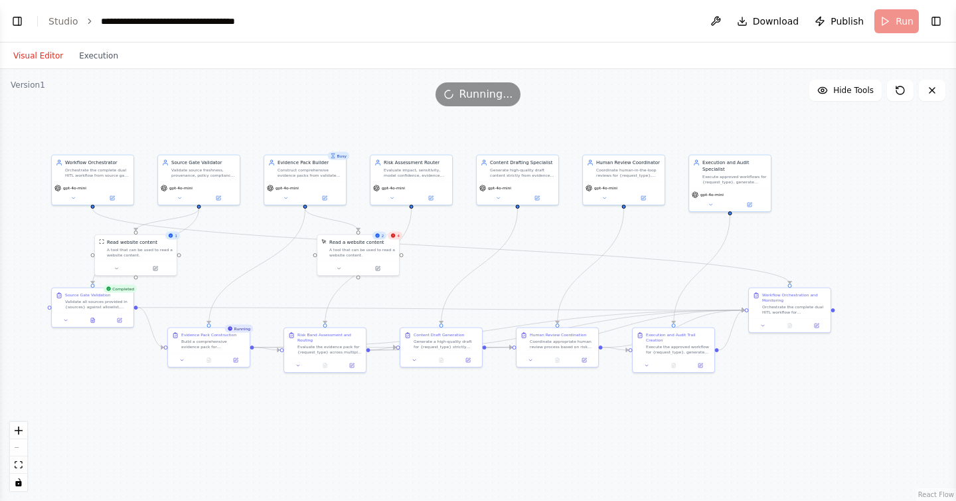
click at [396, 232] on div "4" at bounding box center [395, 236] width 15 height 8
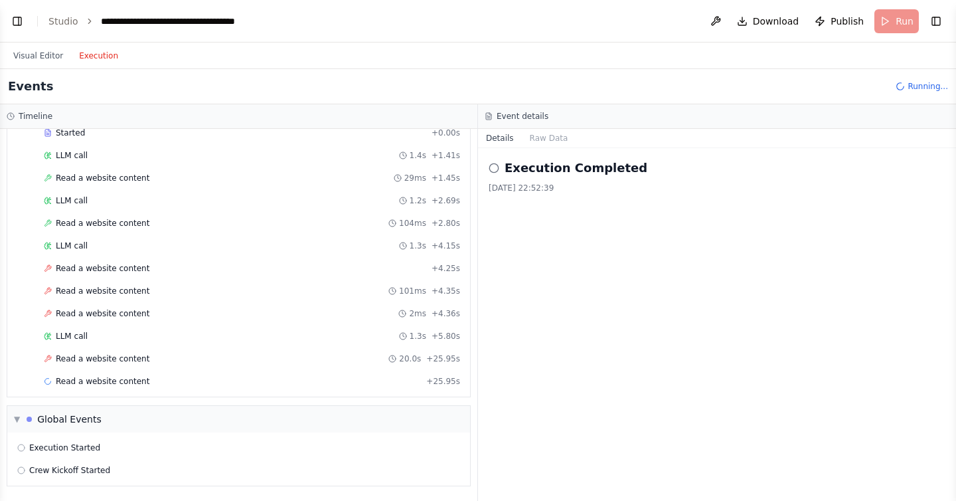
click at [114, 50] on button "Execution" at bounding box center [98, 56] width 55 height 16
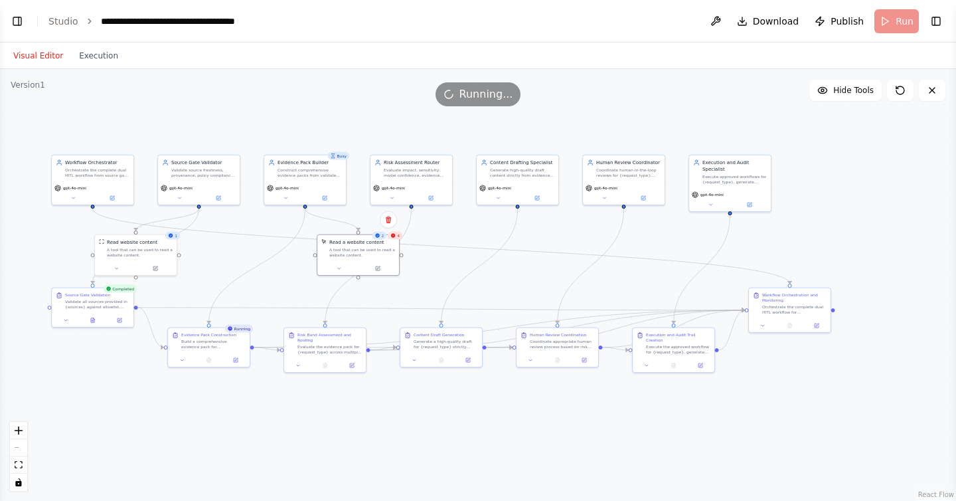
click at [27, 60] on button "Visual Editor" at bounding box center [38, 56] width 66 height 16
click at [469, 358] on icon at bounding box center [468, 358] width 3 height 3
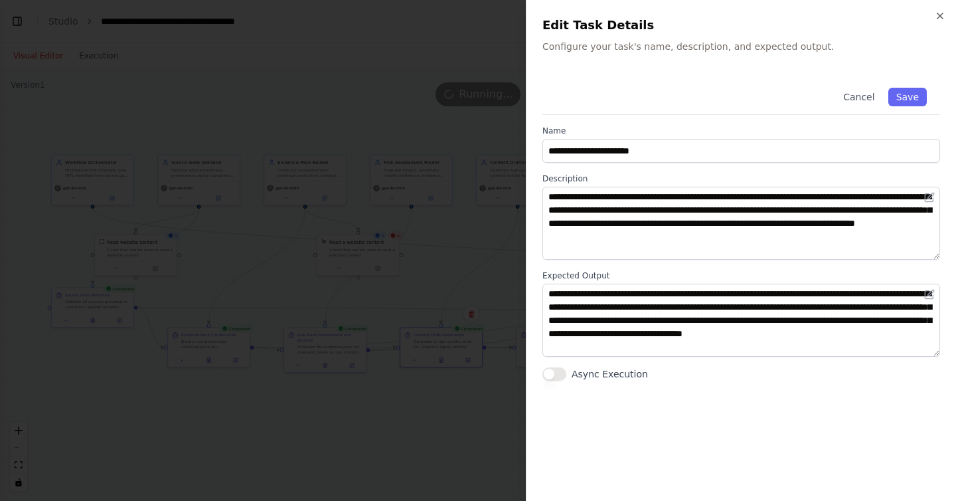
click at [467, 412] on div at bounding box center [478, 250] width 956 height 501
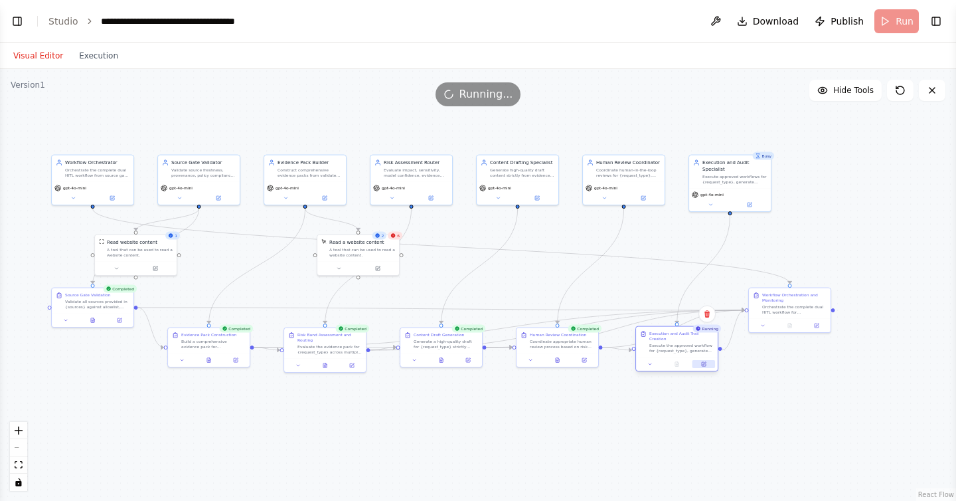
click at [699, 364] on button at bounding box center [704, 364] width 23 height 8
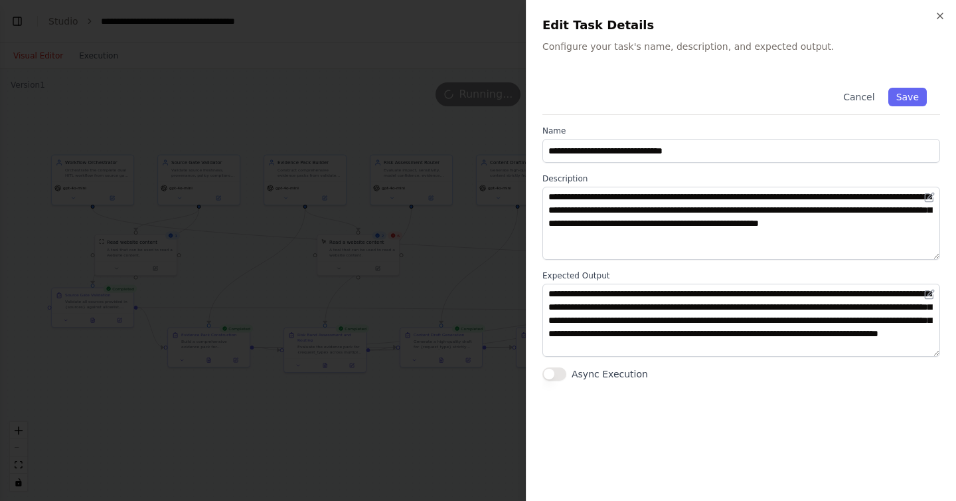
click at [437, 401] on div at bounding box center [478, 250] width 956 height 501
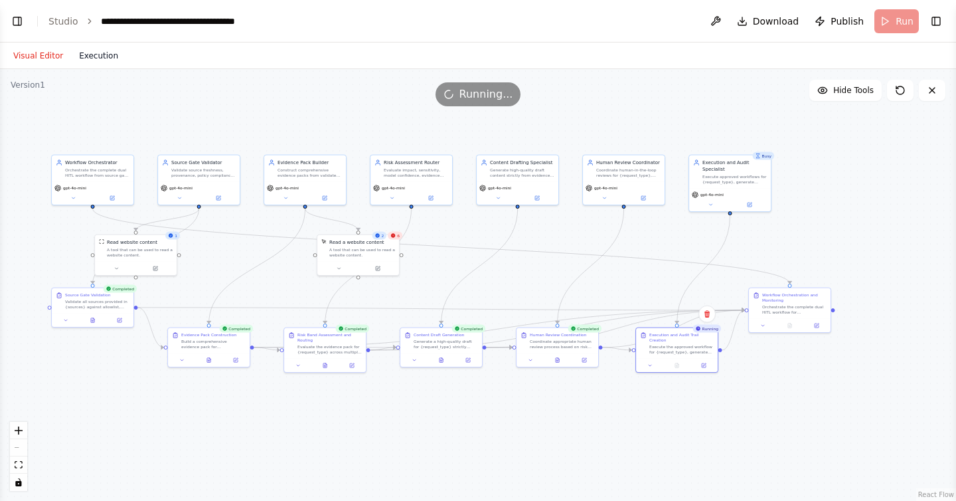
click at [100, 53] on button "Execution" at bounding box center [98, 56] width 55 height 16
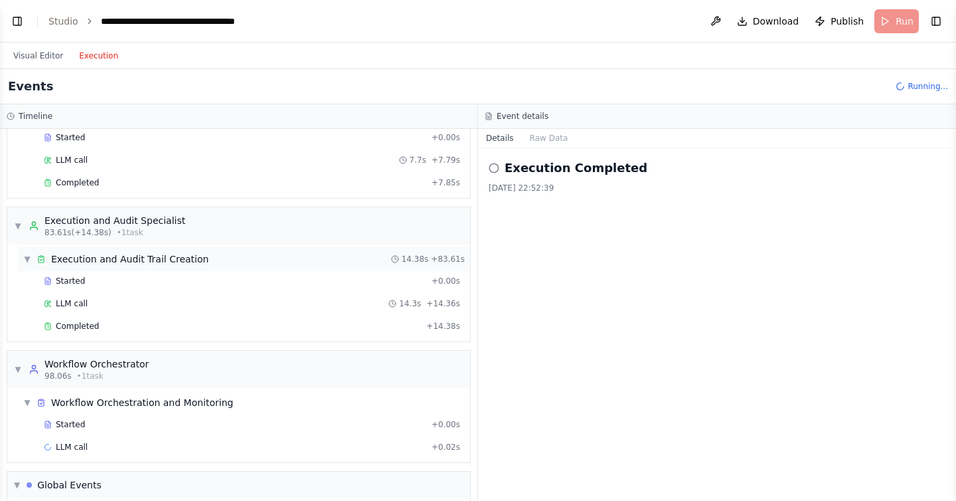
scroll to position [1028, 0]
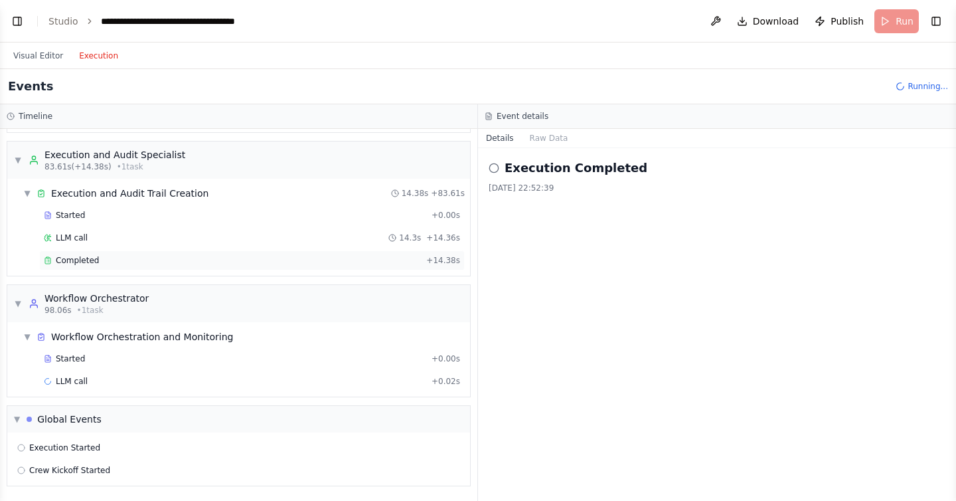
click at [80, 256] on span "Completed" at bounding box center [77, 260] width 43 height 11
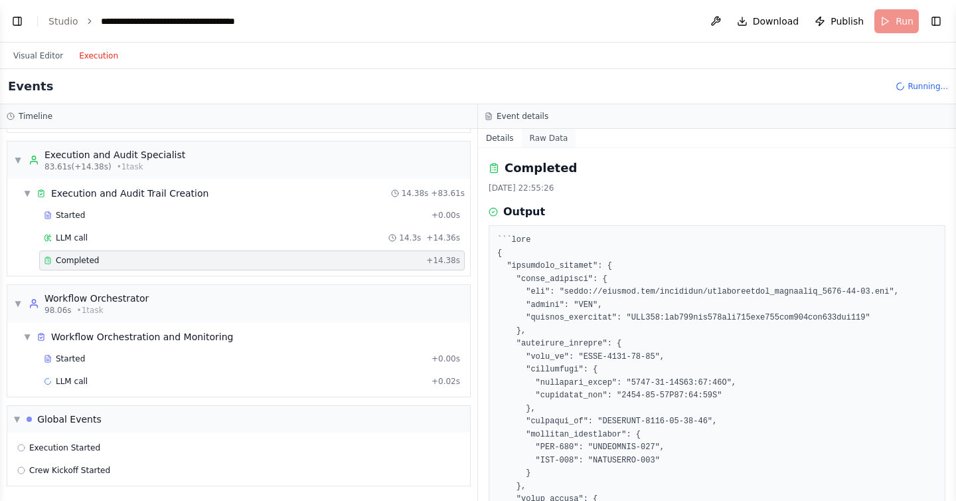
click at [552, 134] on button "Raw Data" at bounding box center [549, 138] width 54 height 19
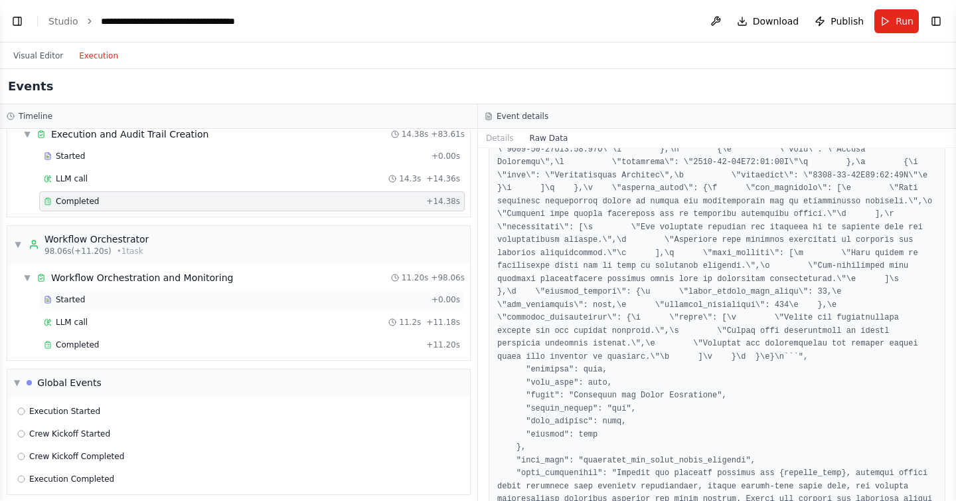
scroll to position [1096, 0]
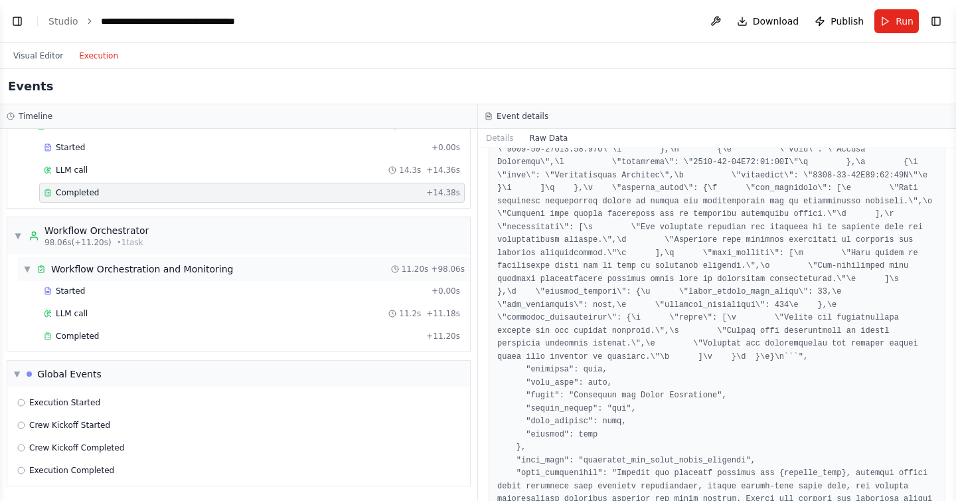
click at [25, 268] on span "▼" at bounding box center [27, 269] width 8 height 11
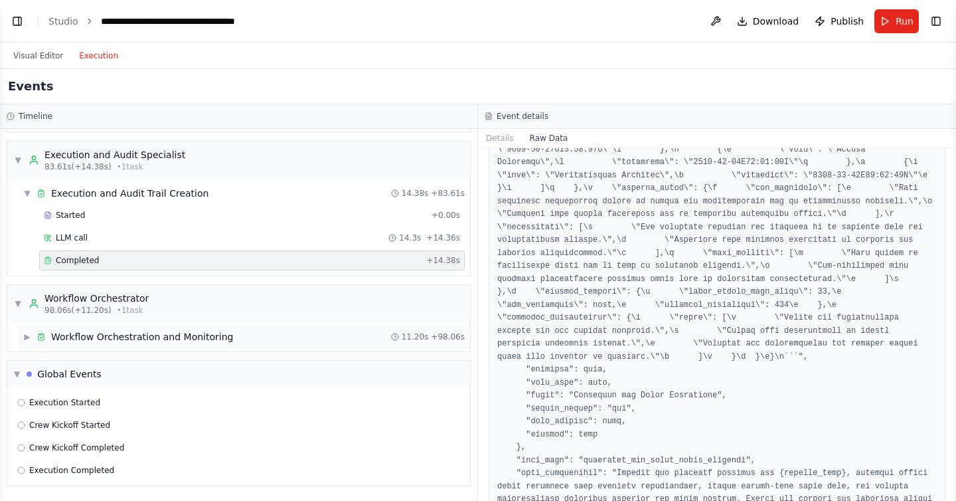
scroll to position [1028, 0]
click at [38, 402] on span "Execution Started" at bounding box center [64, 402] width 71 height 11
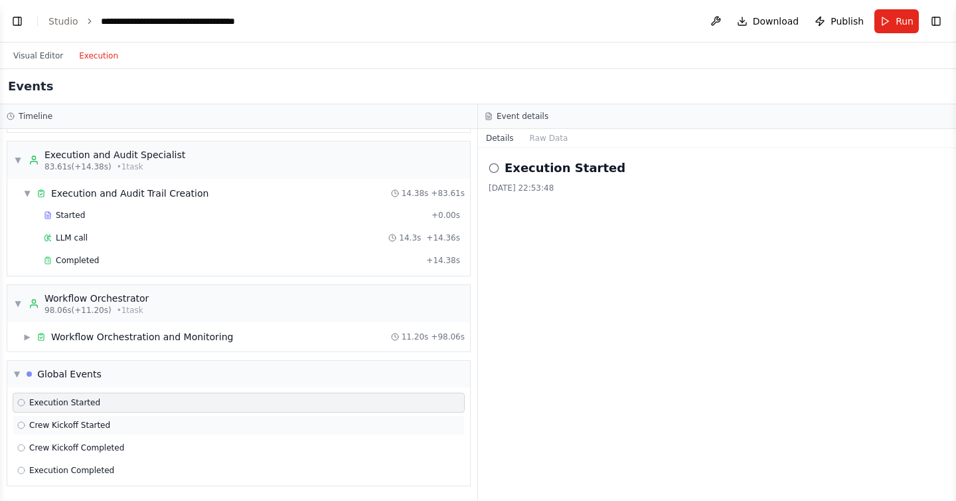
click at [82, 423] on span "Crew Kickoff Started" at bounding box center [69, 425] width 81 height 11
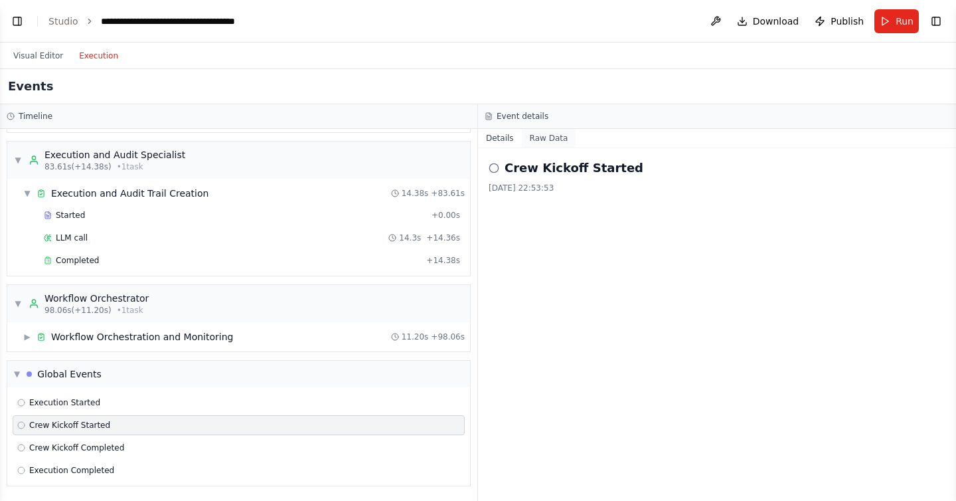
click at [552, 137] on button "Raw Data" at bounding box center [549, 138] width 54 height 19
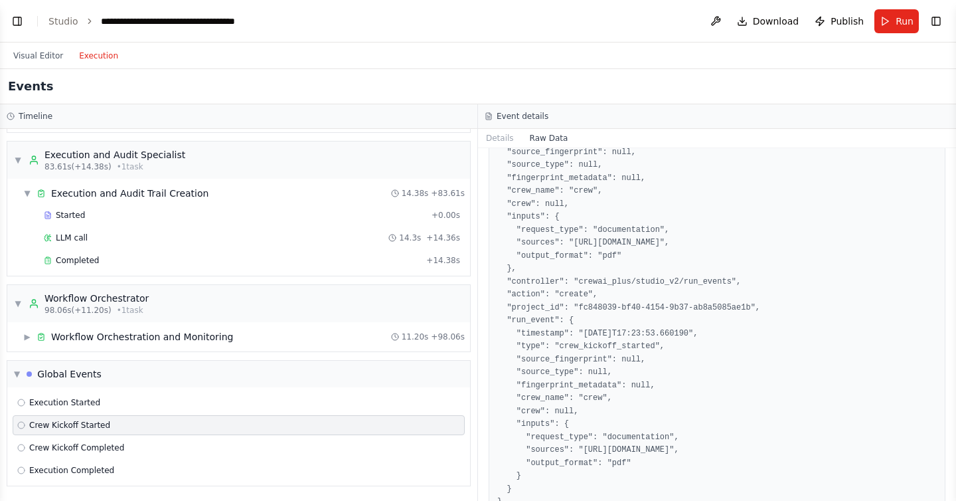
scroll to position [114, 0]
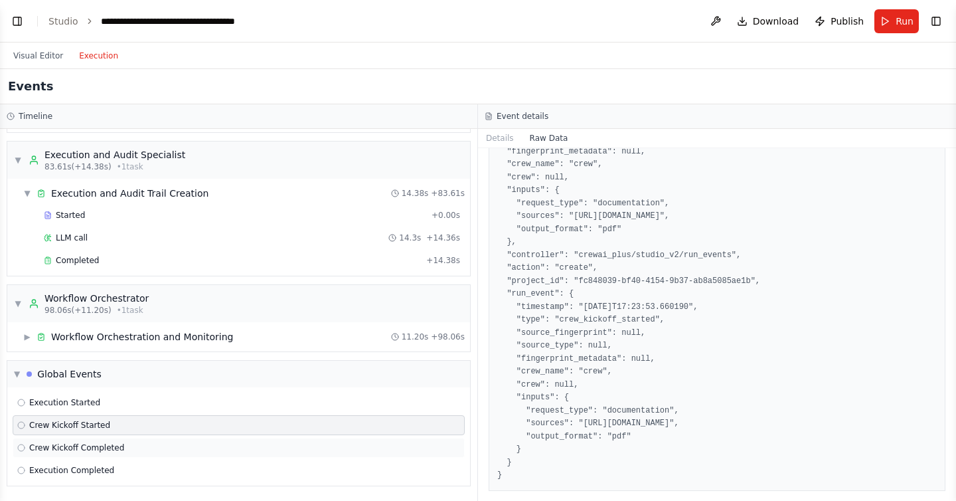
click at [86, 450] on span "Crew Kickoff Completed" at bounding box center [76, 447] width 95 height 11
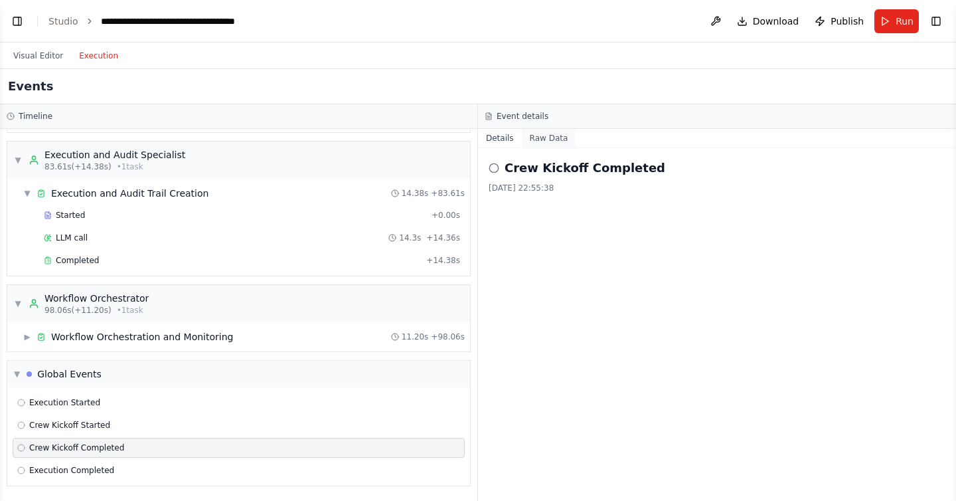
click at [544, 131] on button "Raw Data" at bounding box center [549, 138] width 54 height 19
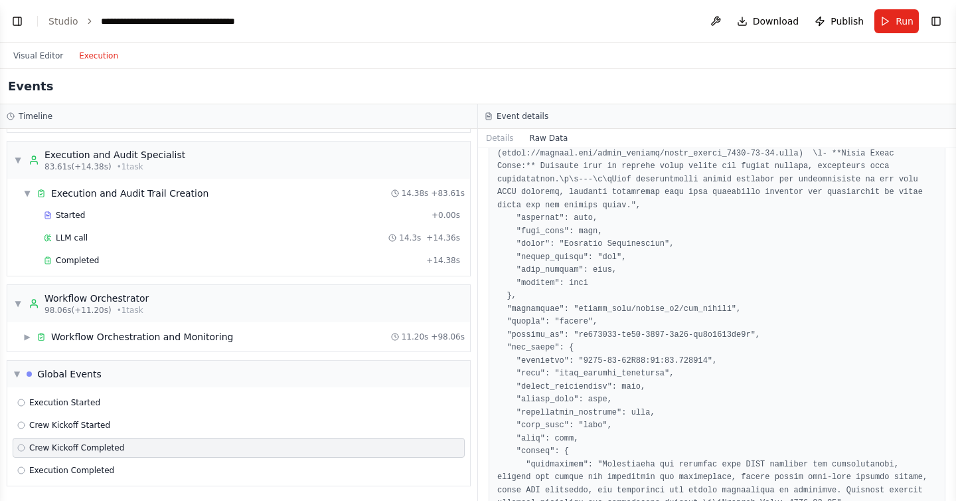
scroll to position [815, 0]
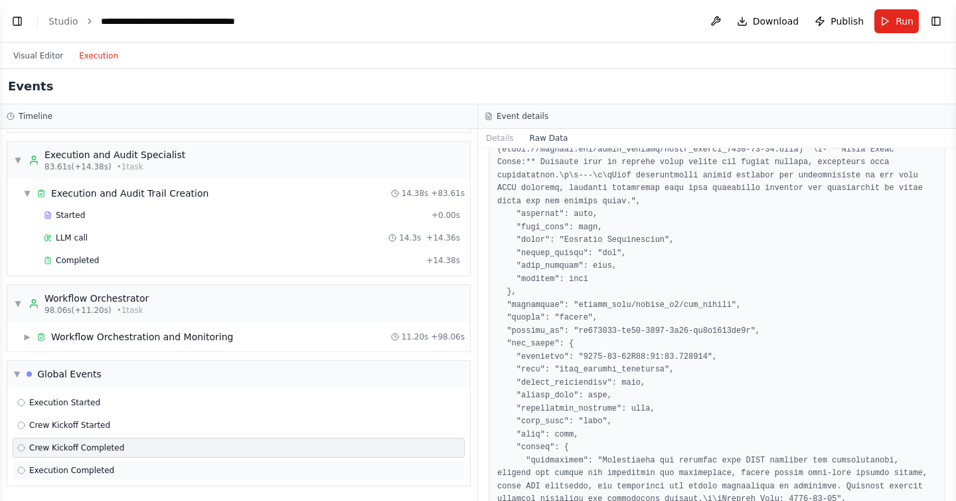
click at [66, 468] on span "Execution Completed" at bounding box center [71, 470] width 85 height 11
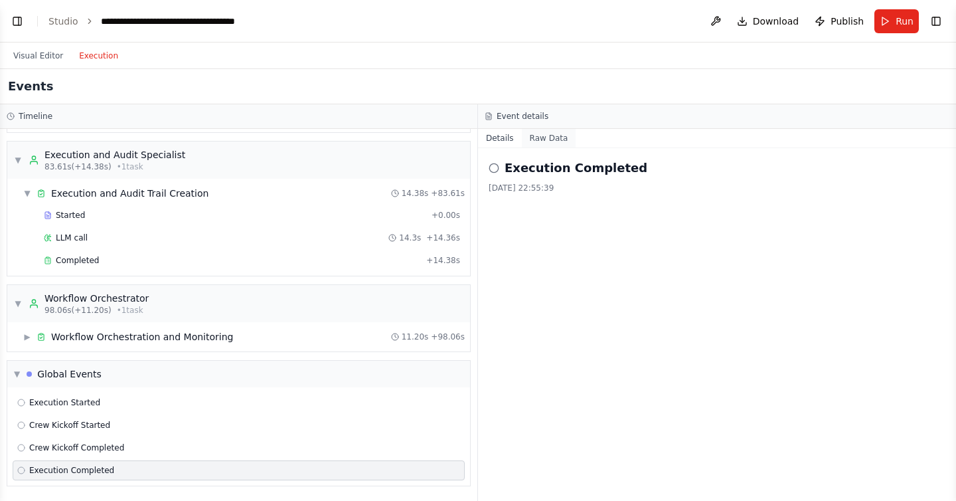
click at [552, 135] on button "Raw Data" at bounding box center [549, 138] width 54 height 19
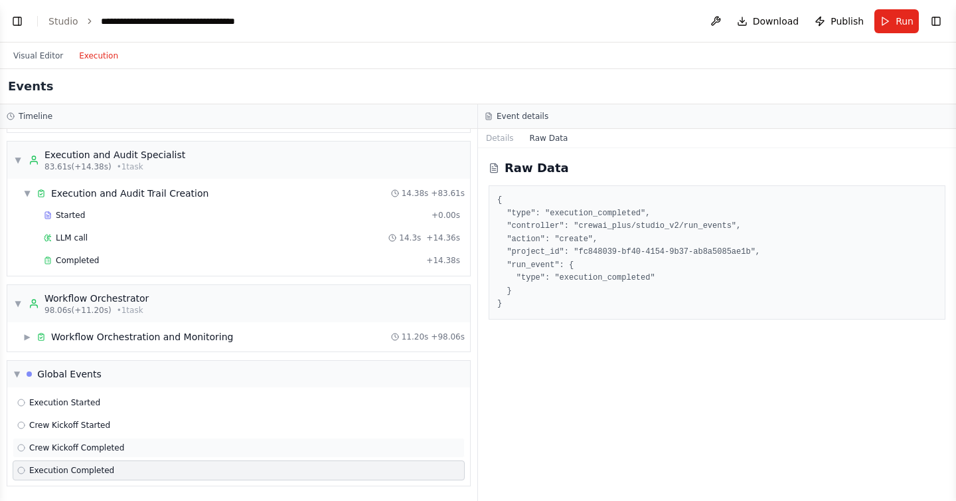
click at [84, 450] on span "Crew Kickoff Completed" at bounding box center [76, 447] width 95 height 11
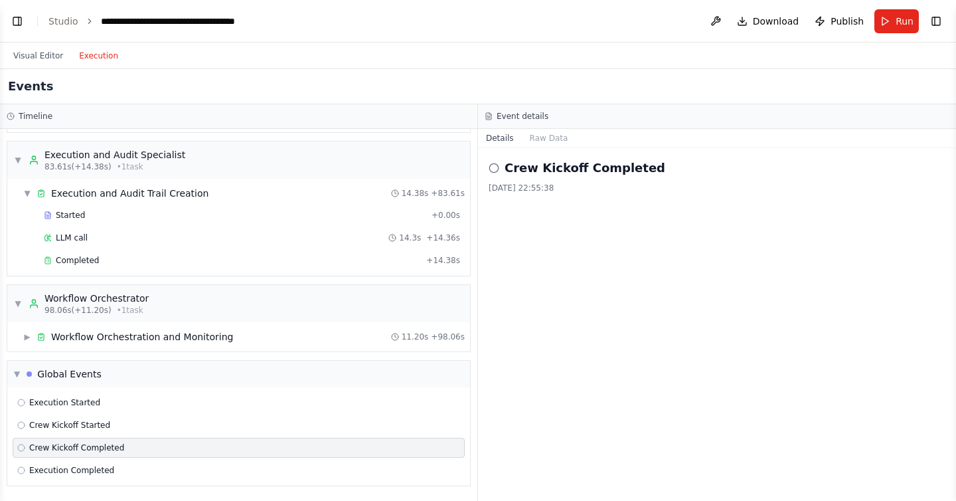
click at [495, 167] on icon at bounding box center [494, 168] width 11 height 11
click at [533, 143] on button "Raw Data" at bounding box center [549, 138] width 54 height 19
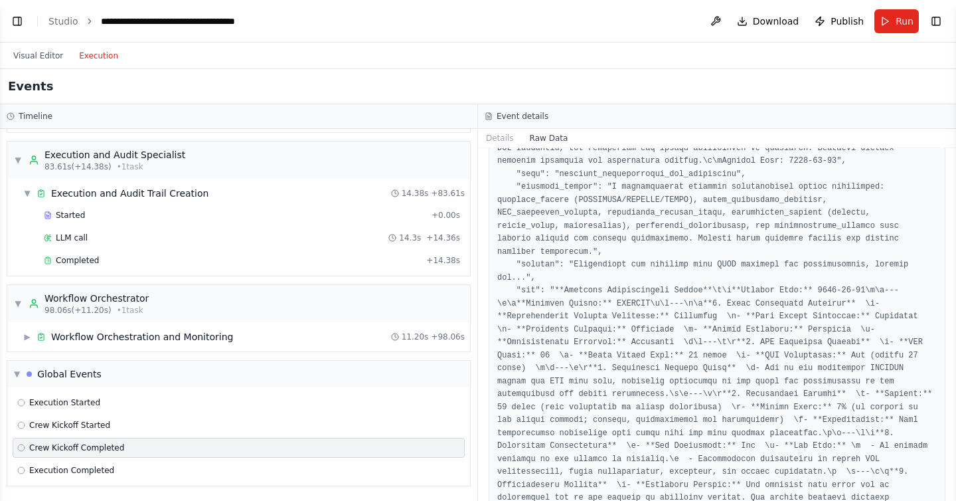
scroll to position [130, 0]
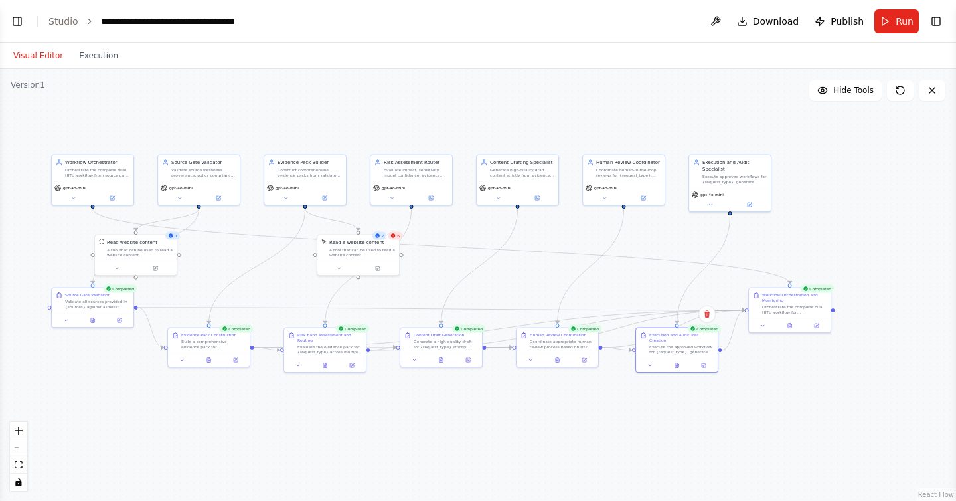
click at [42, 58] on button "Visual Editor" at bounding box center [38, 56] width 66 height 16
click at [397, 235] on span "6" at bounding box center [398, 235] width 3 height 5
click at [377, 268] on icon at bounding box center [378, 266] width 3 height 3
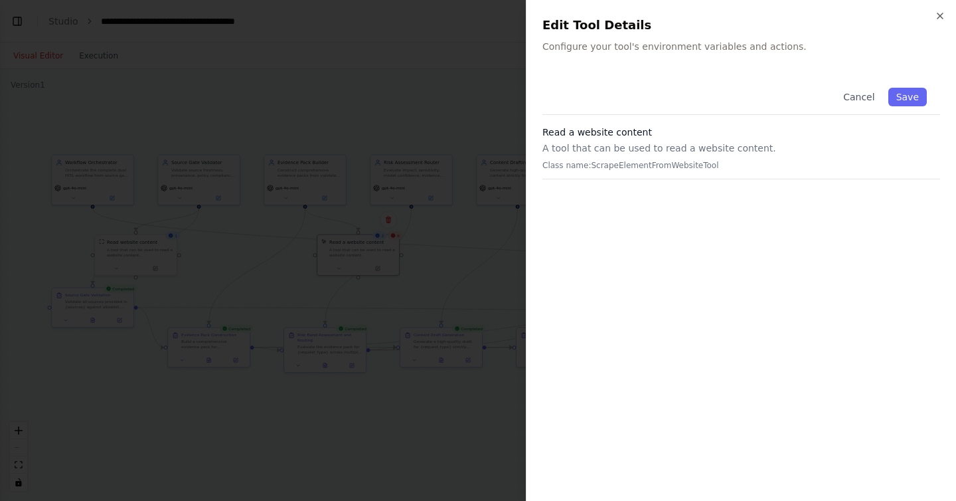
click at [450, 137] on div at bounding box center [478, 250] width 956 height 501
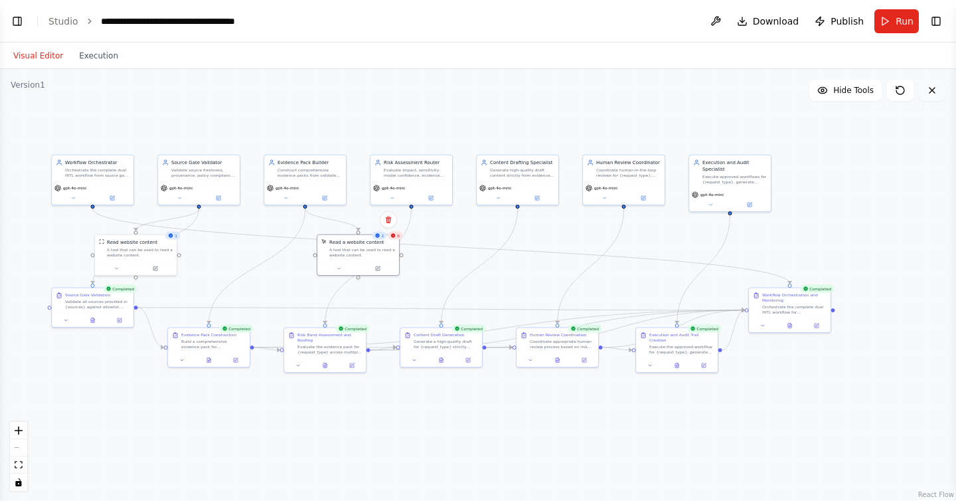
click at [934, 86] on icon at bounding box center [932, 90] width 11 height 11
click at [928, 89] on icon at bounding box center [932, 90] width 11 height 11
click at [21, 22] on button "Toggle Left Sidebar" at bounding box center [17, 21] width 19 height 19
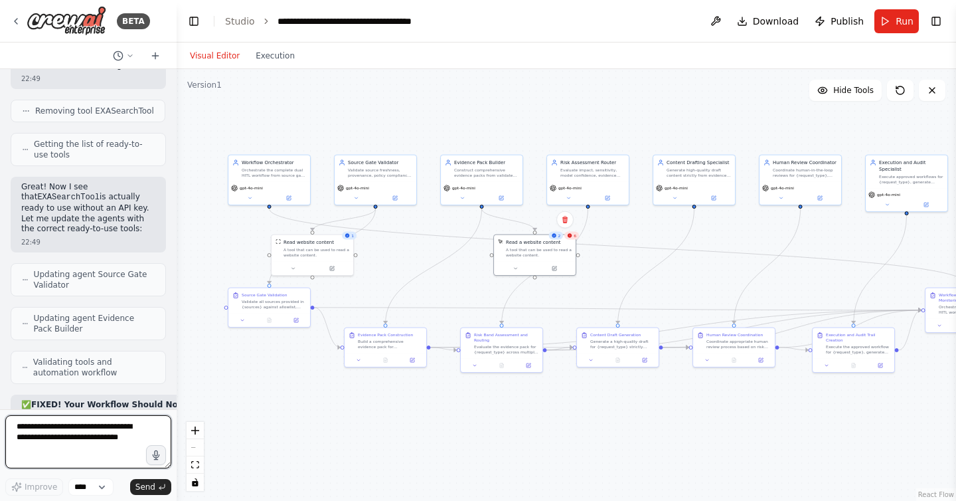
click at [70, 428] on textarea at bounding box center [88, 441] width 166 height 53
type textarea "**********"
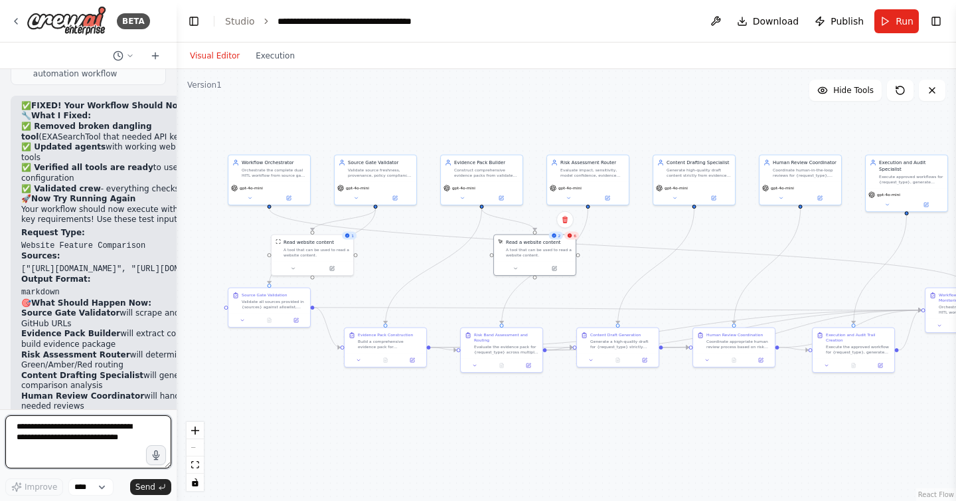
scroll to position [10423, 0]
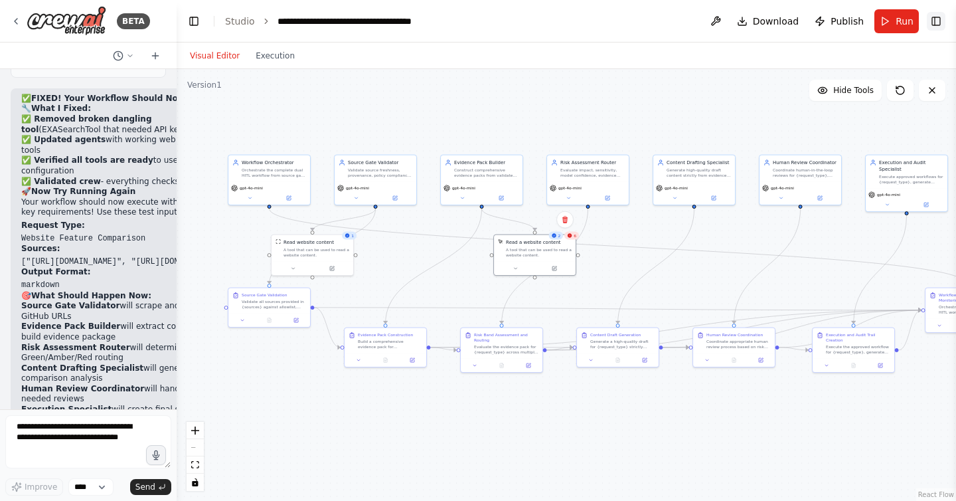
click at [945, 16] on button "Toggle Right Sidebar" at bounding box center [936, 21] width 19 height 19
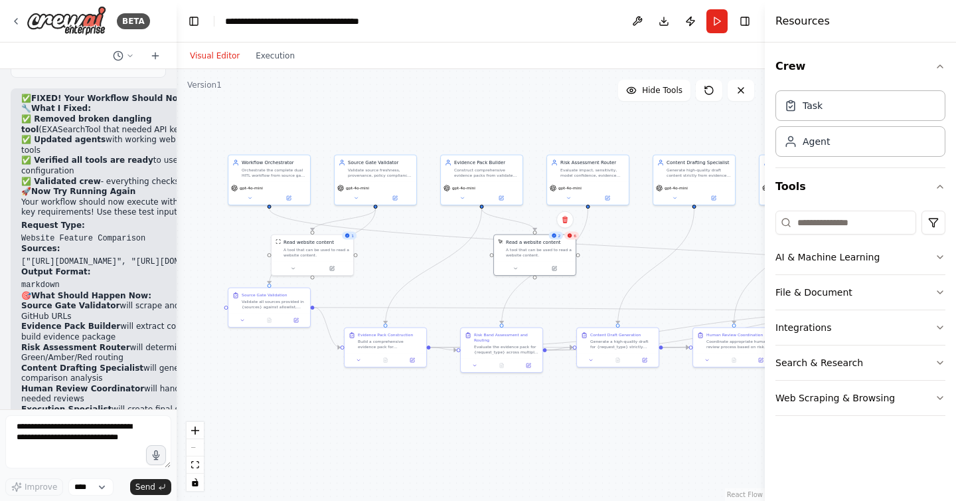
click at [171, 129] on div "Here’s a copy-paste, production-minded prompt pack to spin up an agentic workfl…" at bounding box center [88, 239] width 177 height 340
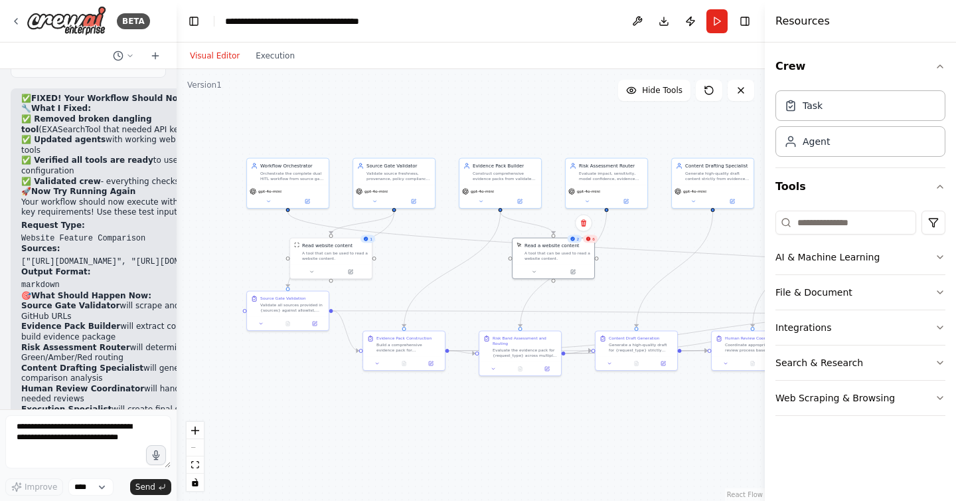
drag, startPoint x: 177, startPoint y: 129, endPoint x: 195, endPoint y: 132, distance: 17.5
click at [195, 133] on div ".deletable-edge-delete-btn { width: 20px; height: 20px; border: 0px solid #ffff…" at bounding box center [471, 285] width 588 height 432
click at [177, 122] on div ".deletable-edge-delete-btn { width: 20px; height: 20px; border: 0px solid #ffff…" at bounding box center [471, 285] width 588 height 432
click at [177, 140] on div ".deletable-edge-delete-btn { width: 20px; height: 20px; border: 0px solid #ffff…" at bounding box center [471, 285] width 588 height 432
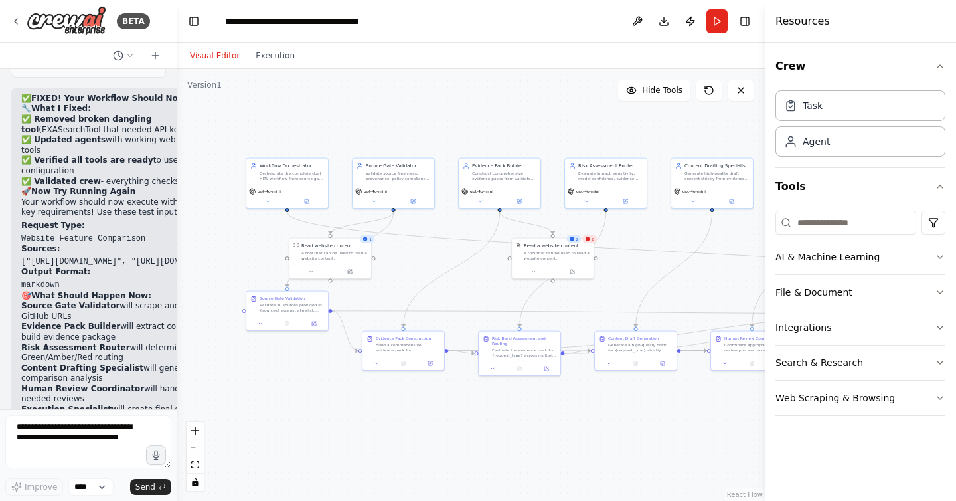
click at [177, 151] on div ".deletable-edge-delete-btn { width: 20px; height: 20px; border: 0px solid #ffff…" at bounding box center [471, 285] width 588 height 432
click at [179, 152] on div ".deletable-edge-delete-btn { width: 20px; height: 20px; border: 0px solid #ffff…" at bounding box center [471, 285] width 588 height 432
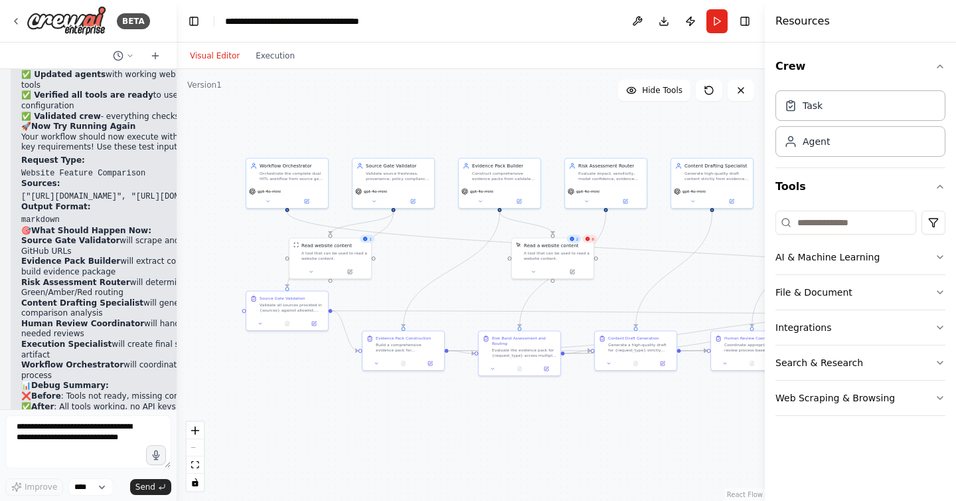
scroll to position [10501, 0]
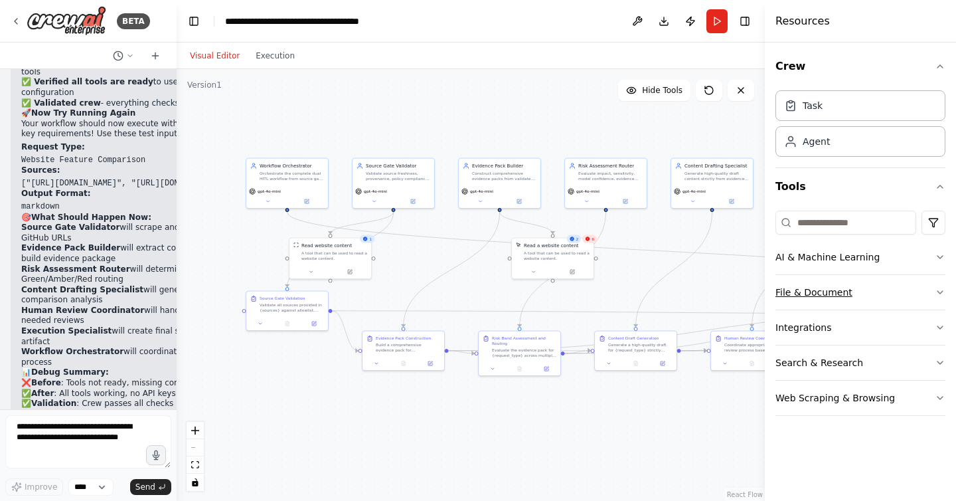
click at [940, 294] on icon "button" at bounding box center [940, 292] width 11 height 11
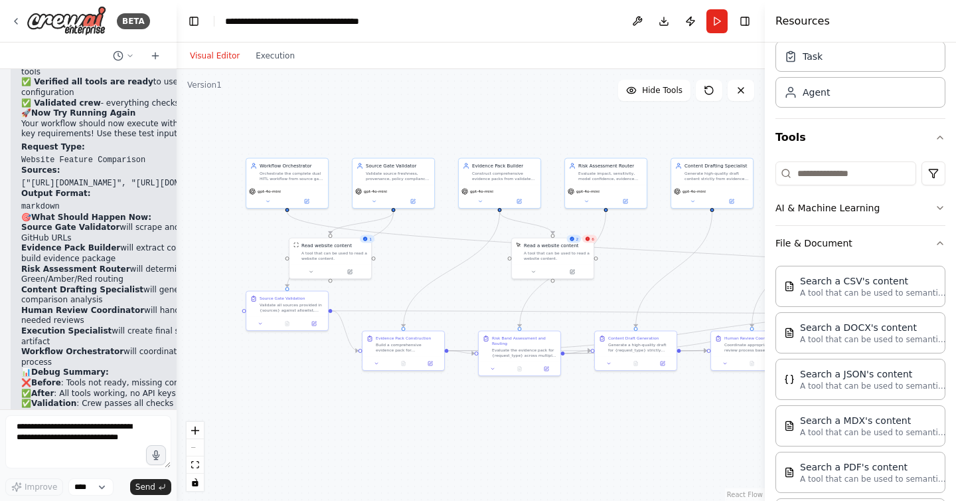
scroll to position [0, 0]
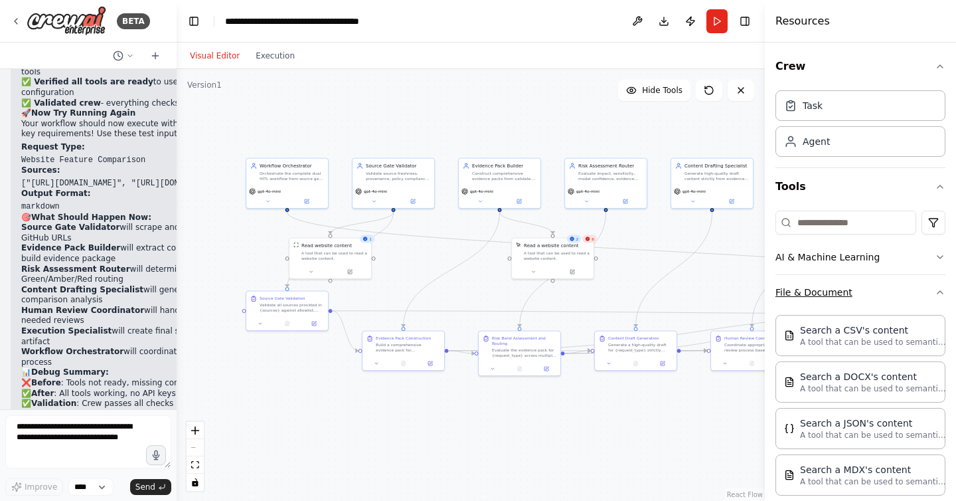
click at [936, 291] on icon "button" at bounding box center [940, 292] width 11 height 11
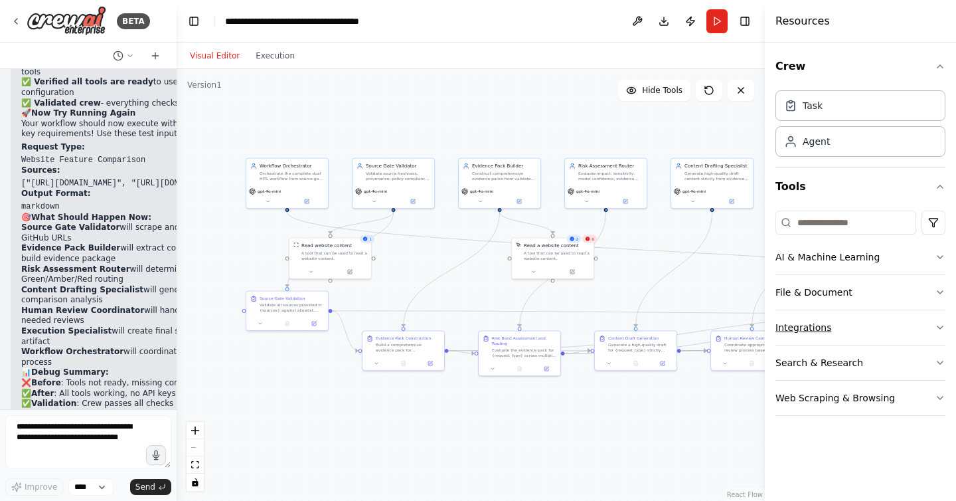
click at [938, 326] on icon "button" at bounding box center [940, 327] width 5 height 3
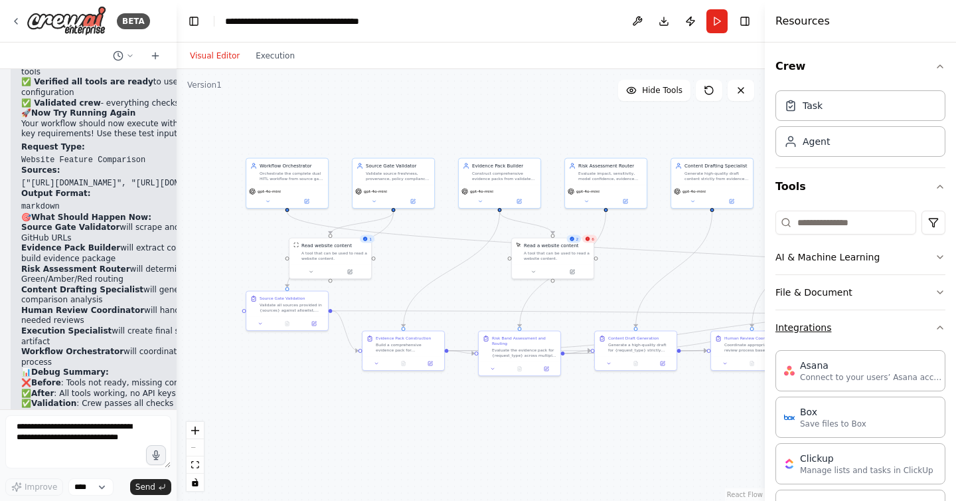
click at [941, 324] on icon "button" at bounding box center [940, 327] width 11 height 11
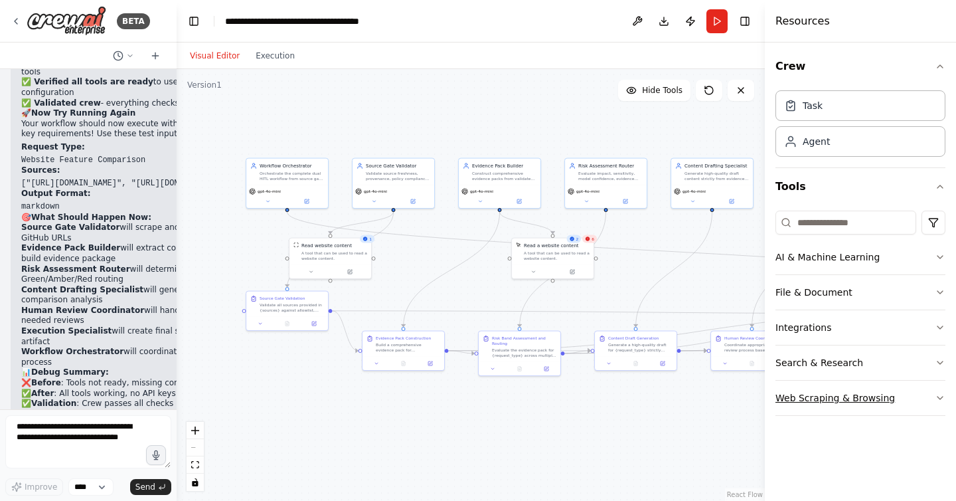
click at [941, 399] on icon "button" at bounding box center [940, 397] width 11 height 11
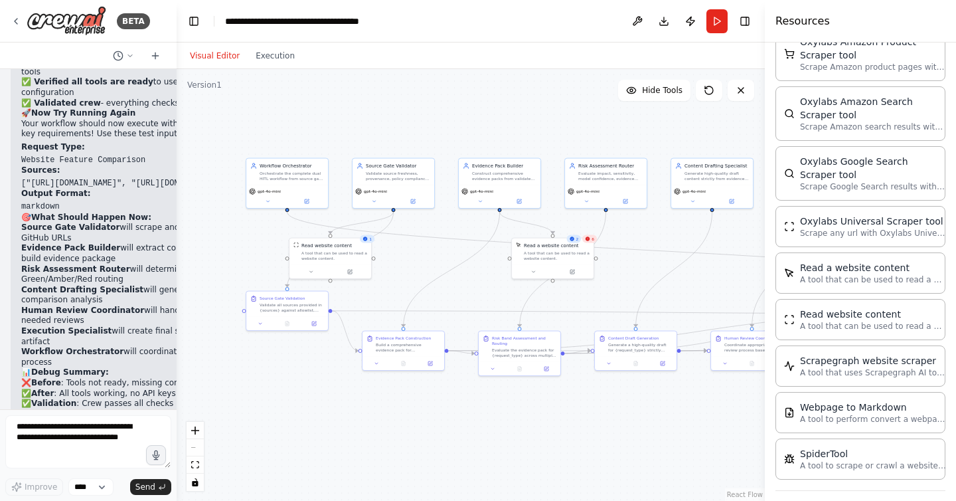
scroll to position [637, 0]
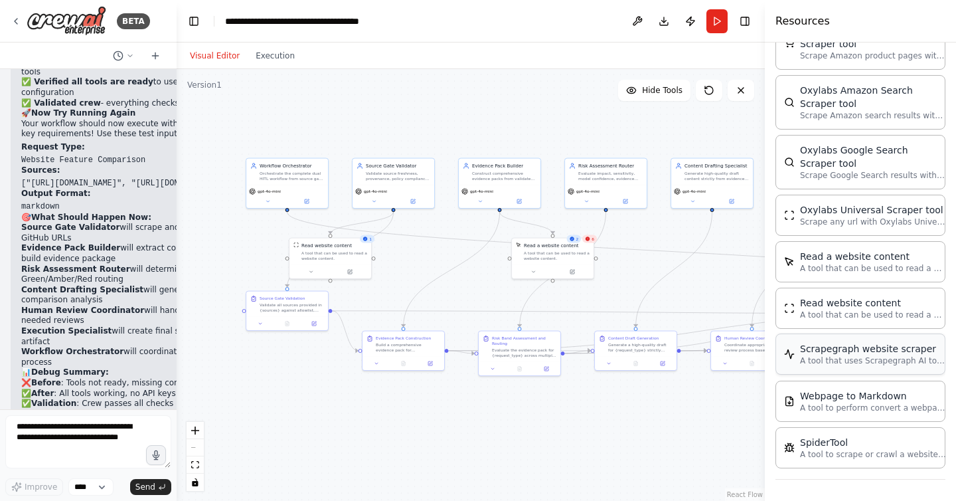
click at [841, 356] on p "A tool that uses Scrapegraph AI to intelligently scrape website content." at bounding box center [873, 360] width 146 height 11
click at [70, 432] on textarea at bounding box center [88, 441] width 166 height 53
type textarea "**********"
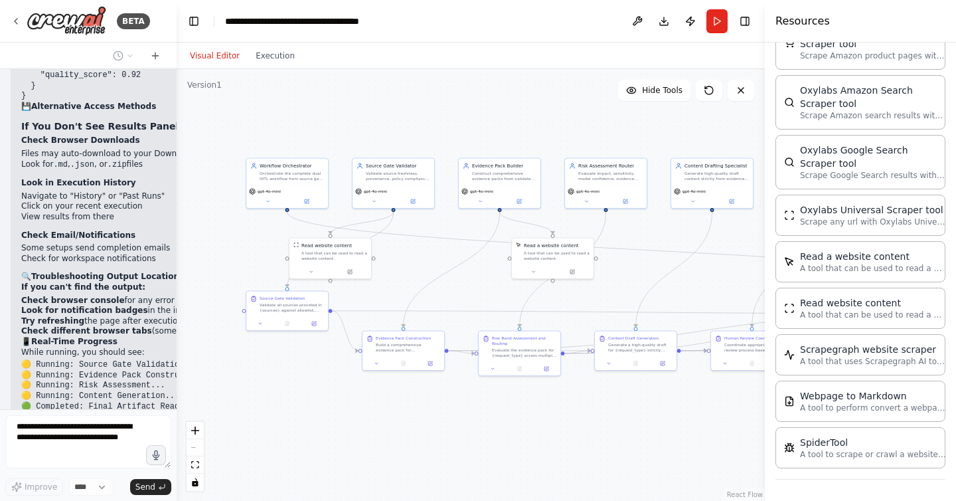
scroll to position [11628, 0]
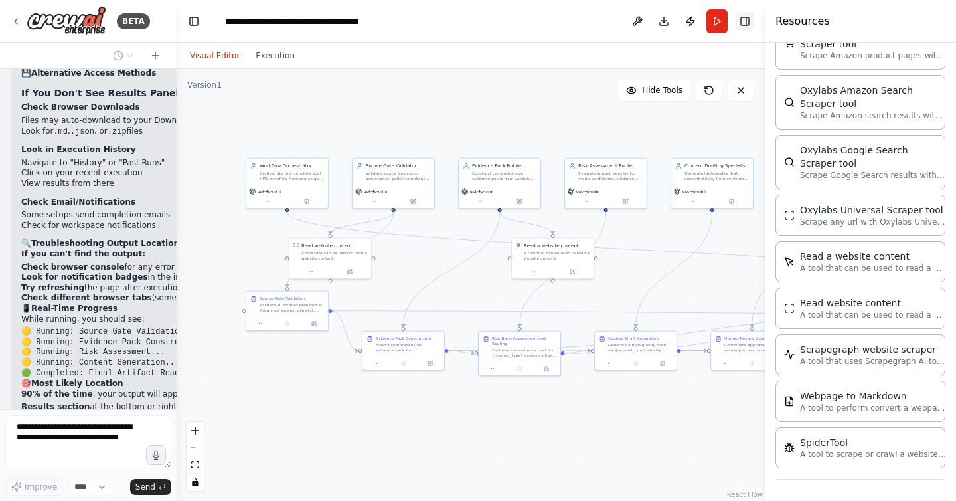
click at [748, 12] on button "Toggle Right Sidebar" at bounding box center [745, 21] width 19 height 19
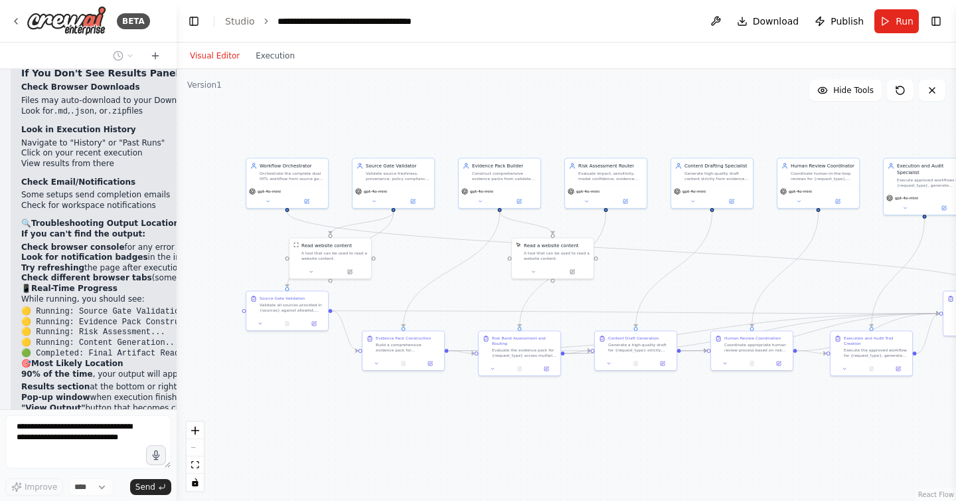
scroll to position [11716, 0]
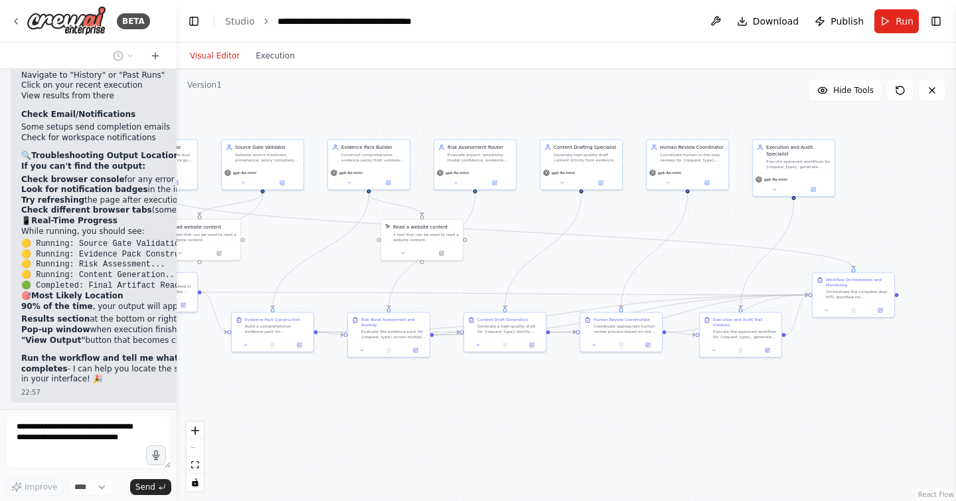
drag, startPoint x: 744, startPoint y: 431, endPoint x: 619, endPoint y: 412, distance: 126.3
click at [619, 412] on div ".deletable-edge-delete-btn { width: 20px; height: 20px; border: 0px solid #ffff…" at bounding box center [566, 285] width 779 height 432
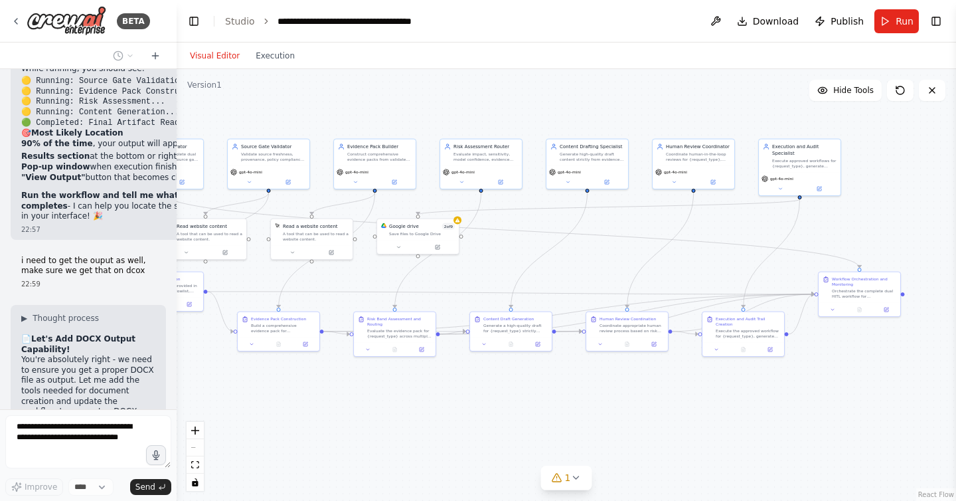
scroll to position [11922, 0]
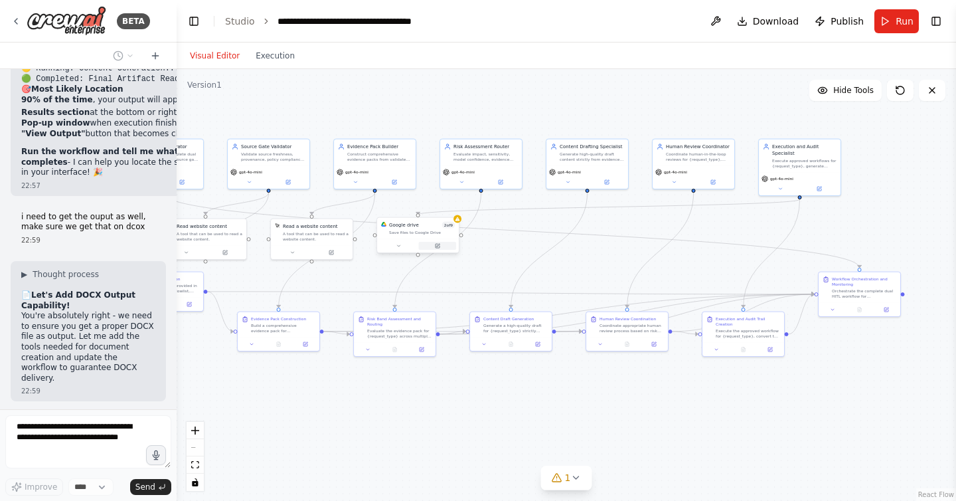
click at [436, 245] on icon at bounding box center [438, 246] width 4 height 4
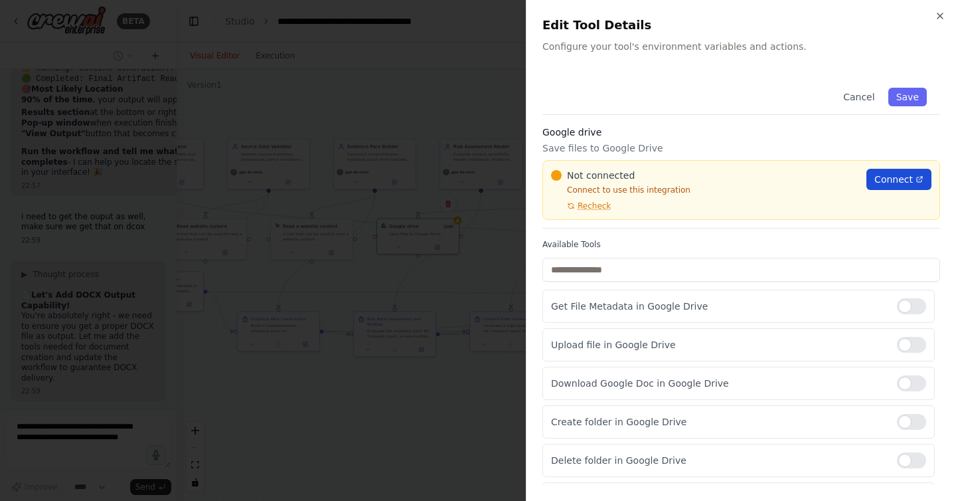
click at [889, 181] on span "Connect" at bounding box center [893, 179] width 39 height 13
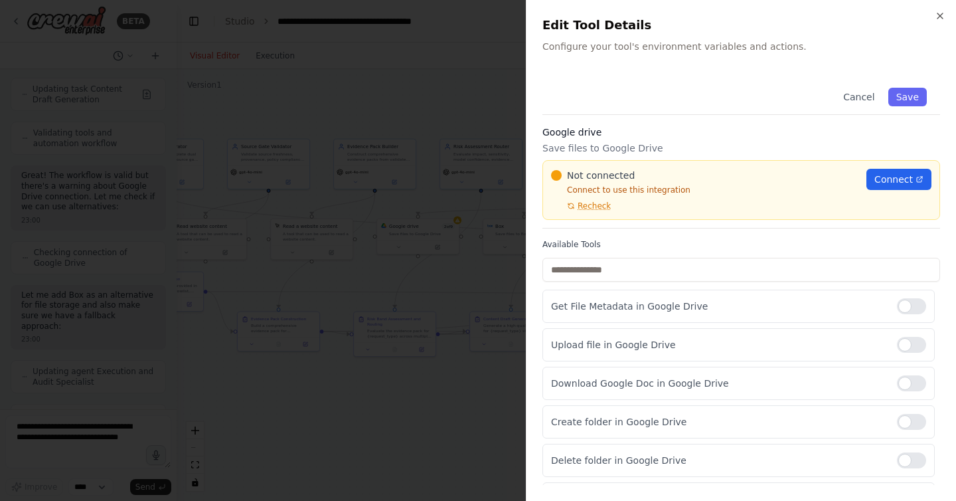
click at [315, 168] on div at bounding box center [478, 250] width 956 height 501
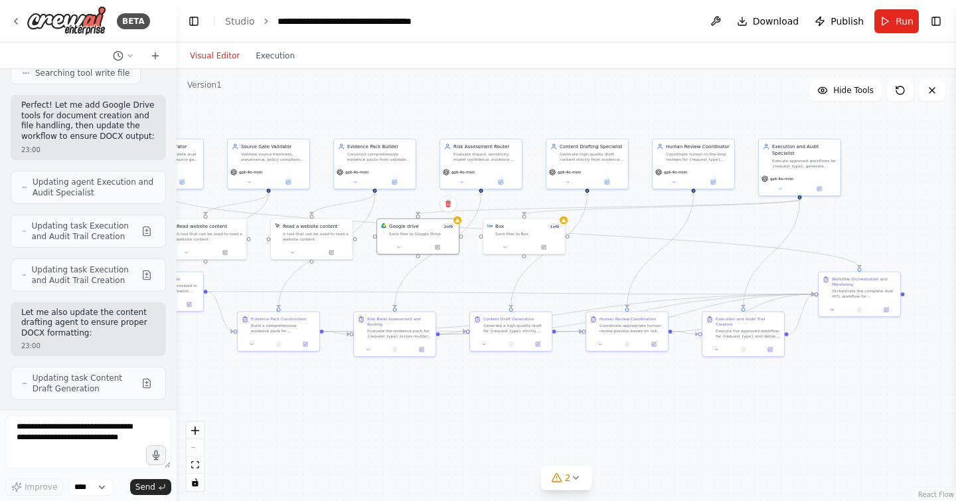
scroll to position [12459, 0]
click at [543, 245] on icon at bounding box center [544, 245] width 3 height 3
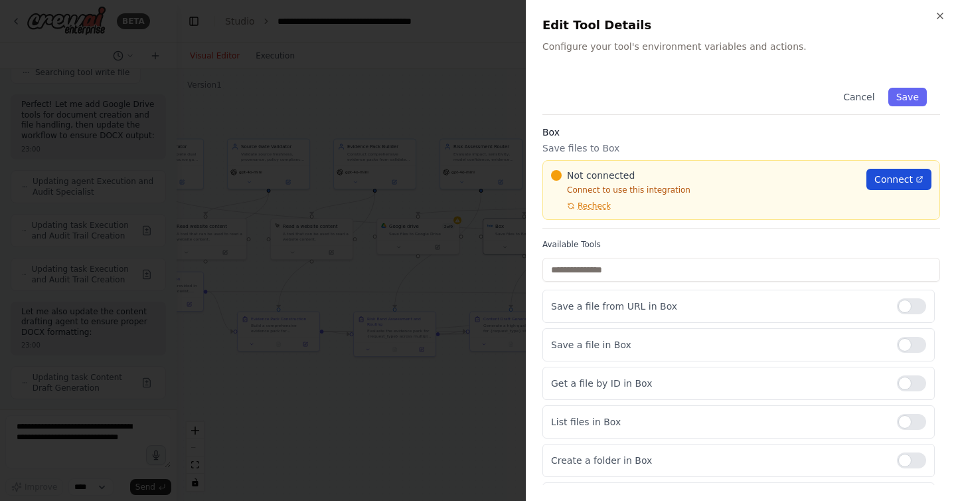
click at [885, 177] on span "Connect" at bounding box center [893, 179] width 39 height 13
click at [347, 277] on div at bounding box center [478, 250] width 956 height 501
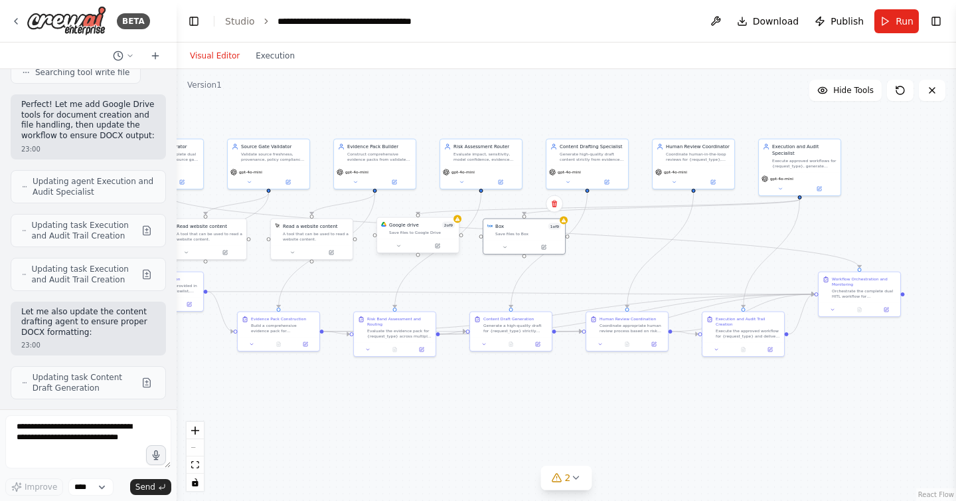
click at [436, 234] on div "Save files to Google Drive" at bounding box center [422, 232] width 66 height 5
click at [448, 203] on icon at bounding box center [448, 203] width 5 height 7
click at [441, 244] on button at bounding box center [438, 246] width 38 height 8
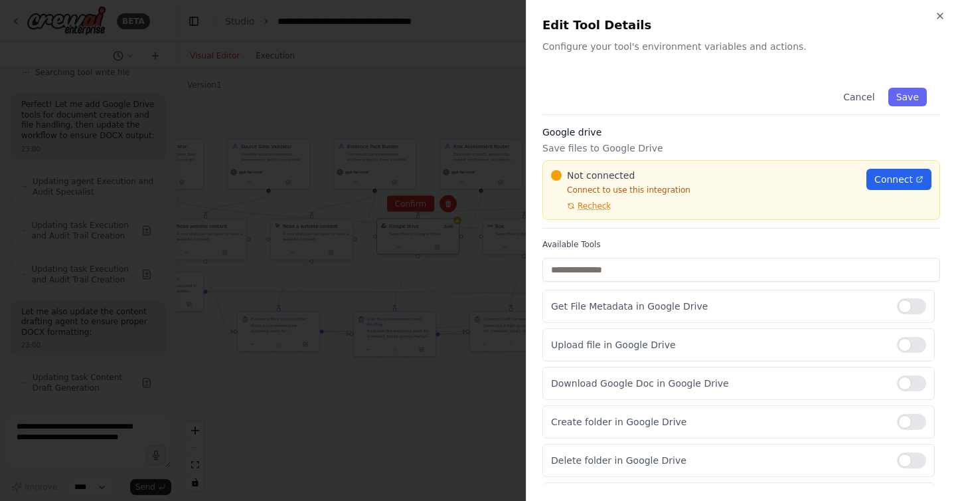
click at [885, 130] on h3 "Google drive" at bounding box center [741, 131] width 398 height 13
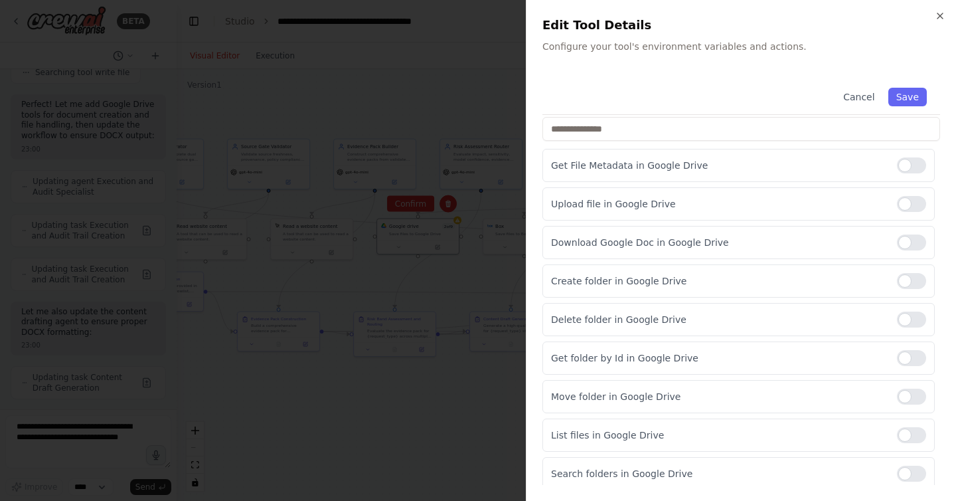
scroll to position [146, 0]
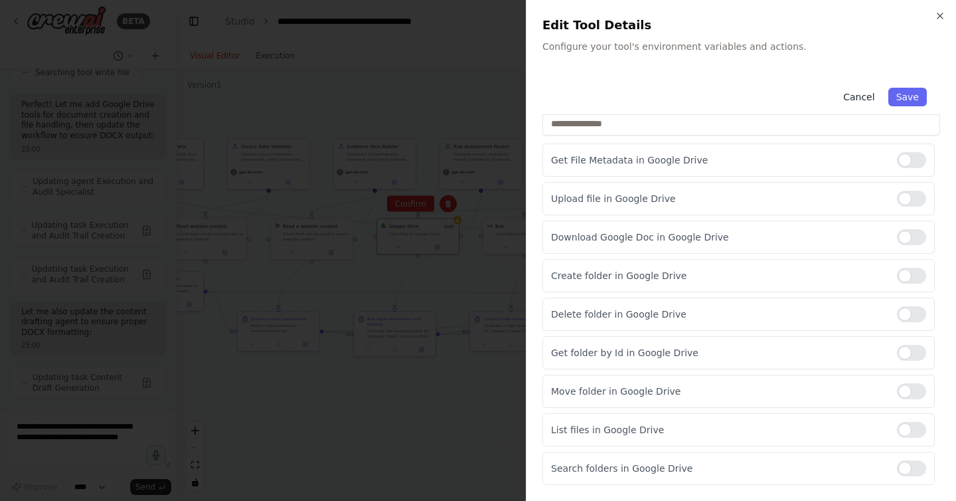
click at [866, 94] on button "Cancel" at bounding box center [858, 97] width 47 height 19
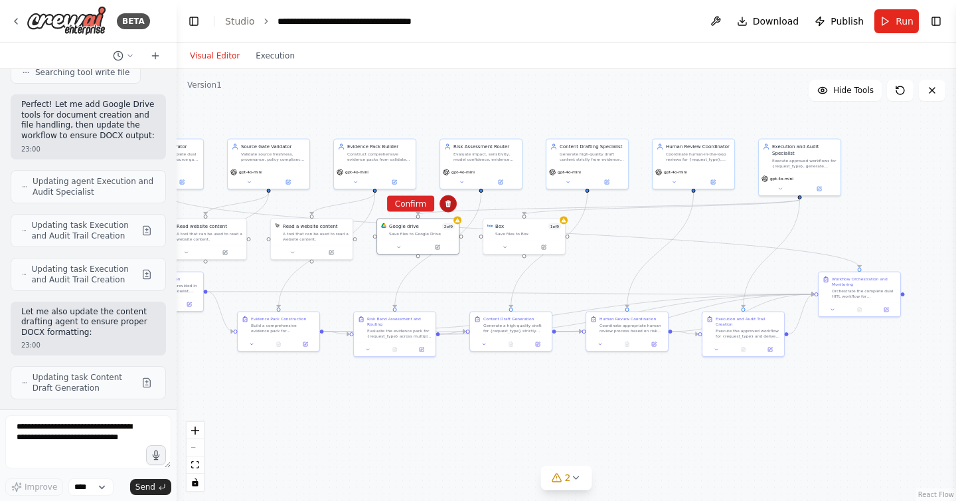
click at [446, 199] on button at bounding box center [448, 203] width 17 height 17
click at [126, 439] on textarea at bounding box center [88, 441] width 166 height 53
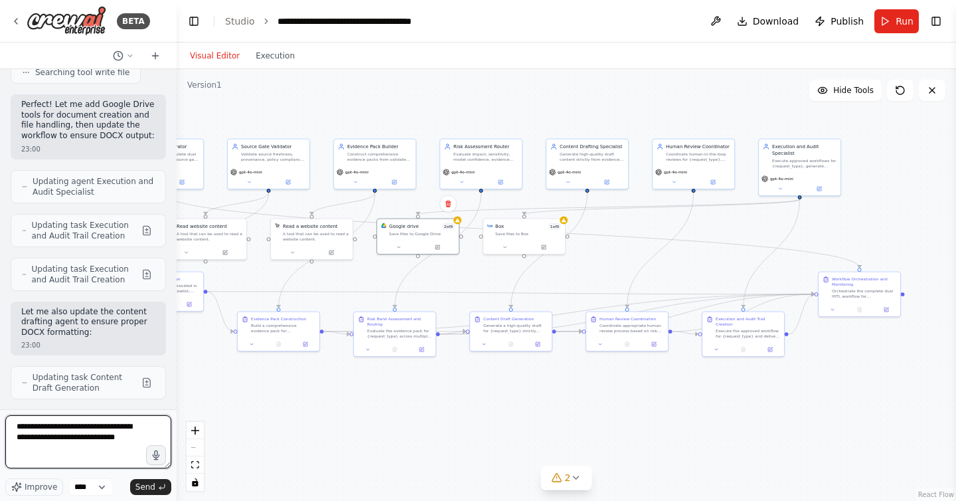
type textarea "**********"
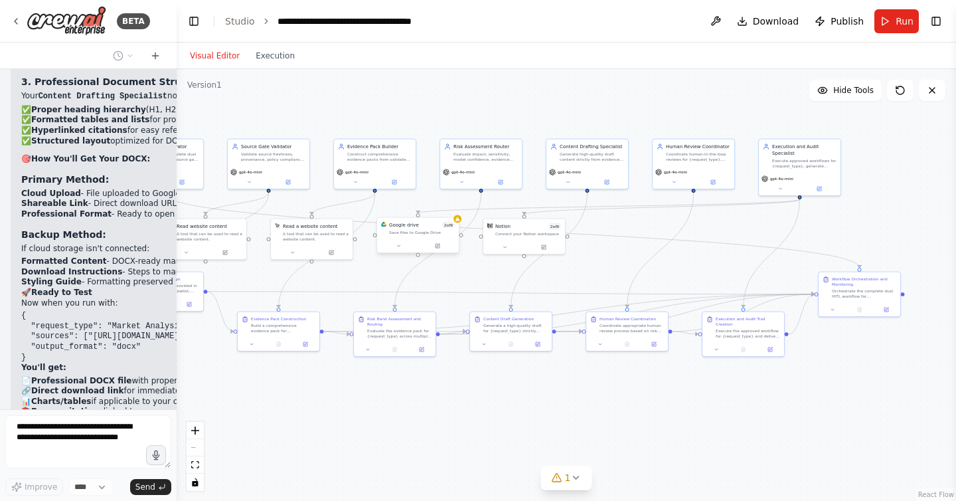
scroll to position [13397, 0]
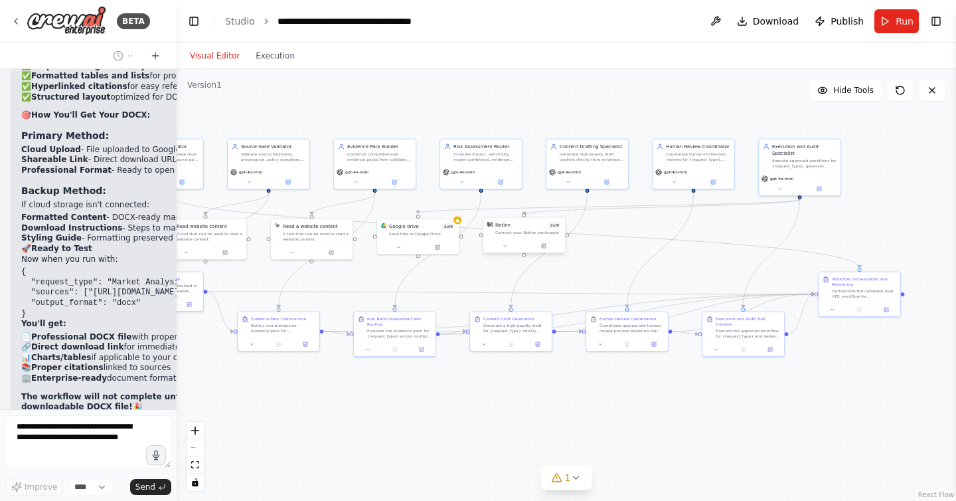
click at [513, 228] on div "Notion 2 of 9 Connect your Notion workspace" at bounding box center [528, 228] width 66 height 13
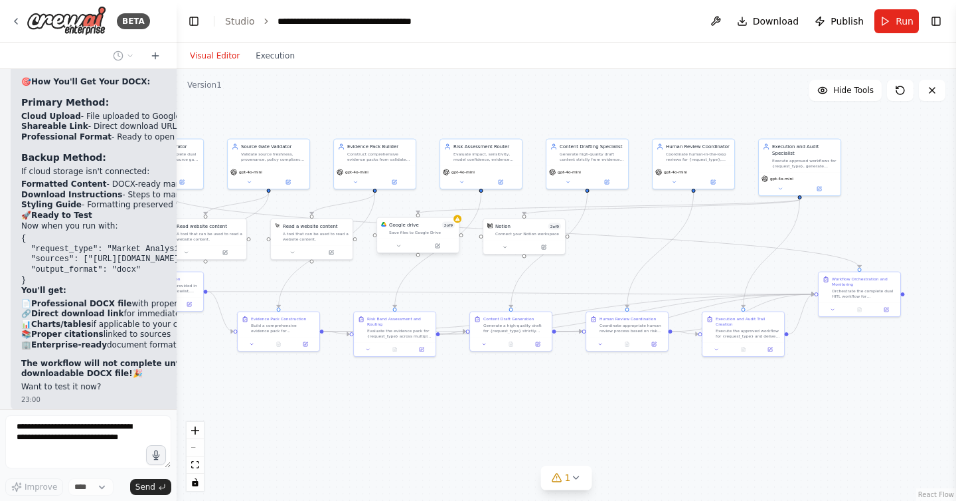
scroll to position [13474, 0]
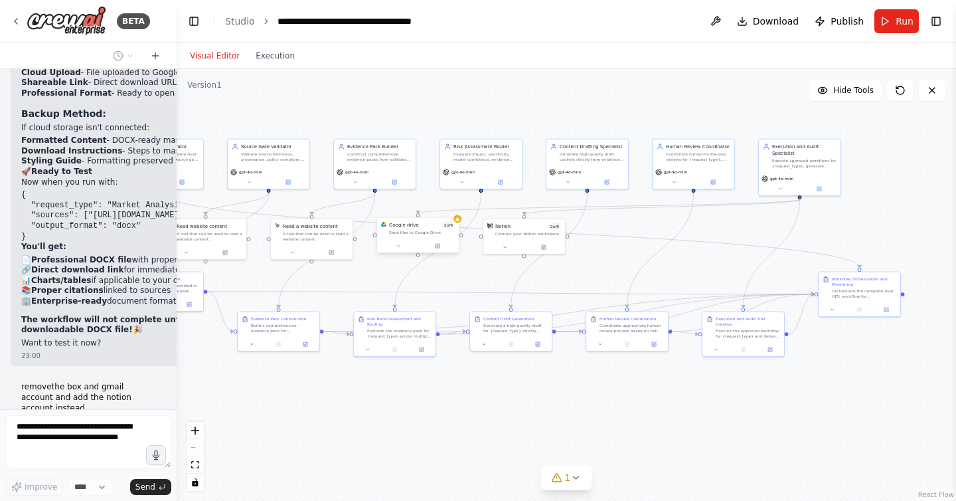
click at [437, 233] on div "Save files to Google Drive" at bounding box center [422, 232] width 66 height 5
click at [450, 205] on icon at bounding box center [448, 203] width 5 height 7
click at [416, 201] on button "Confirm" at bounding box center [410, 204] width 47 height 16
drag, startPoint x: 522, startPoint y: 227, endPoint x: 430, endPoint y: 240, distance: 92.5
click at [430, 240] on div "Notion 2 of 9" at bounding box center [439, 238] width 66 height 7
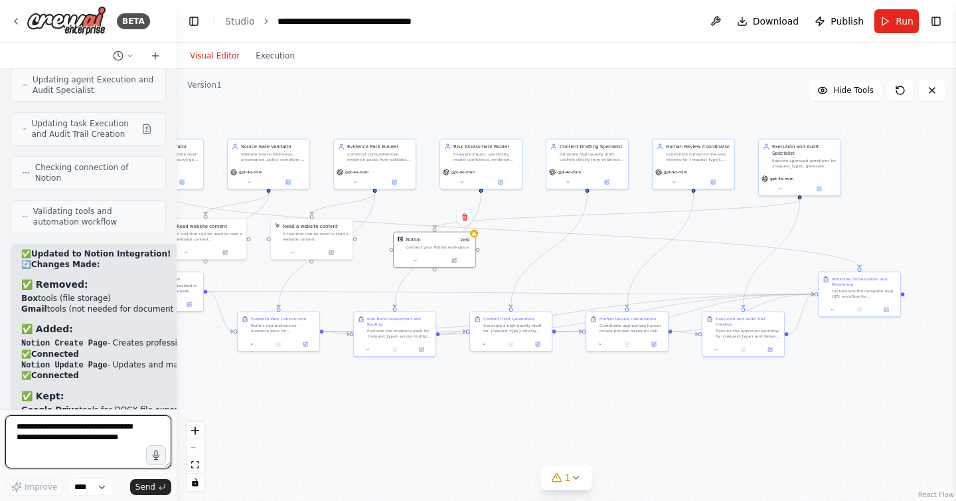
scroll to position [14134, 0]
click at [881, 31] on button "Run" at bounding box center [896, 21] width 44 height 24
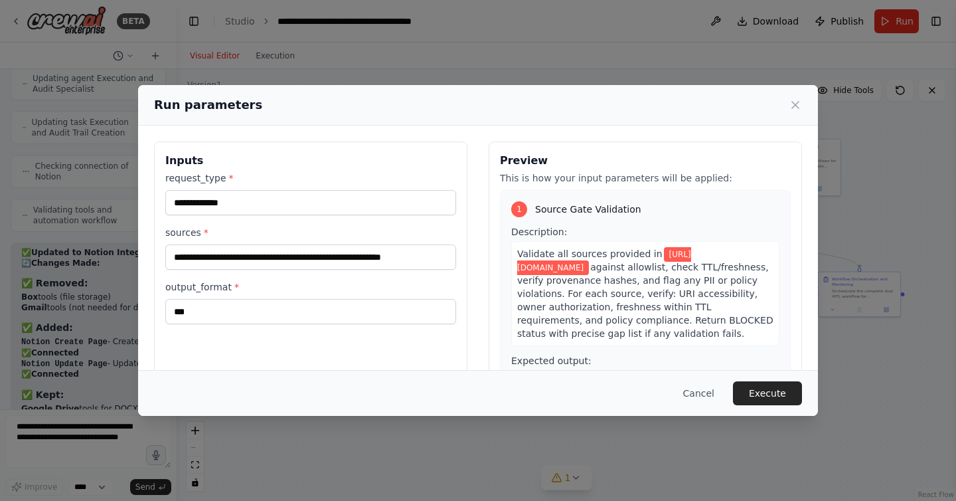
click at [551, 208] on span "Source Gate Validation" at bounding box center [588, 209] width 106 height 13
click at [710, 397] on button "Cancel" at bounding box center [699, 393] width 52 height 24
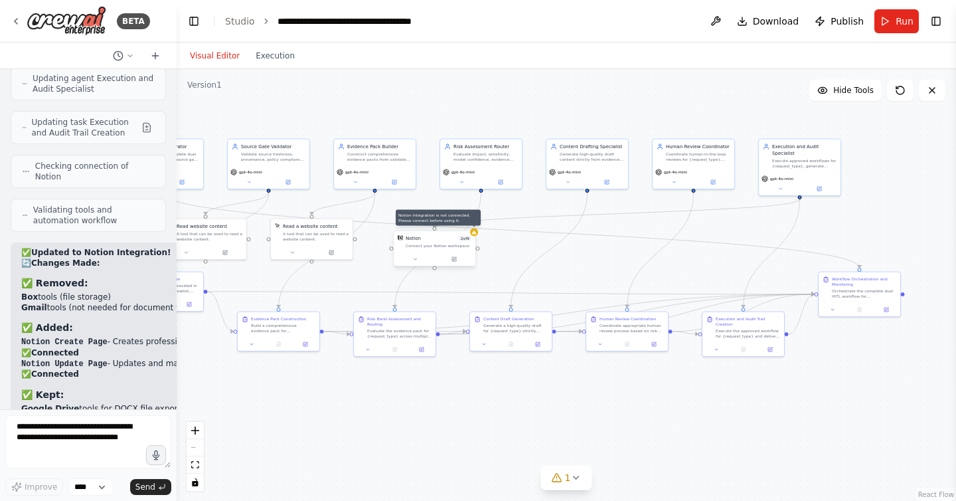
click at [474, 230] on icon at bounding box center [474, 232] width 5 height 4
click at [455, 258] on icon at bounding box center [454, 258] width 3 height 3
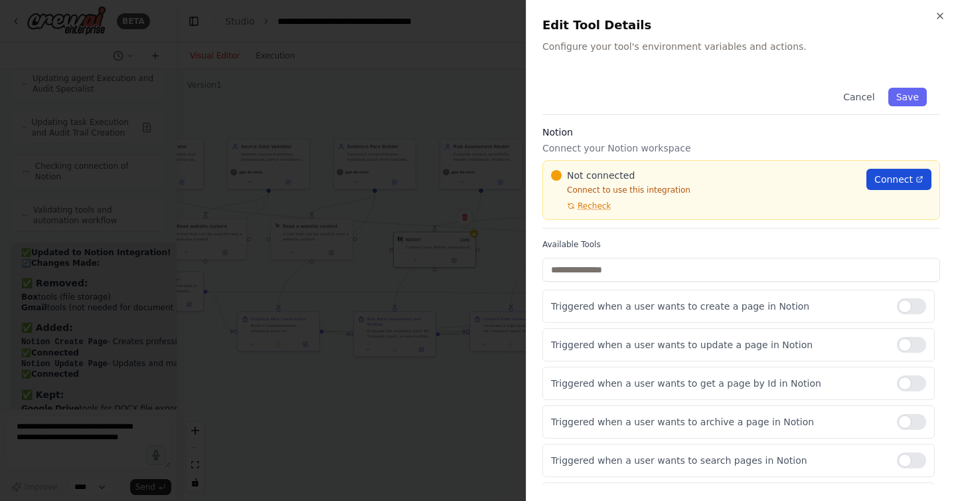
click at [892, 180] on span "Connect" at bounding box center [893, 179] width 39 height 13
click at [918, 389] on div at bounding box center [911, 383] width 29 height 16
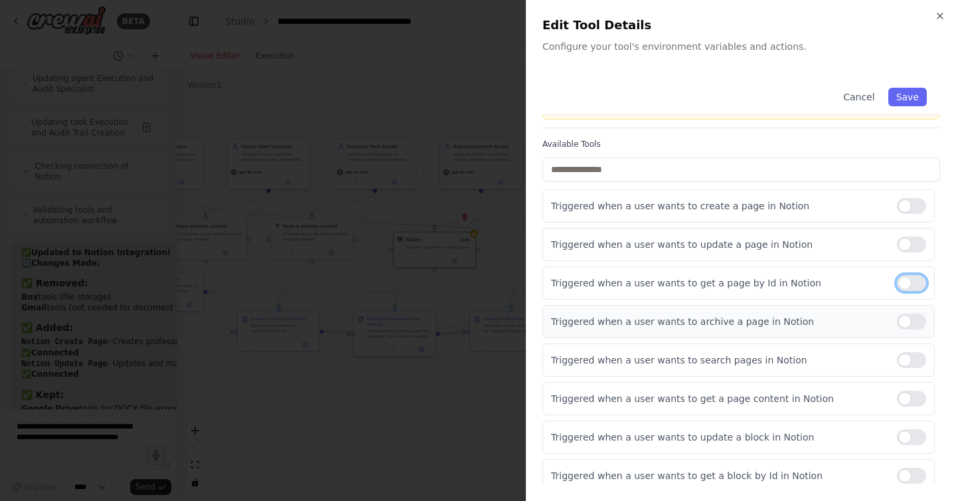
scroll to position [146, 0]
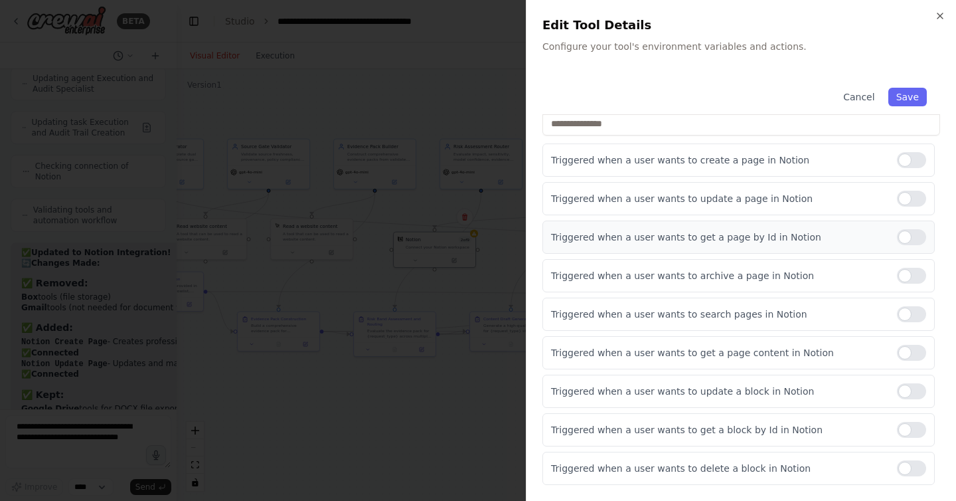
click at [910, 230] on div at bounding box center [911, 237] width 29 height 16
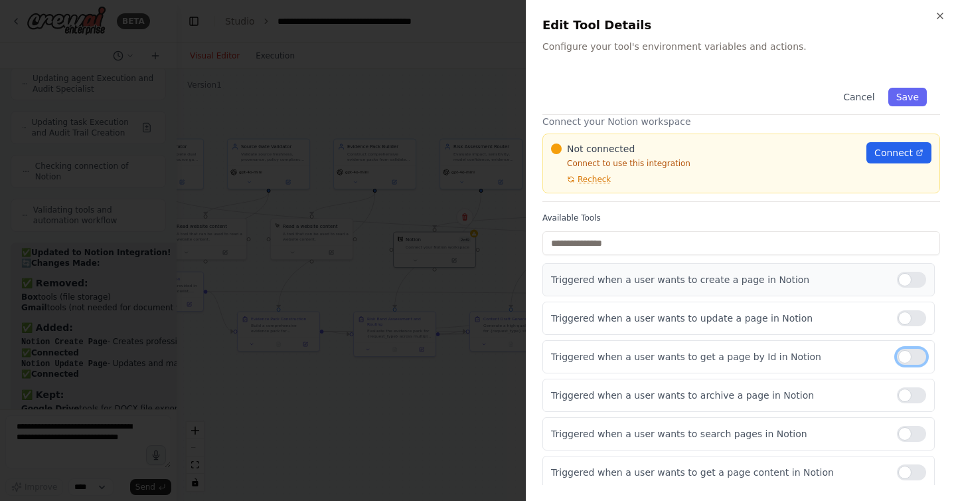
scroll to position [0, 0]
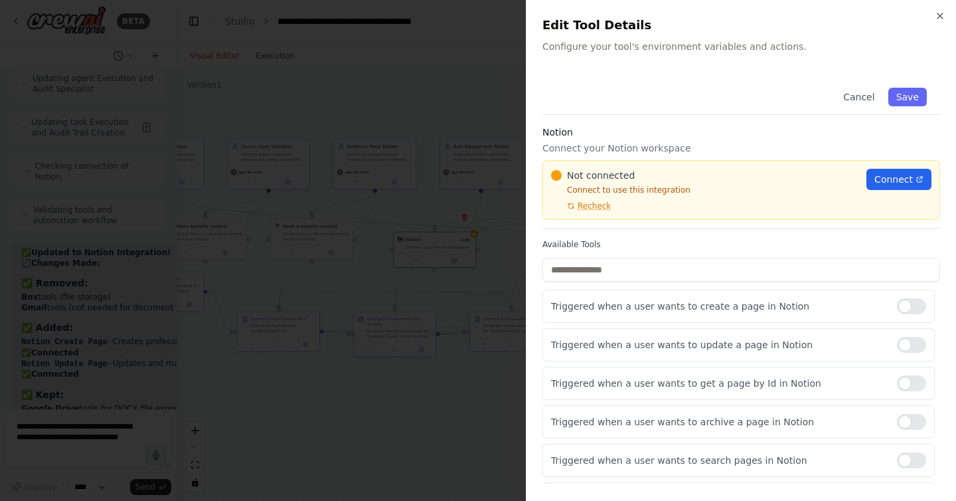
click at [612, 190] on p "Connect to use this integration" at bounding box center [704, 190] width 307 height 11
click at [592, 205] on span "Recheck" at bounding box center [594, 206] width 33 height 11
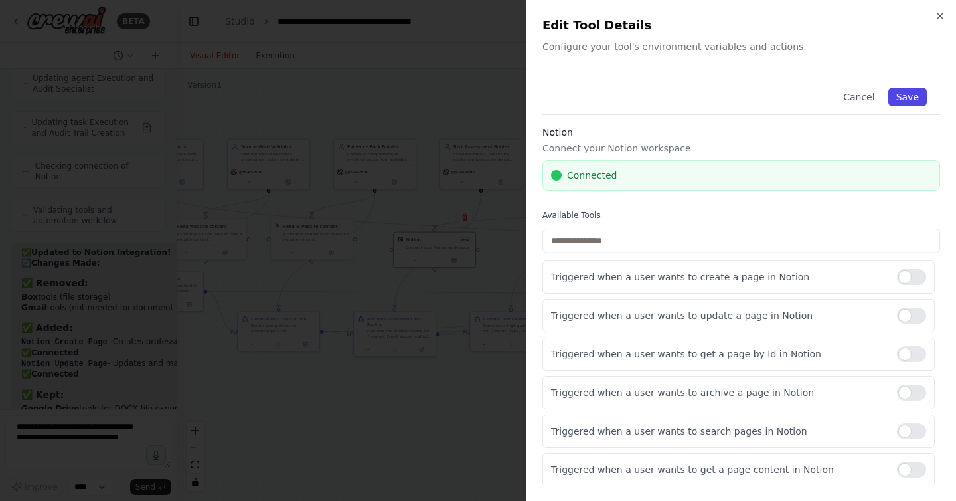
click at [898, 104] on button "Save" at bounding box center [907, 97] width 39 height 19
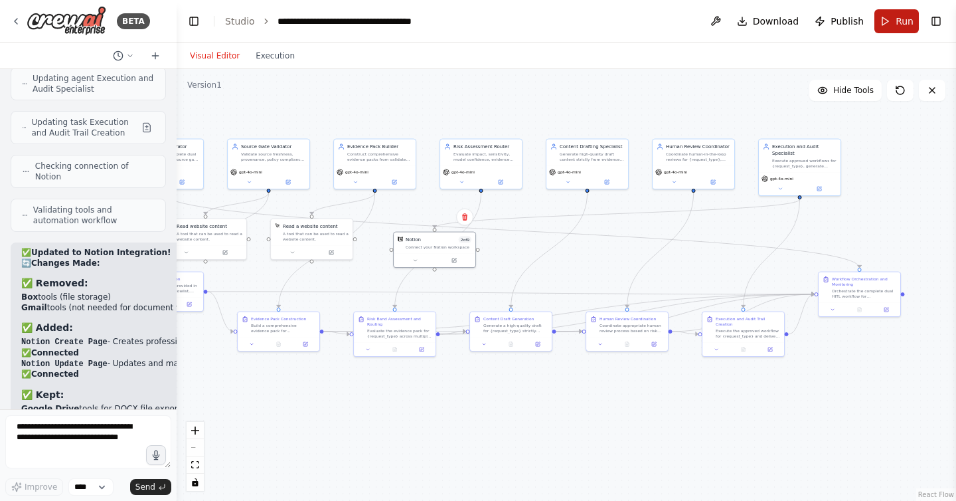
click at [886, 27] on button "Run" at bounding box center [896, 21] width 44 height 24
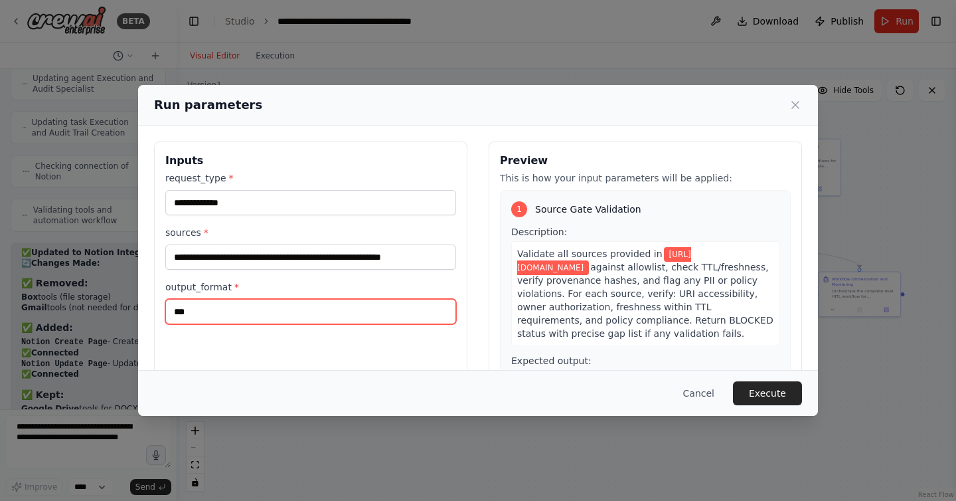
click at [308, 306] on input "***" at bounding box center [310, 311] width 291 height 25
type input "******"
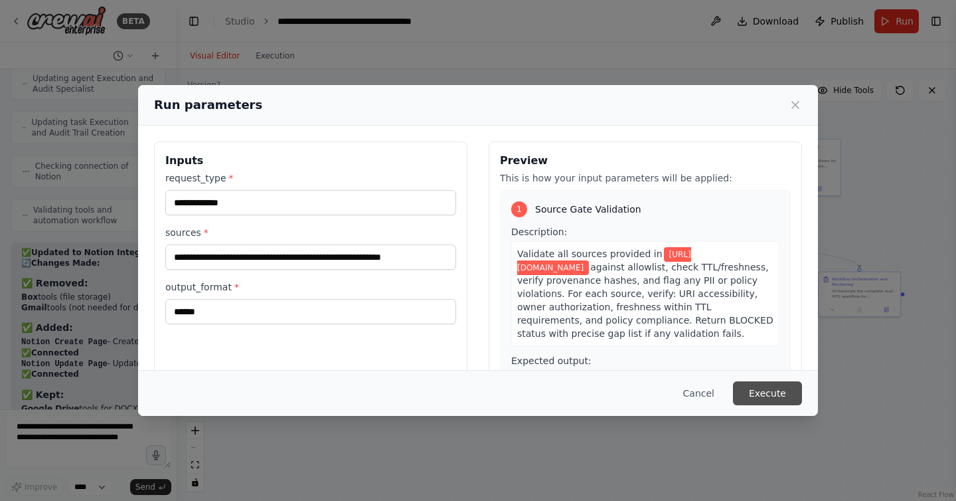
click at [766, 399] on button "Execute" at bounding box center [767, 393] width 69 height 24
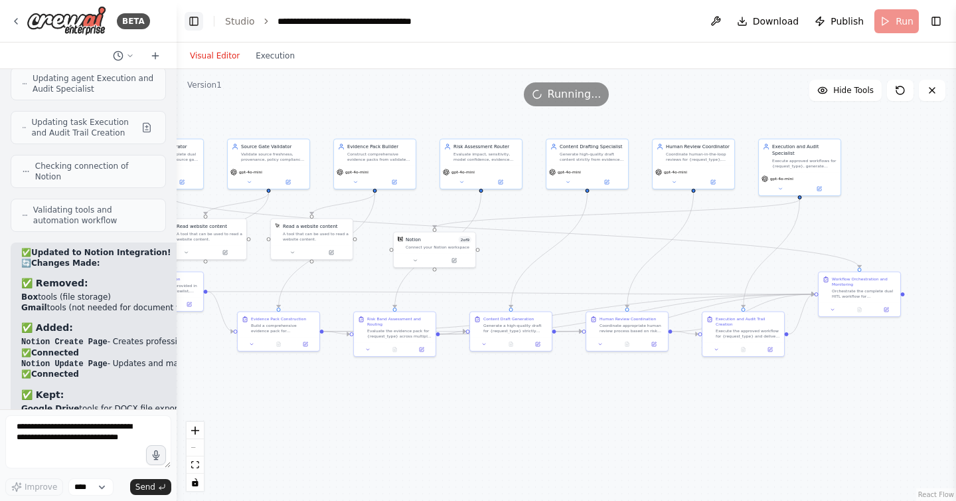
click at [197, 22] on button "Toggle Left Sidebar" at bounding box center [194, 21] width 19 height 19
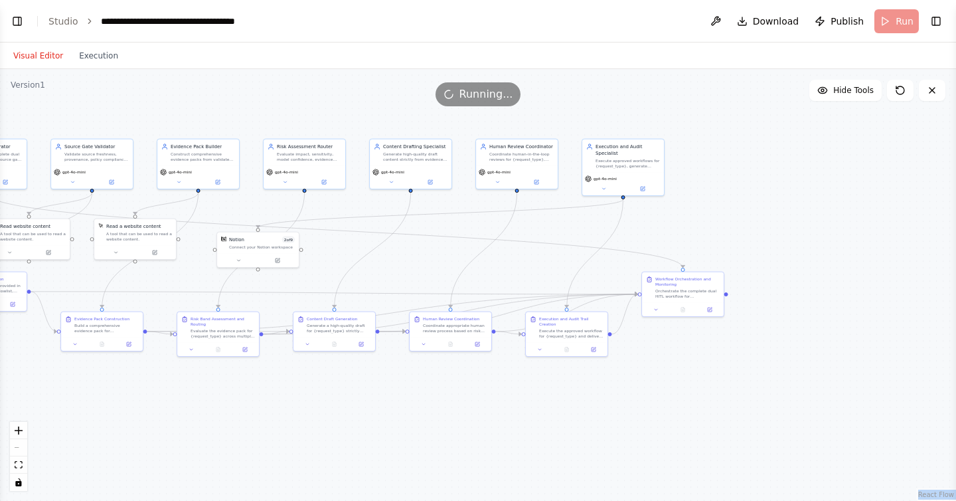
drag, startPoint x: 333, startPoint y: 94, endPoint x: 432, endPoint y: 123, distance: 103.2
click at [434, 124] on div "Version 1 Hide Tools .deletable-edge-delete-btn { width: 20px; height: 20px; bo…" at bounding box center [478, 285] width 956 height 432
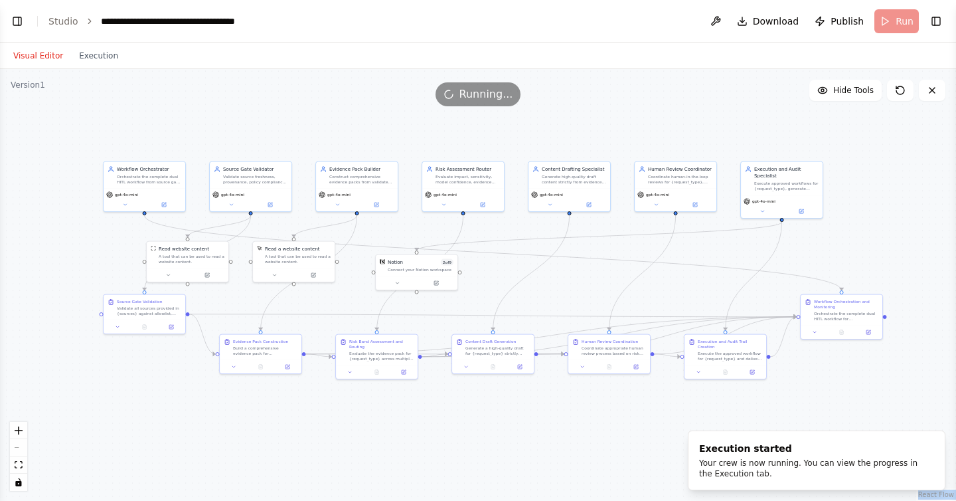
drag, startPoint x: 412, startPoint y: 112, endPoint x: 574, endPoint y: 133, distance: 162.7
click at [574, 134] on div ".deletable-edge-delete-btn { width: 20px; height: 20px; border: 0px solid #ffff…" at bounding box center [478, 285] width 956 height 432
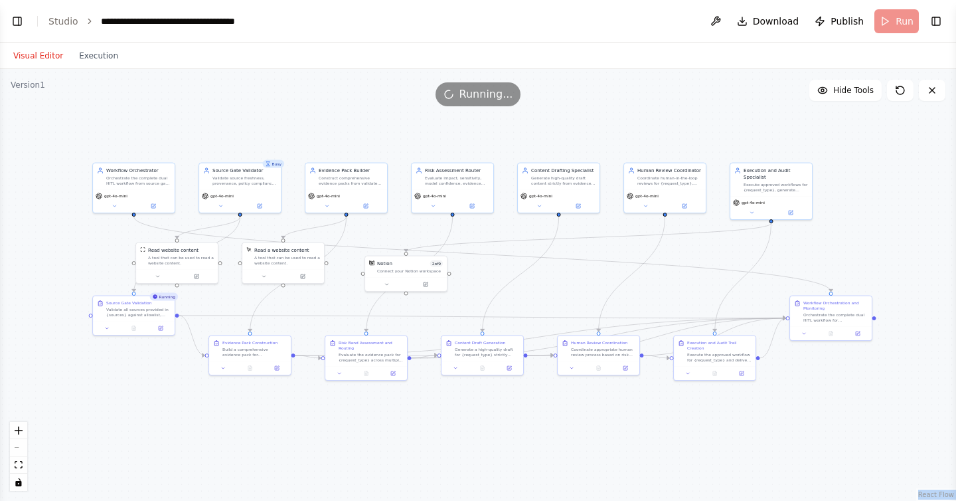
drag, startPoint x: 574, startPoint y: 133, endPoint x: 560, endPoint y: 135, distance: 13.4
click at [560, 135] on div ".deletable-edge-delete-btn { width: 20px; height: 20px; border: 0px solid #ffff…" at bounding box center [478, 285] width 956 height 432
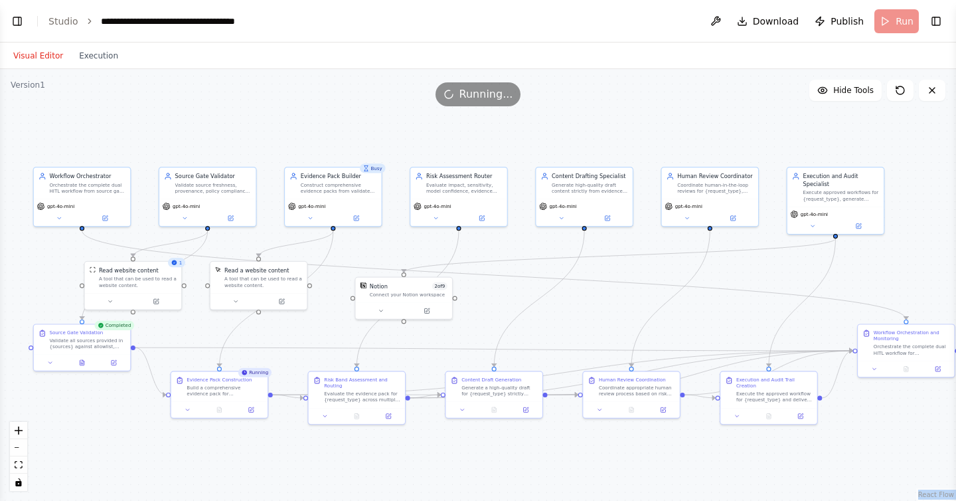
drag, startPoint x: 561, startPoint y: 127, endPoint x: 587, endPoint y: 126, distance: 25.9
click at [587, 126] on div ".deletable-edge-delete-btn { width: 20px; height: 20px; border: 0px solid #ffff…" at bounding box center [478, 285] width 956 height 432
click at [429, 307] on icon at bounding box center [428, 309] width 4 height 4
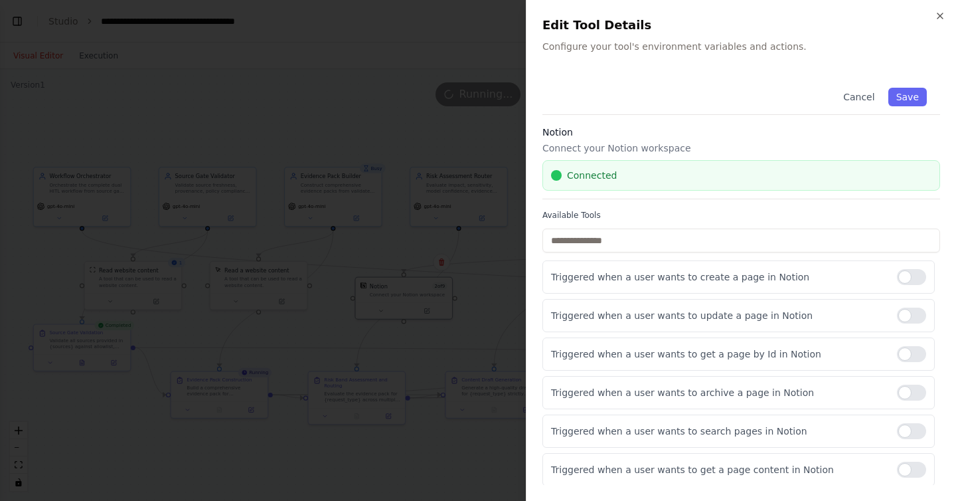
click at [428, 307] on div at bounding box center [478, 250] width 956 height 501
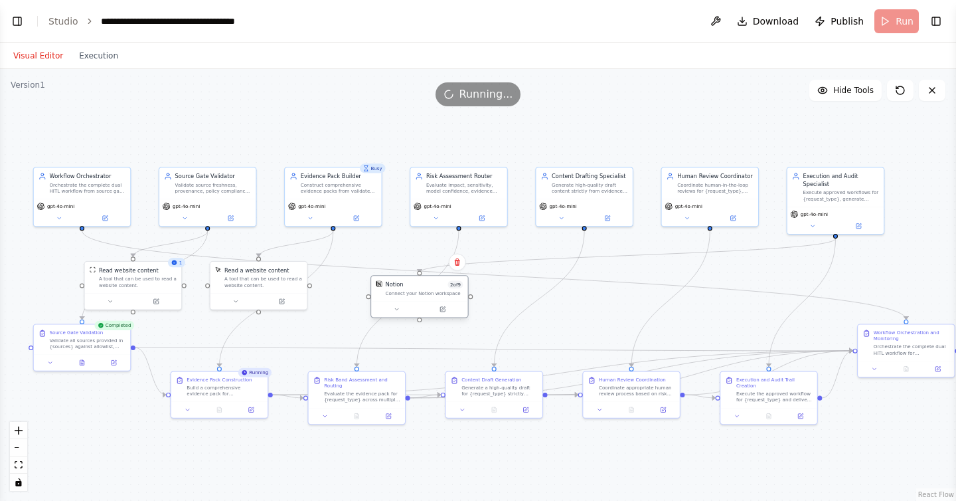
drag, startPoint x: 426, startPoint y: 293, endPoint x: 445, endPoint y: 296, distance: 18.8
click at [445, 296] on div "Notion 2 of 9 Connect your Notion workspace" at bounding box center [419, 288] width 96 height 25
click at [87, 54] on button "Execution" at bounding box center [98, 56] width 55 height 16
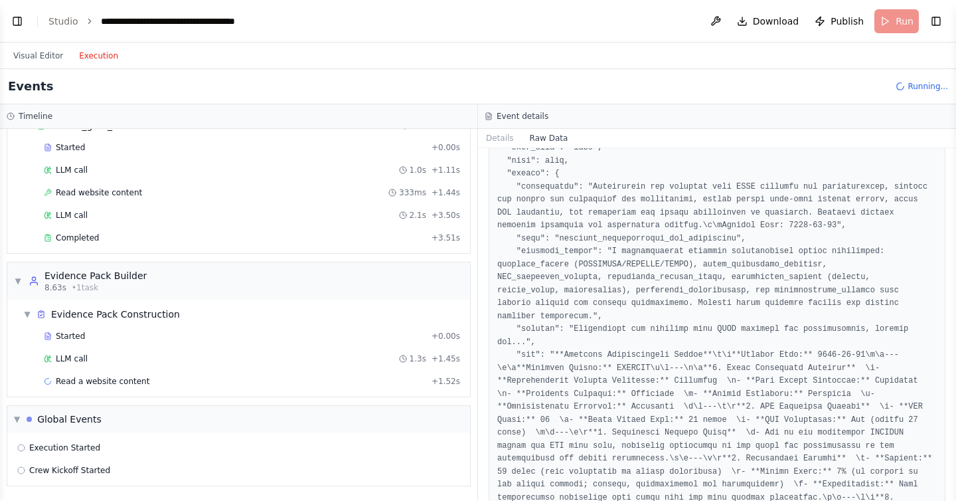
scroll to position [62, 0]
click at [17, 417] on span "▼" at bounding box center [17, 419] width 6 height 11
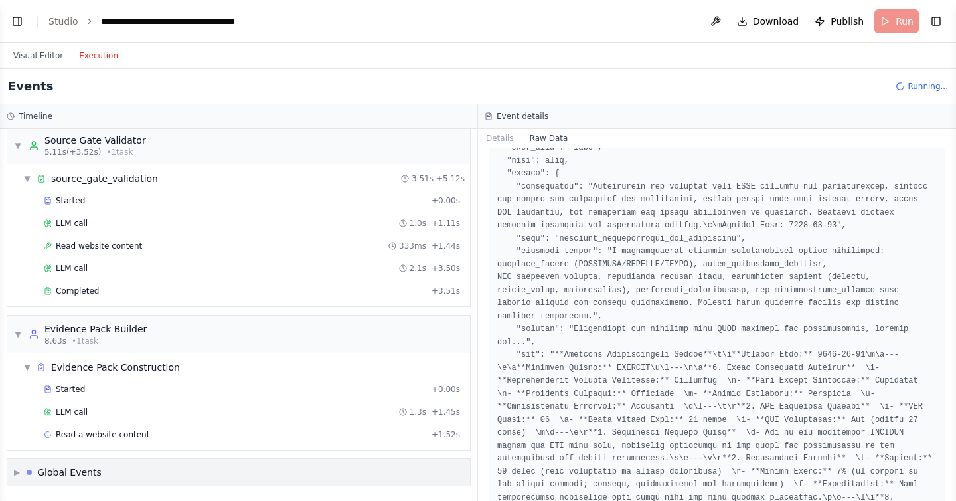
scroll to position [9, 0]
click at [95, 435] on span "Read a website content" at bounding box center [103, 434] width 94 height 11
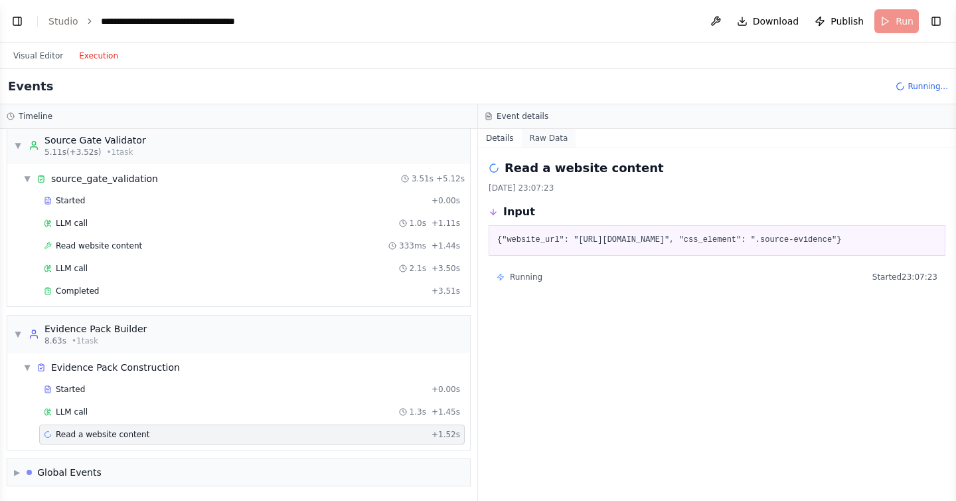
click at [540, 137] on button "Raw Data" at bounding box center [549, 138] width 54 height 19
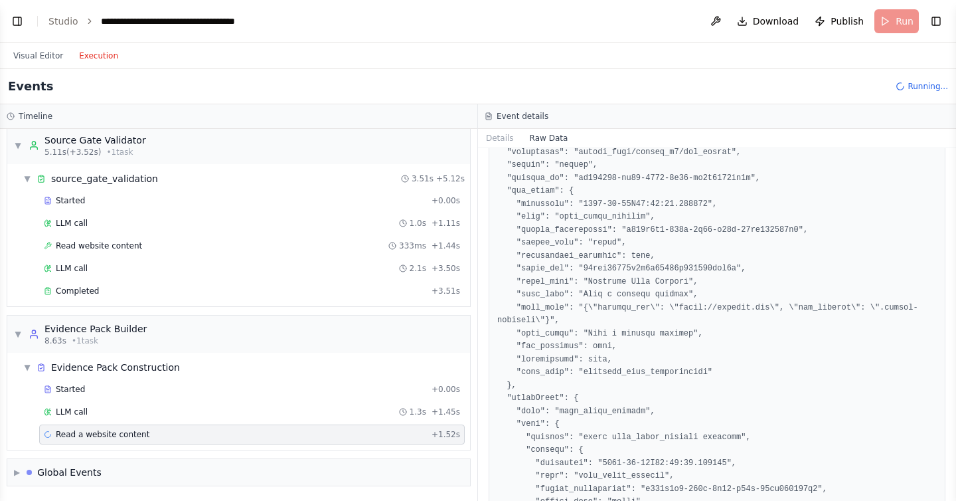
scroll to position [722, 0]
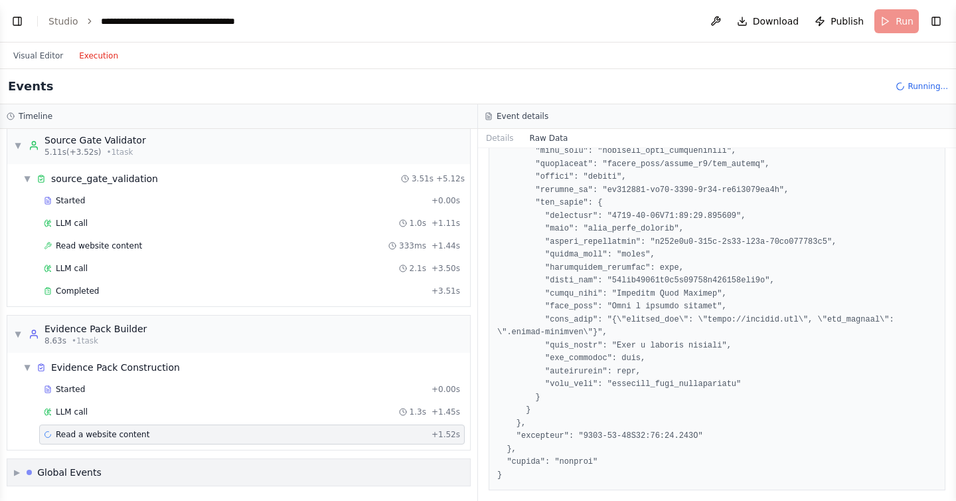
click at [14, 470] on span "▶" at bounding box center [17, 472] width 6 height 11
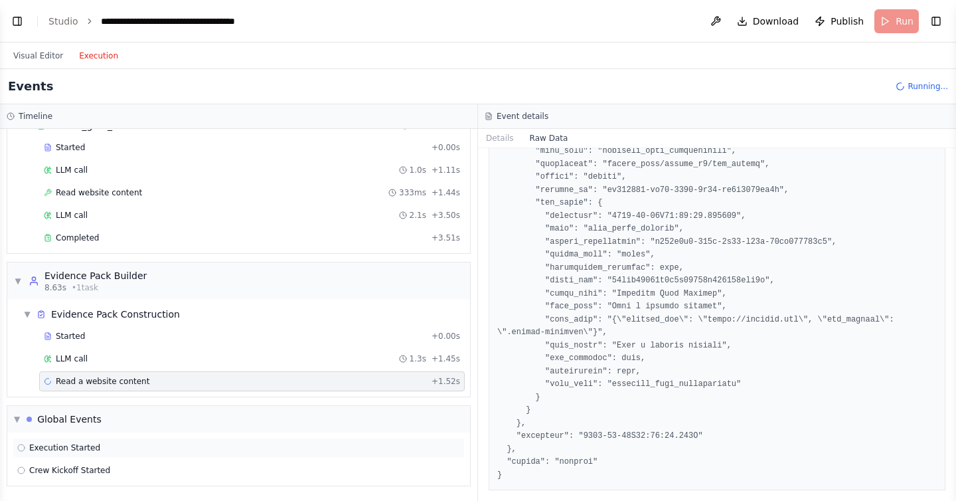
click at [54, 448] on span "Execution Started" at bounding box center [64, 447] width 71 height 11
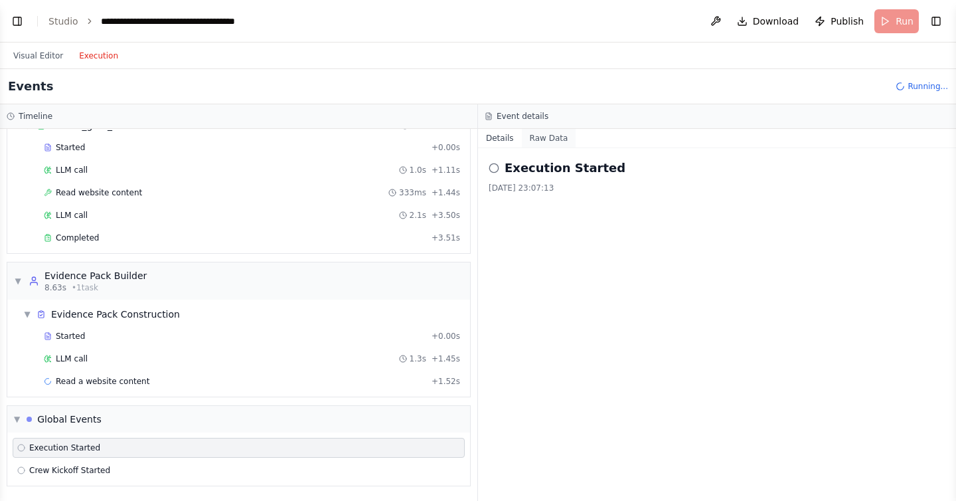
click at [538, 139] on button "Raw Data" at bounding box center [549, 138] width 54 height 19
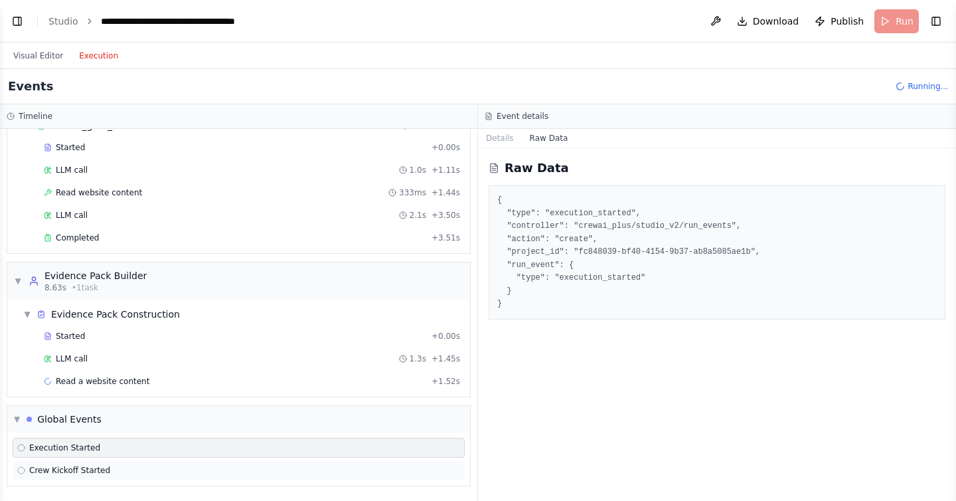
click at [74, 465] on span "Crew Kickoff Started" at bounding box center [69, 470] width 81 height 11
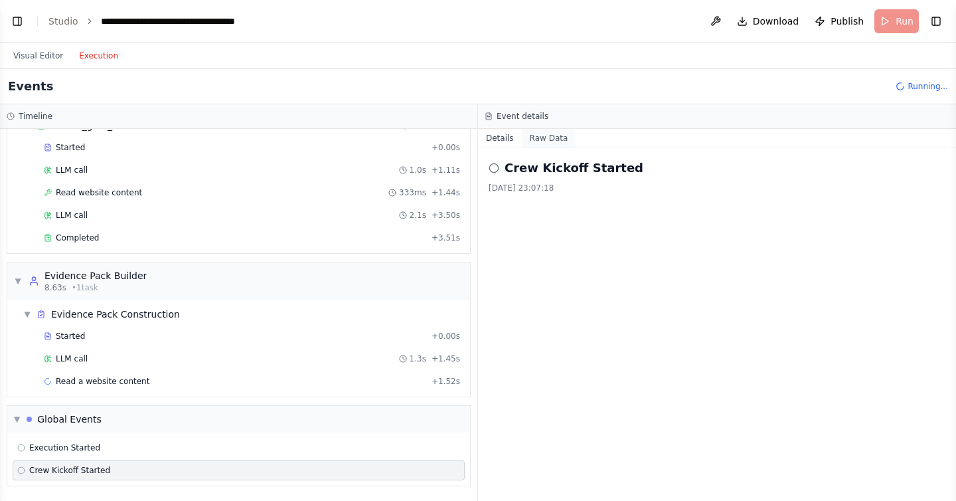
click at [536, 142] on button "Raw Data" at bounding box center [549, 138] width 54 height 19
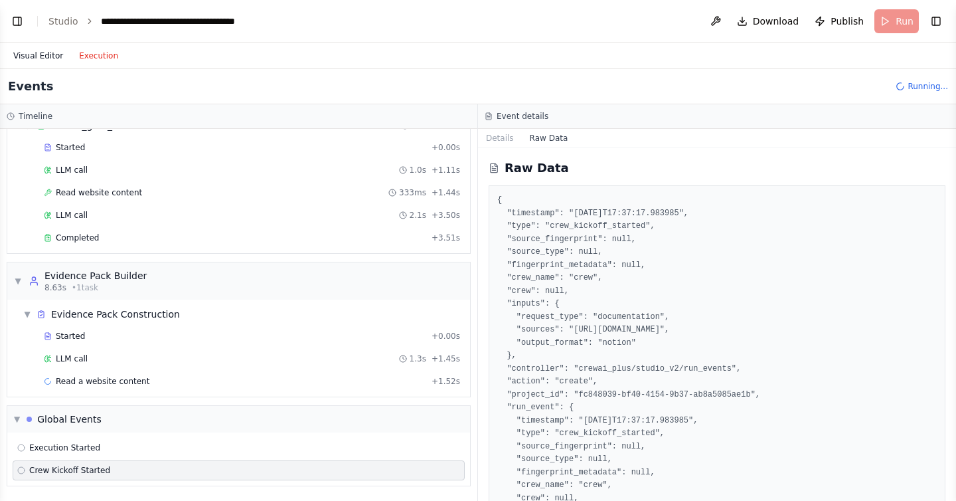
click at [51, 55] on button "Visual Editor" at bounding box center [38, 56] width 66 height 16
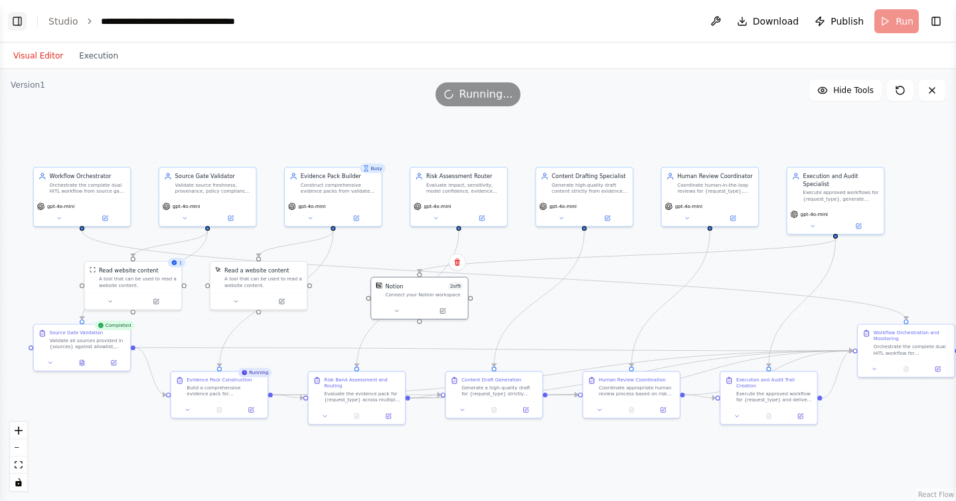
click at [19, 18] on button "Toggle Left Sidebar" at bounding box center [17, 21] width 19 height 19
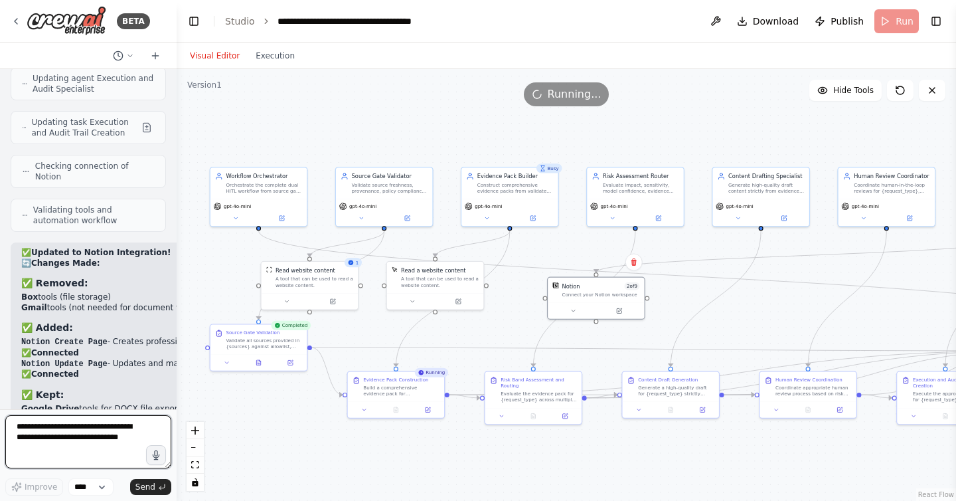
click at [94, 432] on textarea at bounding box center [88, 441] width 166 height 53
type textarea "**********"
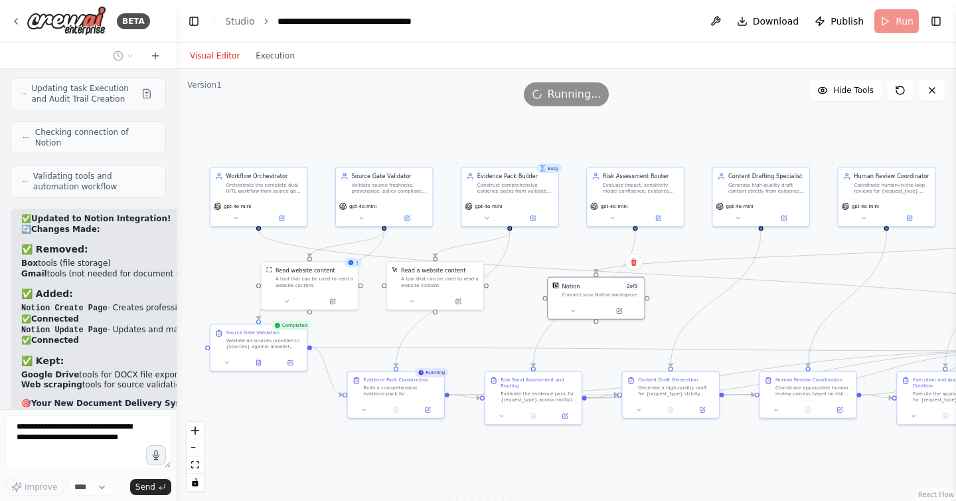
scroll to position [14233, 0]
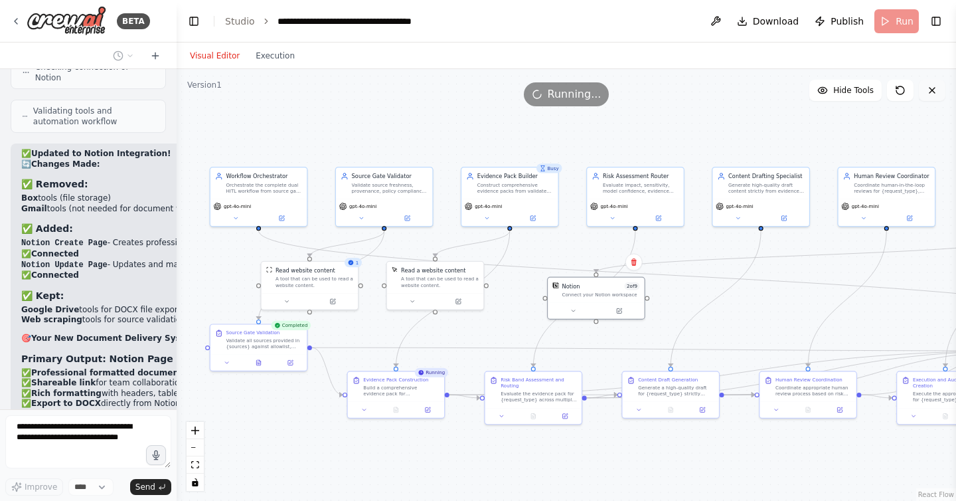
click at [931, 90] on icon at bounding box center [932, 90] width 11 height 11
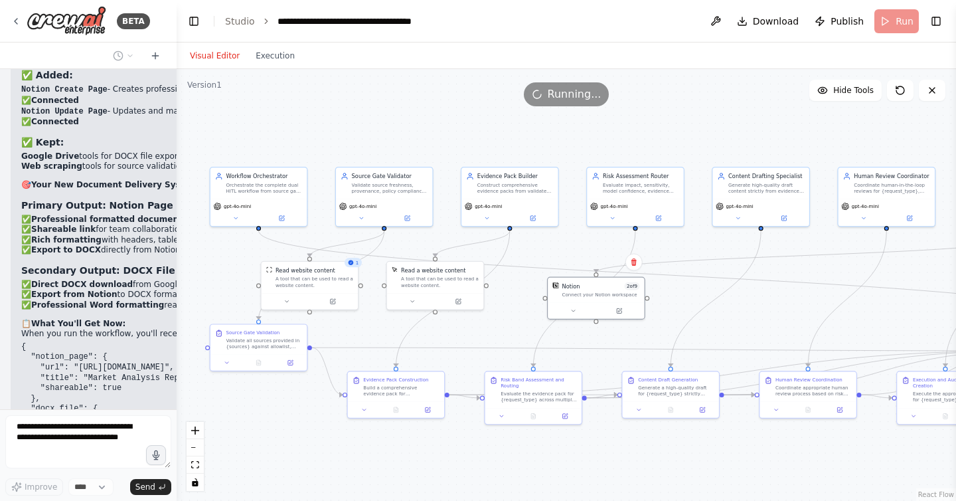
scroll to position [14397, 0]
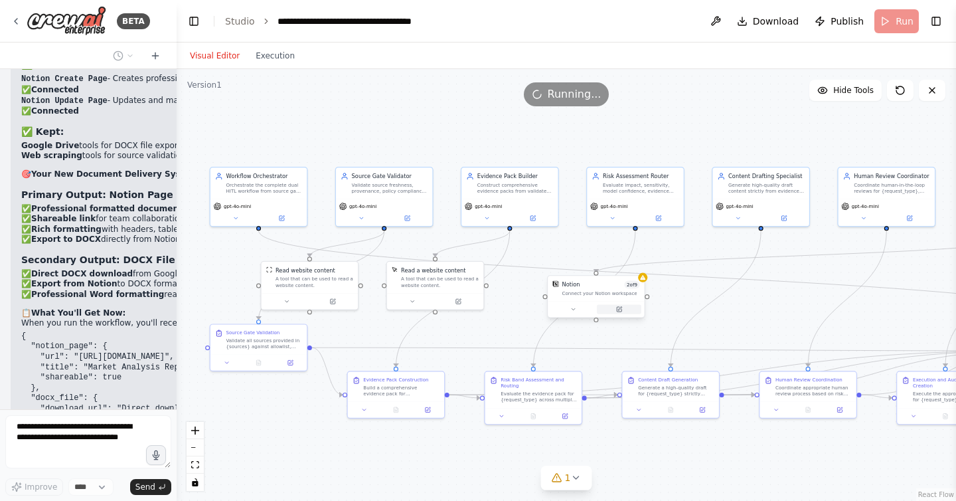
click at [618, 307] on icon at bounding box center [619, 309] width 5 height 5
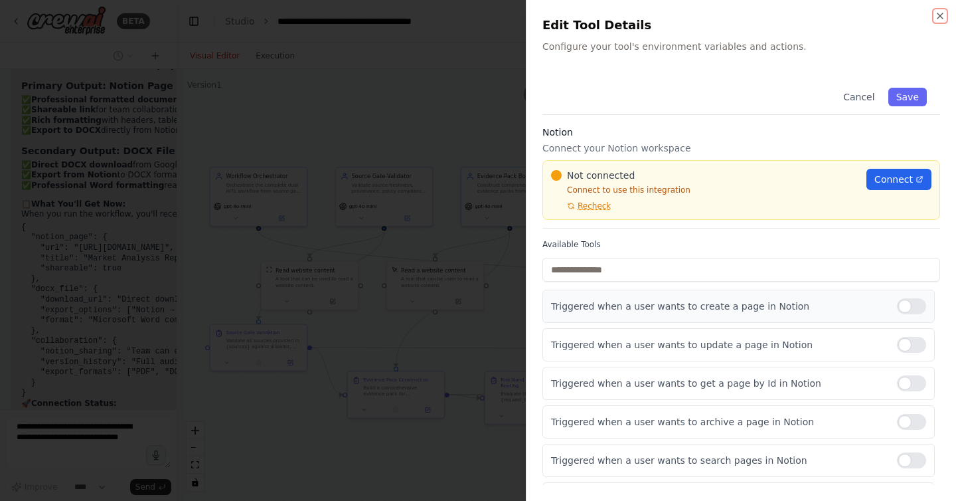
scroll to position [14506, 0]
click at [590, 204] on span "Recheck" at bounding box center [594, 206] width 33 height 11
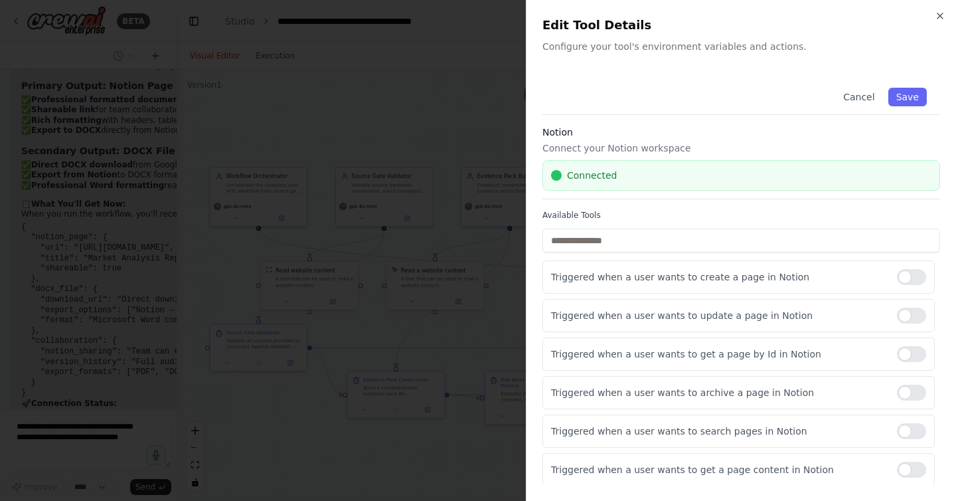
click at [477, 258] on div at bounding box center [478, 250] width 956 height 501
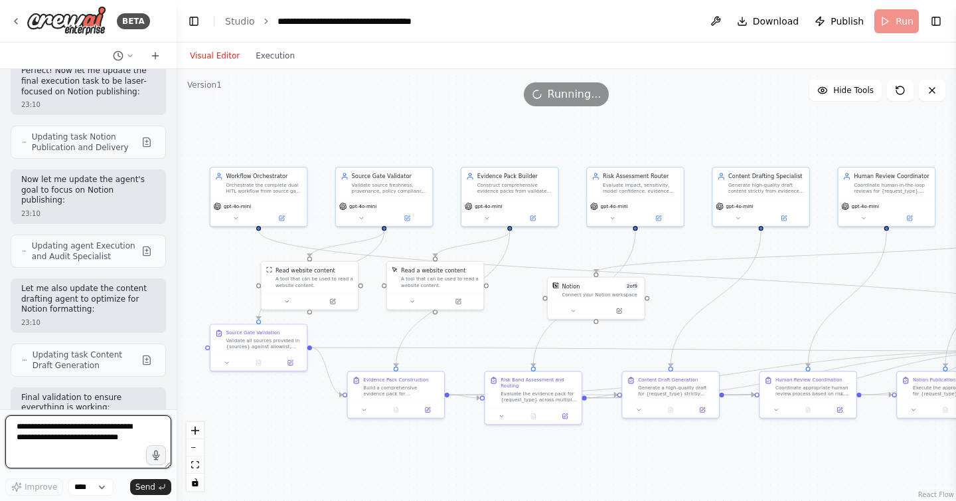
scroll to position [15347, 0]
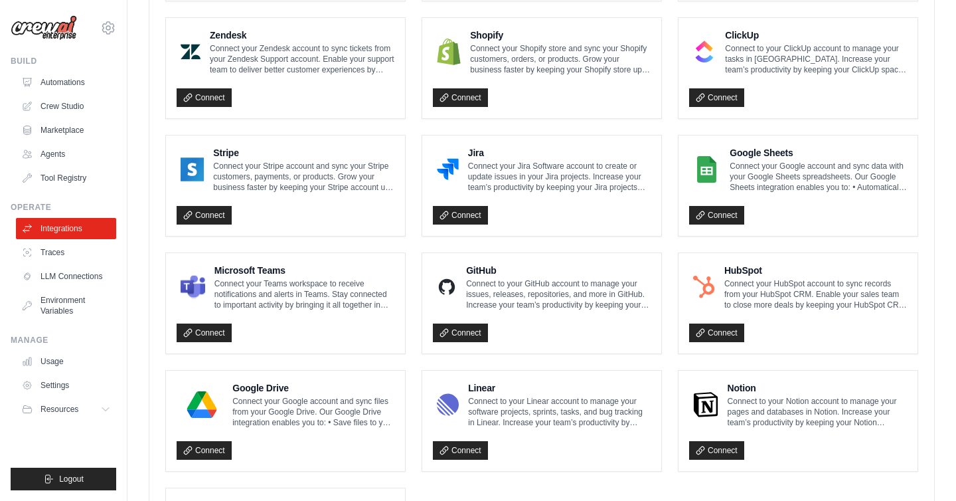
scroll to position [704, 0]
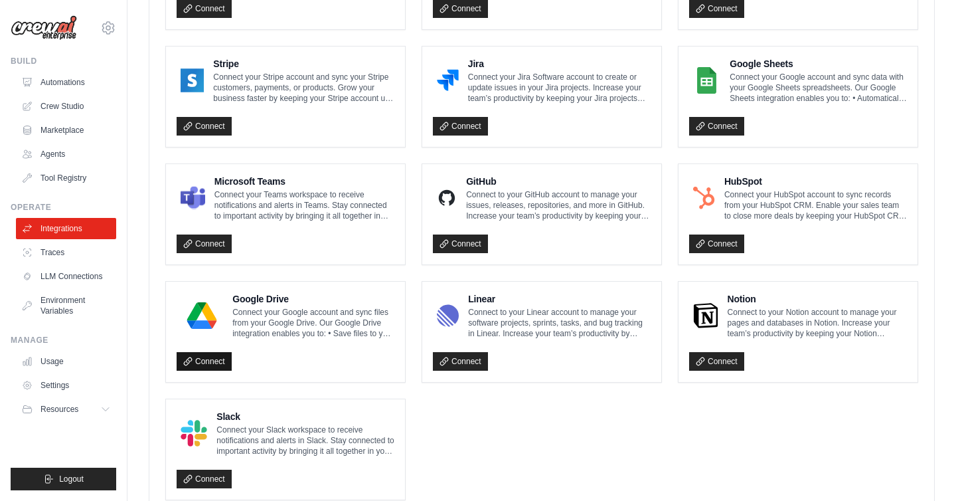
click at [202, 361] on link "Connect" at bounding box center [204, 361] width 55 height 19
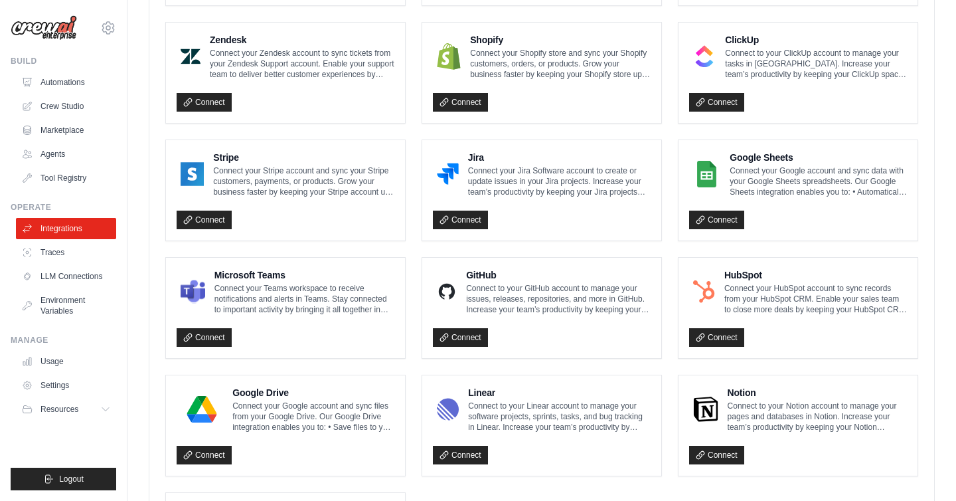
scroll to position [744, 0]
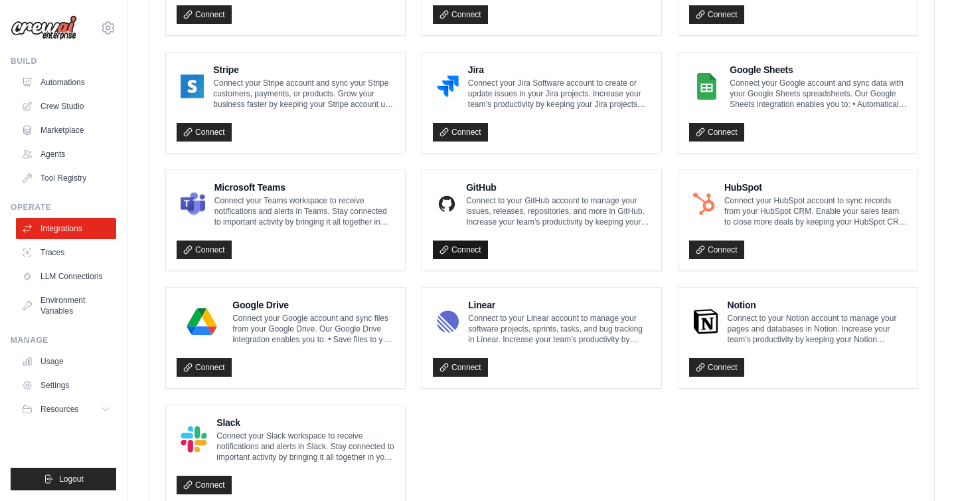
click at [453, 250] on link "Connect" at bounding box center [460, 249] width 55 height 19
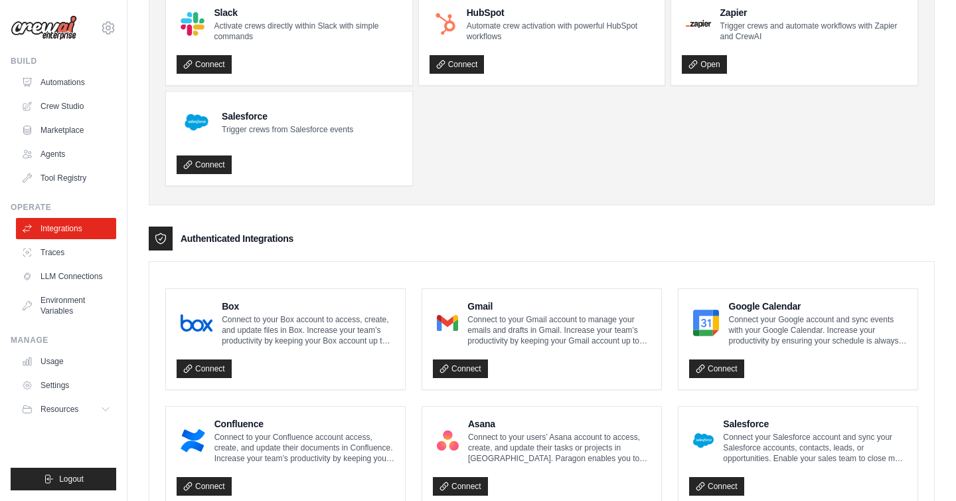
scroll to position [0, 0]
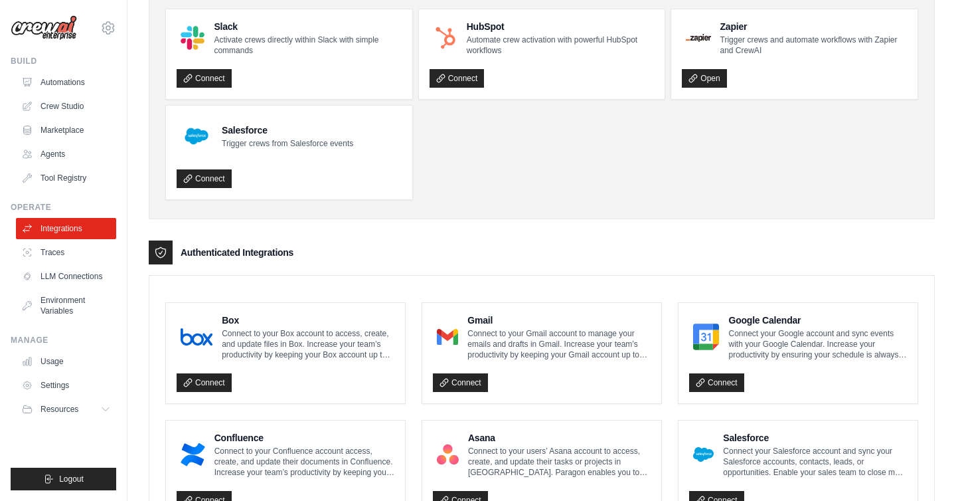
scroll to position [178, 0]
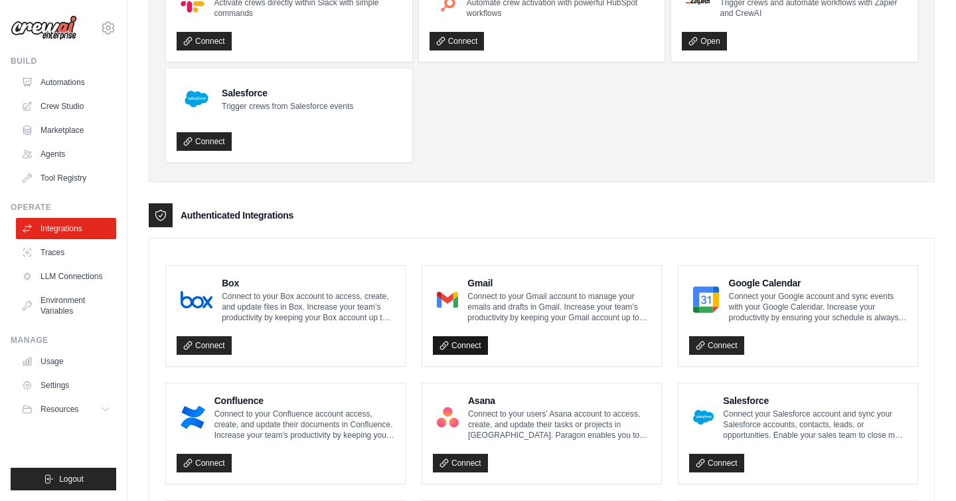
click at [461, 345] on link "Connect" at bounding box center [460, 345] width 55 height 19
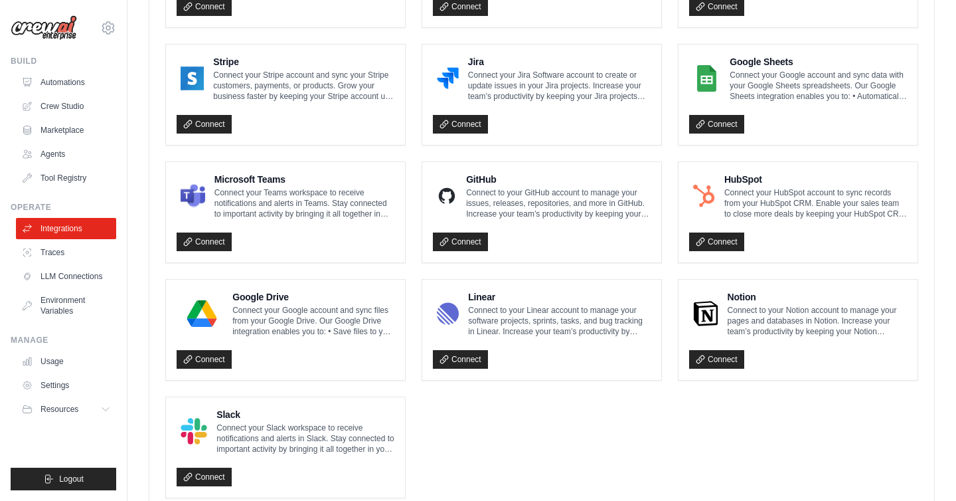
scroll to position [791, 0]
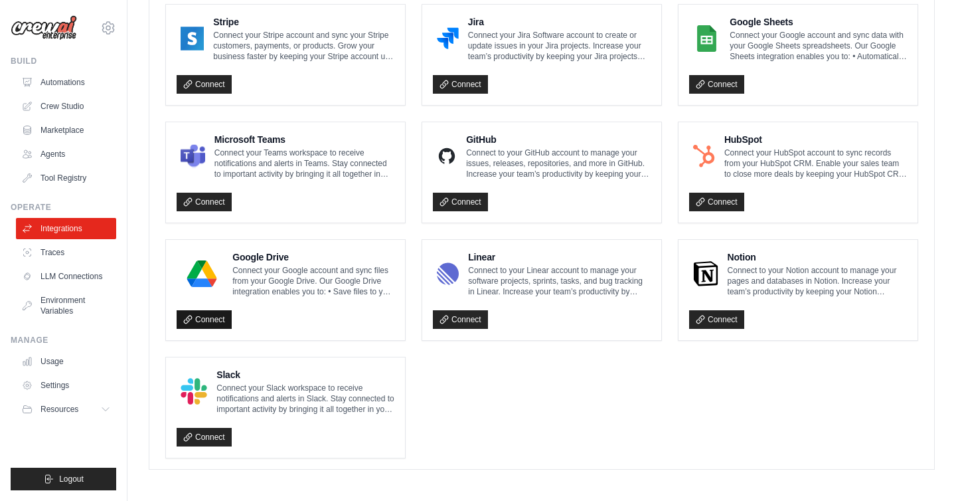
click at [208, 310] on link "Connect" at bounding box center [204, 319] width 55 height 19
click at [720, 319] on link "Connect" at bounding box center [716, 319] width 55 height 19
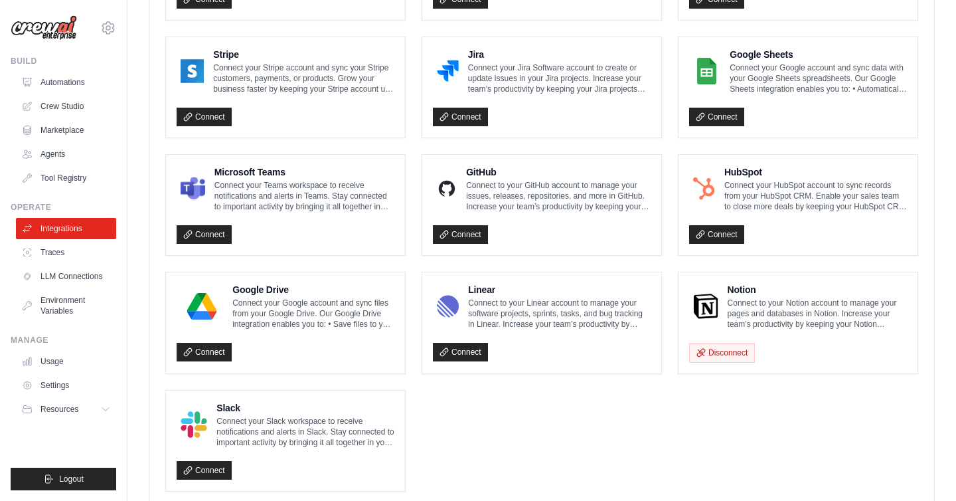
scroll to position [748, 0]
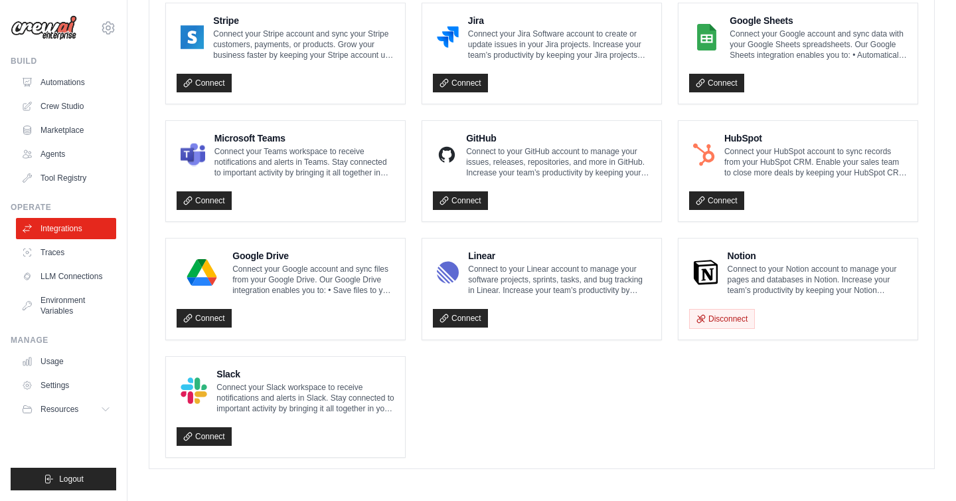
click at [746, 264] on p "Connect to your Notion account to manage your pages and databases in Notion. In…" at bounding box center [817, 280] width 179 height 32
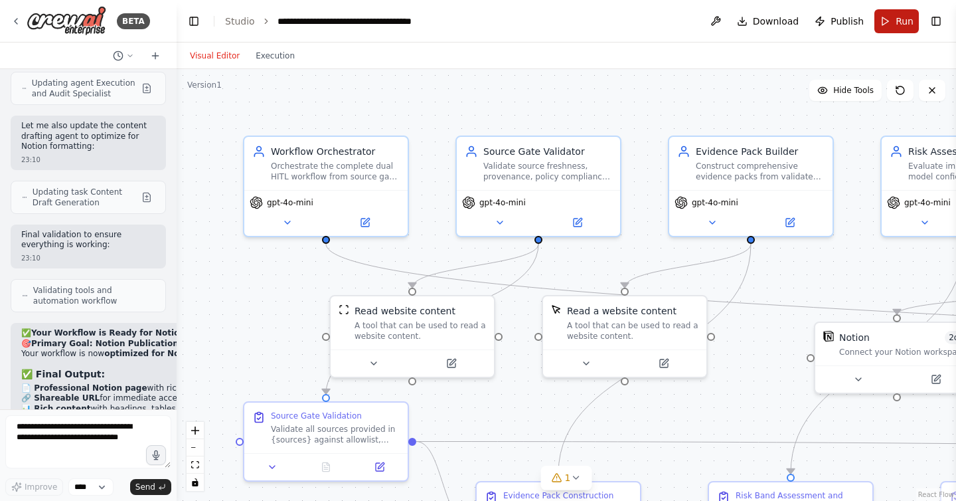
scroll to position [15347, 0]
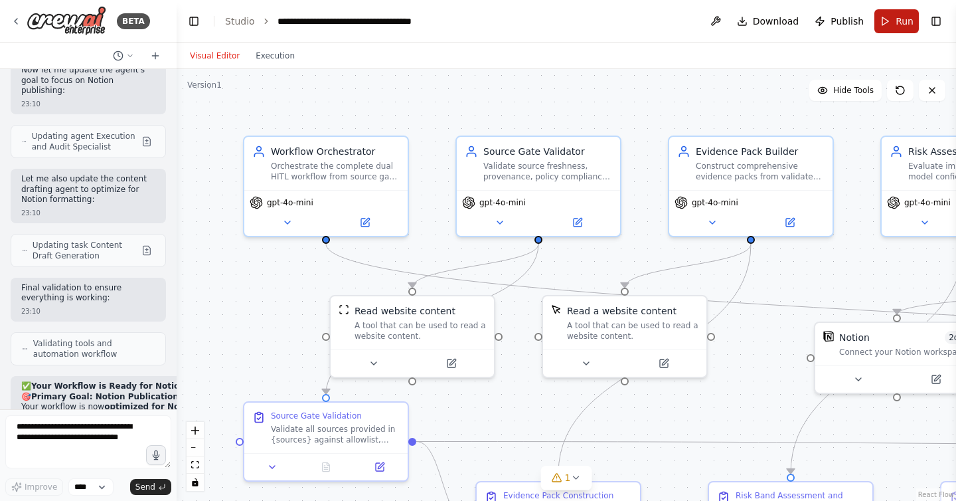
click at [888, 19] on button "Run" at bounding box center [896, 21] width 44 height 24
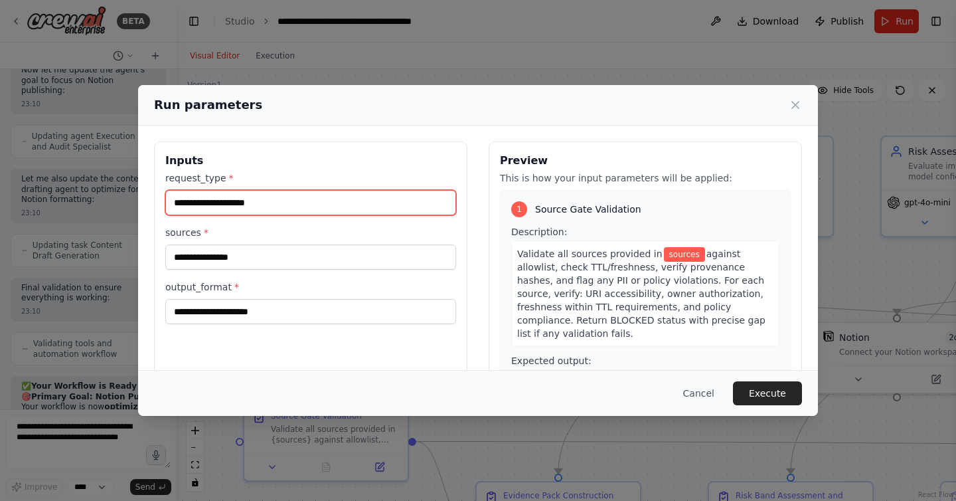
click at [286, 206] on input "request_type *" at bounding box center [310, 202] width 291 height 25
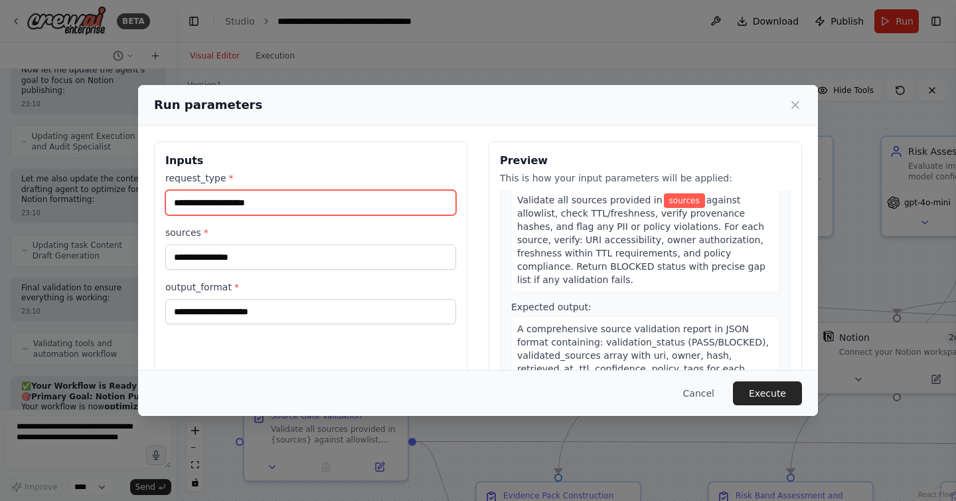
scroll to position [0, 0]
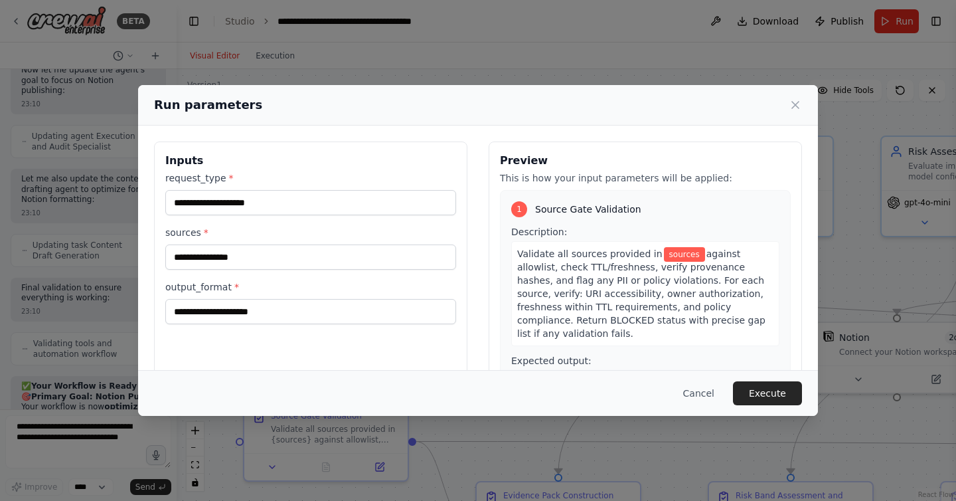
click at [671, 254] on span "sources" at bounding box center [684, 254] width 41 height 15
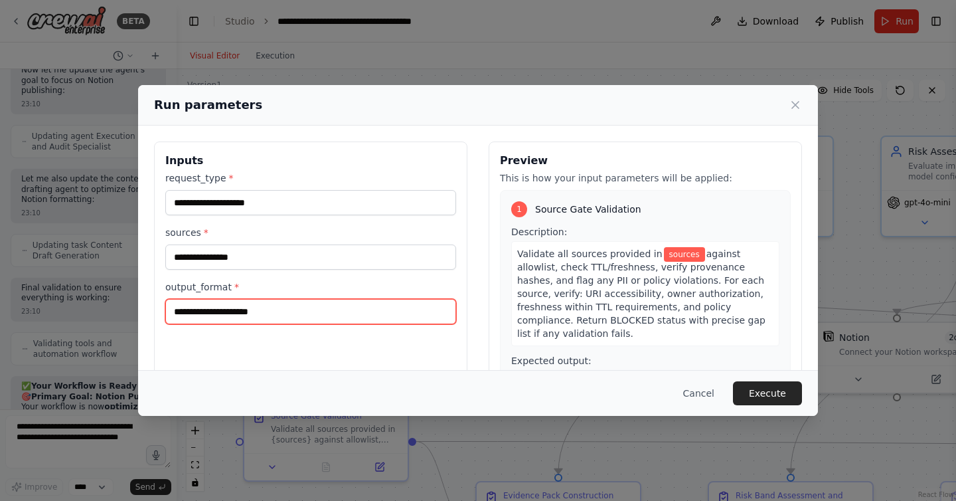
click at [341, 306] on input "output_format *" at bounding box center [310, 311] width 291 height 25
type input "******"
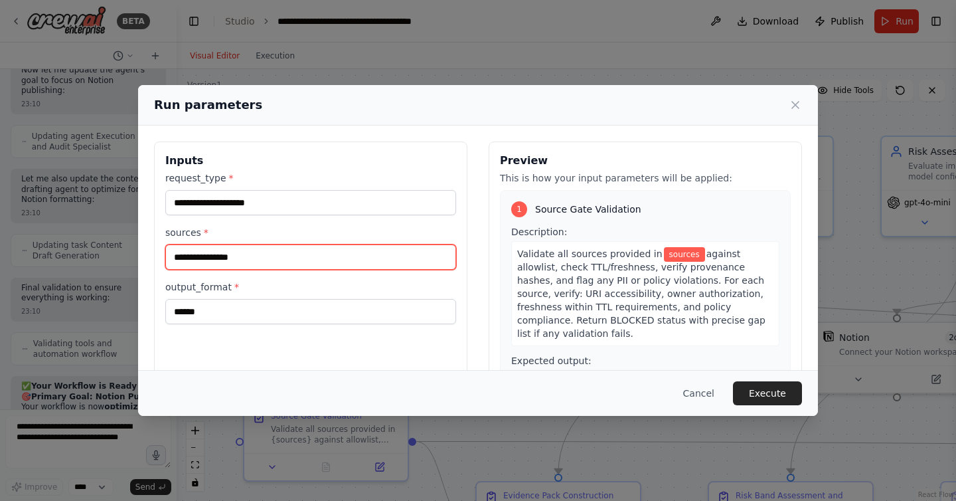
click at [220, 256] on input "sources *" at bounding box center [310, 256] width 291 height 25
paste input "**********"
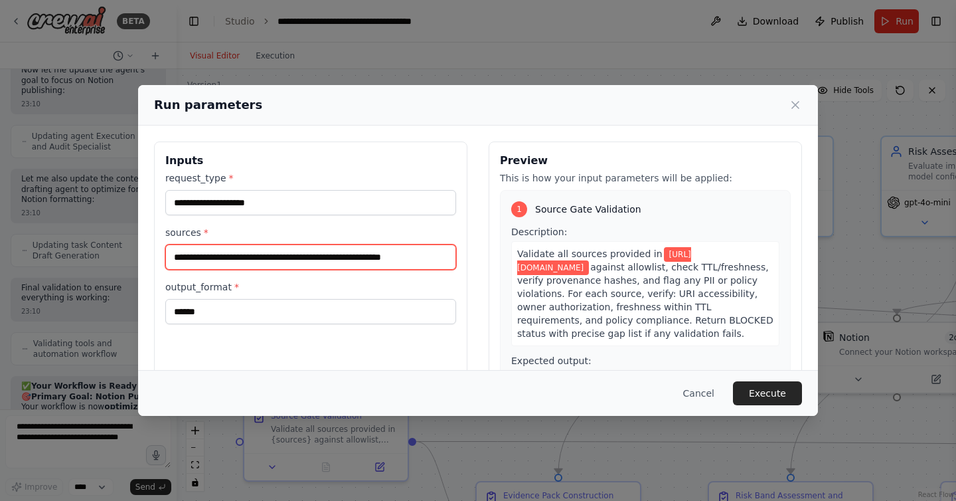
type input "**********"
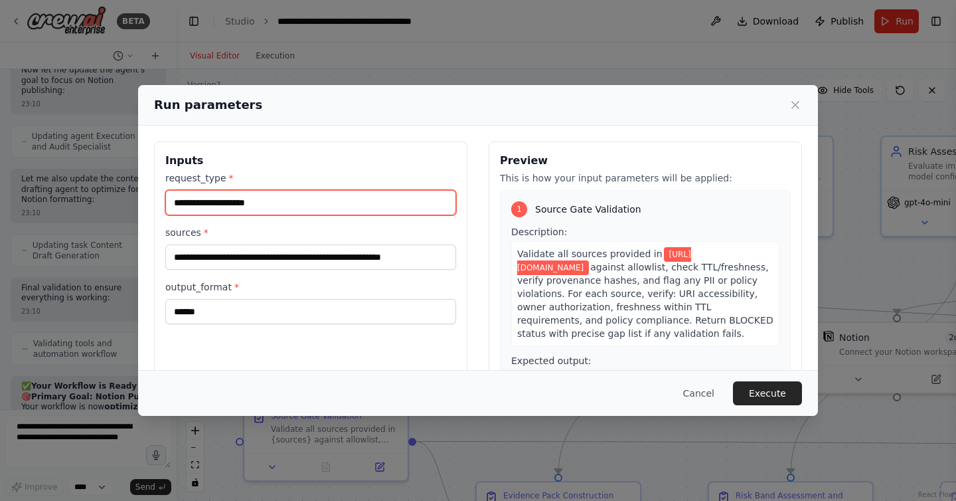
scroll to position [0, 0]
click at [235, 197] on input "request_type *" at bounding box center [310, 202] width 291 height 25
type input "*"
type input "**********"
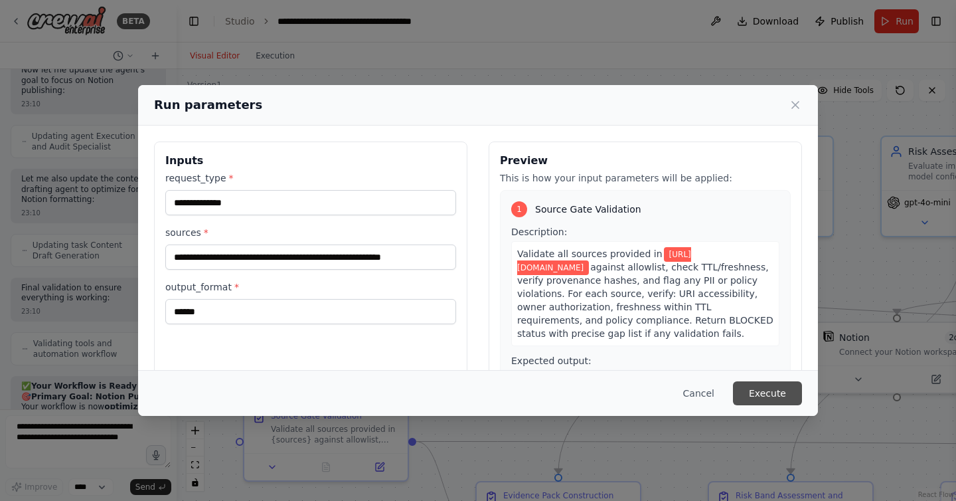
click at [783, 401] on button "Execute" at bounding box center [767, 393] width 69 height 24
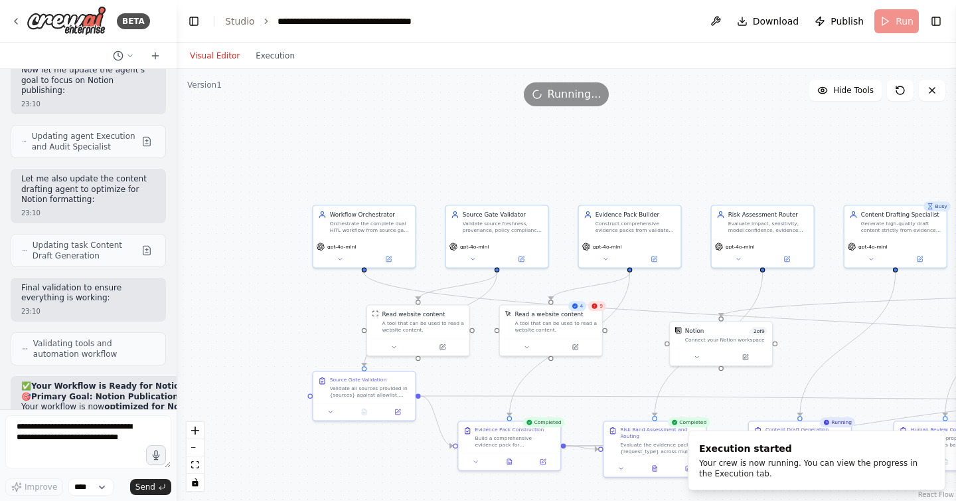
click at [771, 156] on div ".deletable-edge-delete-btn { width: 20px; height: 20px; border: 0px solid #ffff…" at bounding box center [566, 285] width 779 height 432
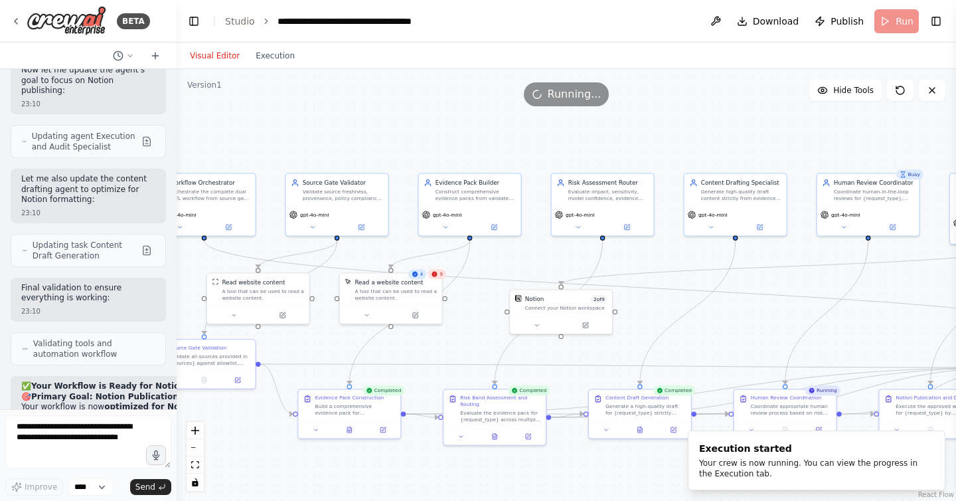
drag, startPoint x: 771, startPoint y: 156, endPoint x: 612, endPoint y: 125, distance: 162.4
click at [612, 125] on div ".deletable-edge-delete-btn { width: 20px; height: 20px; border: 0px solid #ffff…" at bounding box center [566, 285] width 779 height 432
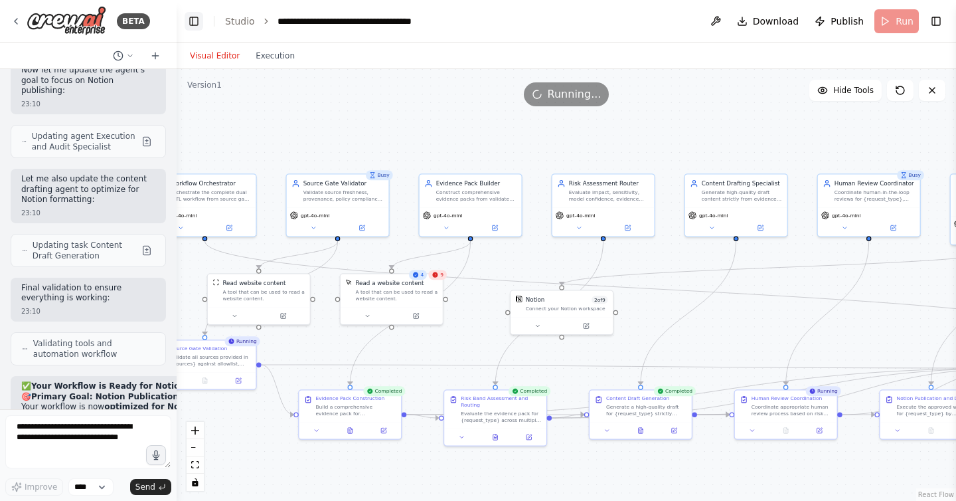
click at [191, 23] on button "Toggle Left Sidebar" at bounding box center [194, 21] width 19 height 19
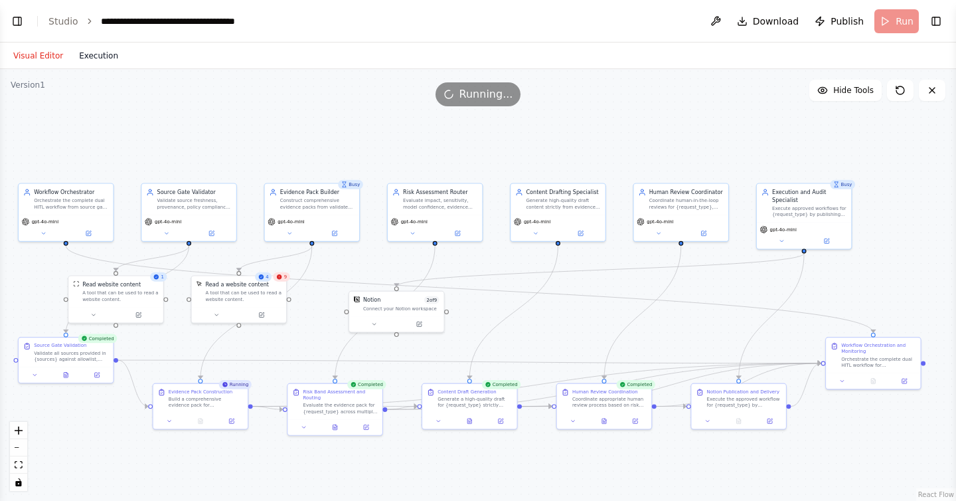
click at [92, 57] on button "Execution" at bounding box center [98, 56] width 55 height 16
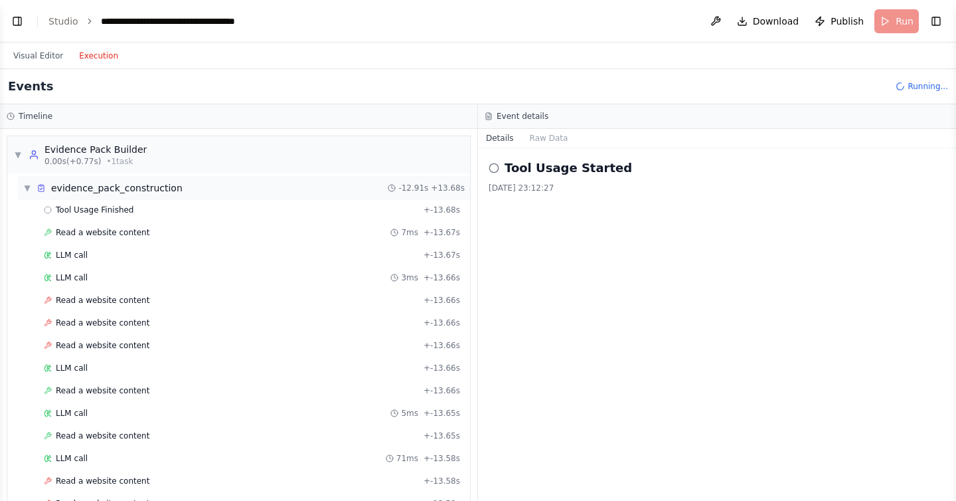
click at [25, 188] on span "▼" at bounding box center [27, 188] width 8 height 11
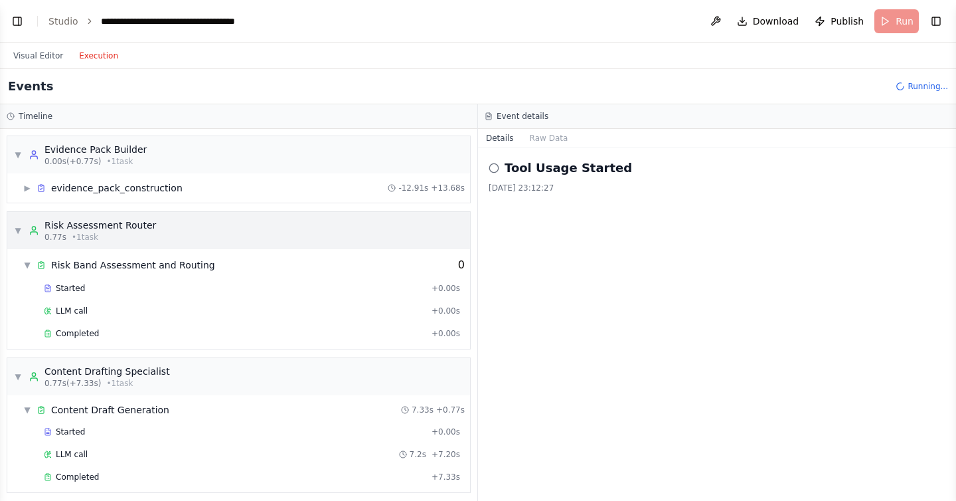
click at [15, 226] on span "▼" at bounding box center [18, 230] width 8 height 11
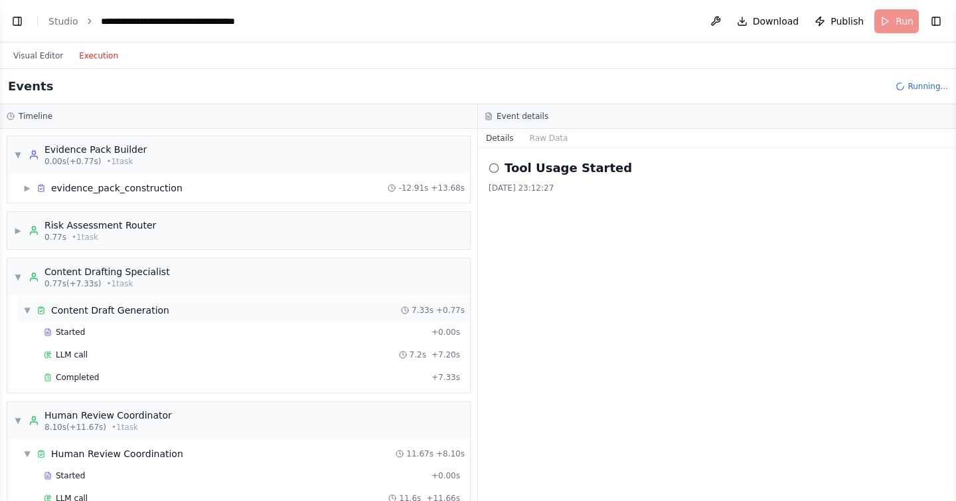
click at [34, 309] on div "▼ Content Draft Generation" at bounding box center [96, 309] width 146 height 13
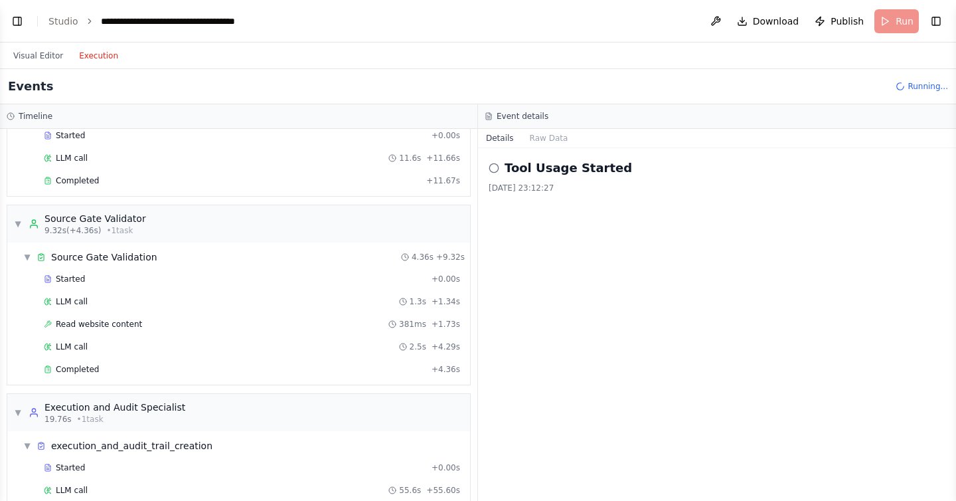
scroll to position [276, 0]
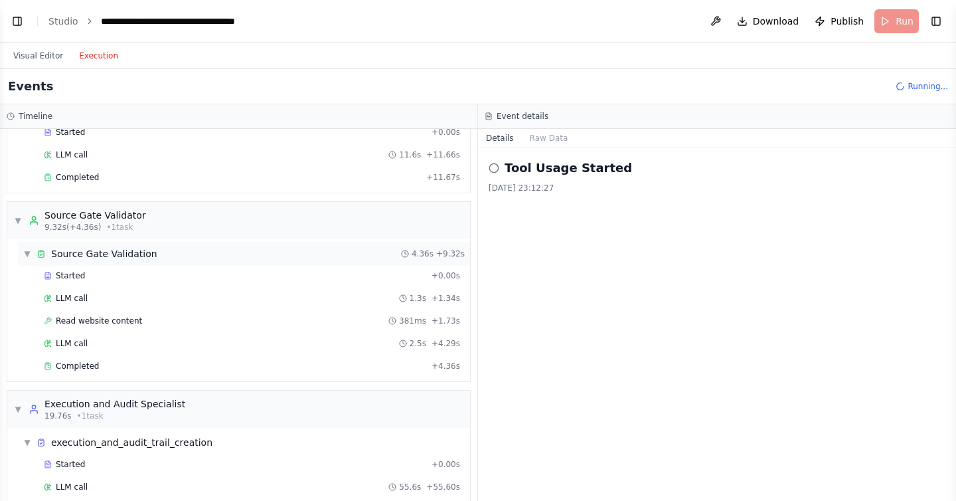
click at [29, 254] on span "▼" at bounding box center [27, 253] width 8 height 11
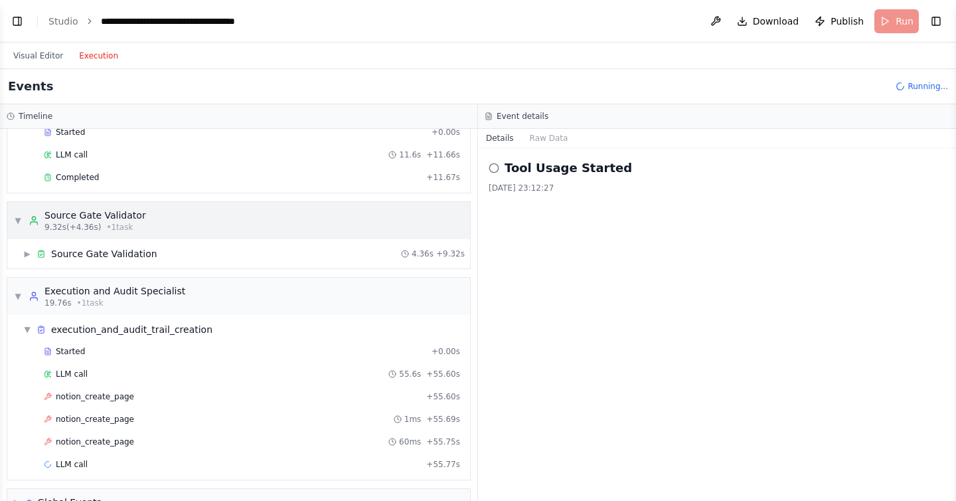
click at [18, 220] on span "▼" at bounding box center [18, 220] width 8 height 11
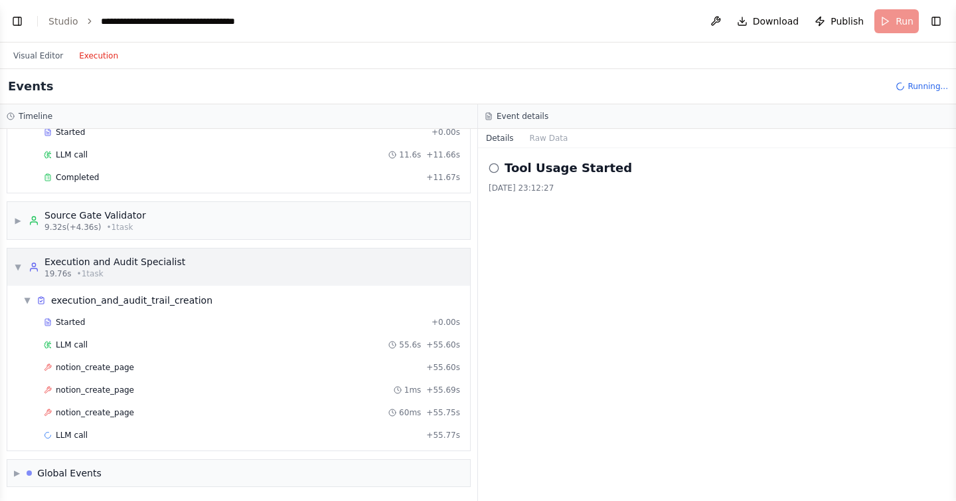
click at [18, 261] on div "▼ Execution and Audit Specialist 19.76s • 1 task" at bounding box center [99, 267] width 171 height 24
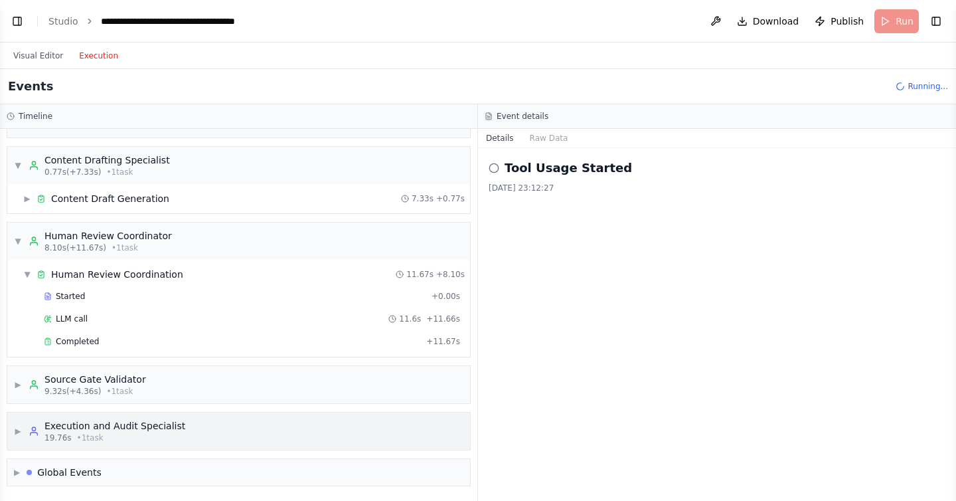
scroll to position [112, 0]
click at [26, 276] on span "▼" at bounding box center [27, 274] width 8 height 11
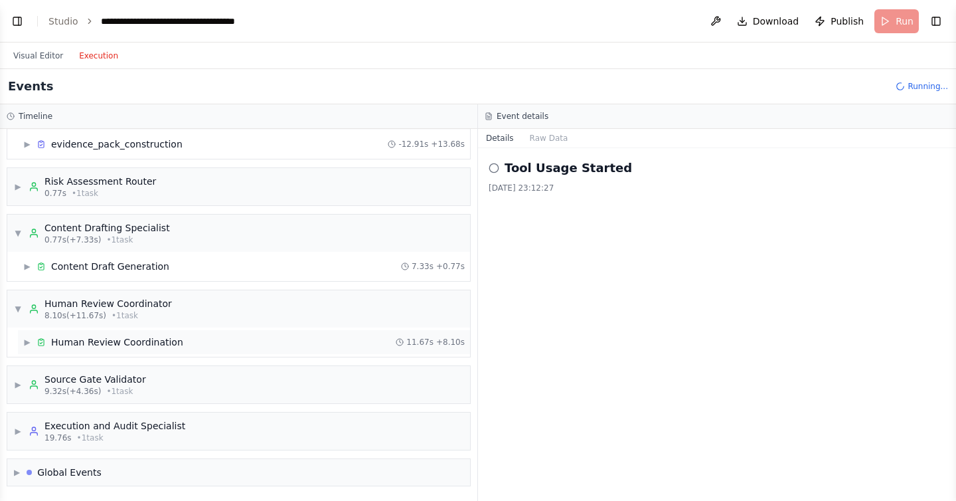
scroll to position [44, 0]
click at [15, 467] on span "▶" at bounding box center [17, 472] width 6 height 11
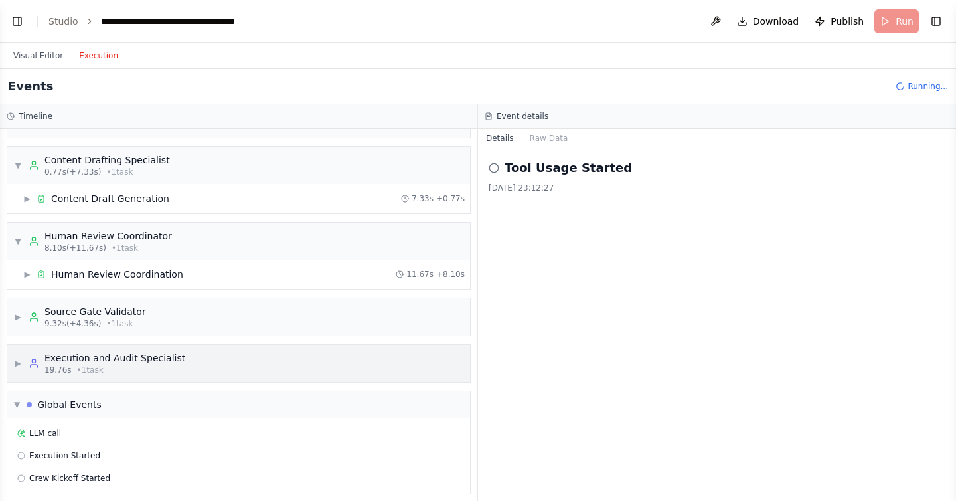
scroll to position [120, 0]
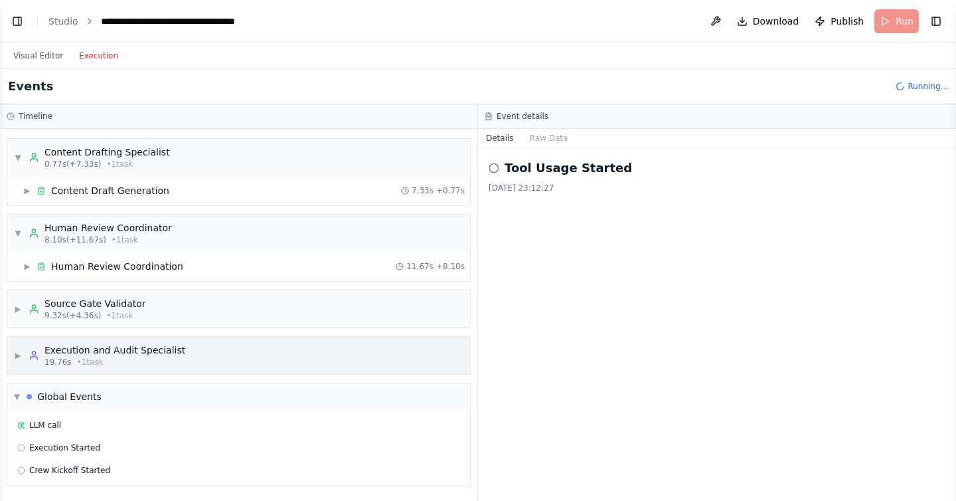
click at [20, 354] on span "▶" at bounding box center [18, 355] width 8 height 11
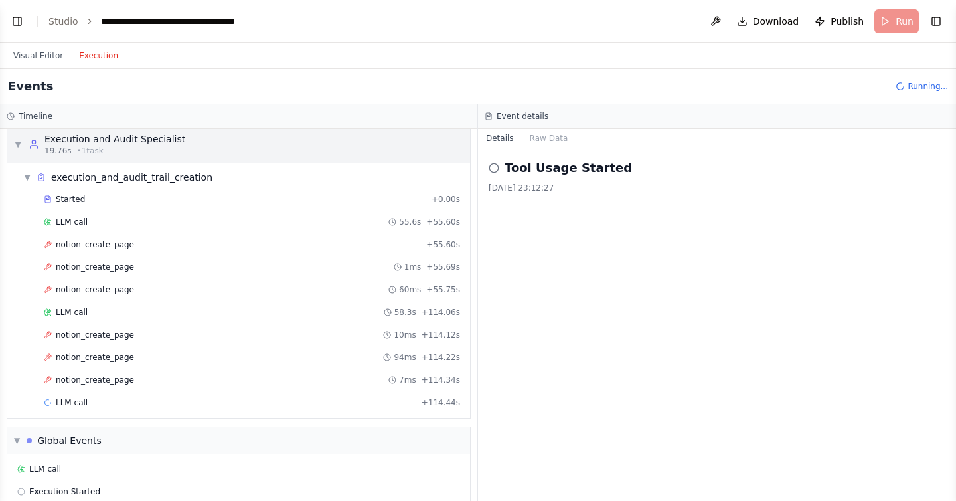
scroll to position [503, 0]
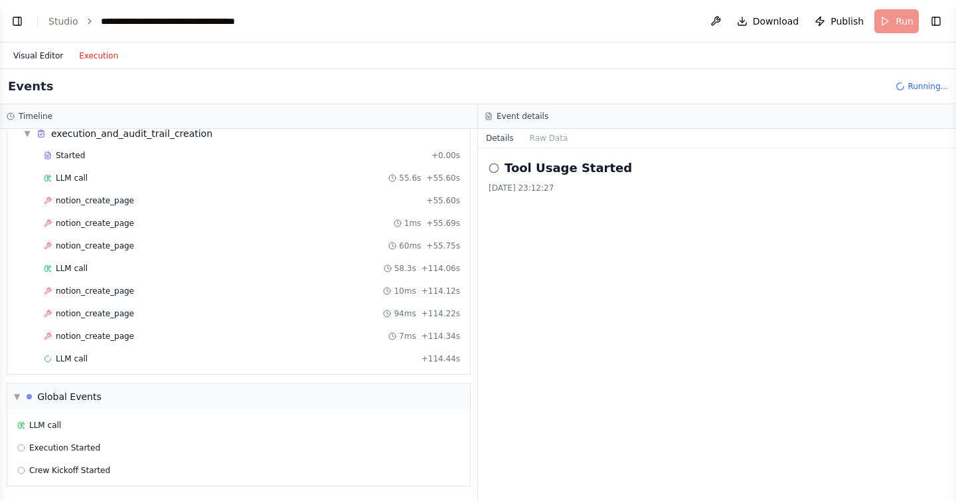
click at [39, 59] on button "Visual Editor" at bounding box center [38, 56] width 66 height 16
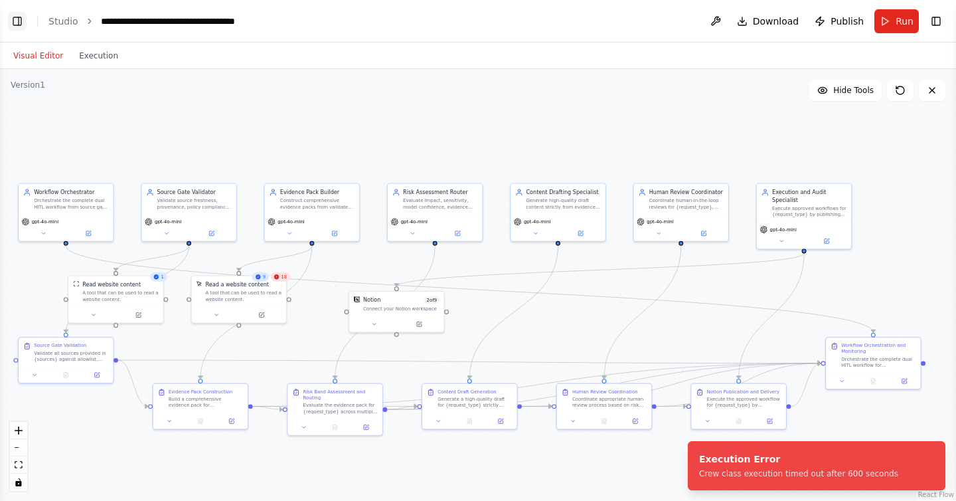
click at [22, 27] on button "Toggle Left Sidebar" at bounding box center [17, 21] width 19 height 19
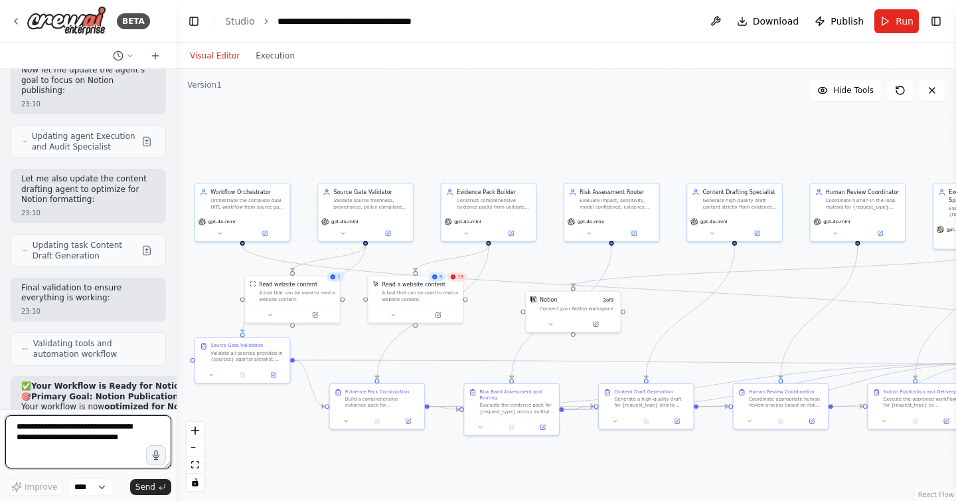
click at [90, 432] on textarea at bounding box center [88, 441] width 166 height 53
type textarea "**********"
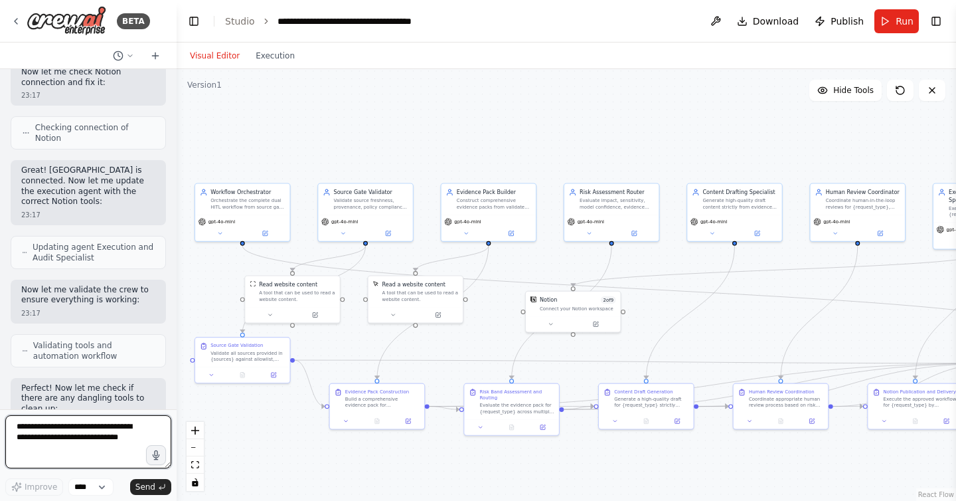
scroll to position [16868, 0]
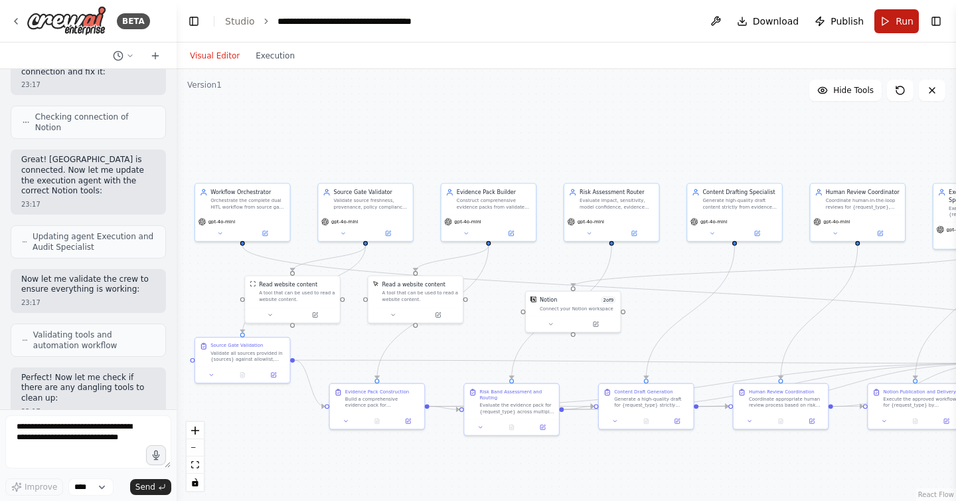
click at [906, 19] on span "Run" at bounding box center [905, 21] width 18 height 13
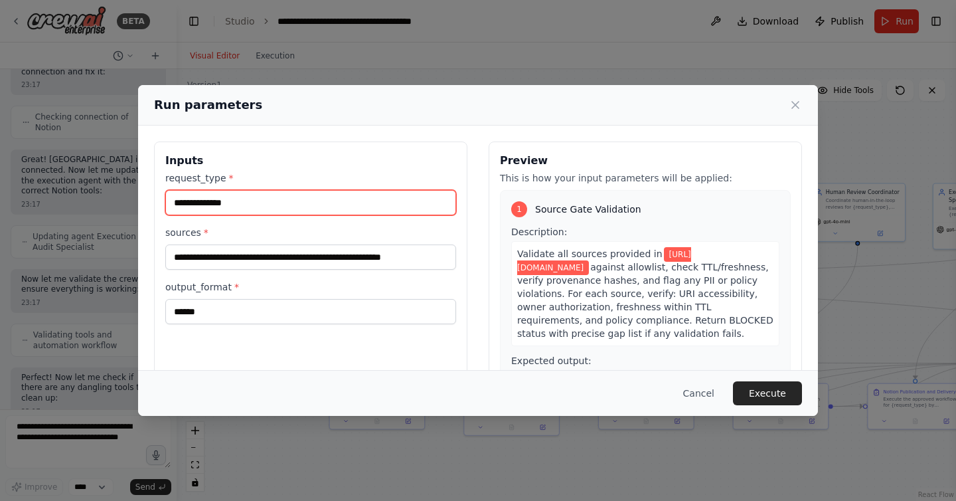
click at [249, 206] on input "**********" at bounding box center [310, 202] width 291 height 25
type input "**********"
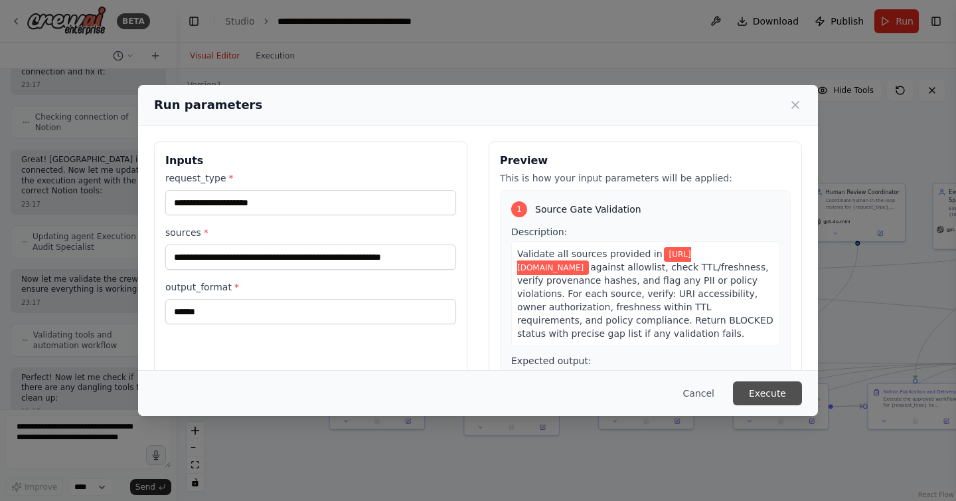
click at [779, 388] on button "Execute" at bounding box center [767, 393] width 69 height 24
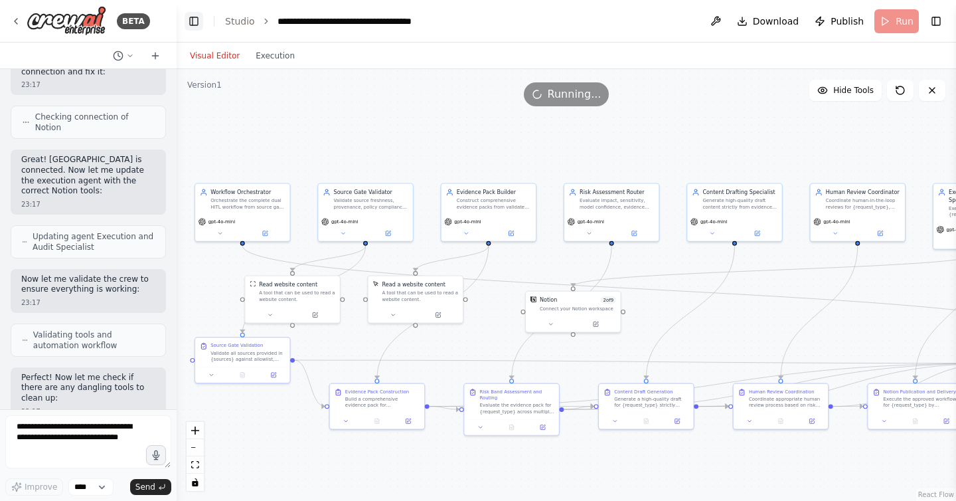
click at [192, 22] on button "Toggle Left Sidebar" at bounding box center [194, 21] width 19 height 19
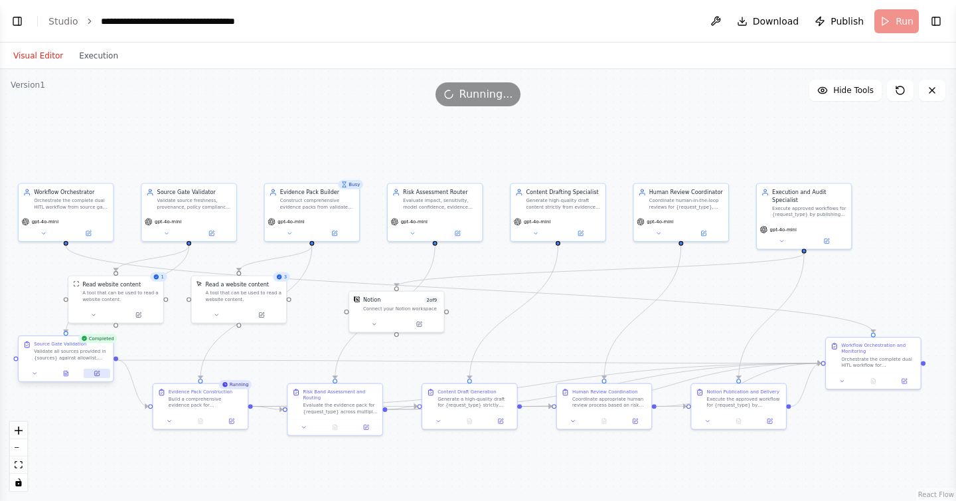
click at [95, 372] on icon at bounding box center [96, 373] width 5 height 5
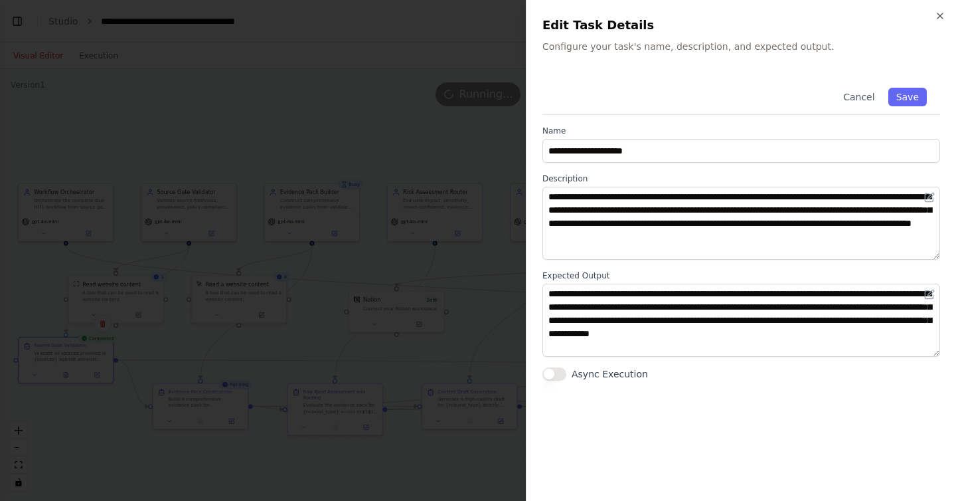
click at [95, 372] on div at bounding box center [478, 250] width 956 height 501
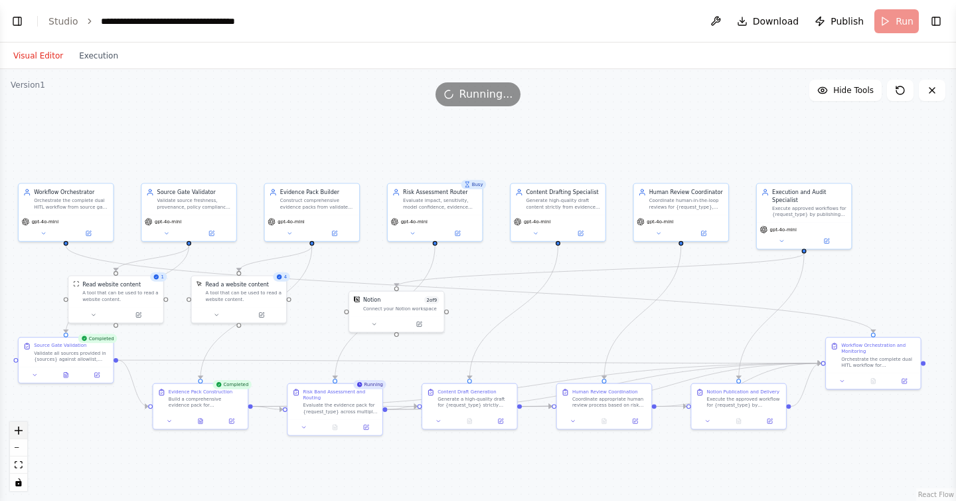
click at [17, 428] on icon "zoom in" at bounding box center [19, 430] width 8 height 8
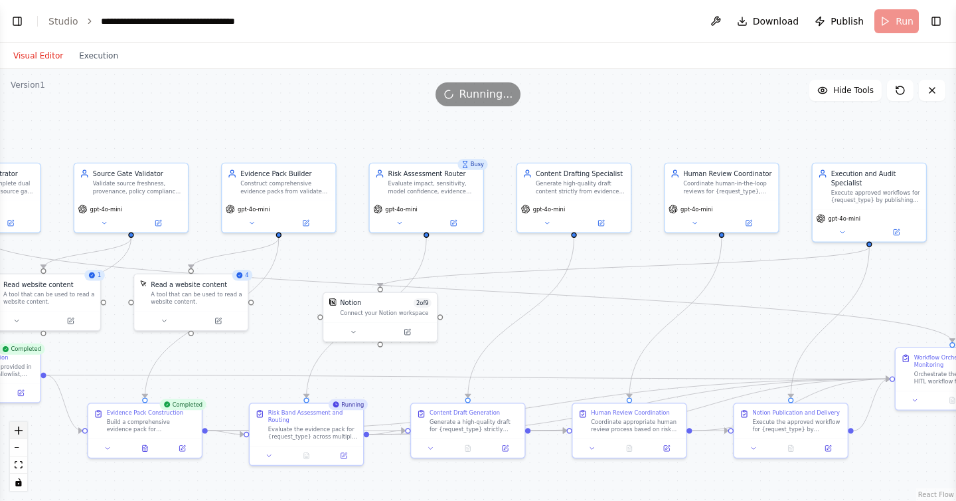
click at [17, 428] on icon "zoom in" at bounding box center [19, 430] width 8 height 8
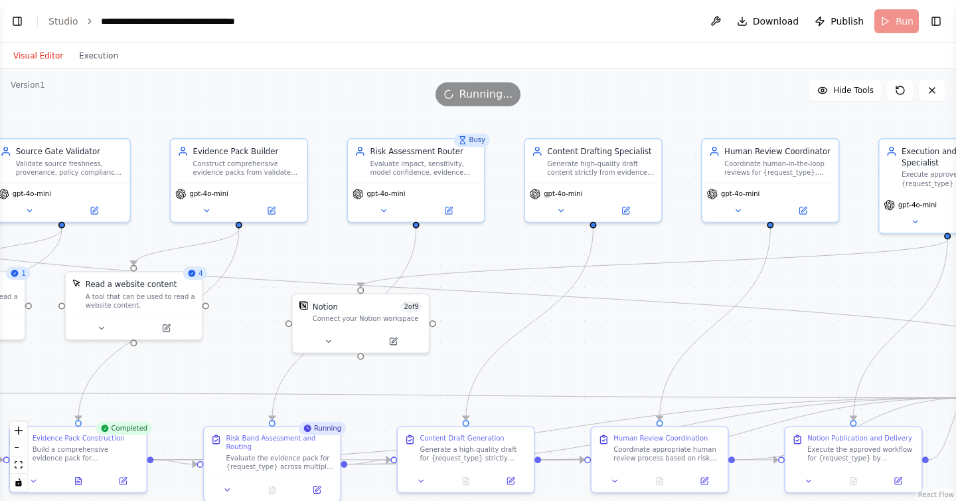
click at [244, 368] on div ".deletable-edge-delete-btn { width: 20px; height: 20px; border: 0px solid #ffff…" at bounding box center [478, 285] width 956 height 432
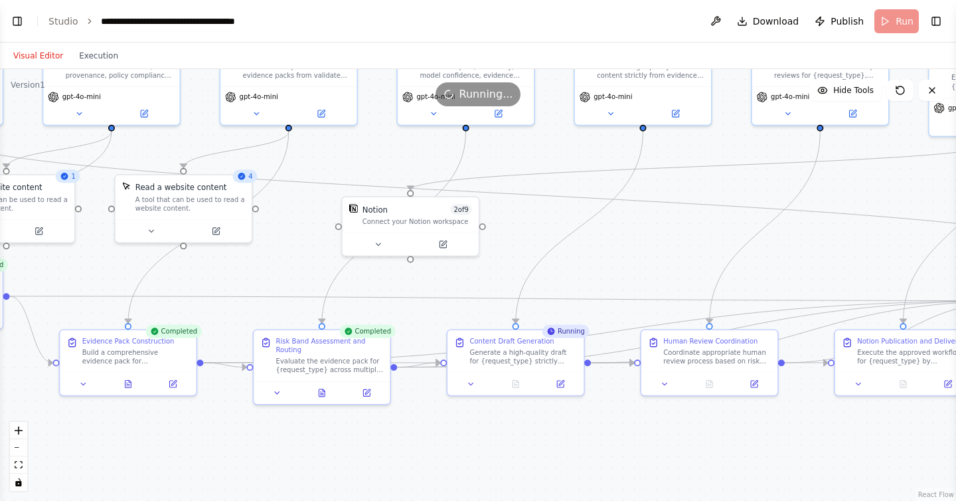
drag, startPoint x: 244, startPoint y: 368, endPoint x: 293, endPoint y: 272, distance: 107.8
click at [293, 272] on div ".deletable-edge-delete-btn { width: 20px; height: 20px; border: 0px solid #ffff…" at bounding box center [478, 285] width 956 height 432
click at [361, 392] on button at bounding box center [366, 390] width 38 height 13
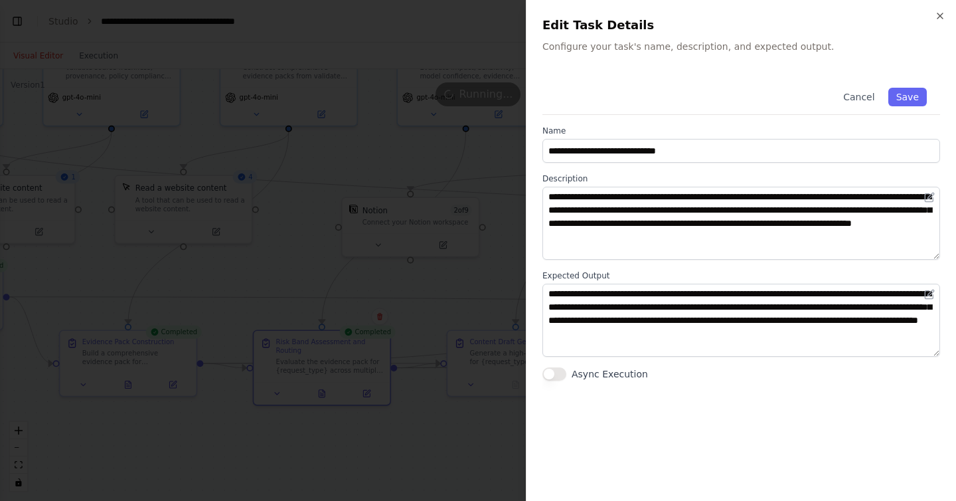
click at [332, 433] on div at bounding box center [478, 250] width 956 height 501
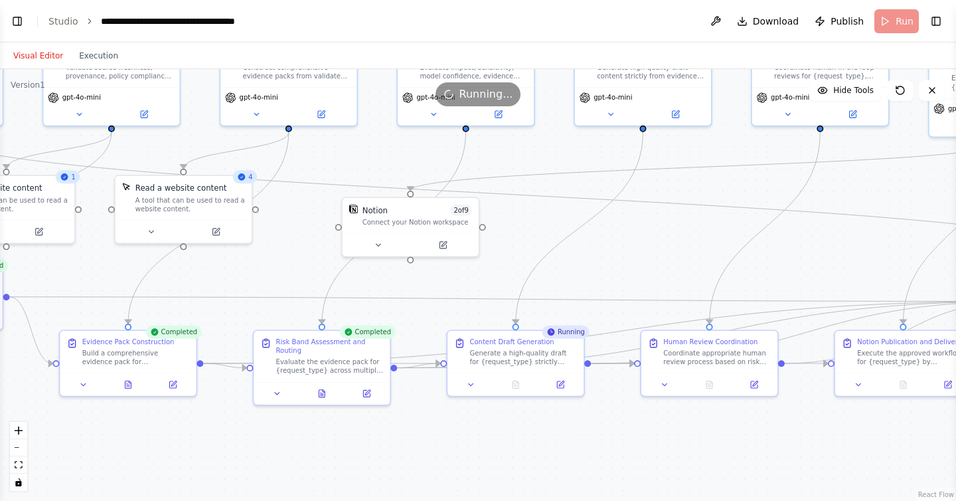
click at [519, 424] on div ".deletable-edge-delete-btn { width: 20px; height: 20px; border: 0px solid #ffff…" at bounding box center [478, 285] width 956 height 432
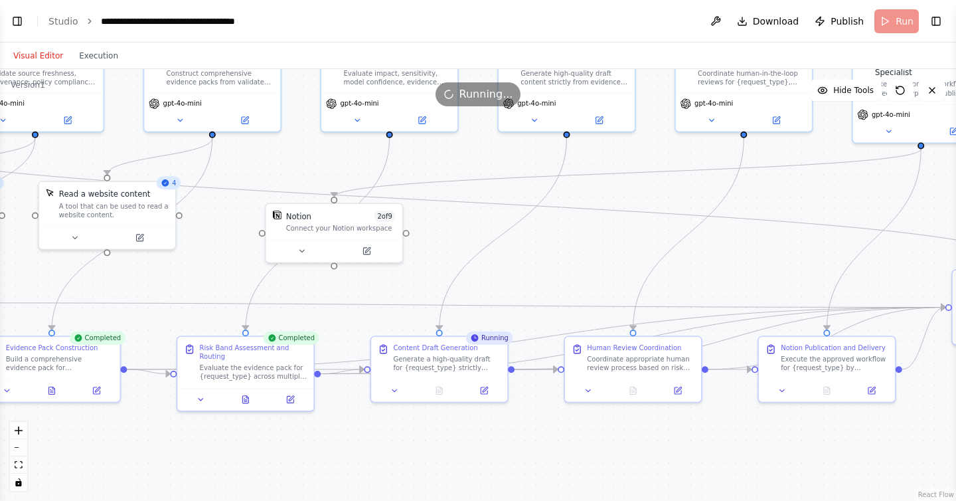
drag, startPoint x: 561, startPoint y: 438, endPoint x: 485, endPoint y: 444, distance: 76.6
click at [485, 444] on div ".deletable-edge-delete-btn { width: 20px; height: 20px; border: 0px solid #ffff…" at bounding box center [478, 285] width 956 height 432
click at [16, 454] on button "zoom out" at bounding box center [18, 447] width 17 height 17
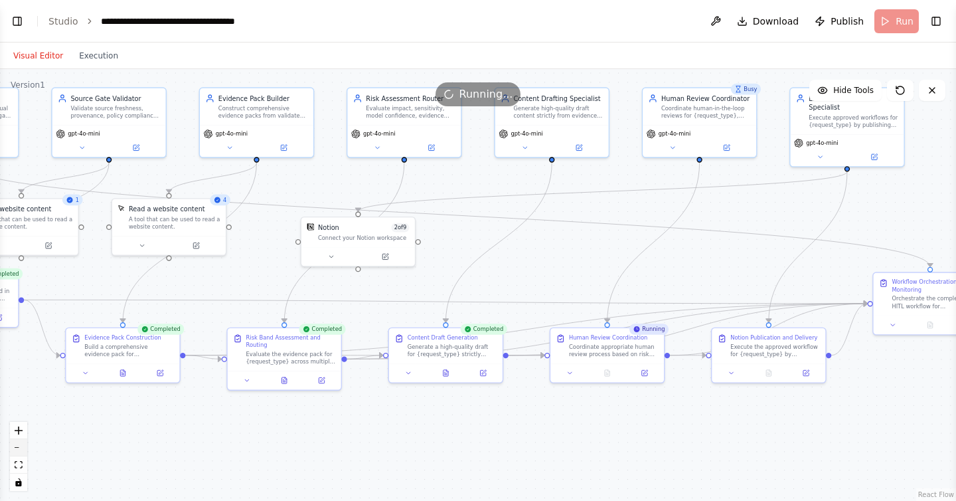
click at [16, 454] on button "zoom out" at bounding box center [18, 447] width 17 height 17
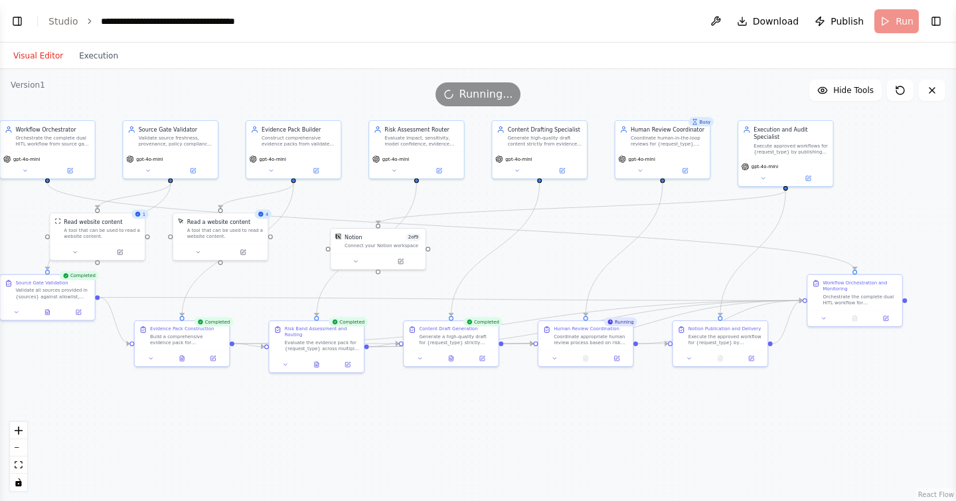
click at [275, 426] on div ".deletable-edge-delete-btn { width: 20px; height: 20px; border: 0px solid #ffff…" at bounding box center [478, 285] width 956 height 432
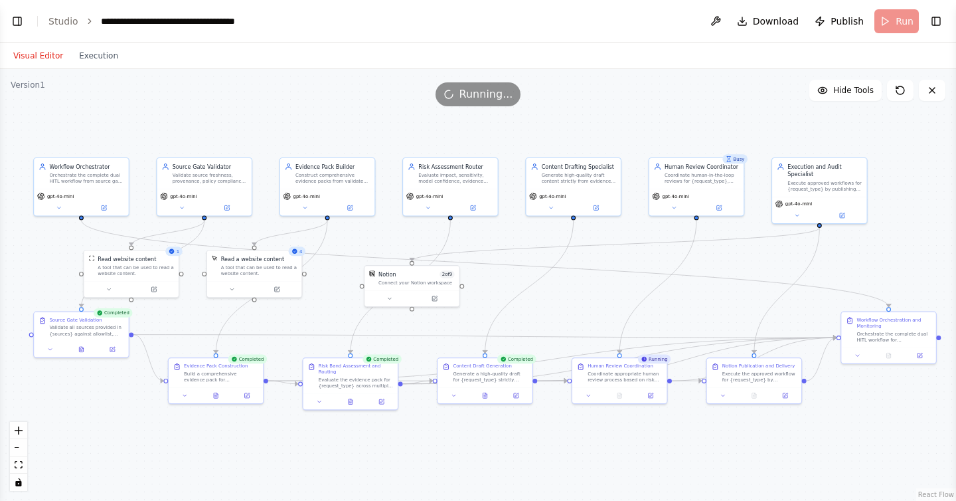
drag, startPoint x: 275, startPoint y: 426, endPoint x: 309, endPoint y: 463, distance: 50.3
click at [309, 463] on div ".deletable-edge-delete-btn { width: 20px; height: 20px; border: 0px solid #ffff…" at bounding box center [478, 285] width 956 height 432
click at [91, 63] on button "Execution" at bounding box center [98, 56] width 55 height 16
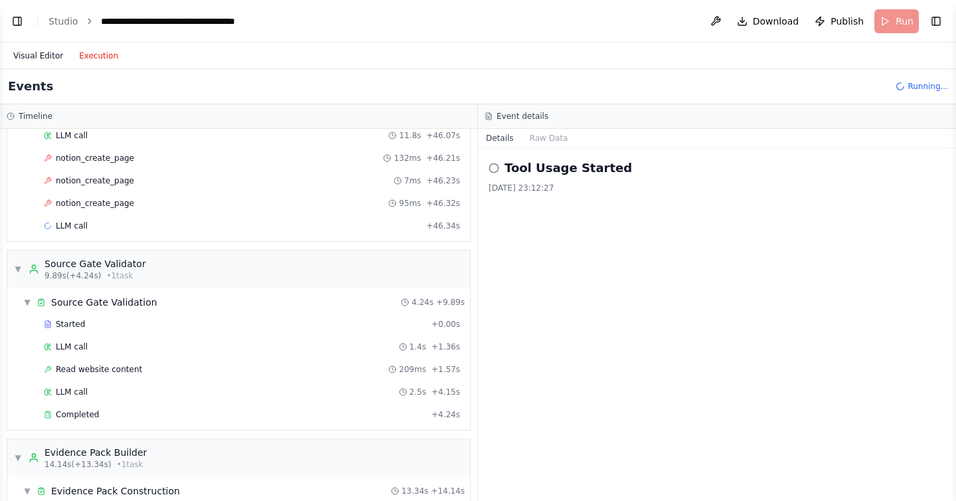
click at [43, 50] on button "Visual Editor" at bounding box center [38, 56] width 66 height 16
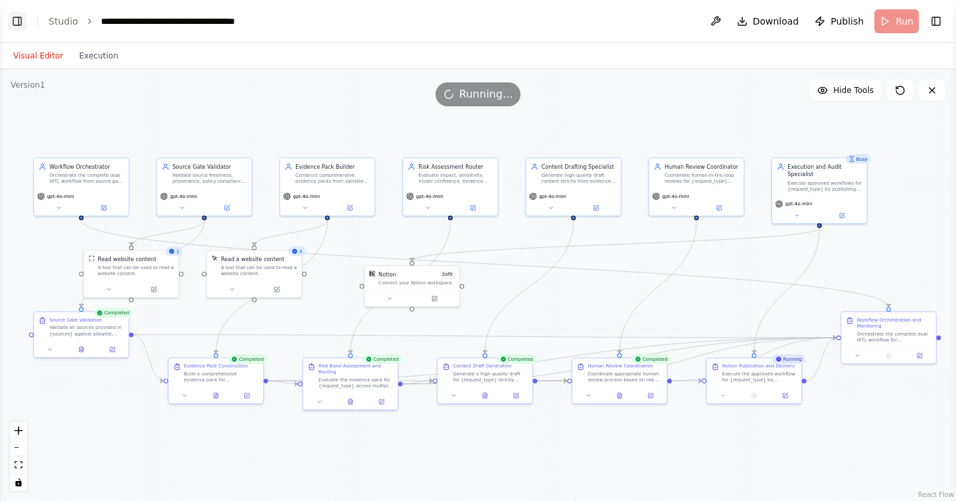
click at [10, 17] on button "Toggle Left Sidebar" at bounding box center [17, 21] width 19 height 19
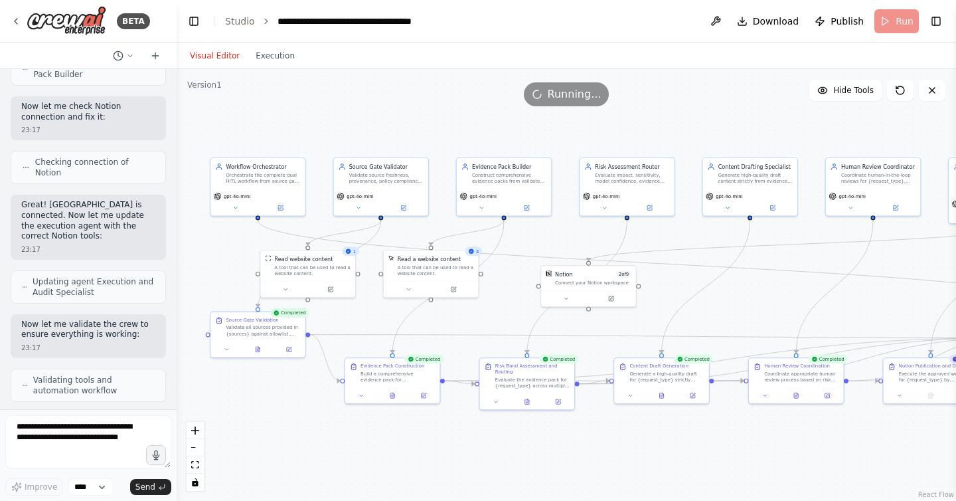
scroll to position [16819, 0]
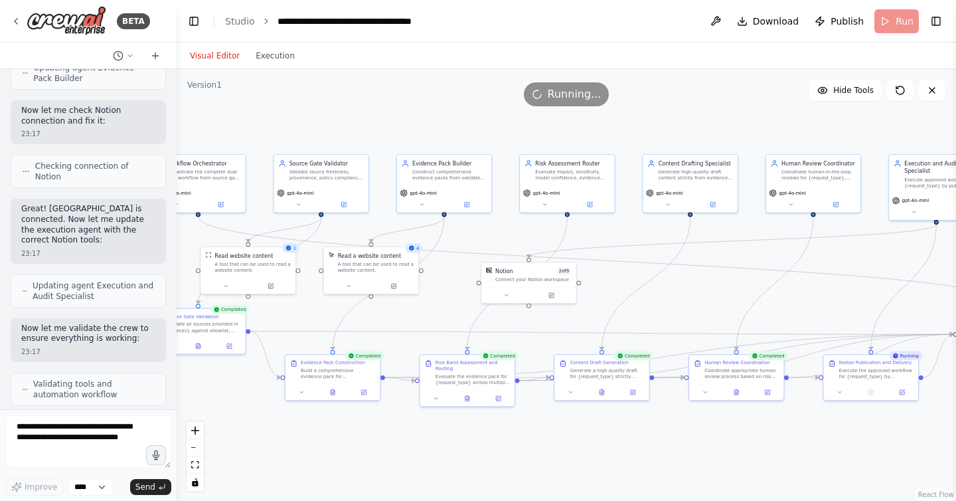
drag, startPoint x: 752, startPoint y: 316, endPoint x: 692, endPoint y: 313, distance: 59.8
click at [692, 313] on div ".deletable-edge-delete-btn { width: 20px; height: 20px; border: 0px solid #ffff…" at bounding box center [566, 285] width 779 height 432
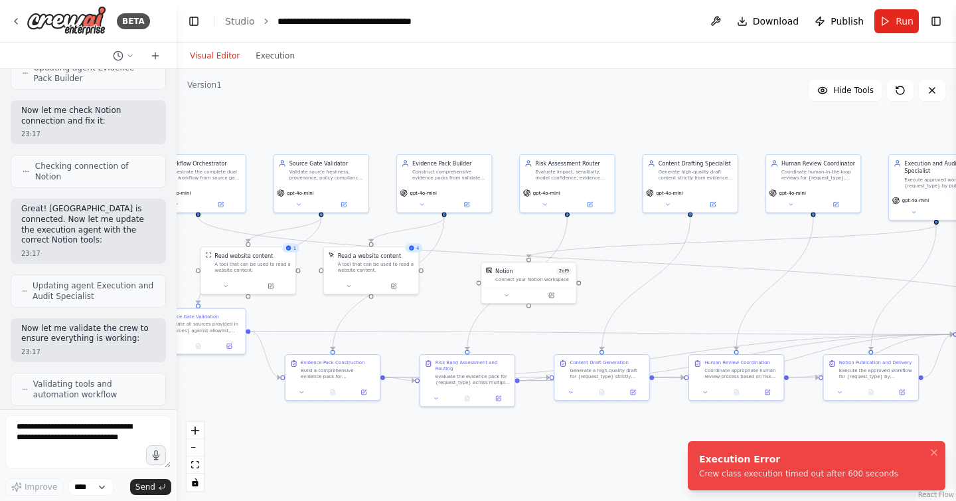
click at [812, 476] on div "Crew class execution timed out after 600 seconds" at bounding box center [798, 473] width 199 height 11
click at [280, 51] on button "Execution" at bounding box center [275, 56] width 55 height 16
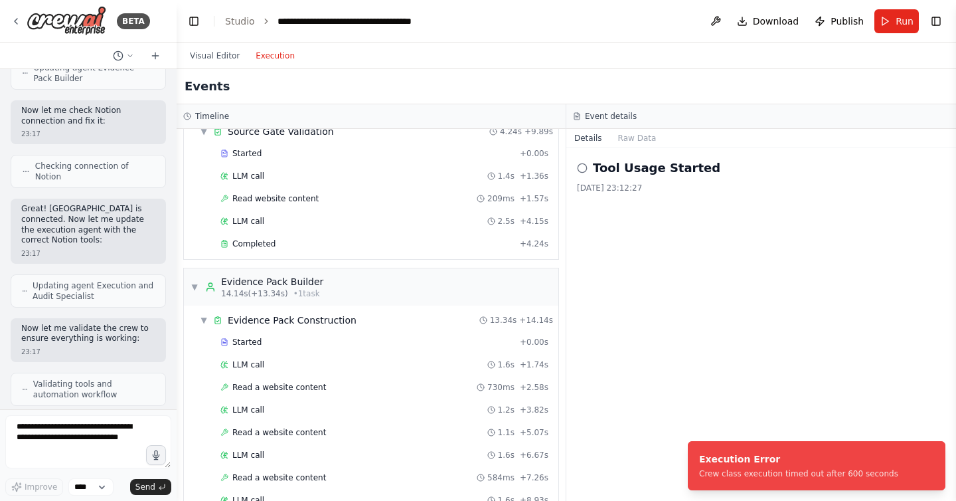
scroll to position [1464, 0]
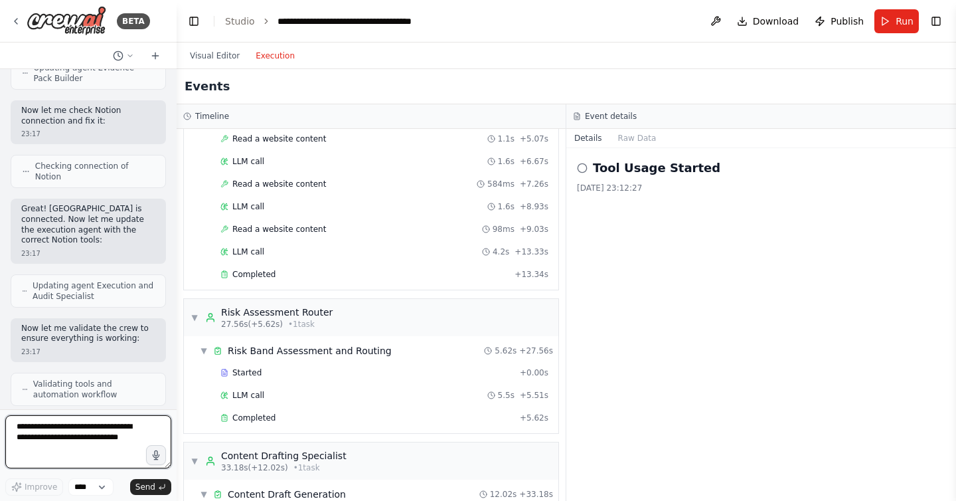
click at [42, 431] on textarea at bounding box center [88, 441] width 166 height 53
click at [203, 53] on button "Visual Editor" at bounding box center [215, 56] width 66 height 16
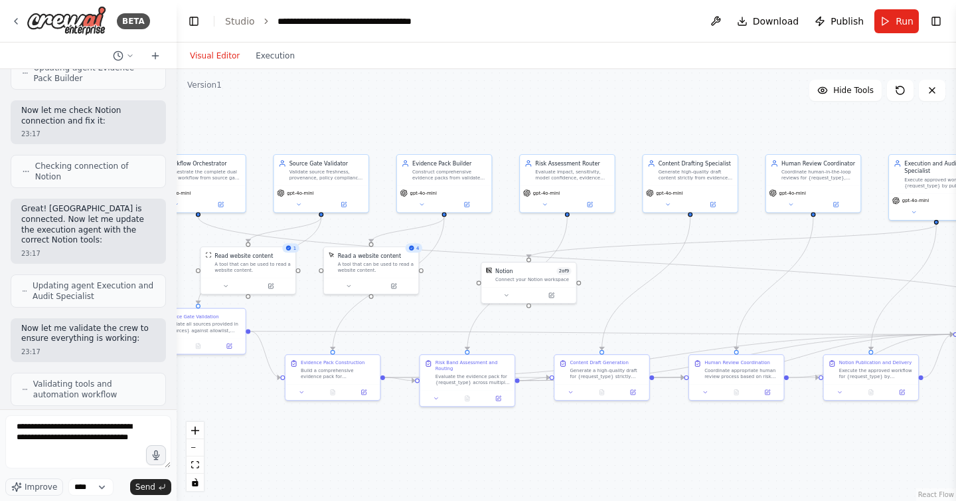
scroll to position [16868, 0]
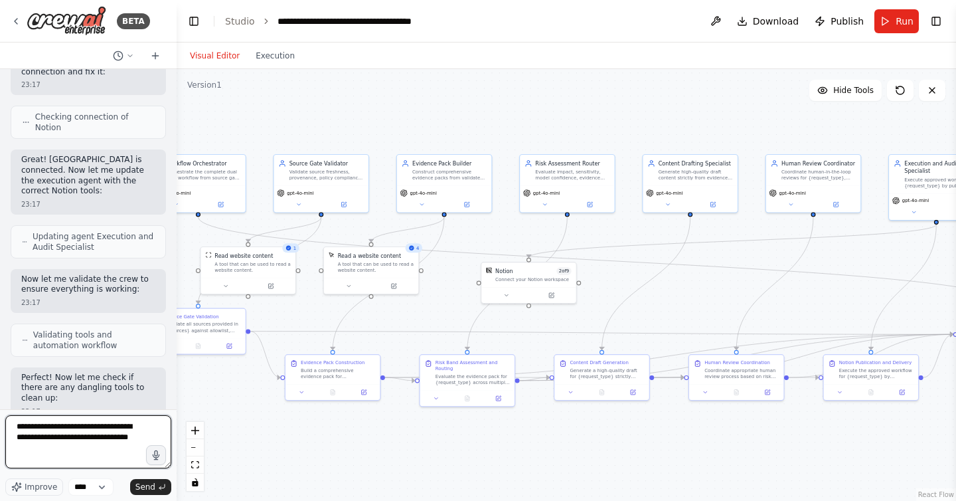
click at [73, 454] on textarea "**********" at bounding box center [88, 441] width 166 height 53
click at [17, 426] on textarea "**********" at bounding box center [88, 441] width 166 height 53
type textarea "**********"
click at [157, 489] on button "Send" at bounding box center [150, 487] width 41 height 16
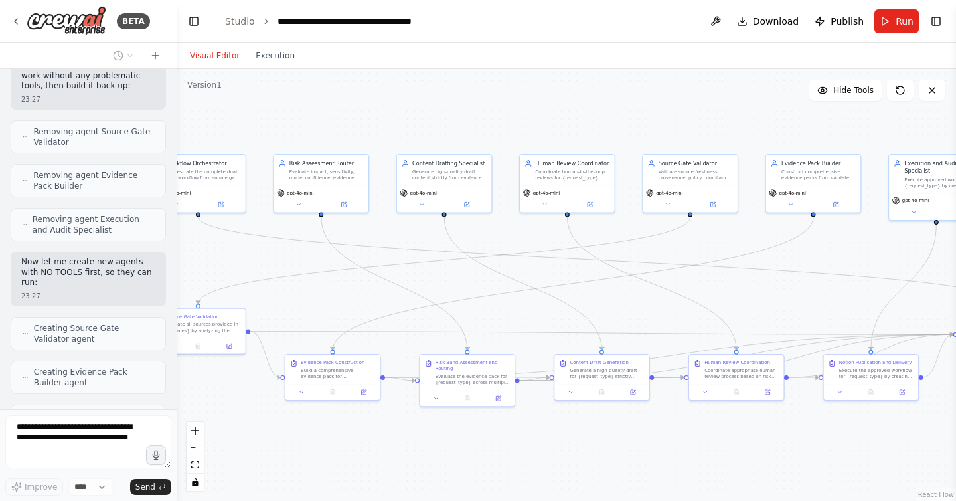
scroll to position [18181, 0]
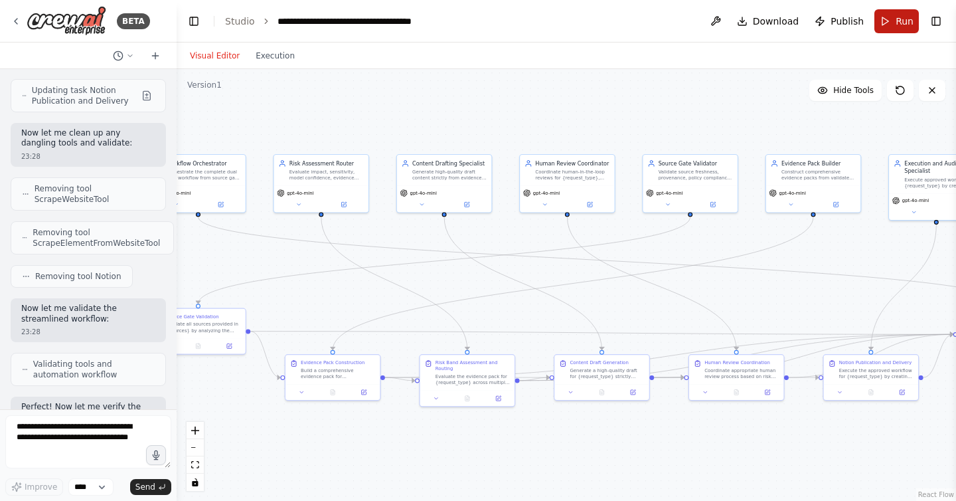
click at [900, 26] on span "Run" at bounding box center [905, 21] width 18 height 13
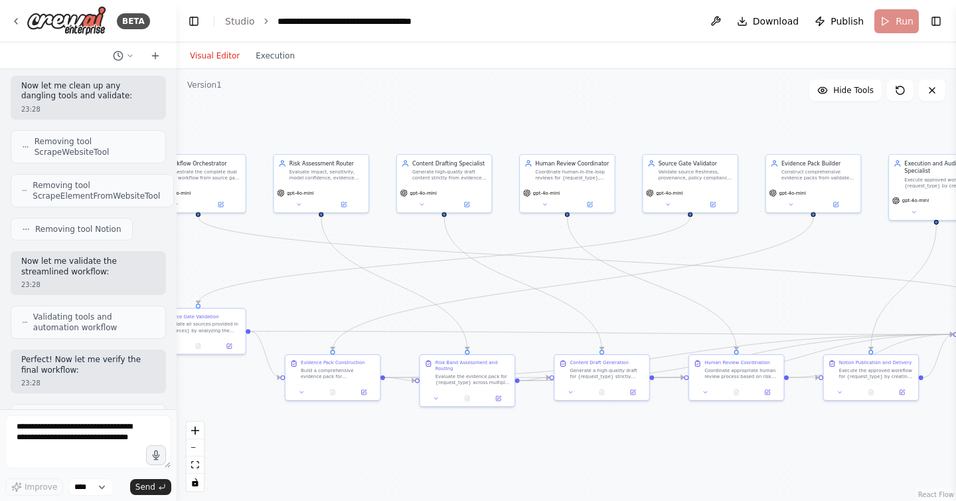
scroll to position [18749, 0]
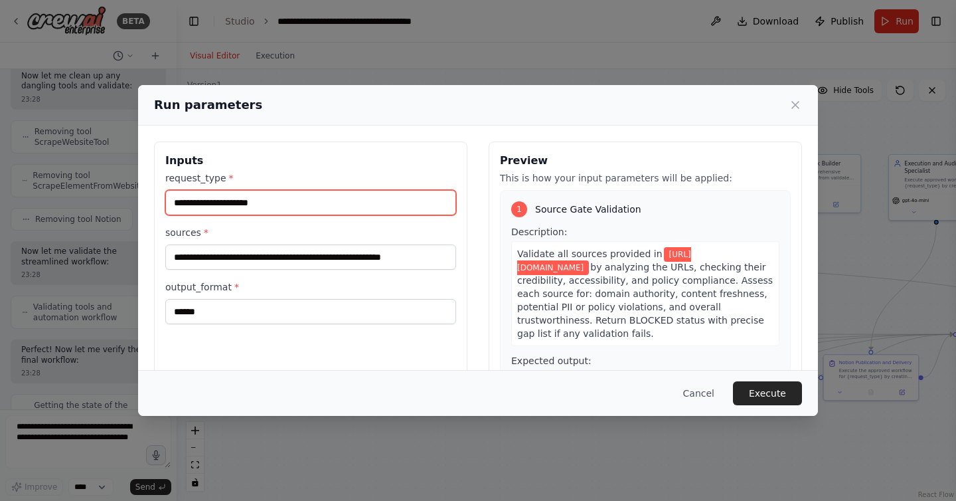
click at [315, 201] on input "**********" at bounding box center [310, 202] width 291 height 25
click at [260, 205] on input "**********" at bounding box center [310, 202] width 291 height 25
type input "**********"
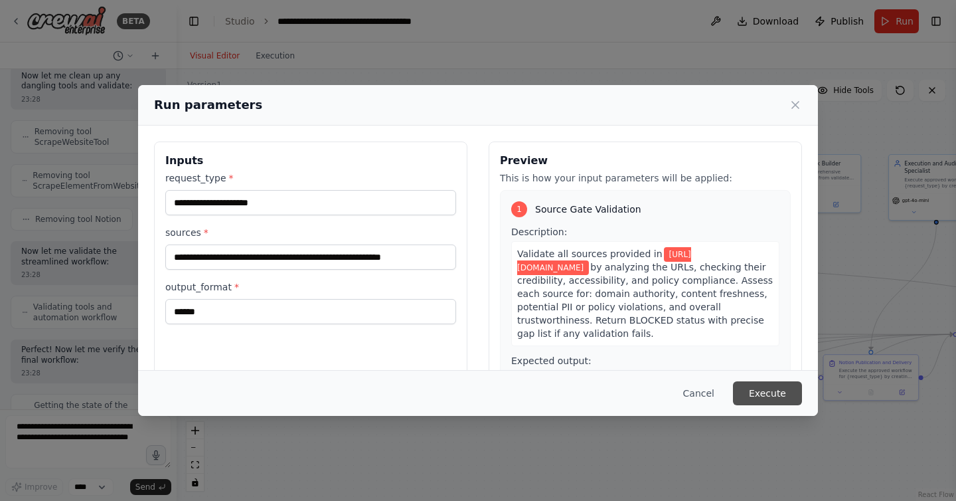
click at [778, 390] on button "Execute" at bounding box center [767, 393] width 69 height 24
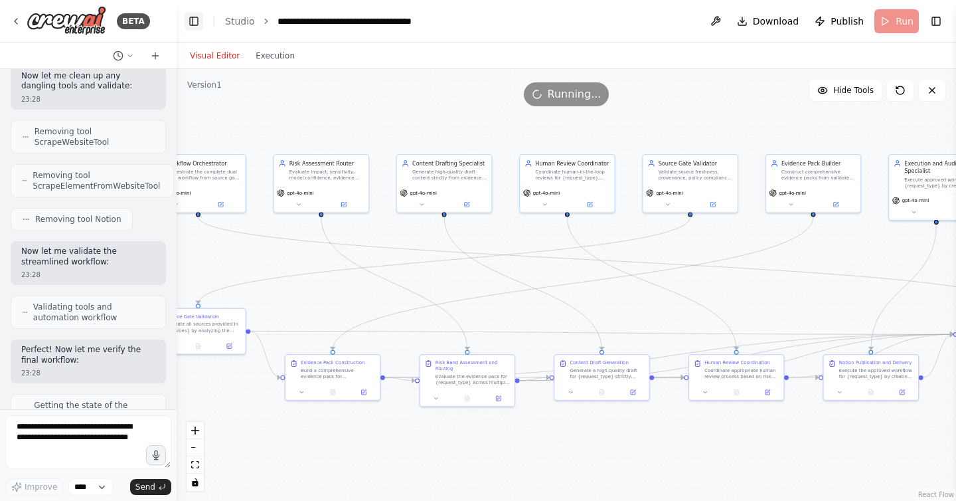
click at [193, 23] on button "Toggle Left Sidebar" at bounding box center [194, 21] width 19 height 19
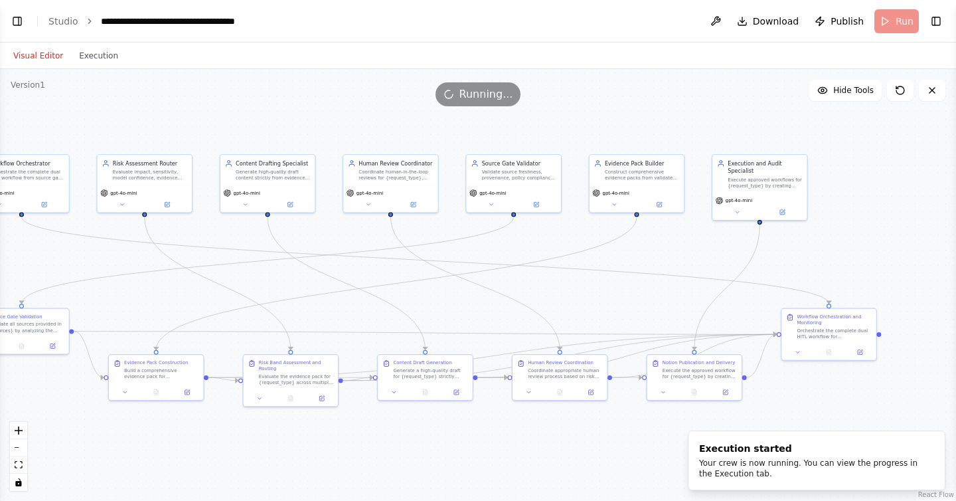
click at [485, 307] on div ".deletable-edge-delete-btn { width: 20px; height: 20px; border: 0px solid #ffff…" at bounding box center [478, 285] width 956 height 432
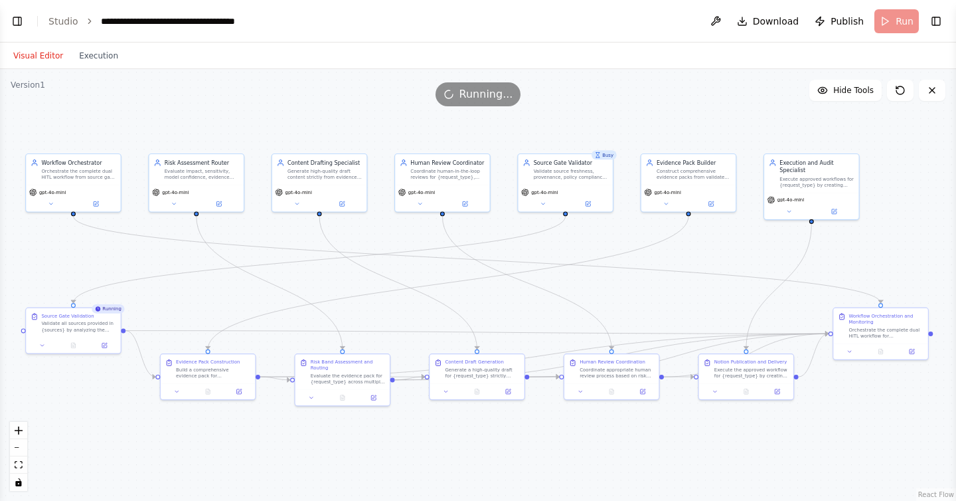
drag, startPoint x: 485, startPoint y: 307, endPoint x: 536, endPoint y: 307, distance: 51.8
click at [536, 307] on div ".deletable-edge-delete-btn { width: 20px; height: 20px; border: 0px solid #ffff…" at bounding box center [478, 285] width 956 height 432
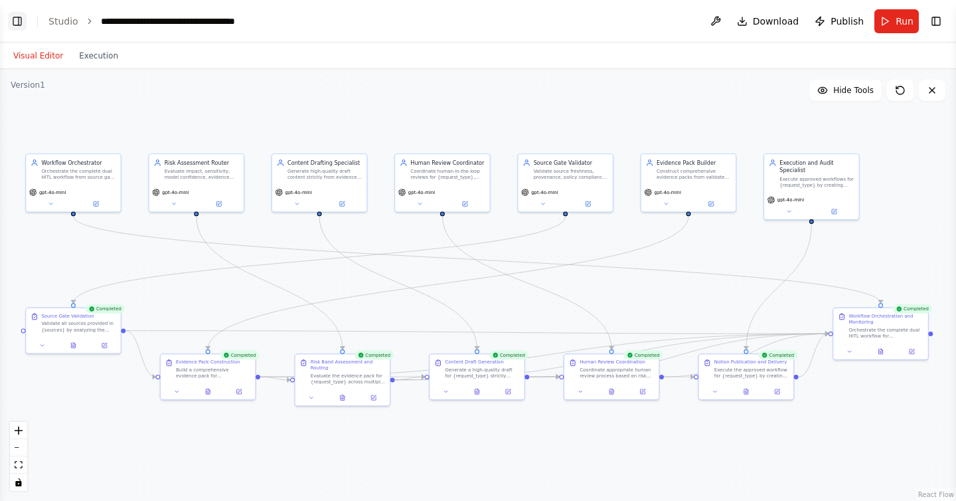
click at [21, 19] on button "Toggle Left Sidebar" at bounding box center [17, 21] width 19 height 19
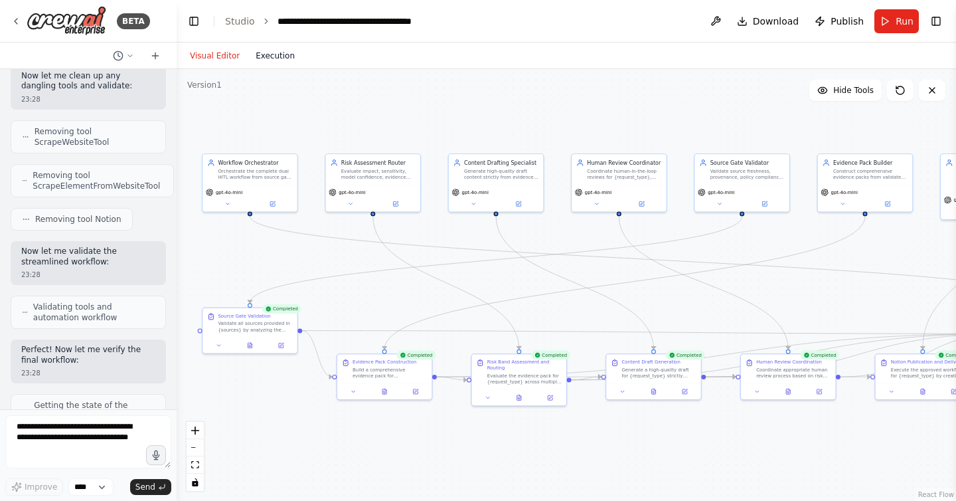
click at [286, 62] on button "Execution" at bounding box center [275, 56] width 55 height 16
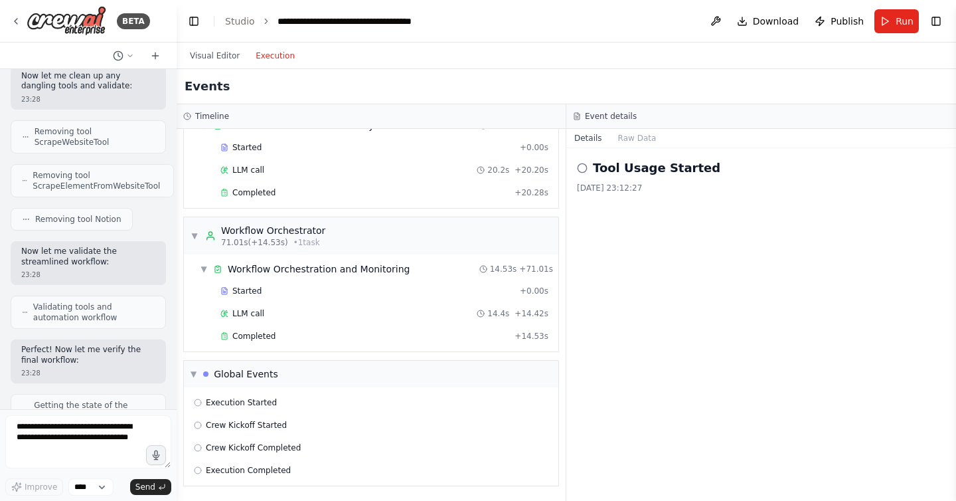
scroll to position [779, 0]
click at [252, 477] on div "Execution Completed" at bounding box center [371, 470] width 364 height 20
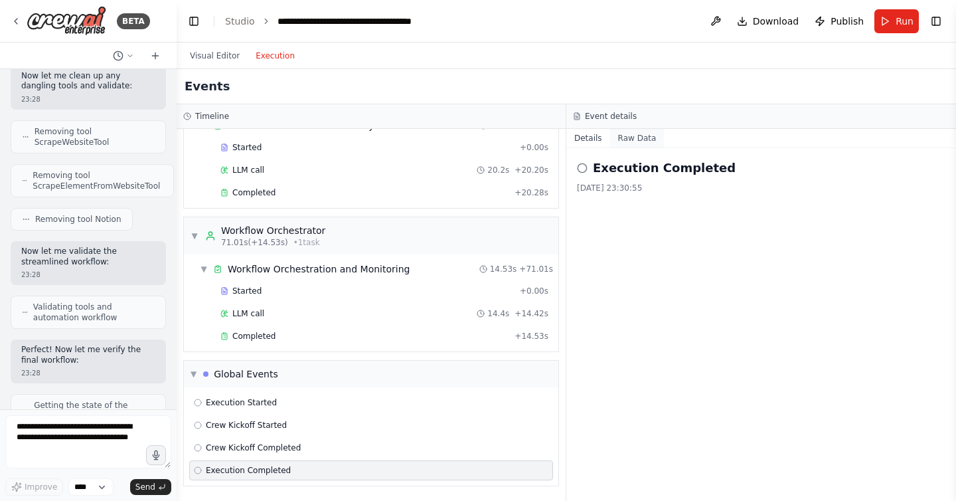
click at [631, 145] on button "Raw Data" at bounding box center [637, 138] width 54 height 19
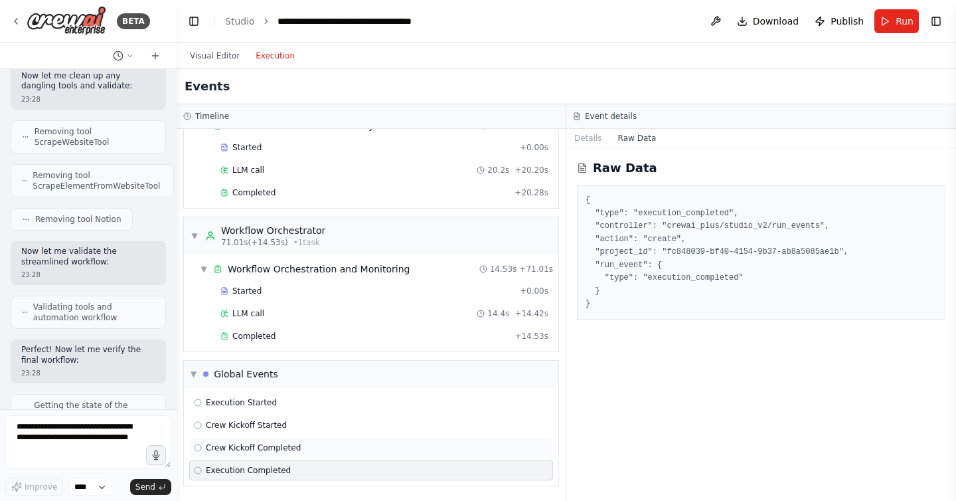
click at [248, 441] on div "Crew Kickoff Completed" at bounding box center [371, 448] width 364 height 20
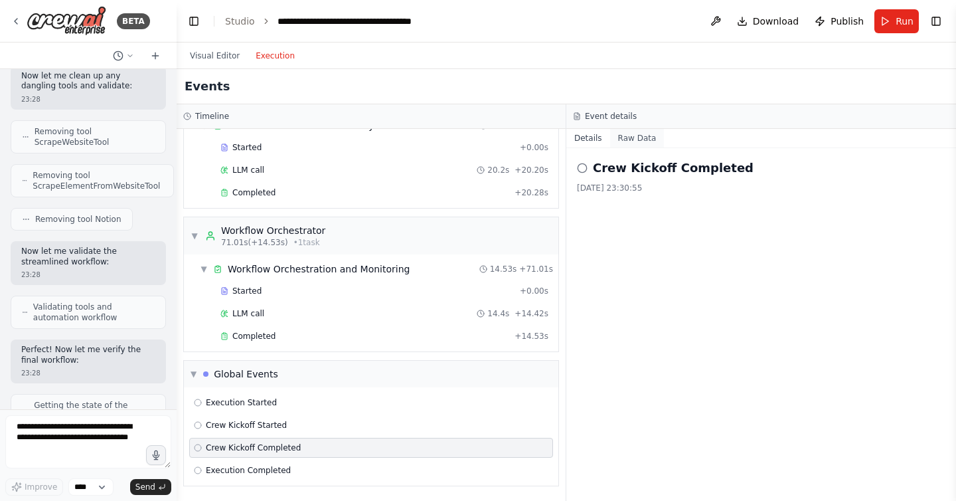
click at [637, 140] on button "Raw Data" at bounding box center [637, 138] width 54 height 19
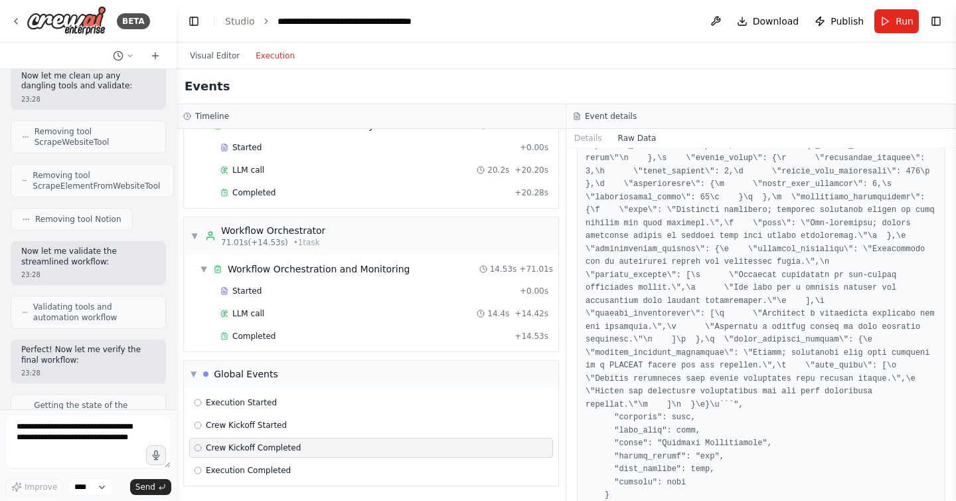
scroll to position [1408, 0]
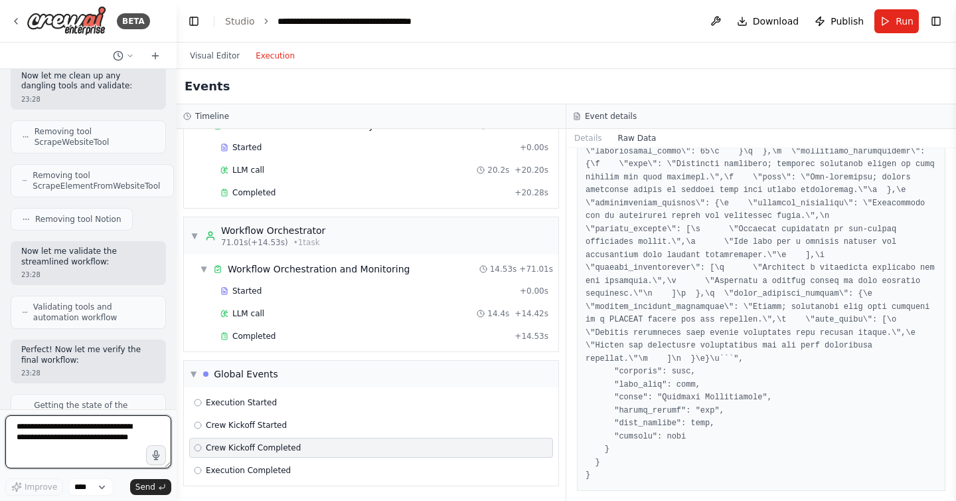
click at [82, 434] on textarea "**********" at bounding box center [88, 441] width 166 height 53
type textarea "**********"
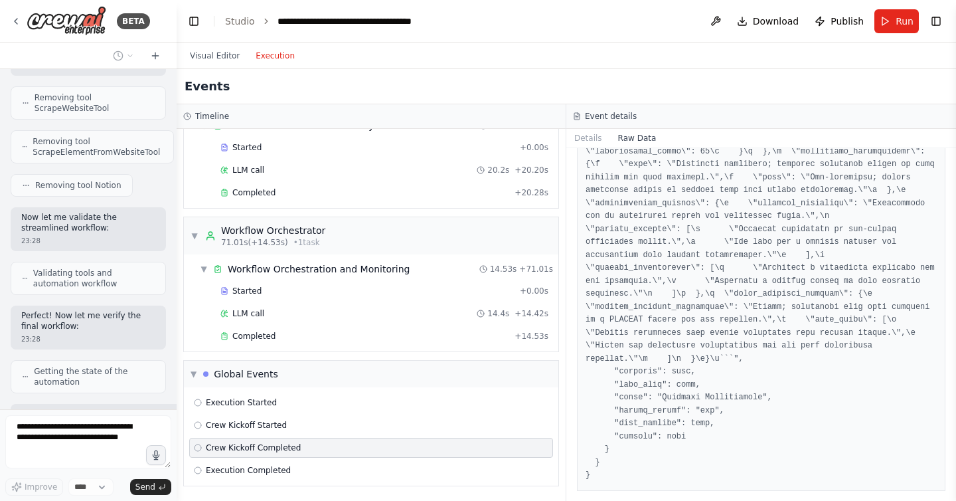
scroll to position [18839, 0]
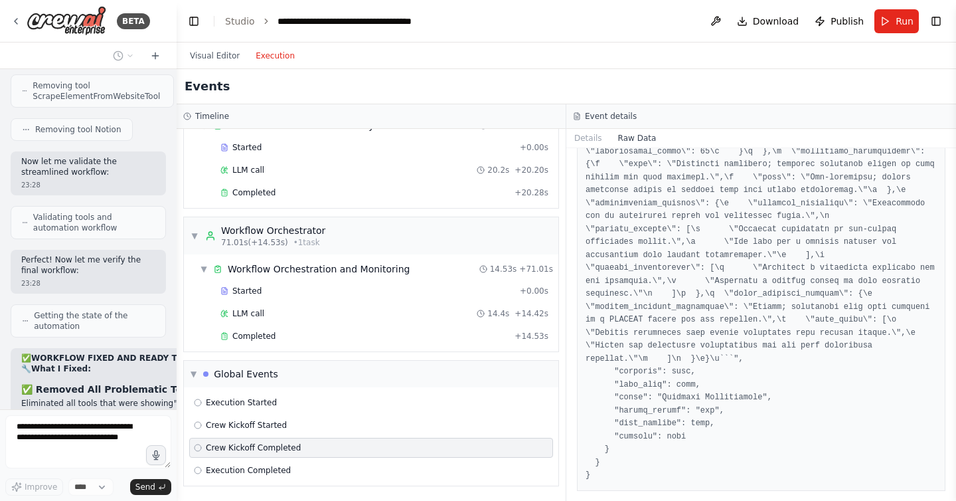
click at [224, 64] on div "Visual Editor Execution" at bounding box center [242, 55] width 121 height 27
click at [224, 56] on button "Visual Editor" at bounding box center [215, 56] width 66 height 16
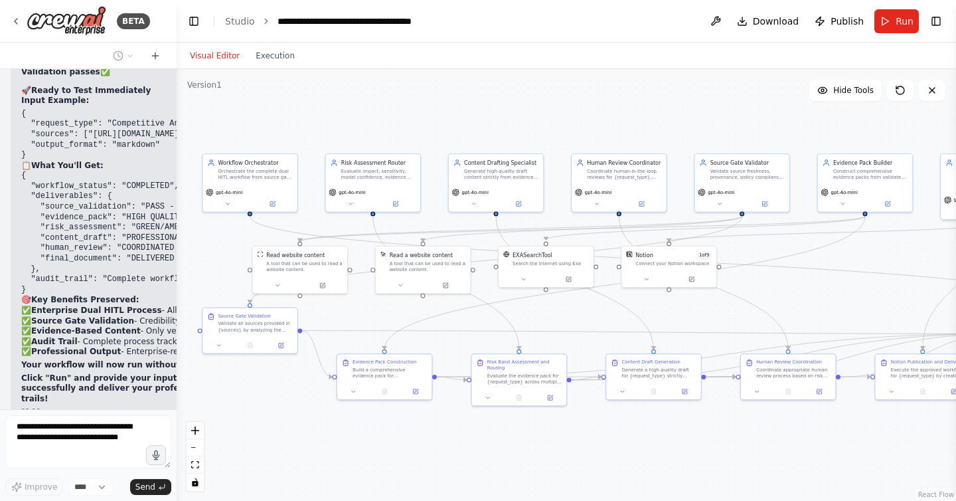
scroll to position [19449, 0]
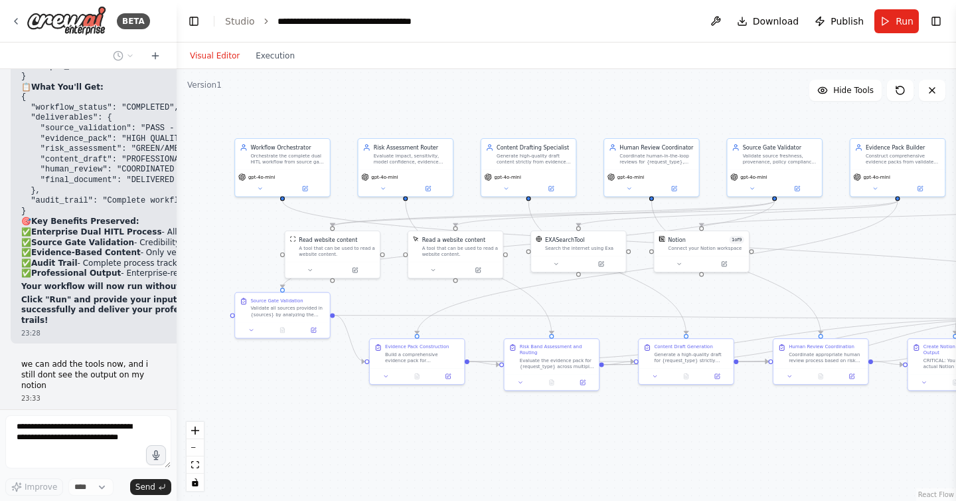
drag, startPoint x: 669, startPoint y: 445, endPoint x: 701, endPoint y: 430, distance: 35.9
click at [701, 430] on div ".deletable-edge-delete-btn { width: 20px; height: 20px; border: 0px solid #ffff…" at bounding box center [566, 285] width 779 height 432
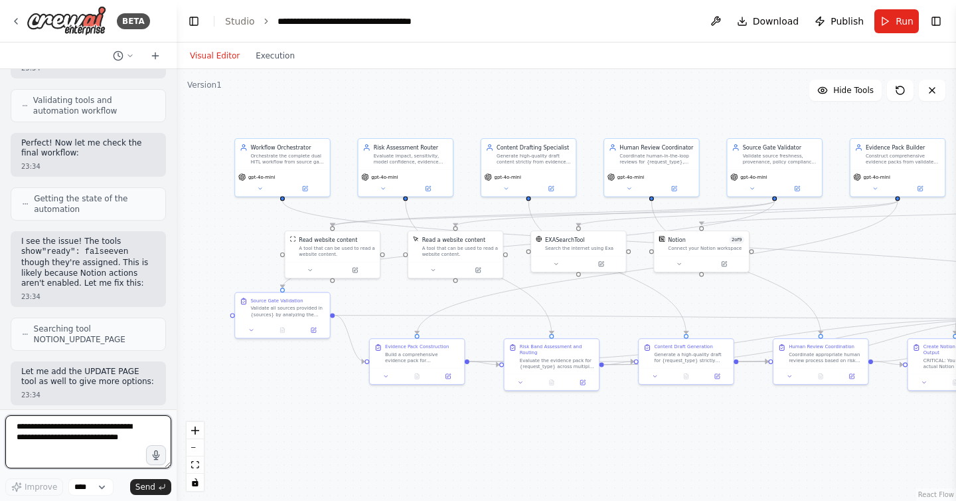
scroll to position [20608, 0]
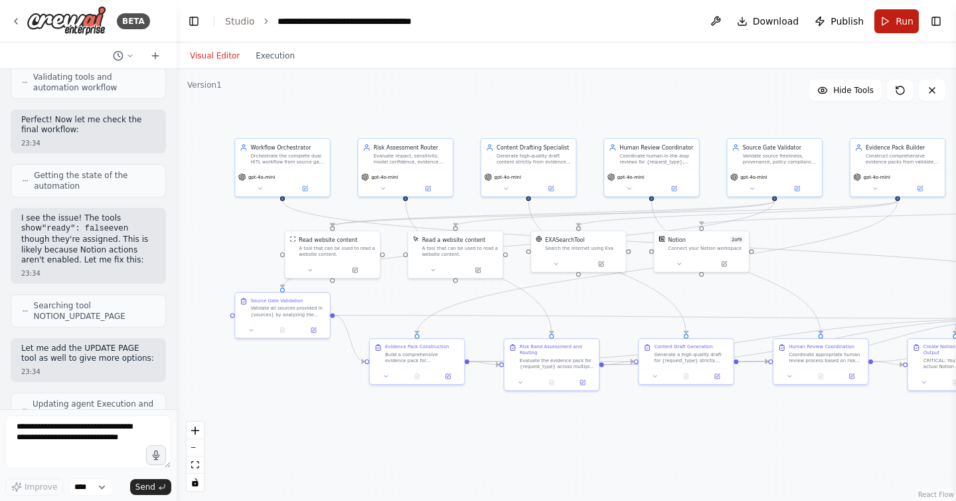
click at [898, 15] on span "Run" at bounding box center [905, 21] width 18 height 13
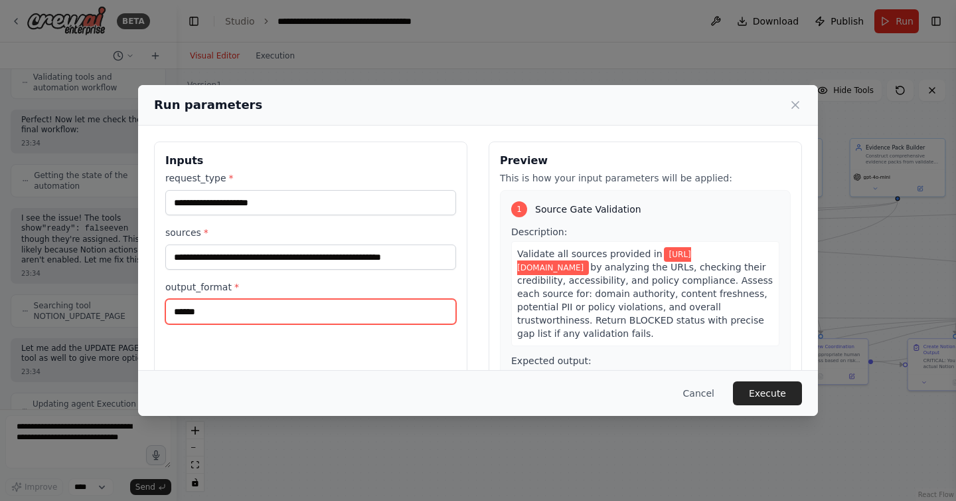
click at [287, 310] on input "******" at bounding box center [310, 311] width 291 height 25
type input "**********"
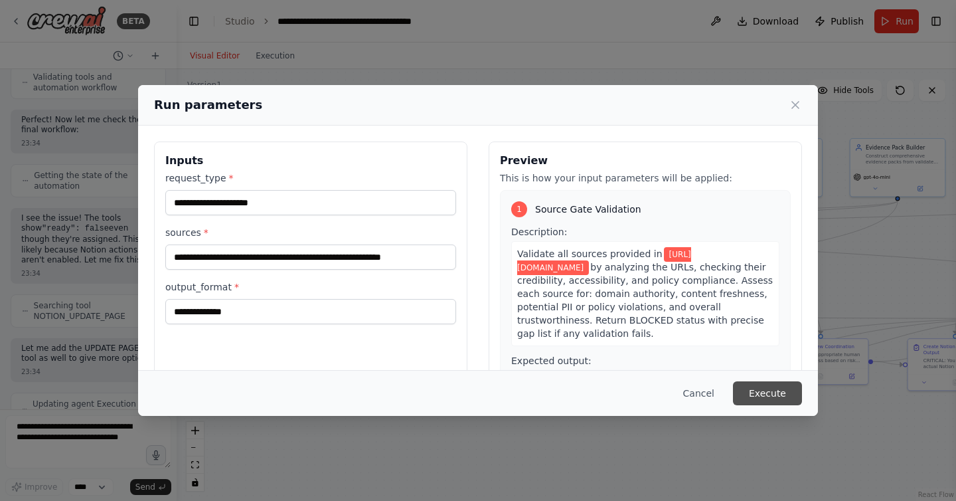
click at [794, 390] on button "Execute" at bounding box center [767, 393] width 69 height 24
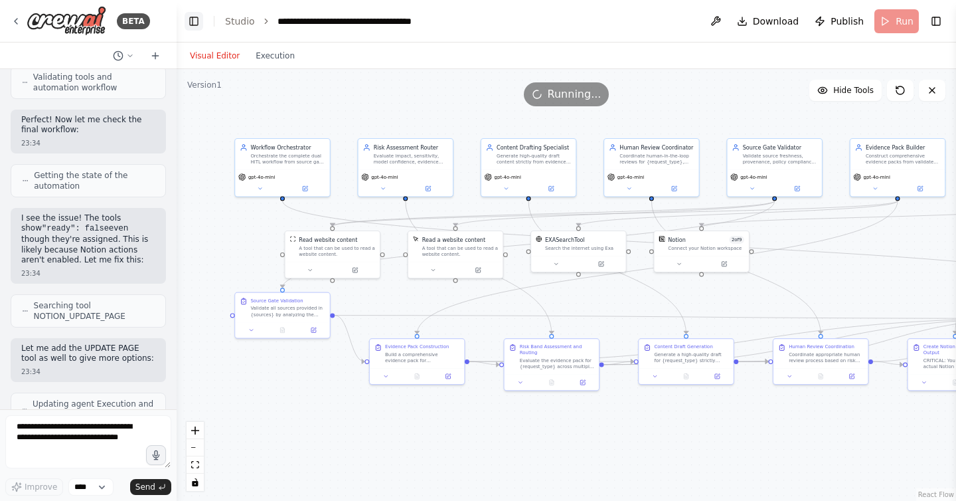
click at [193, 20] on button "Toggle Left Sidebar" at bounding box center [194, 21] width 19 height 19
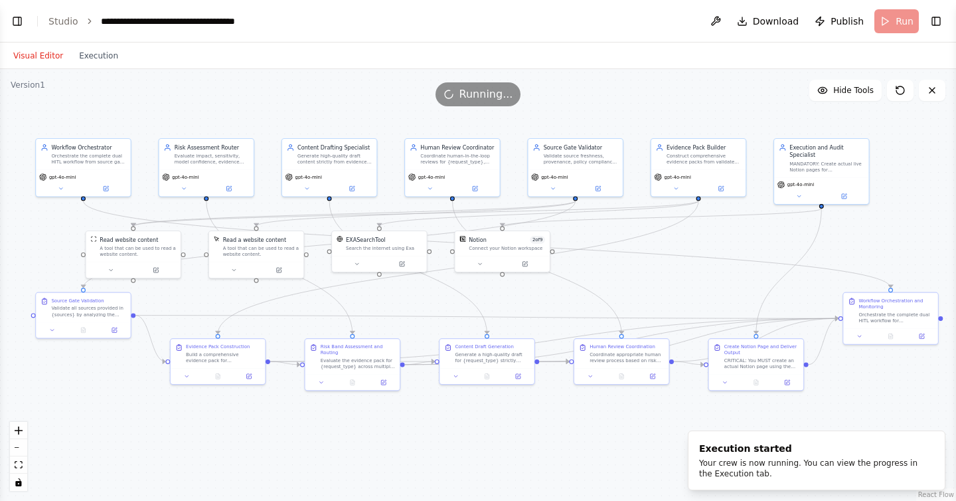
drag, startPoint x: 599, startPoint y: 426, endPoint x: 576, endPoint y: 426, distance: 22.6
click at [576, 426] on div ".deletable-edge-delete-btn { width: 20px; height: 20px; border: 0px solid #ffff…" at bounding box center [478, 285] width 956 height 432
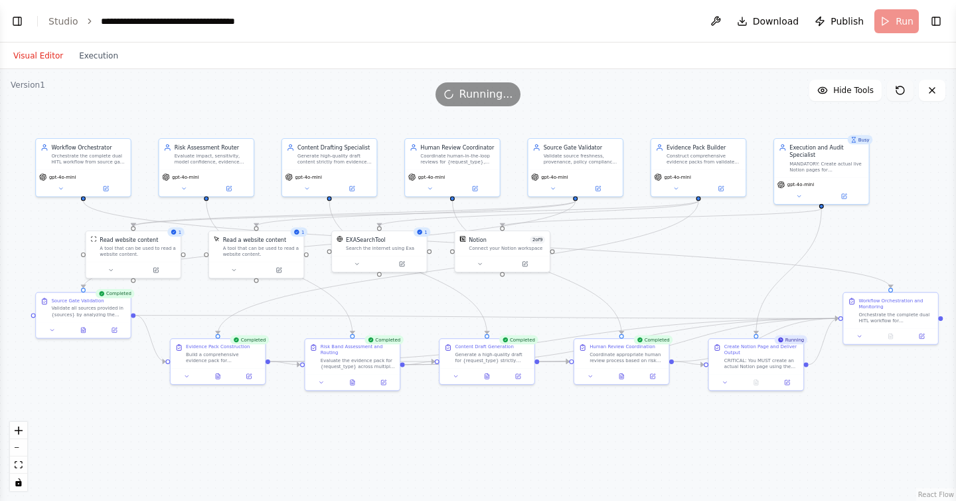
click at [896, 92] on icon at bounding box center [900, 90] width 11 height 11
click at [17, 29] on button "Toggle Left Sidebar" at bounding box center [17, 21] width 19 height 19
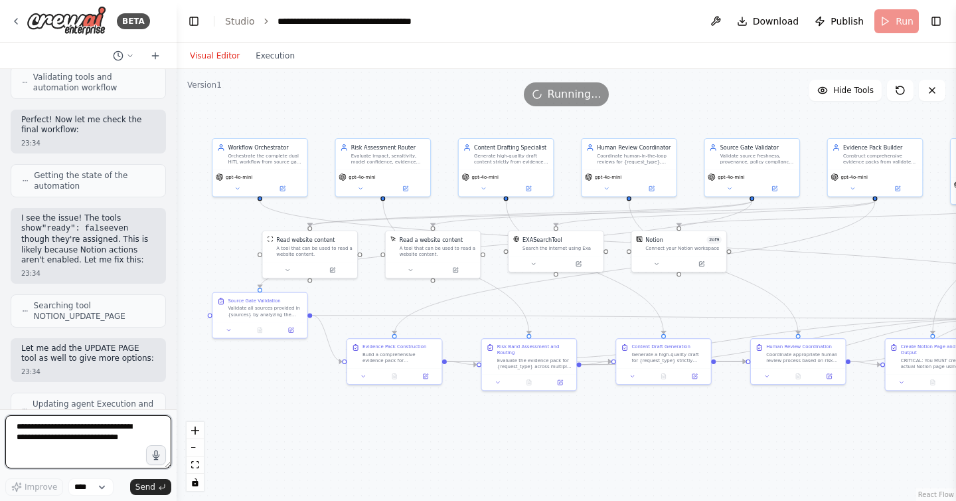
click at [52, 424] on textarea at bounding box center [88, 441] width 166 height 53
type textarea "**********"
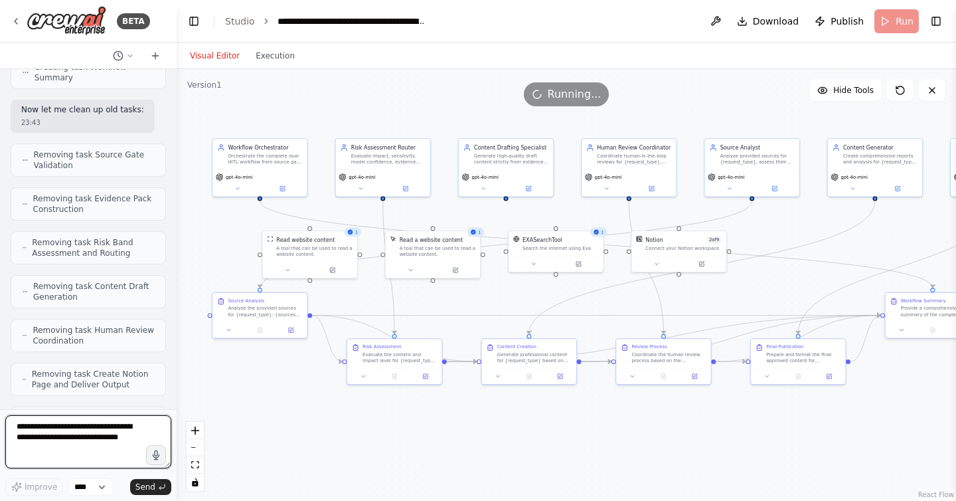
scroll to position [22494, 0]
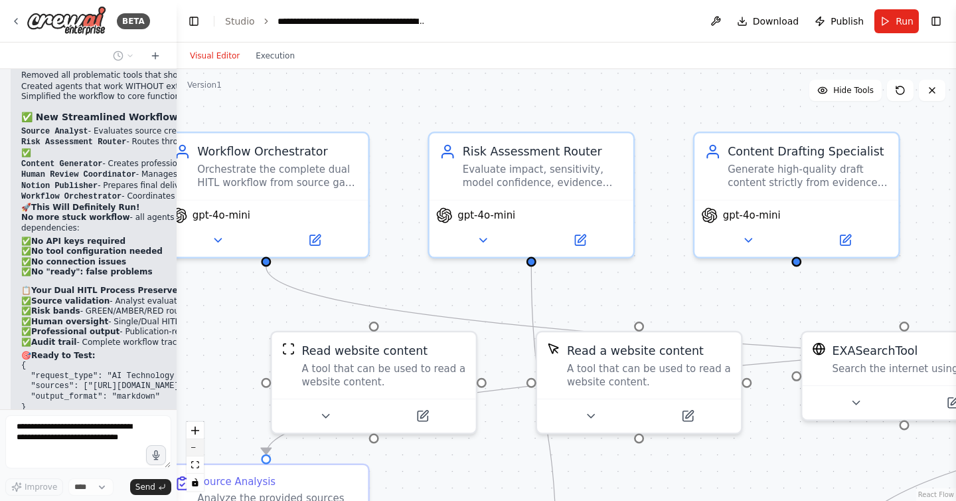
scroll to position [23132, 0]
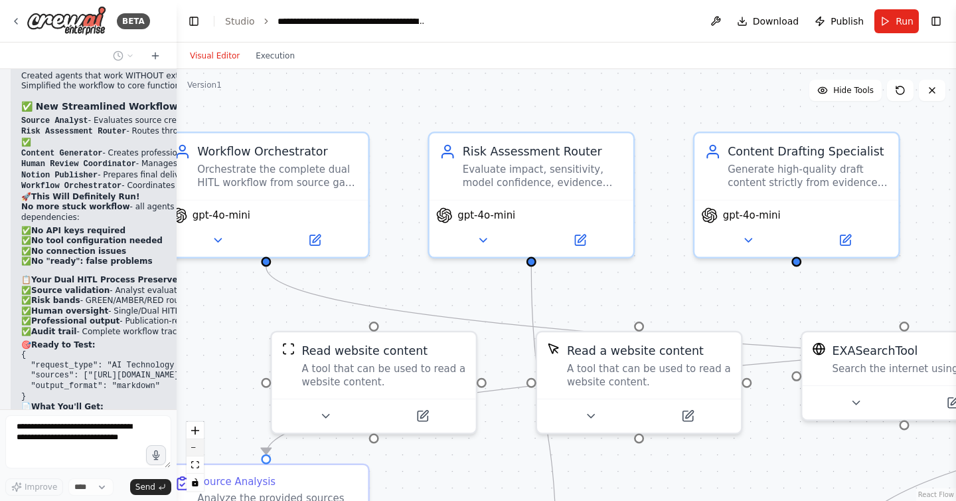
click at [199, 449] on button "zoom out" at bounding box center [195, 447] width 17 height 17
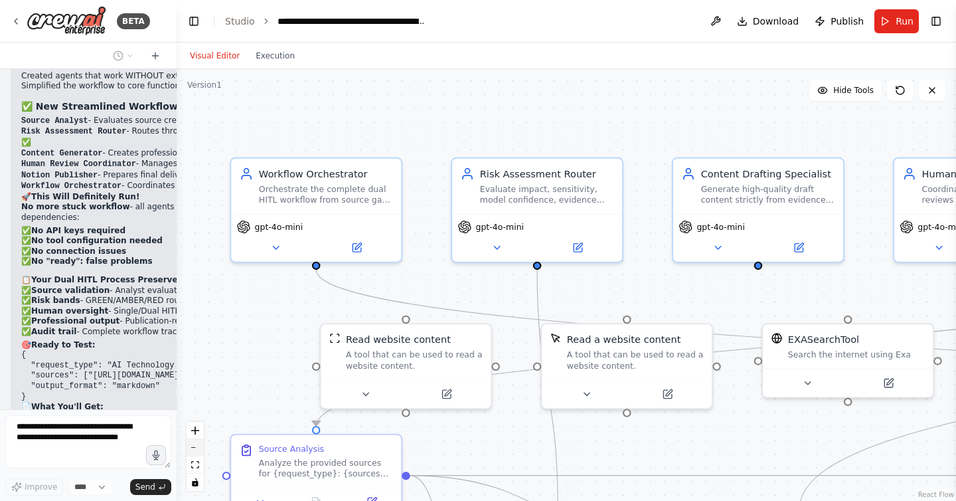
click at [199, 449] on button "zoom out" at bounding box center [195, 447] width 17 height 17
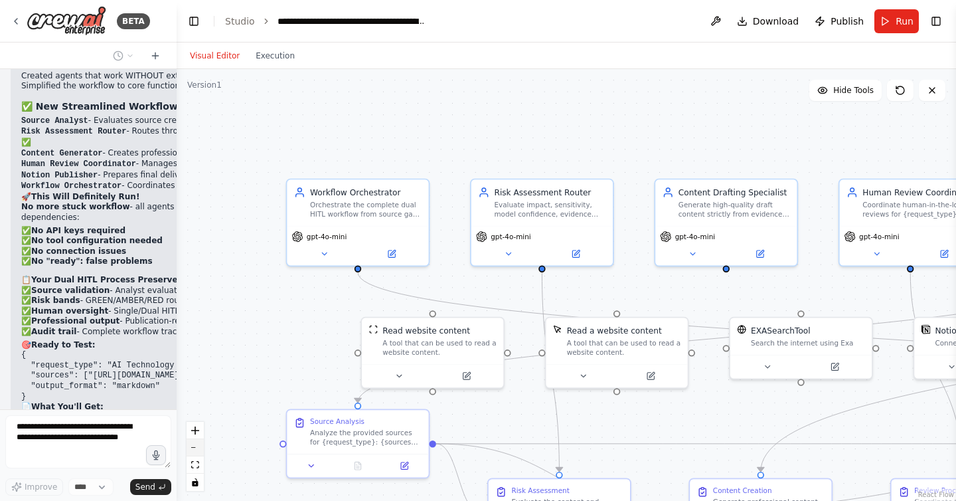
click at [199, 449] on button "zoom out" at bounding box center [195, 447] width 17 height 17
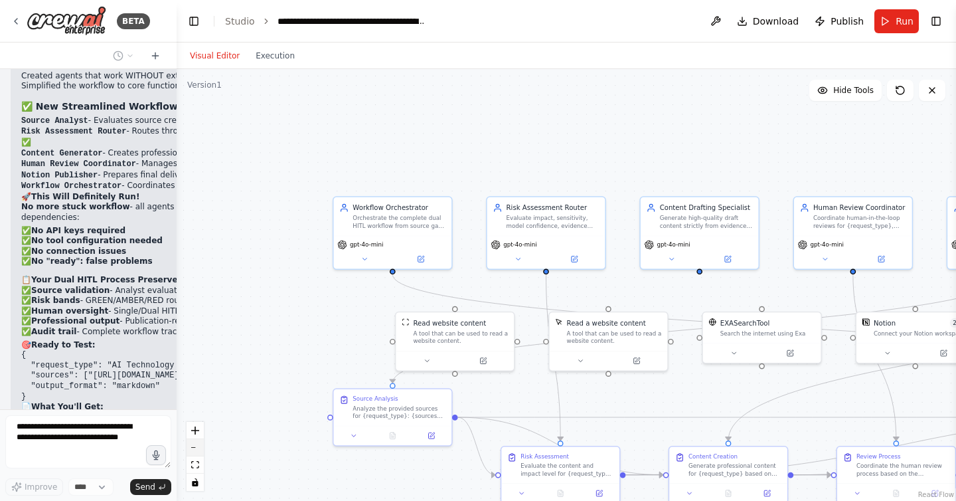
click at [199, 449] on button "zoom out" at bounding box center [195, 447] width 17 height 17
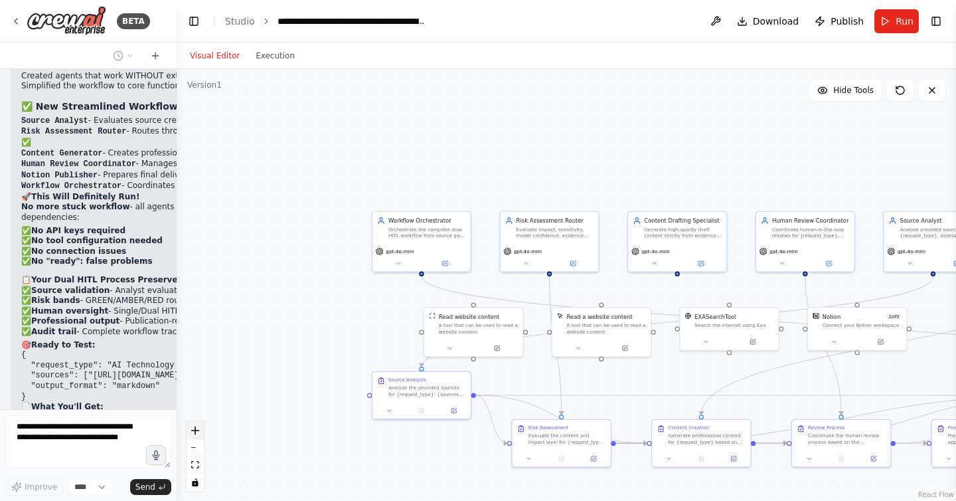
click at [199, 429] on icon "zoom in" at bounding box center [195, 430] width 8 height 8
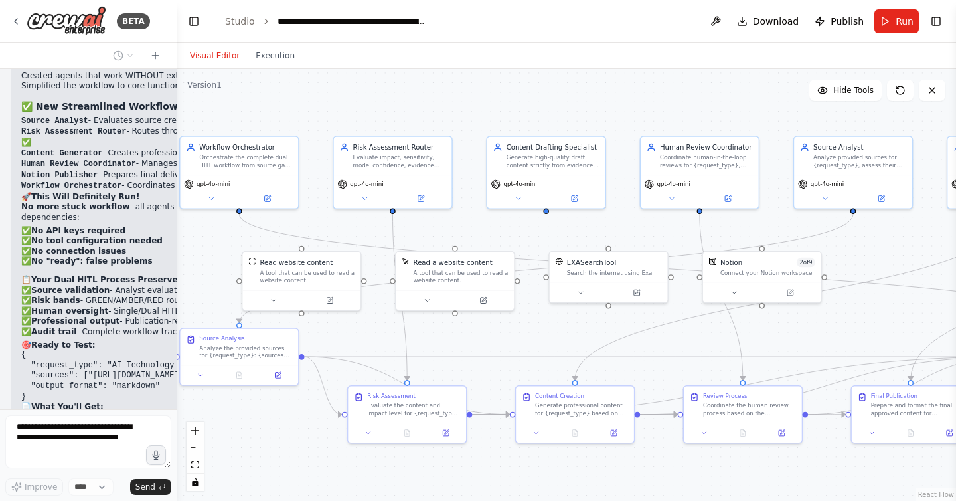
drag, startPoint x: 274, startPoint y: 309, endPoint x: 121, endPoint y: 246, distance: 165.8
click at [121, 246] on div "BETA Here’s a copy-paste, production-minded prompt pack to spin up an agentic w…" at bounding box center [478, 250] width 956 height 501
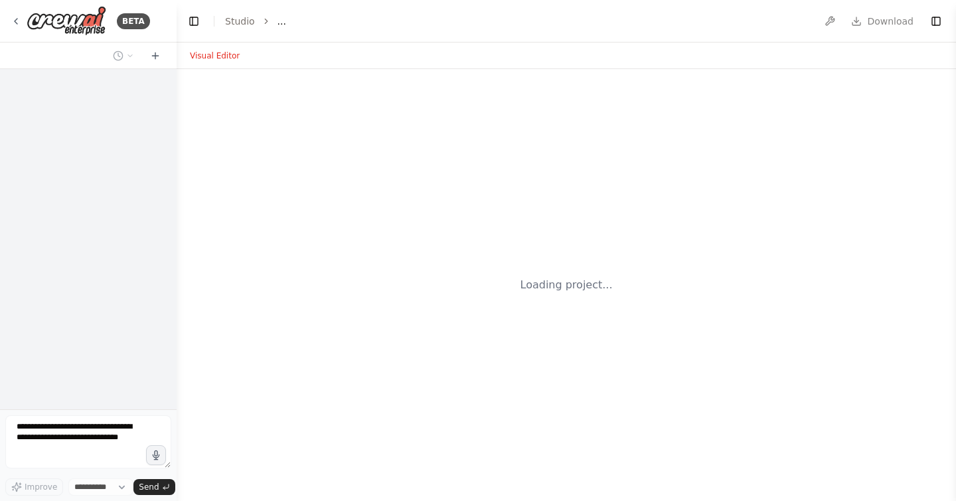
select select "****"
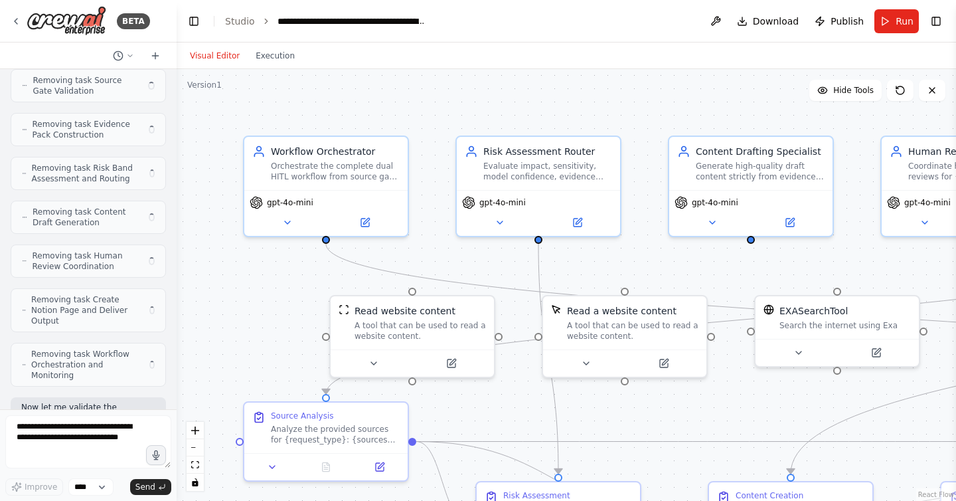
scroll to position [22494, 0]
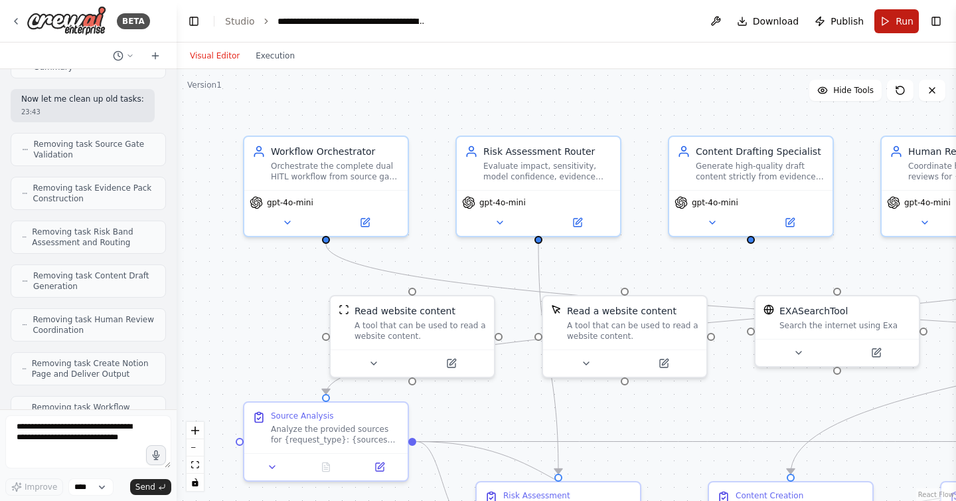
click at [900, 20] on span "Run" at bounding box center [905, 21] width 18 height 13
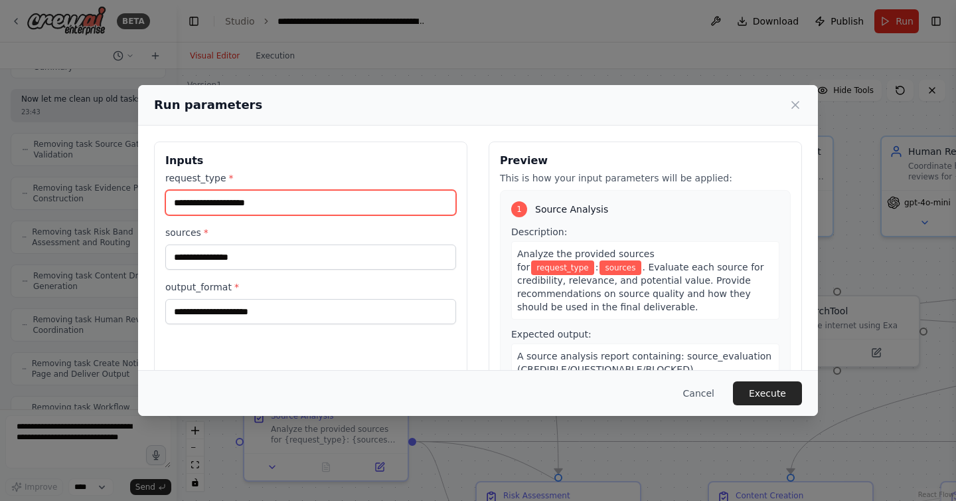
click at [284, 203] on input "request_type *" at bounding box center [310, 202] width 291 height 25
type input "**********"
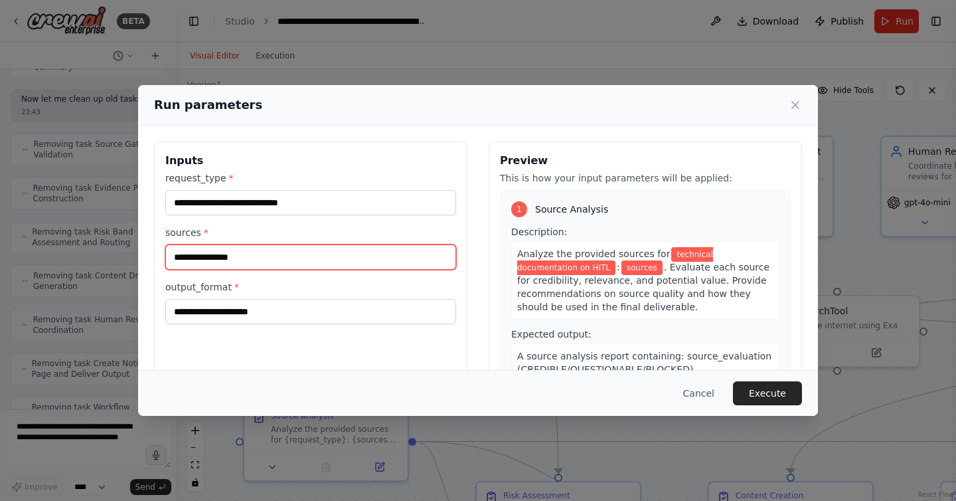
click at [241, 256] on input "sources *" at bounding box center [310, 256] width 291 height 25
paste input "**********"
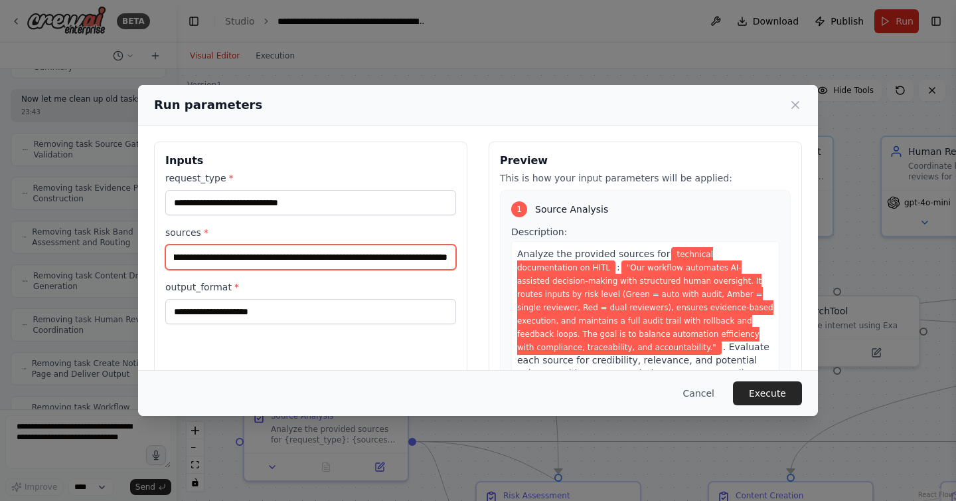
click at [280, 260] on input "**********" at bounding box center [310, 256] width 291 height 25
paste input "text"
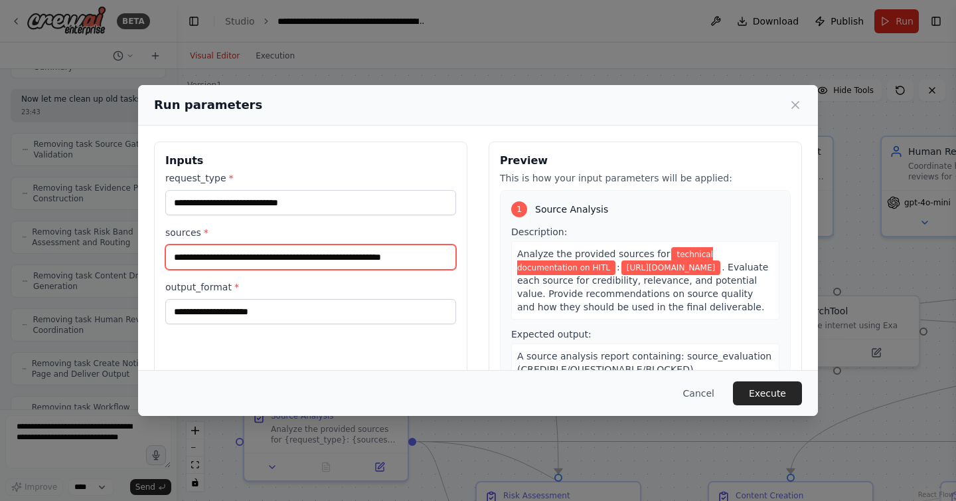
scroll to position [0, 4]
type input "**********"
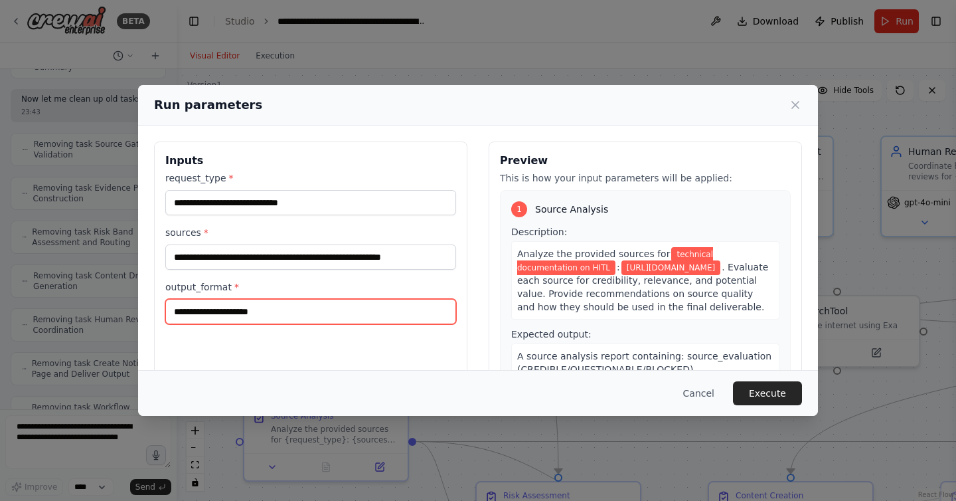
scroll to position [0, 0]
click at [293, 319] on input "output_format *" at bounding box center [310, 311] width 291 height 25
type input "******"
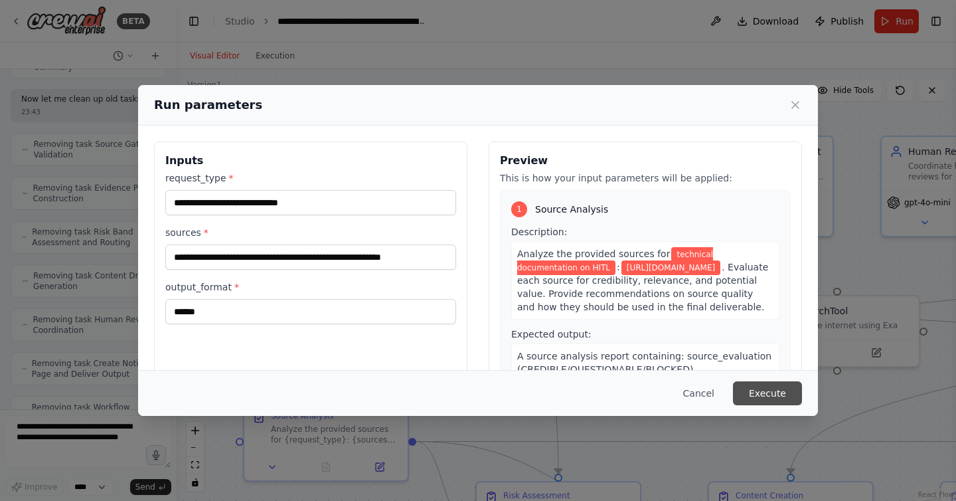
click at [789, 391] on button "Execute" at bounding box center [767, 393] width 69 height 24
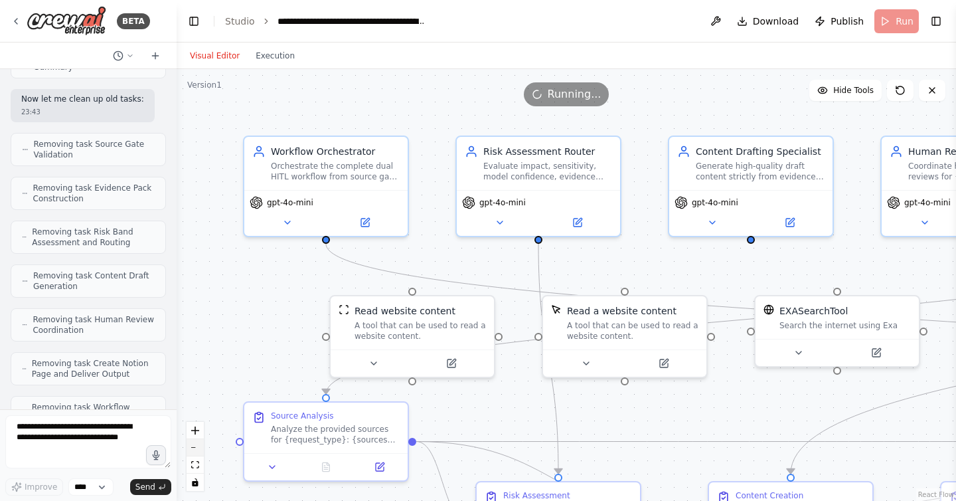
click at [193, 447] on icon "zoom out" at bounding box center [195, 447] width 8 height 1
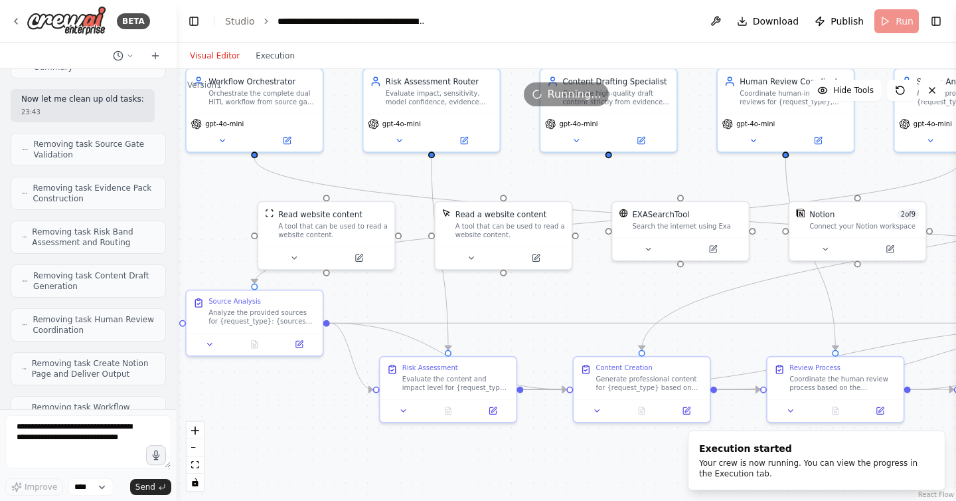
drag, startPoint x: 290, startPoint y: 322, endPoint x: 179, endPoint y: 230, distance: 144.4
click at [179, 230] on div ".deletable-edge-delete-btn { width: 20px; height: 20px; border: 0px solid #ffff…" at bounding box center [566, 285] width 779 height 432
click at [197, 446] on button "zoom out" at bounding box center [195, 447] width 17 height 17
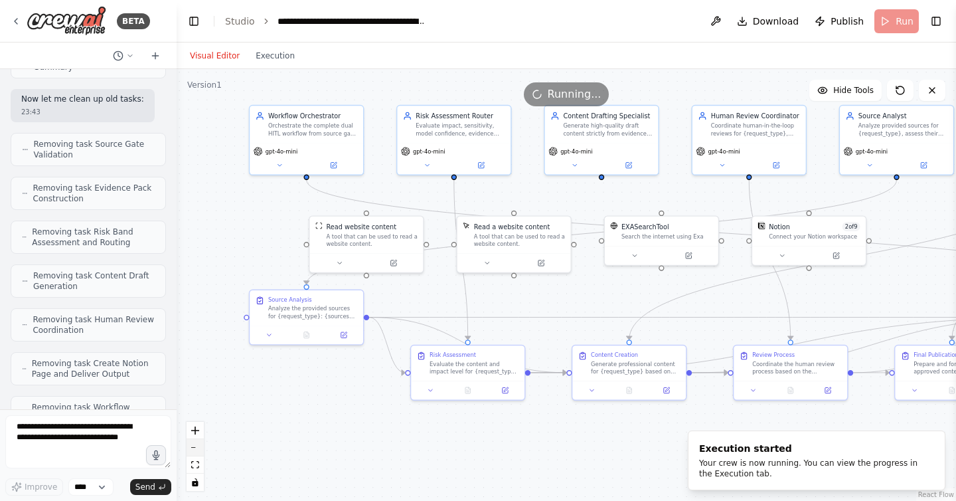
click at [197, 446] on button "zoom out" at bounding box center [195, 447] width 17 height 17
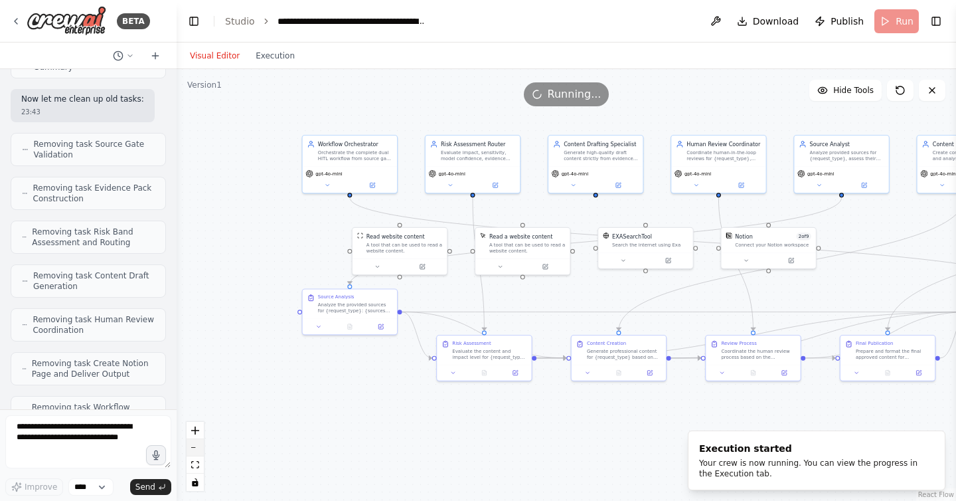
click at [197, 446] on button "zoom out" at bounding box center [195, 447] width 17 height 17
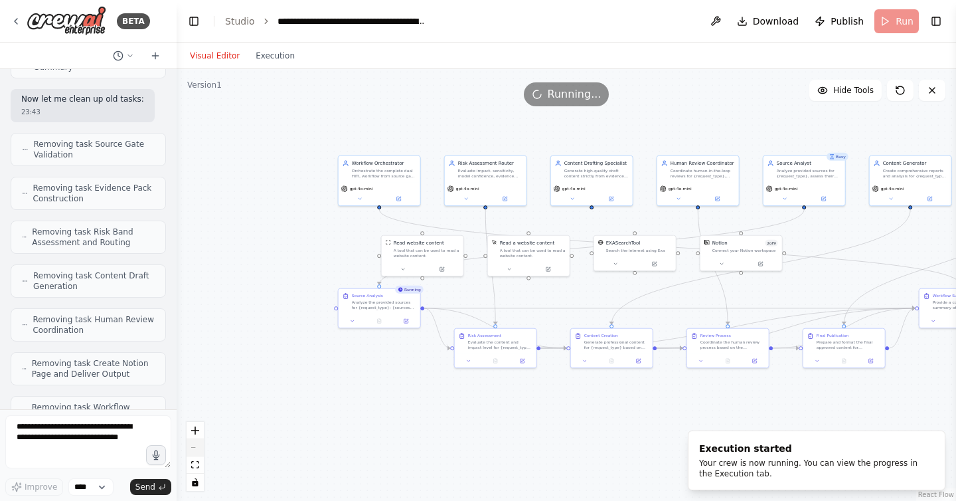
click at [197, 446] on div "React Flow controls" at bounding box center [195, 456] width 17 height 69
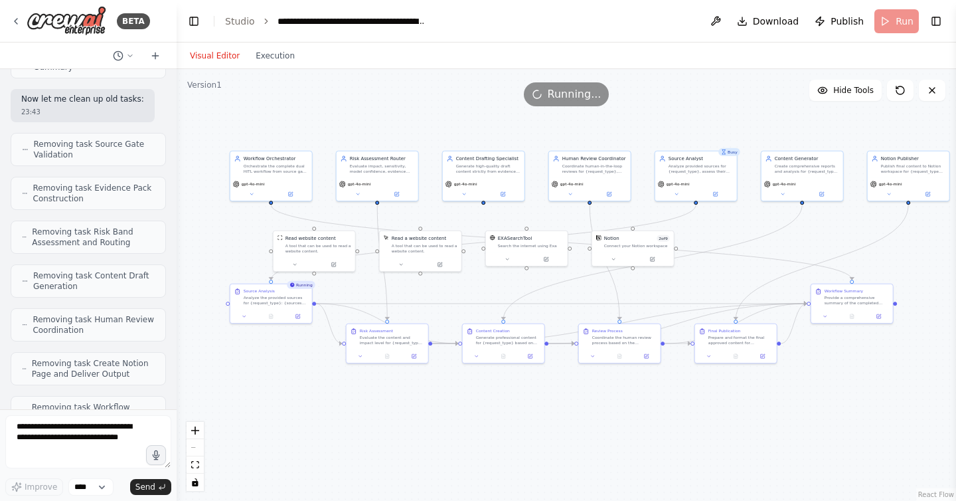
drag, startPoint x: 402, startPoint y: 393, endPoint x: 295, endPoint y: 388, distance: 107.7
click at [295, 388] on div ".deletable-edge-delete-btn { width: 20px; height: 20px; border: 0px solid #ffff…" at bounding box center [566, 285] width 779 height 432
click at [201, 431] on button "zoom in" at bounding box center [195, 430] width 17 height 17
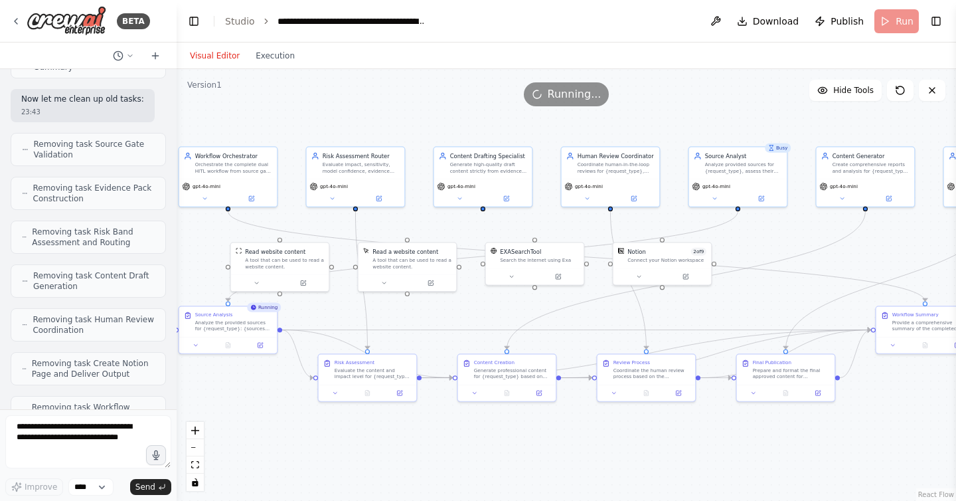
drag, startPoint x: 282, startPoint y: 392, endPoint x: 297, endPoint y: 414, distance: 27.3
click at [297, 414] on div ".deletable-edge-delete-btn { width: 20px; height: 20px; border: 0px solid #ffff…" at bounding box center [566, 285] width 779 height 432
click at [201, 450] on button "zoom out" at bounding box center [195, 447] width 17 height 17
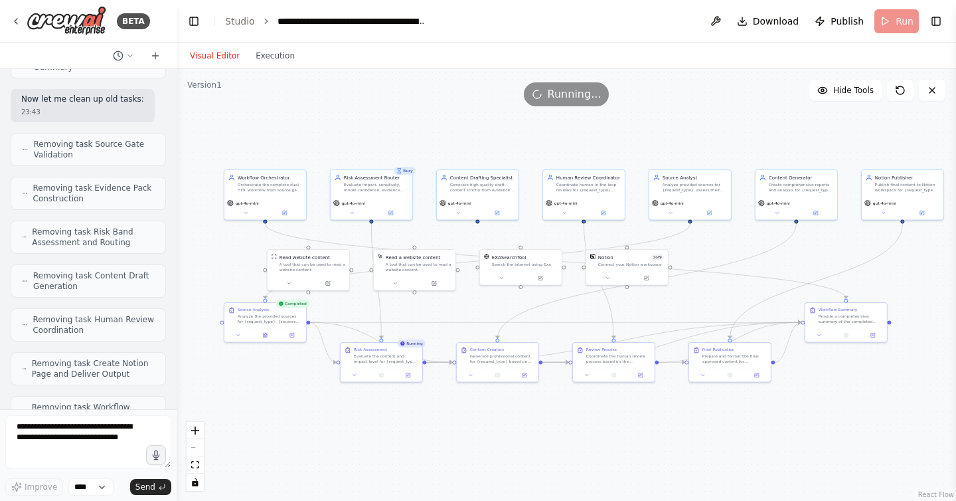
drag, startPoint x: 332, startPoint y: 419, endPoint x: 313, endPoint y: 419, distance: 19.3
click at [313, 419] on div ".deletable-edge-delete-btn { width: 20px; height: 20px; border: 0px solid #ffff…" at bounding box center [566, 285] width 779 height 432
click at [198, 12] on button "Toggle Left Sidebar" at bounding box center [194, 21] width 19 height 19
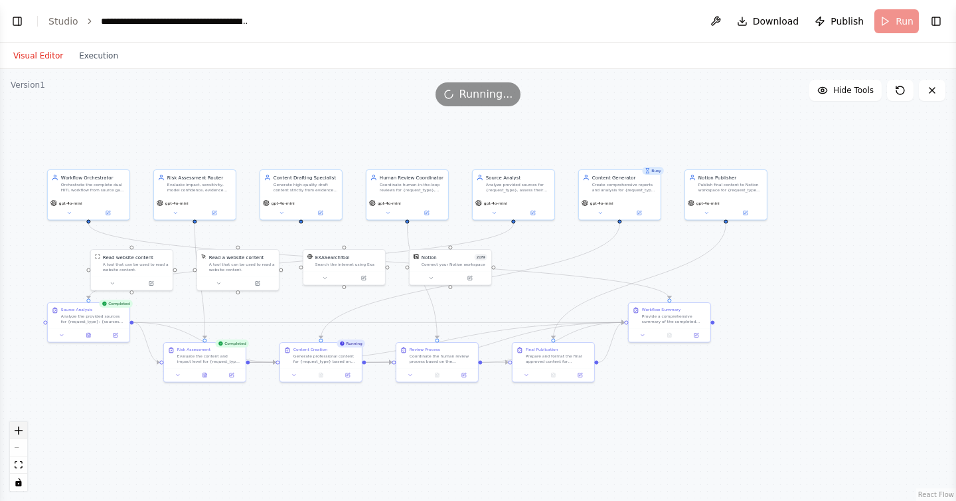
click at [25, 429] on button "zoom in" at bounding box center [18, 430] width 17 height 17
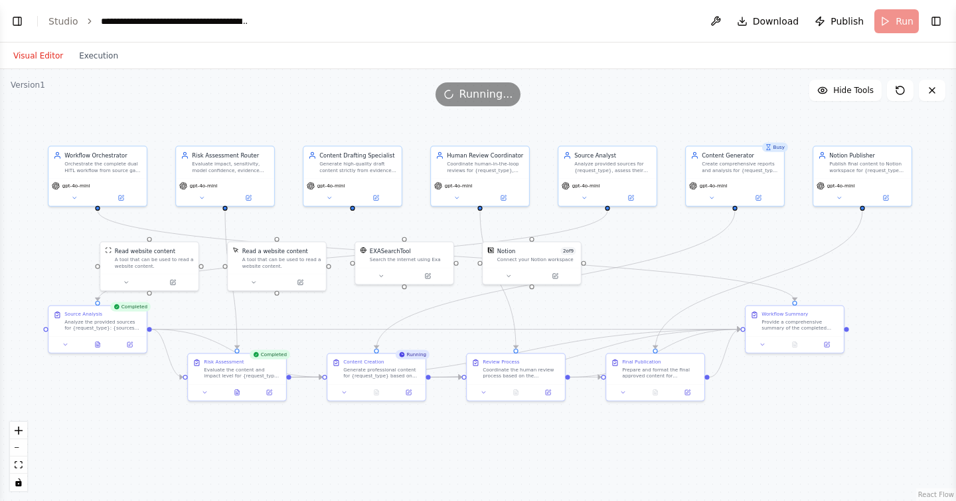
drag, startPoint x: 155, startPoint y: 451, endPoint x: 242, endPoint y: 450, distance: 87.6
click at [242, 450] on div ".deletable-edge-delete-btn { width: 20px; height: 20px; border: 0px solid #ffff…" at bounding box center [478, 285] width 956 height 432
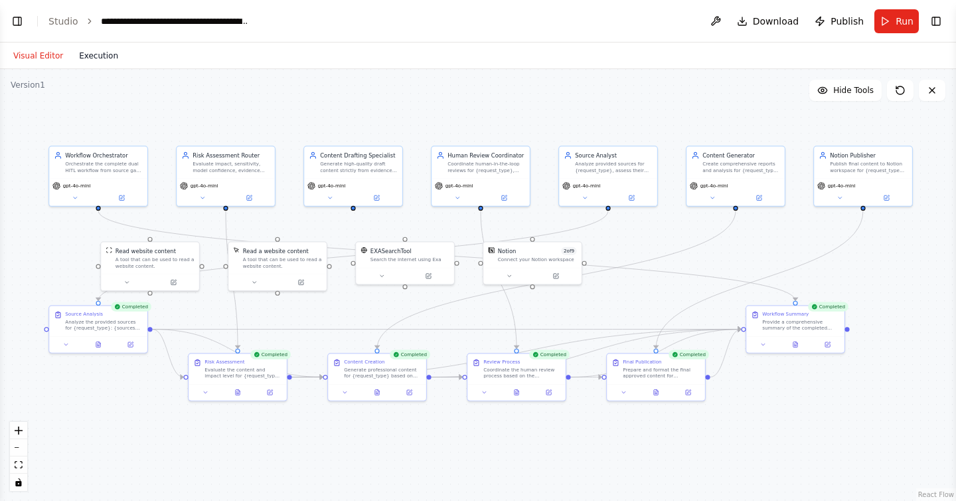
click at [94, 61] on button "Execution" at bounding box center [98, 56] width 55 height 16
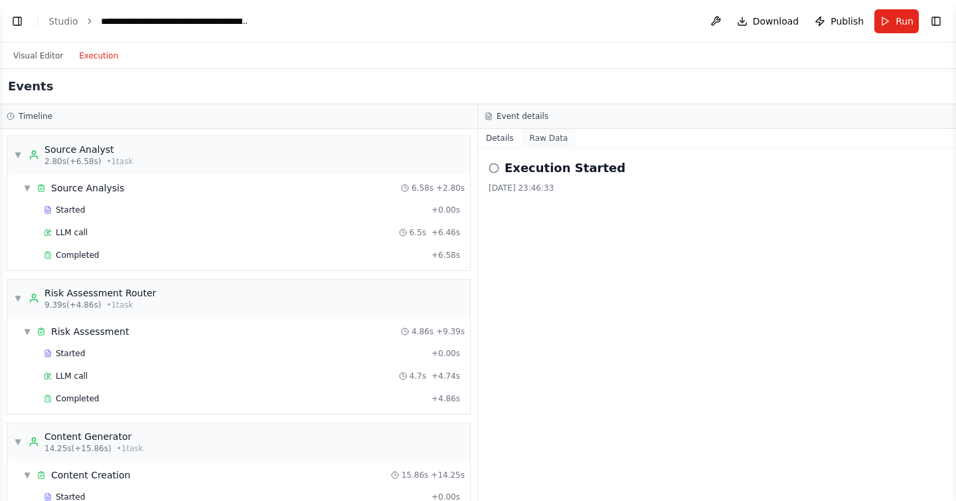
click at [552, 132] on button "Raw Data" at bounding box center [549, 138] width 54 height 19
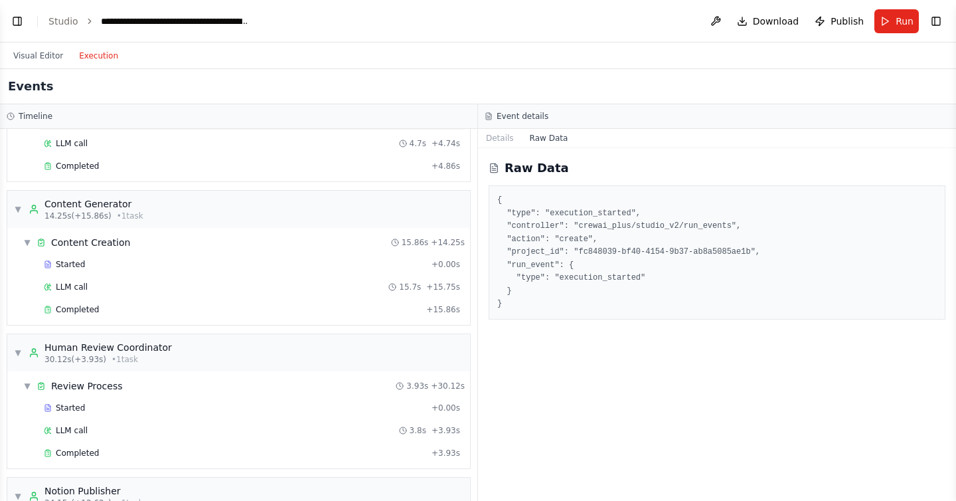
scroll to position [222, 0]
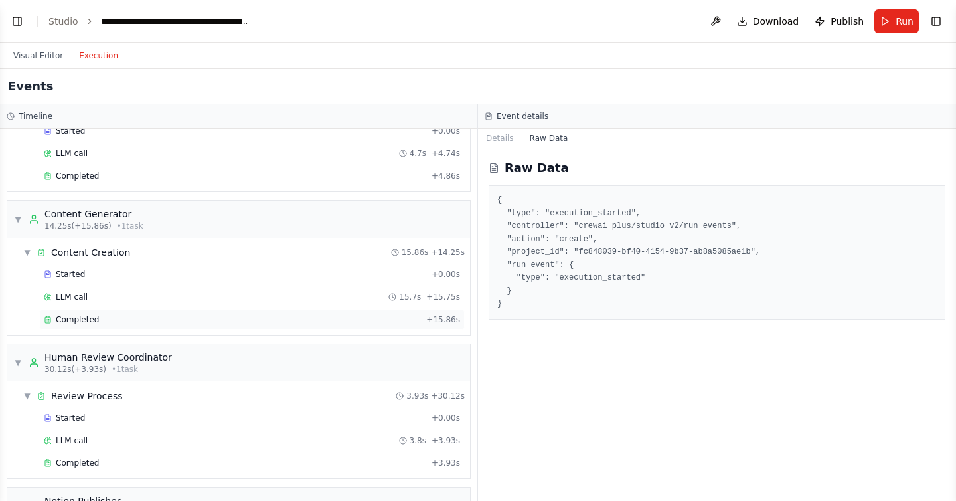
click at [71, 321] on span "Completed" at bounding box center [77, 319] width 43 height 11
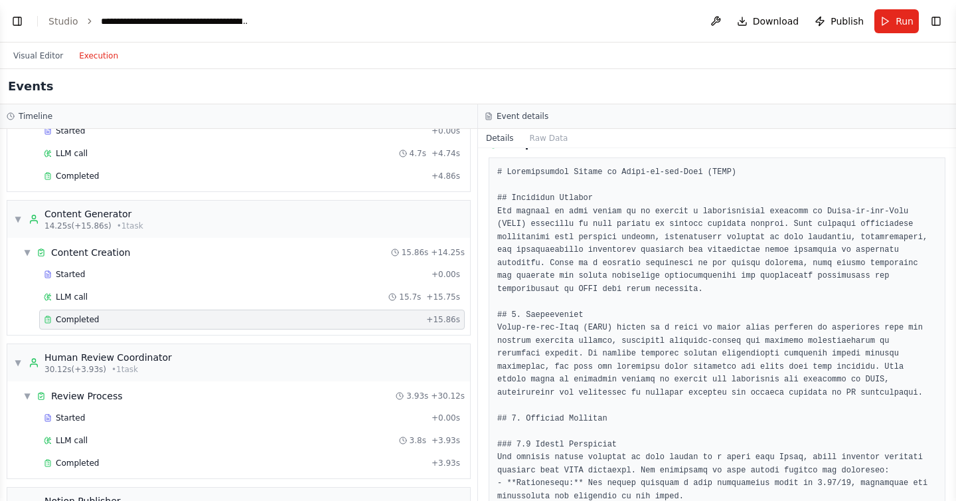
scroll to position [0, 0]
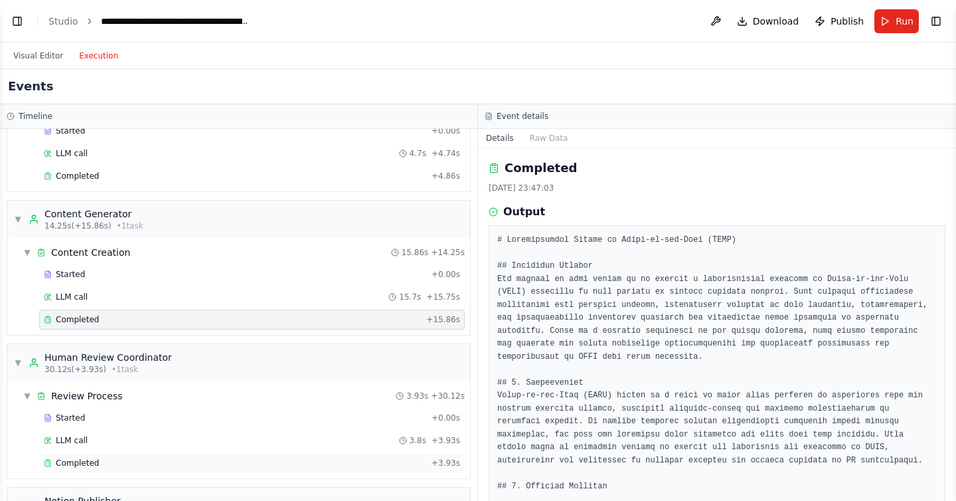
click at [86, 460] on span "Completed" at bounding box center [77, 462] width 43 height 11
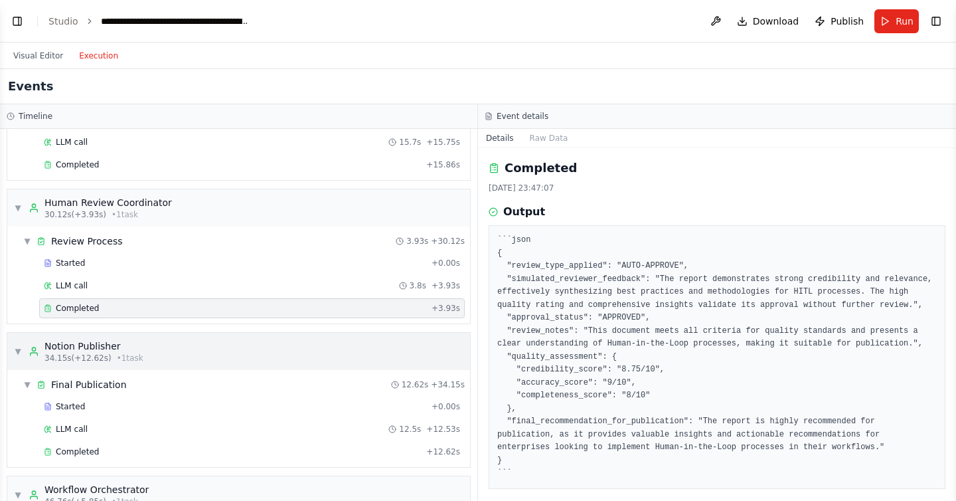
scroll to position [394, 0]
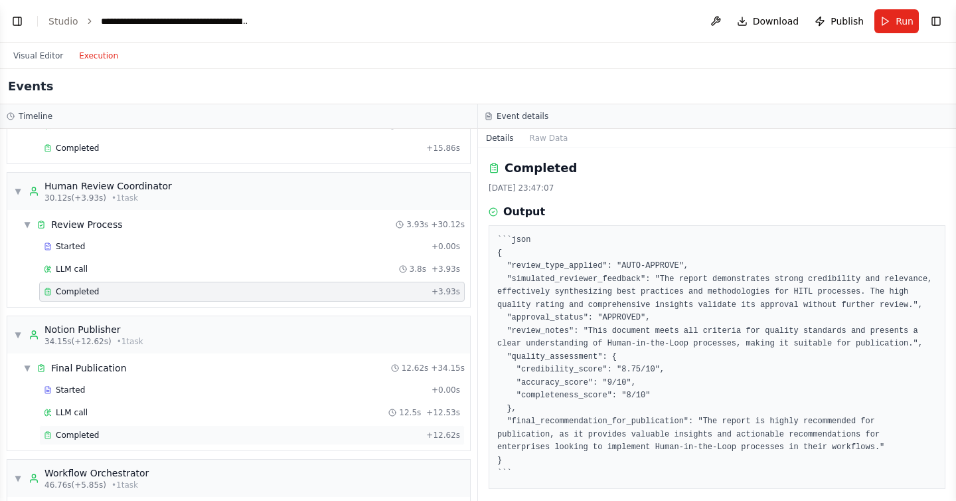
click at [102, 433] on div "Completed" at bounding box center [232, 435] width 377 height 11
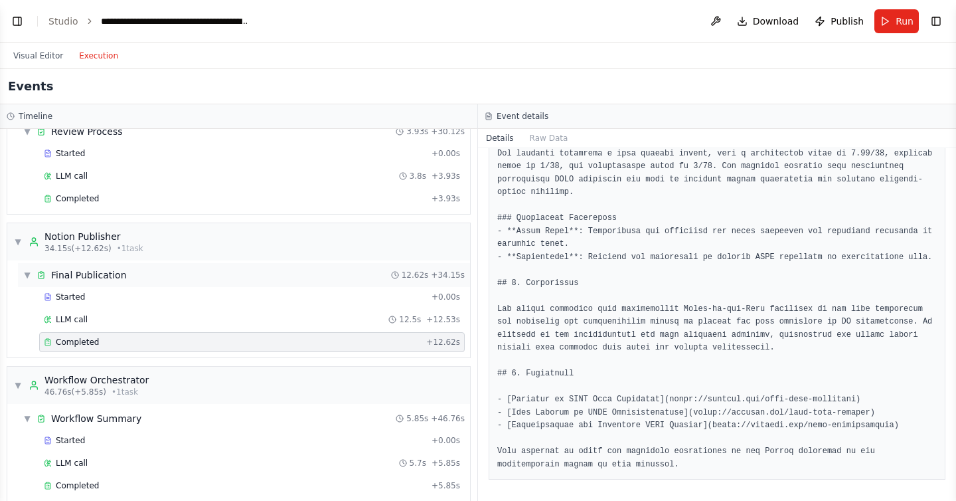
scroll to position [538, 0]
